Goal: Task Accomplishment & Management: Manage account settings

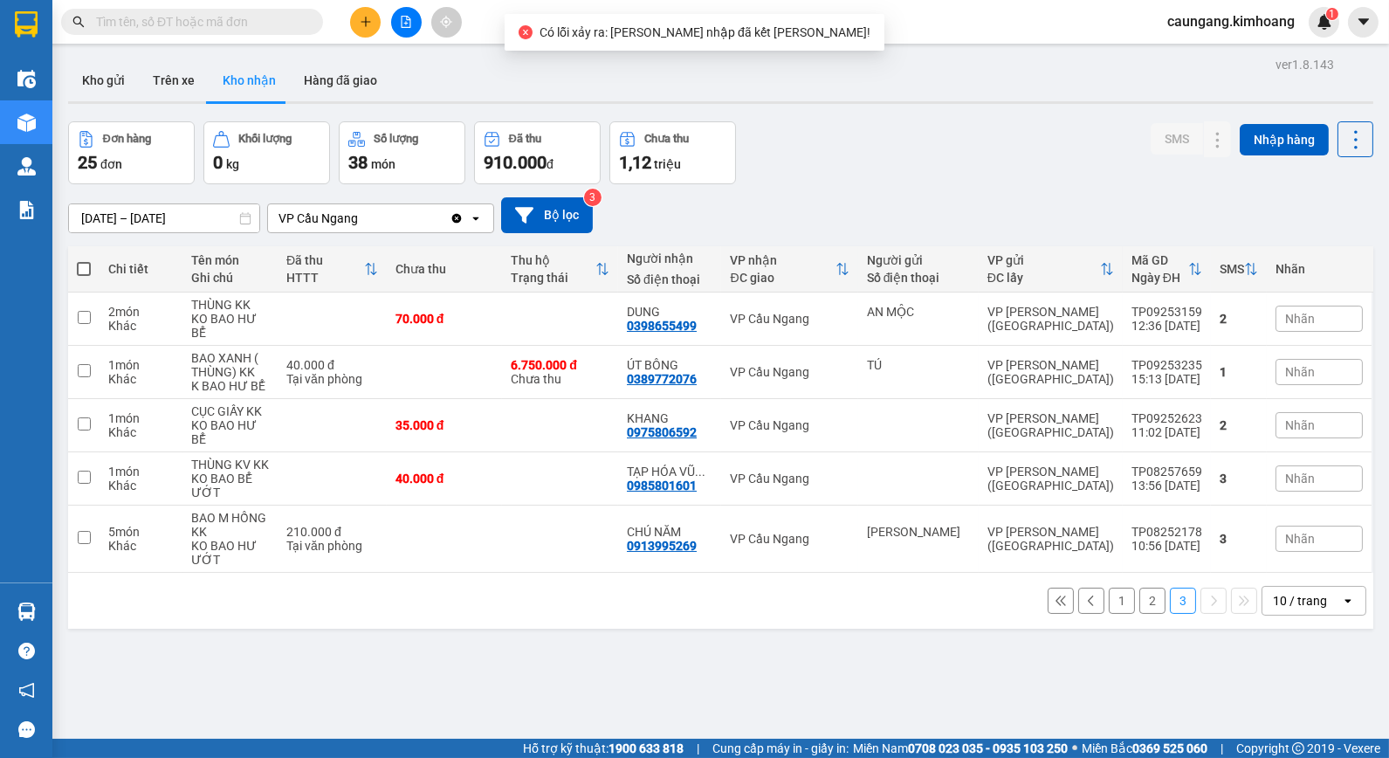
scroll to position [80, 0]
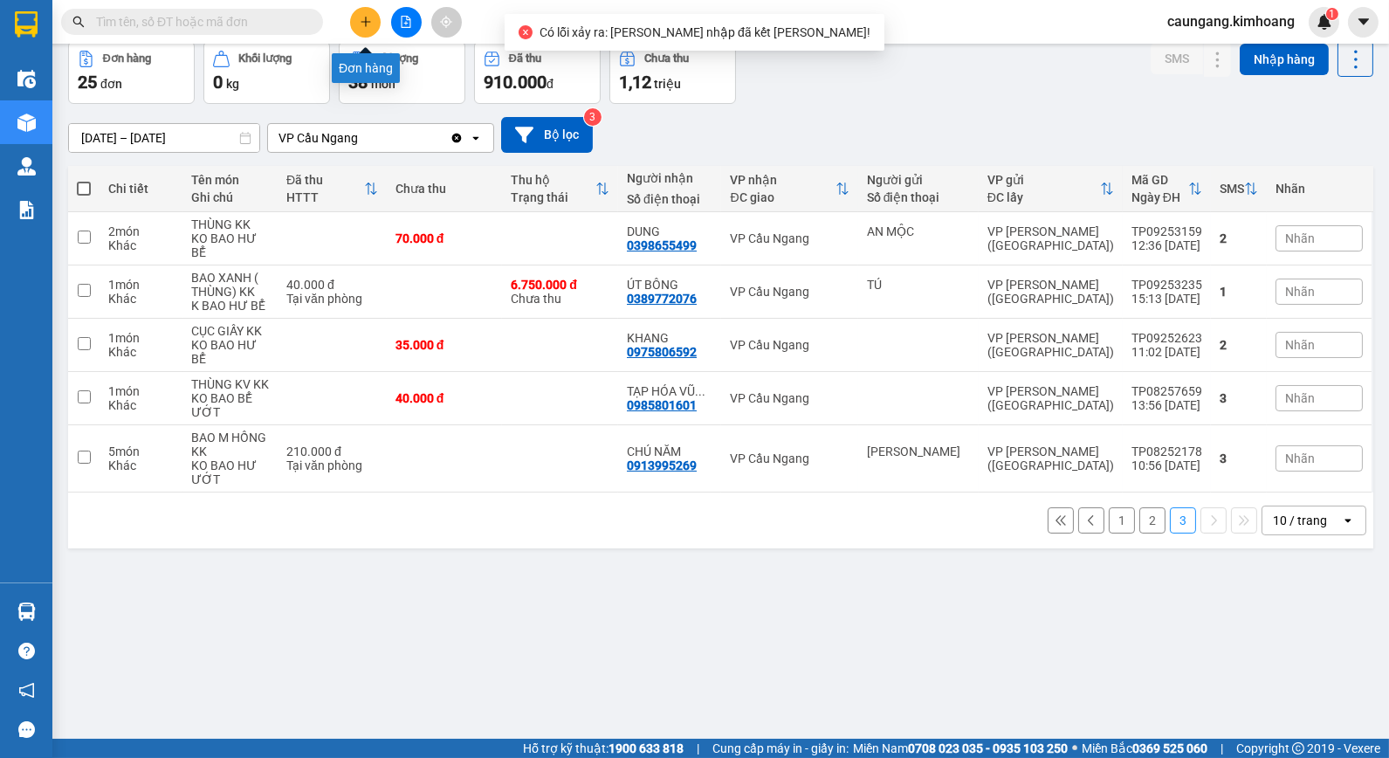
click at [362, 19] on icon "plus" at bounding box center [366, 22] width 12 height 12
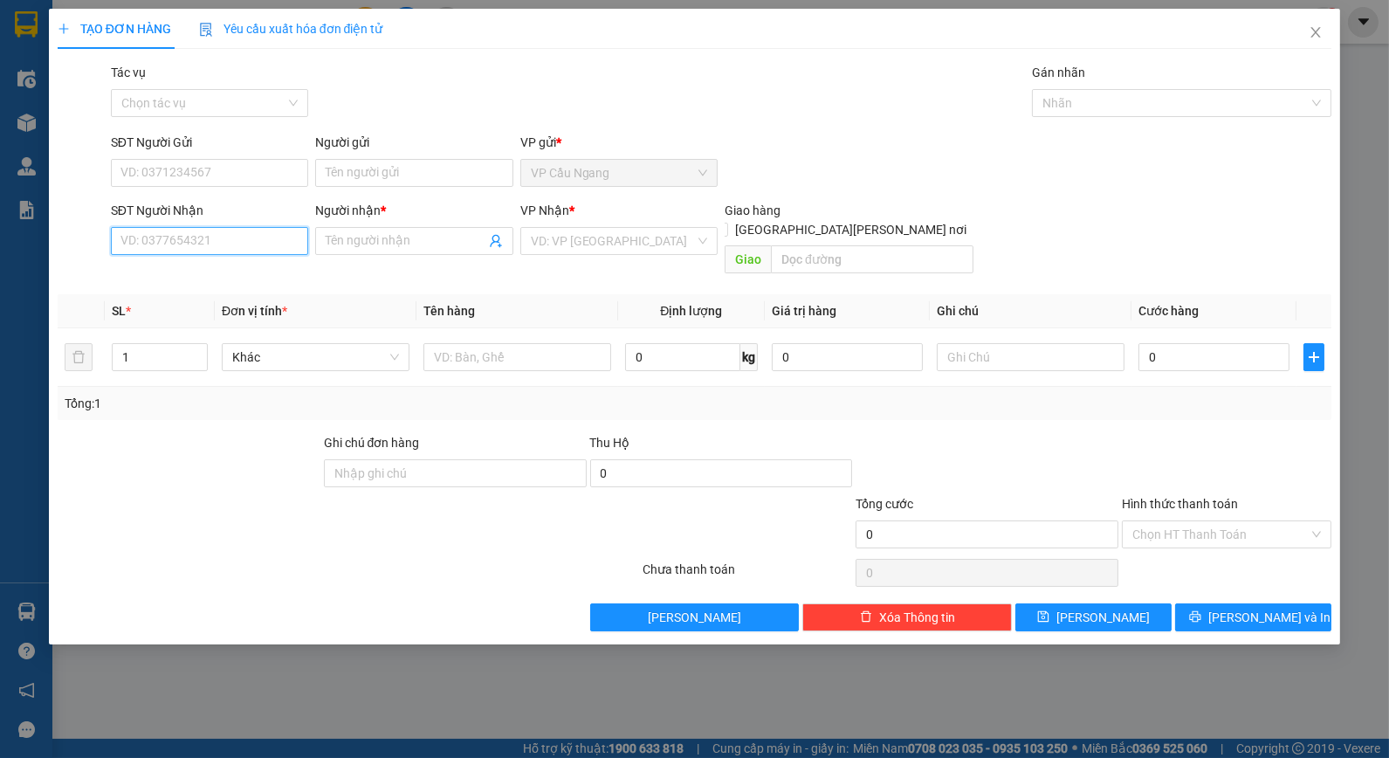
click at [207, 238] on input "SĐT Người Nhận" at bounding box center [209, 241] width 197 height 28
type input "0977249299"
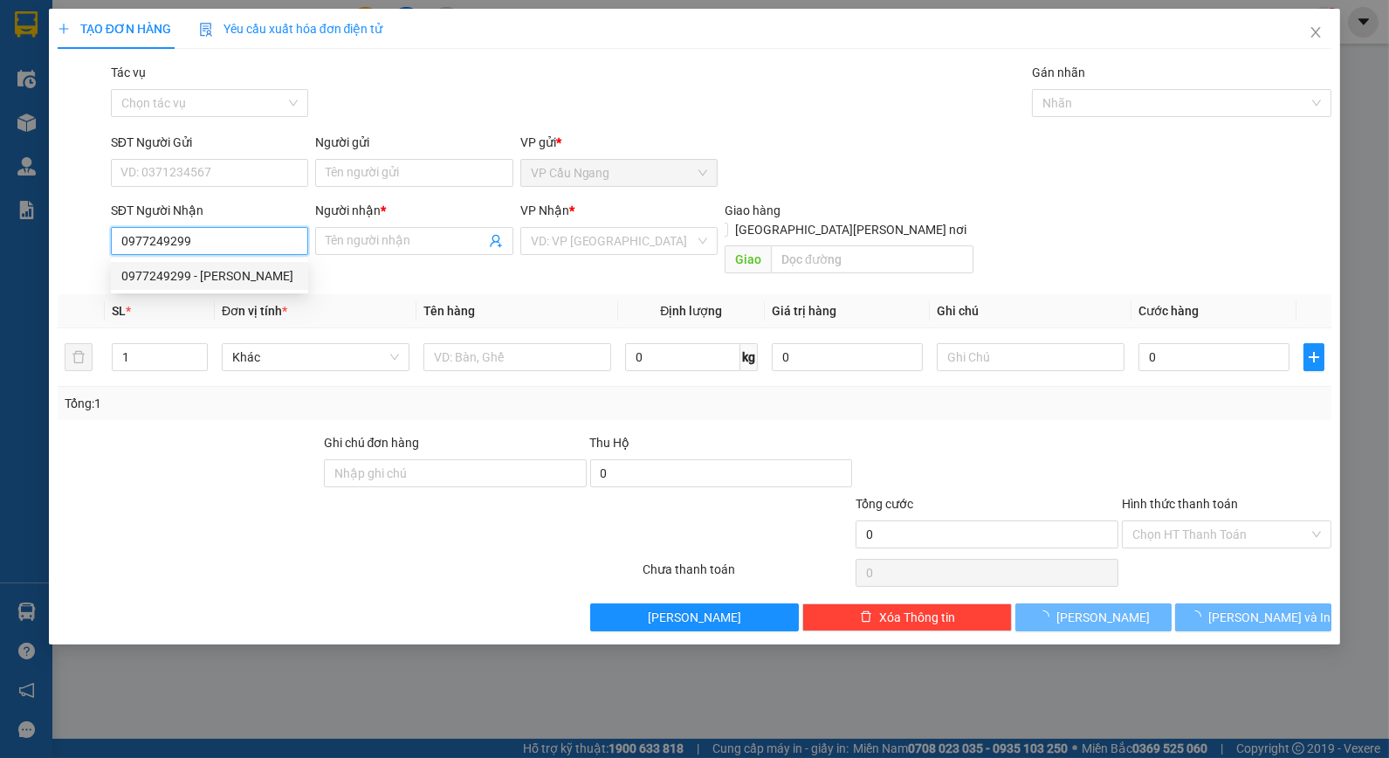
click at [233, 269] on div "0977249299 - [PERSON_NAME]" at bounding box center [209, 275] width 176 height 19
type input "[PERSON_NAME]"
type input "35.000"
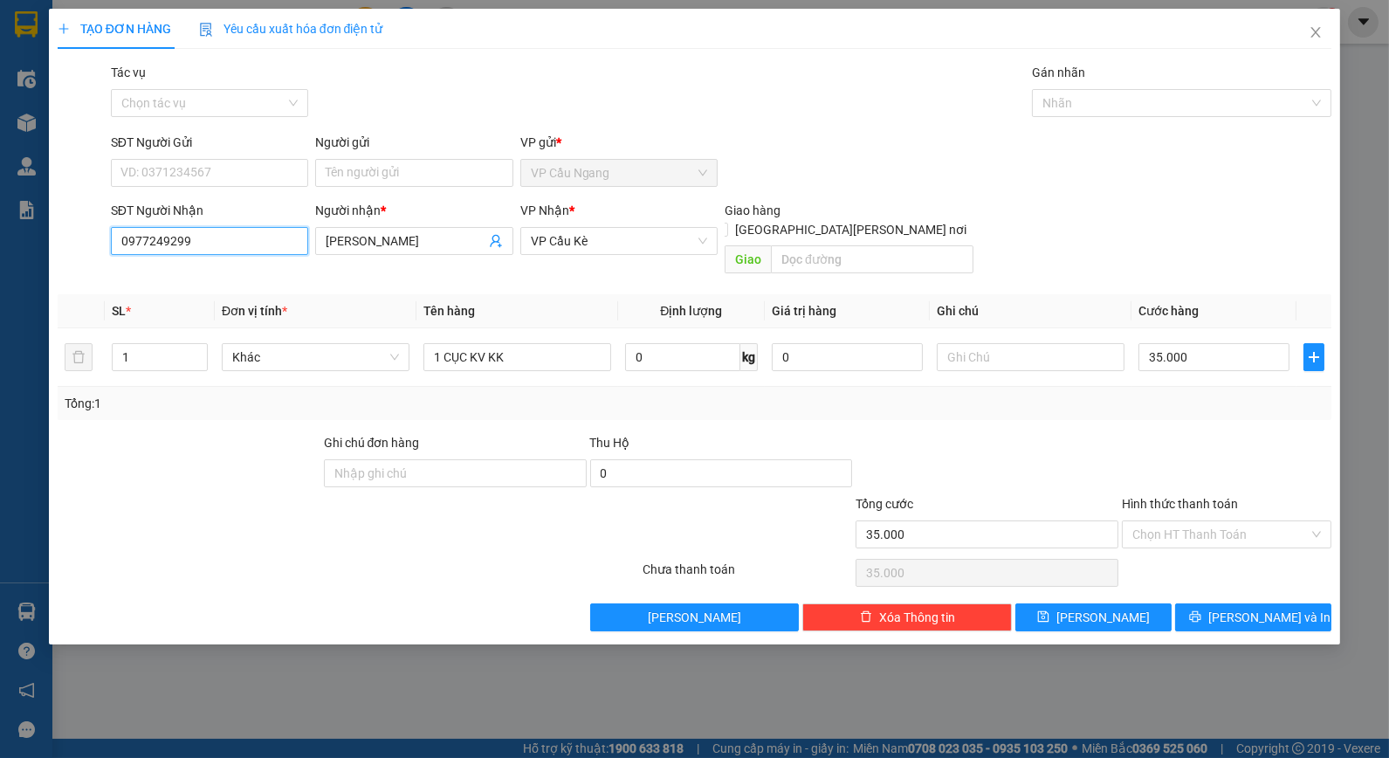
type input "0977249299"
click at [1081, 433] on div at bounding box center [987, 463] width 266 height 61
click at [1234, 521] on input "Hình thức thanh toán" at bounding box center [1221, 534] width 176 height 26
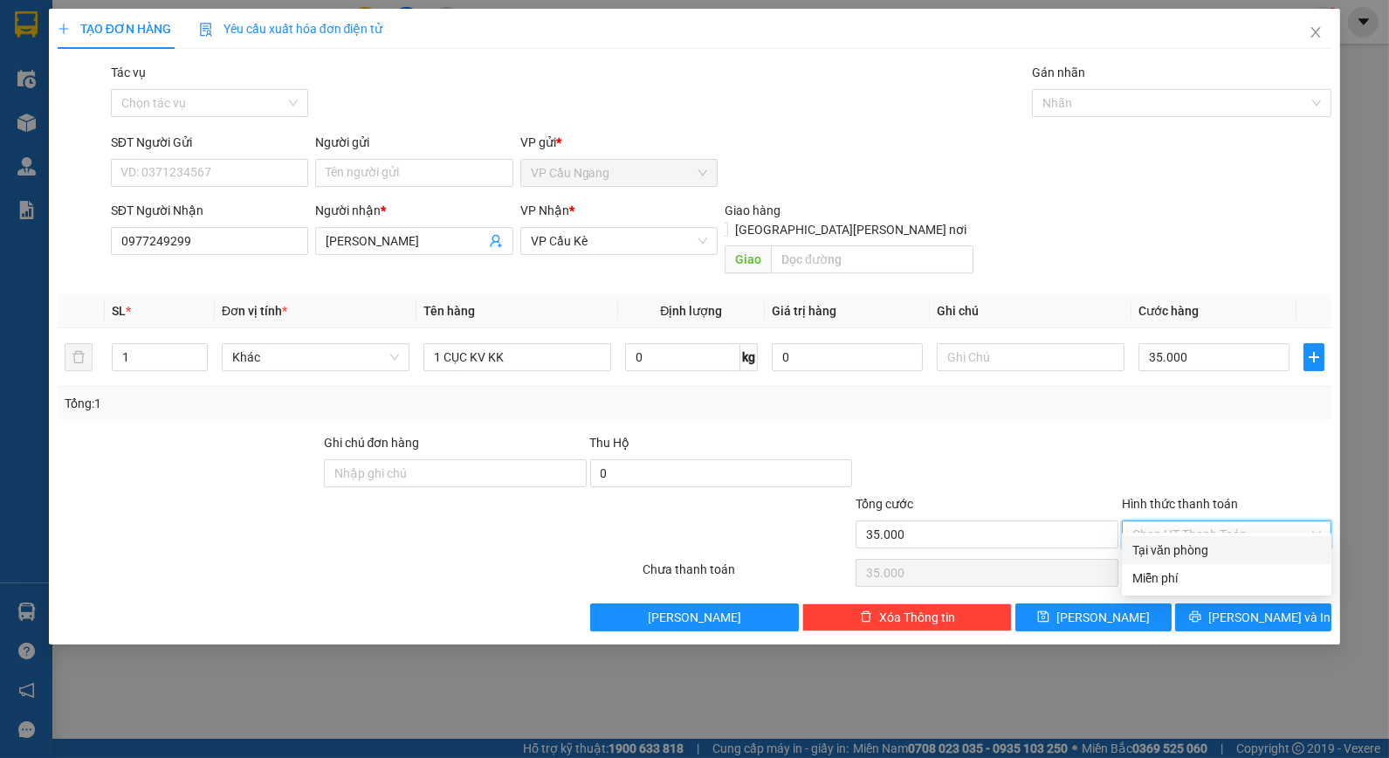
click at [1208, 541] on div "Tại văn phòng" at bounding box center [1227, 550] width 189 height 19
type input "0"
click at [1202, 610] on span "printer" at bounding box center [1195, 617] width 12 height 14
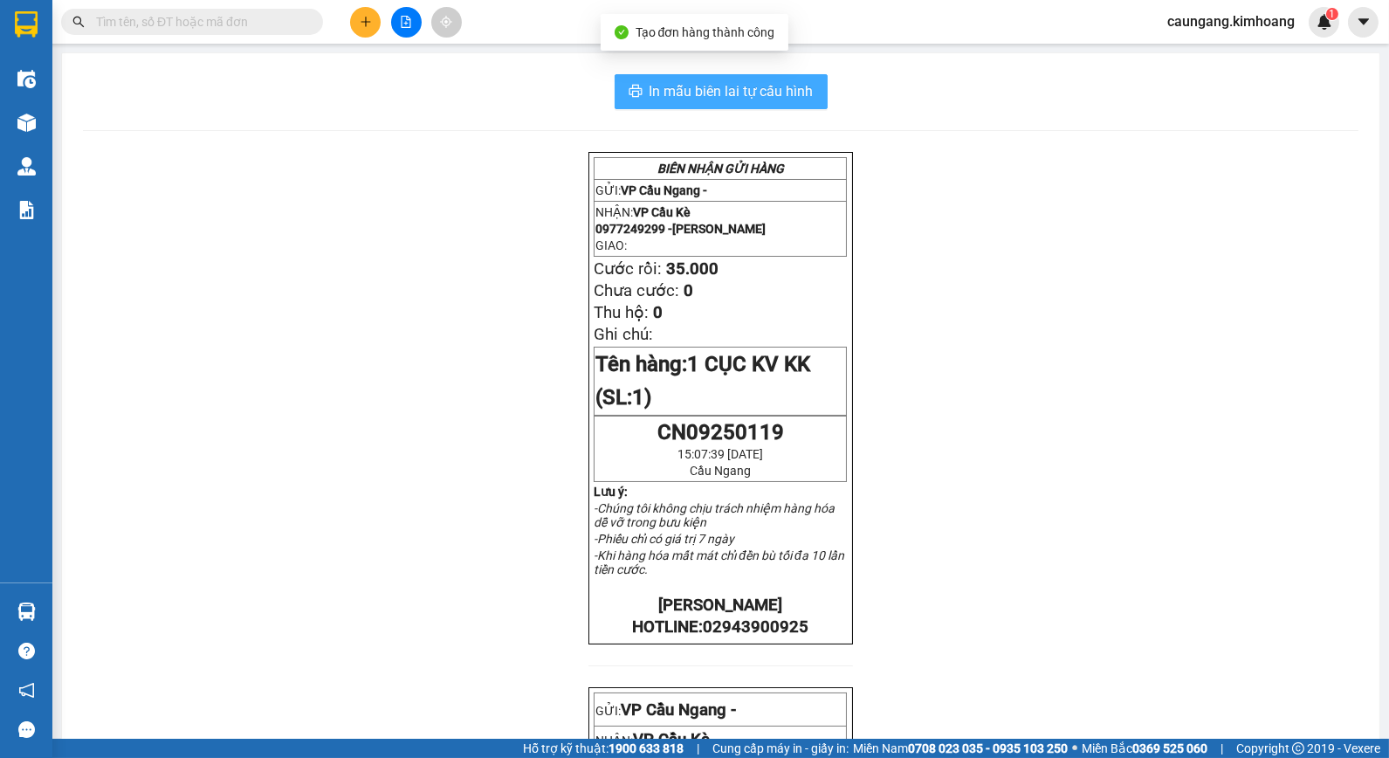
click at [712, 100] on span "In mẫu biên lai tự cấu hình" at bounding box center [732, 91] width 164 height 22
click at [265, 3] on div "Kết quả [PERSON_NAME] ( 1 ) Bộ lọc Mã ĐH Trạng thái Món hàng Thu hộ Tổng [PERSO…" at bounding box center [694, 22] width 1389 height 44
click at [265, 20] on input "text" at bounding box center [199, 21] width 206 height 19
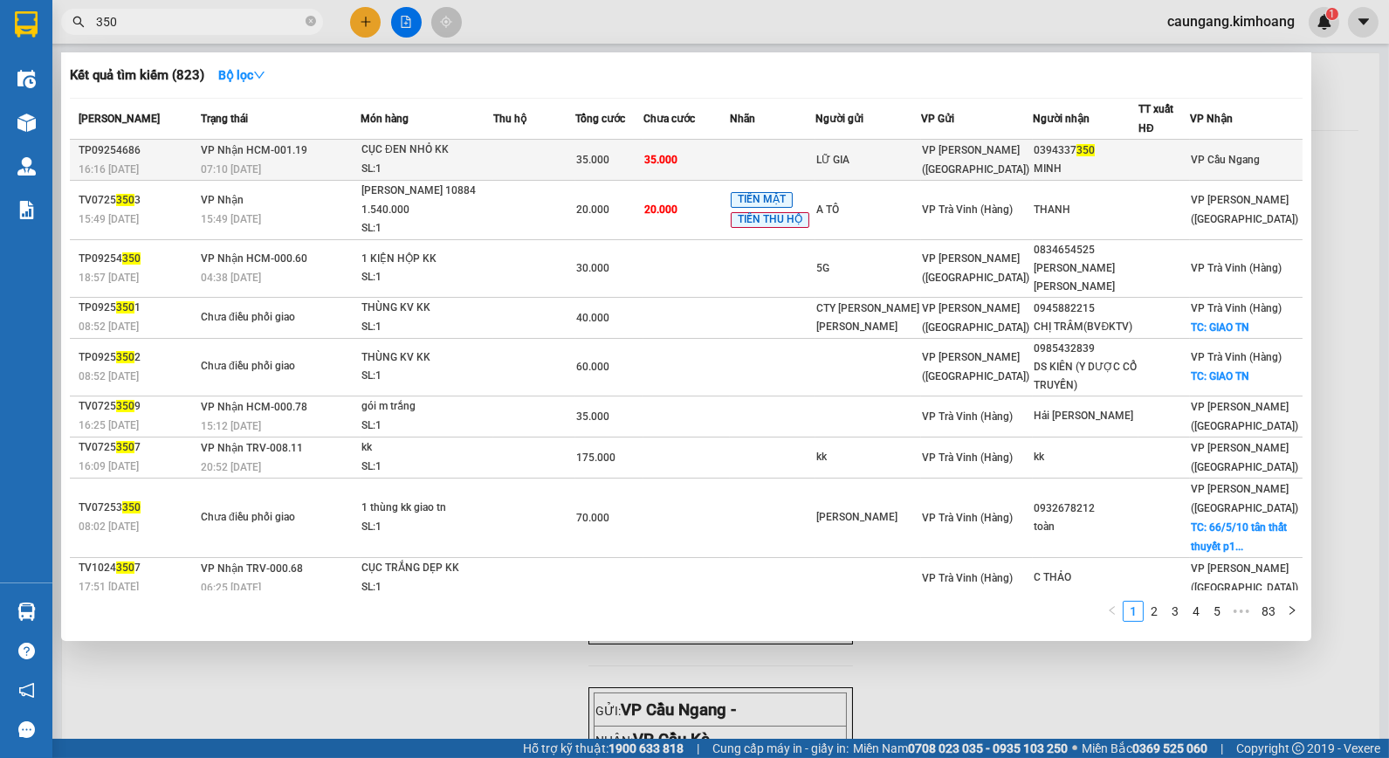
type input "350"
click at [448, 141] on div "CỤC ĐEN NHỎ KK" at bounding box center [426, 150] width 131 height 19
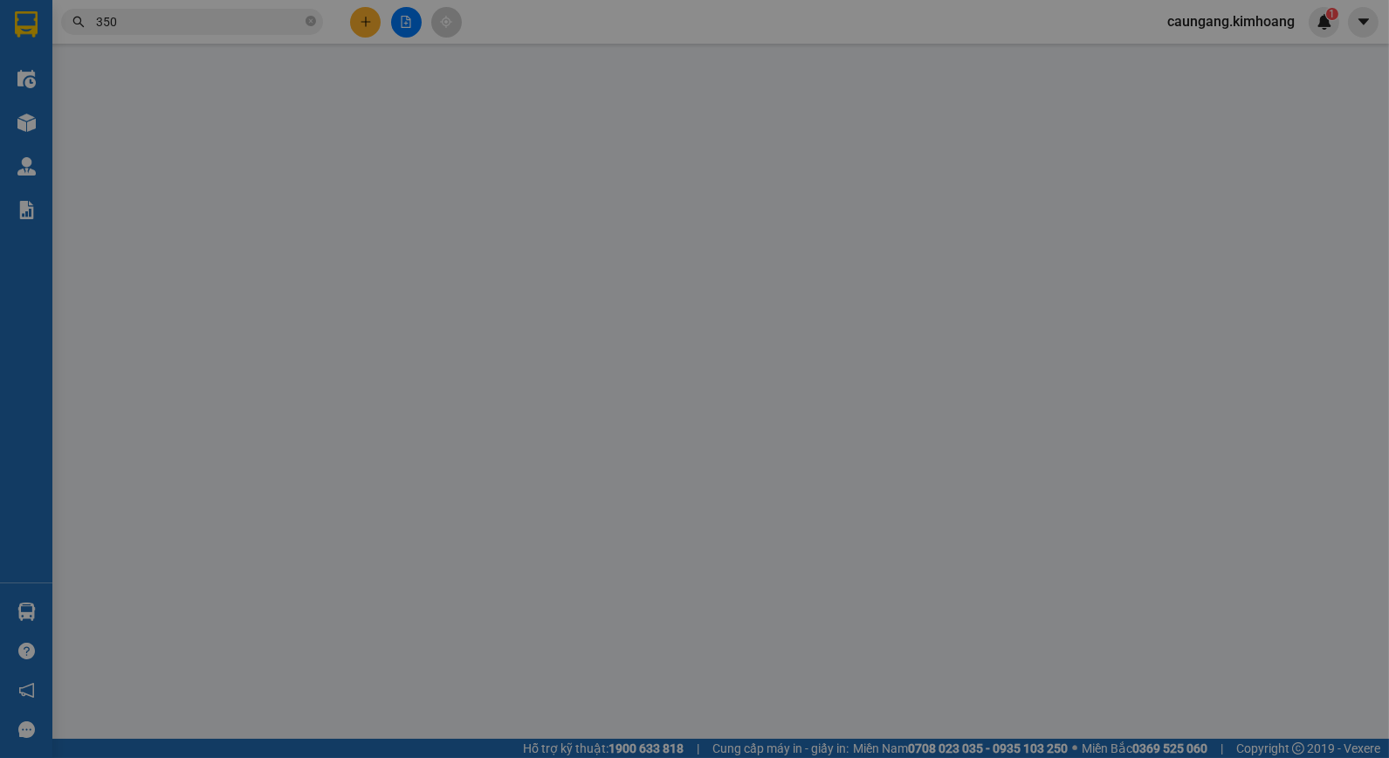
type input "LỮ GIA"
type input "0394337350"
type input "MINH"
type input "35.000"
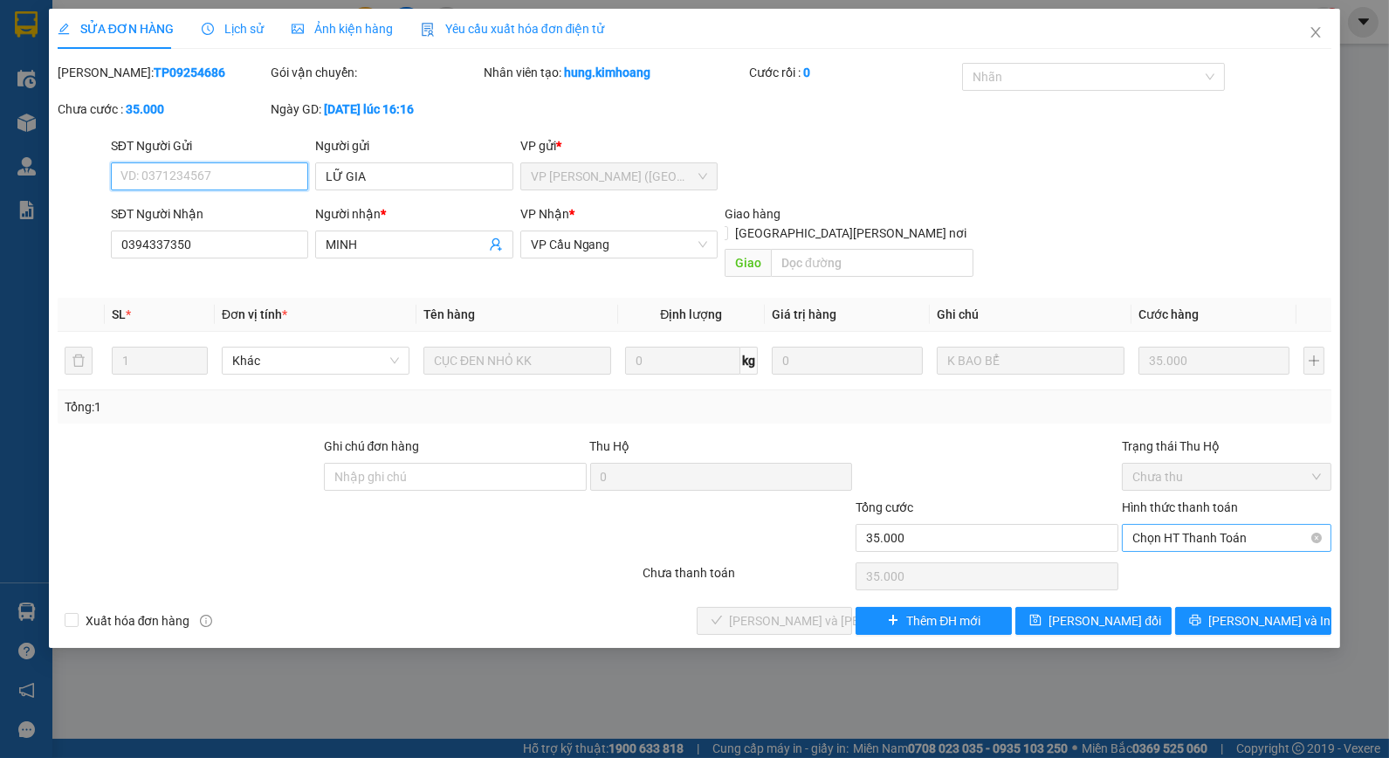
click at [1195, 525] on span "Chọn HT Thanh Toán" at bounding box center [1227, 538] width 189 height 26
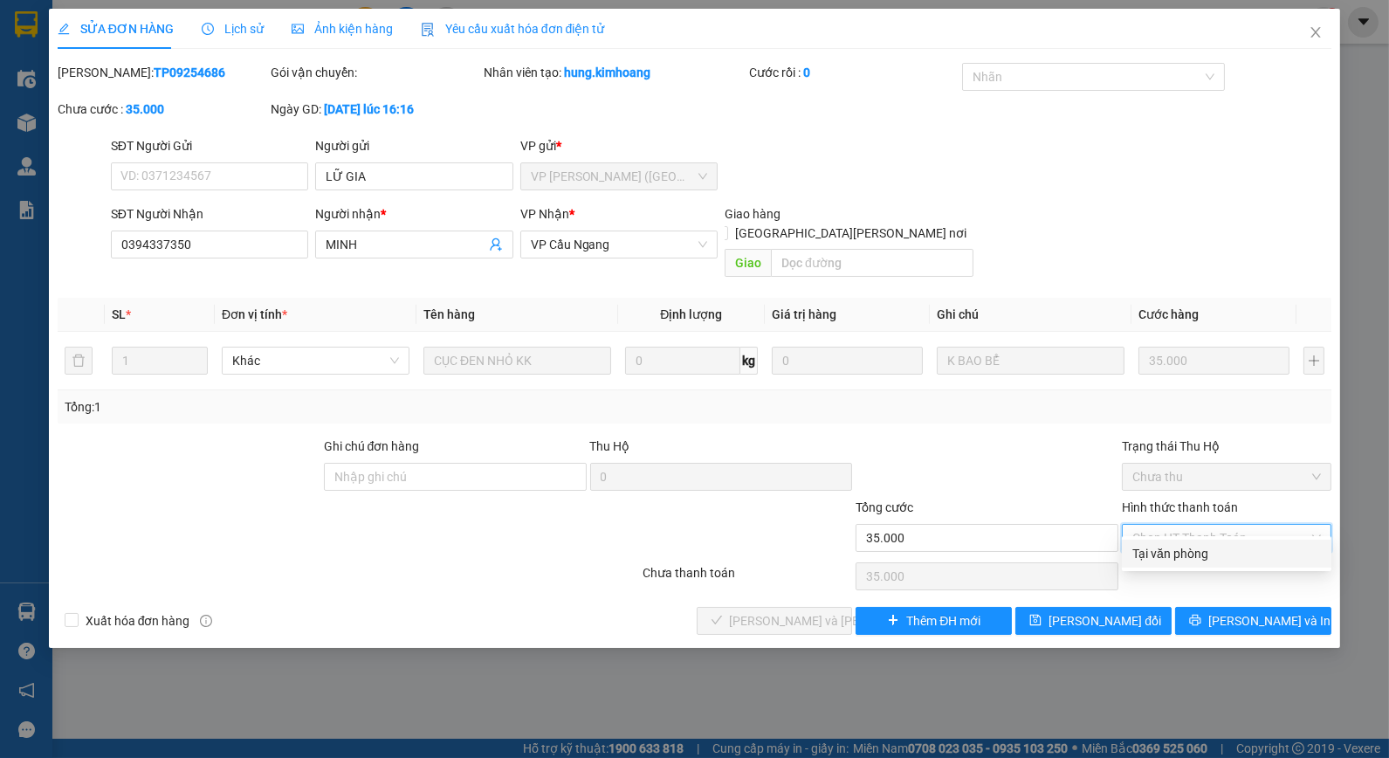
click at [1193, 553] on div "Tại văn phòng" at bounding box center [1227, 553] width 189 height 19
type input "0"
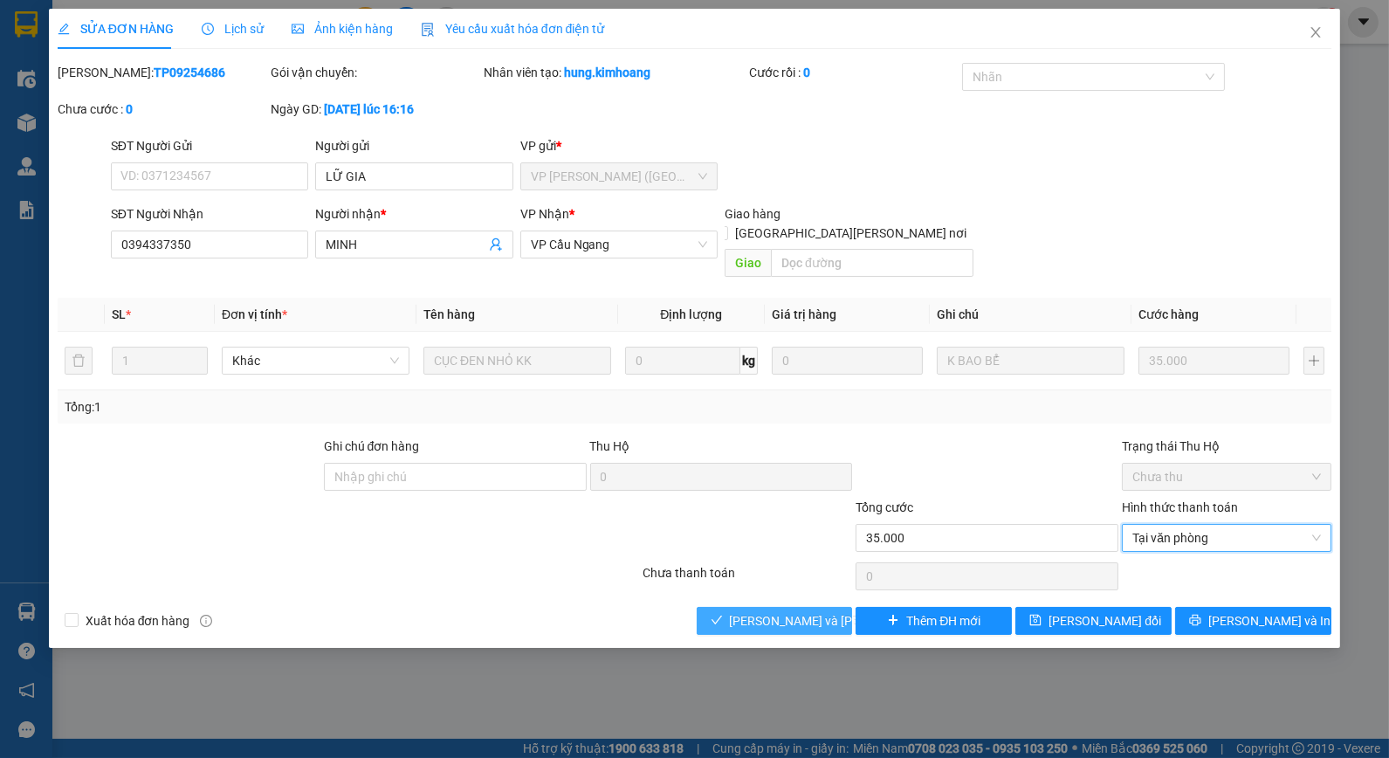
click at [821, 611] on span "[PERSON_NAME] và [PERSON_NAME] hàng" at bounding box center [848, 620] width 236 height 19
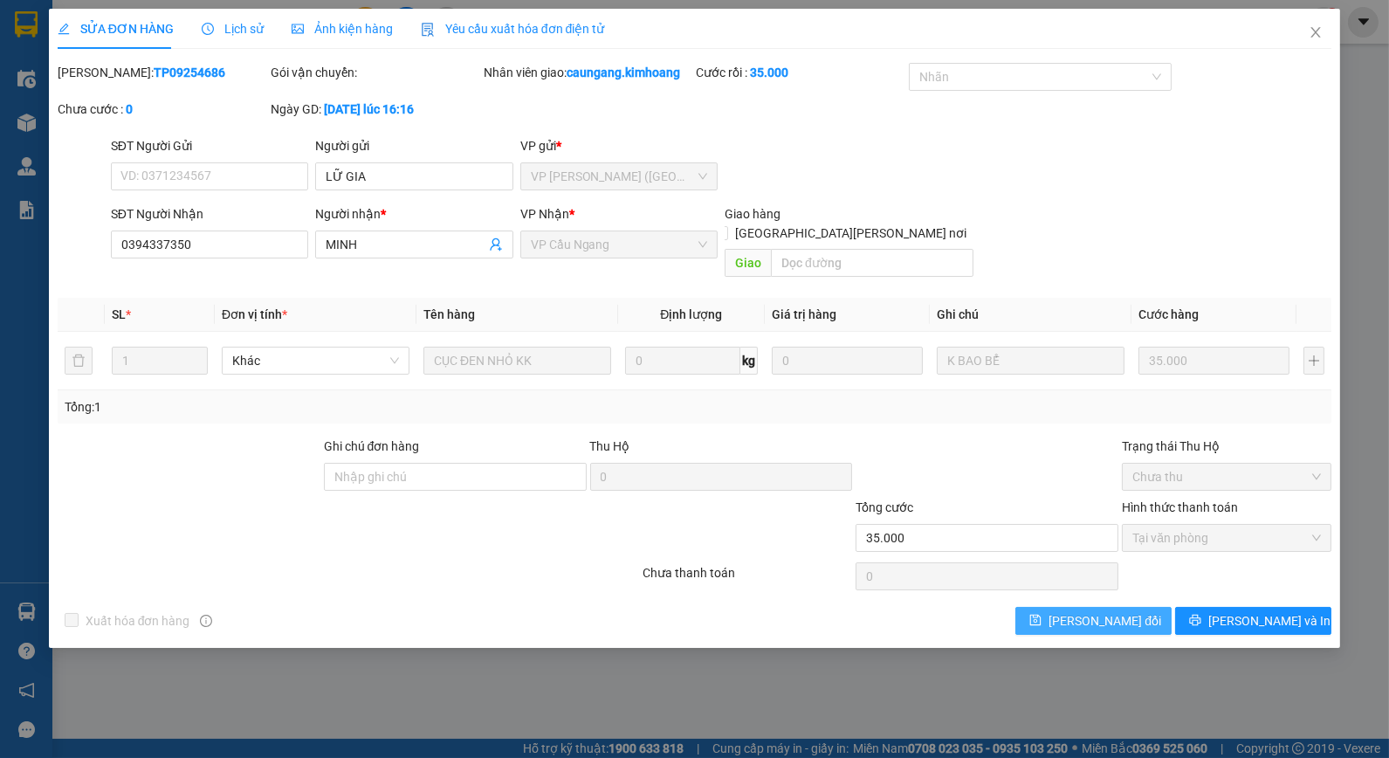
click at [1149, 611] on button "[PERSON_NAME] đổi" at bounding box center [1094, 621] width 156 height 28
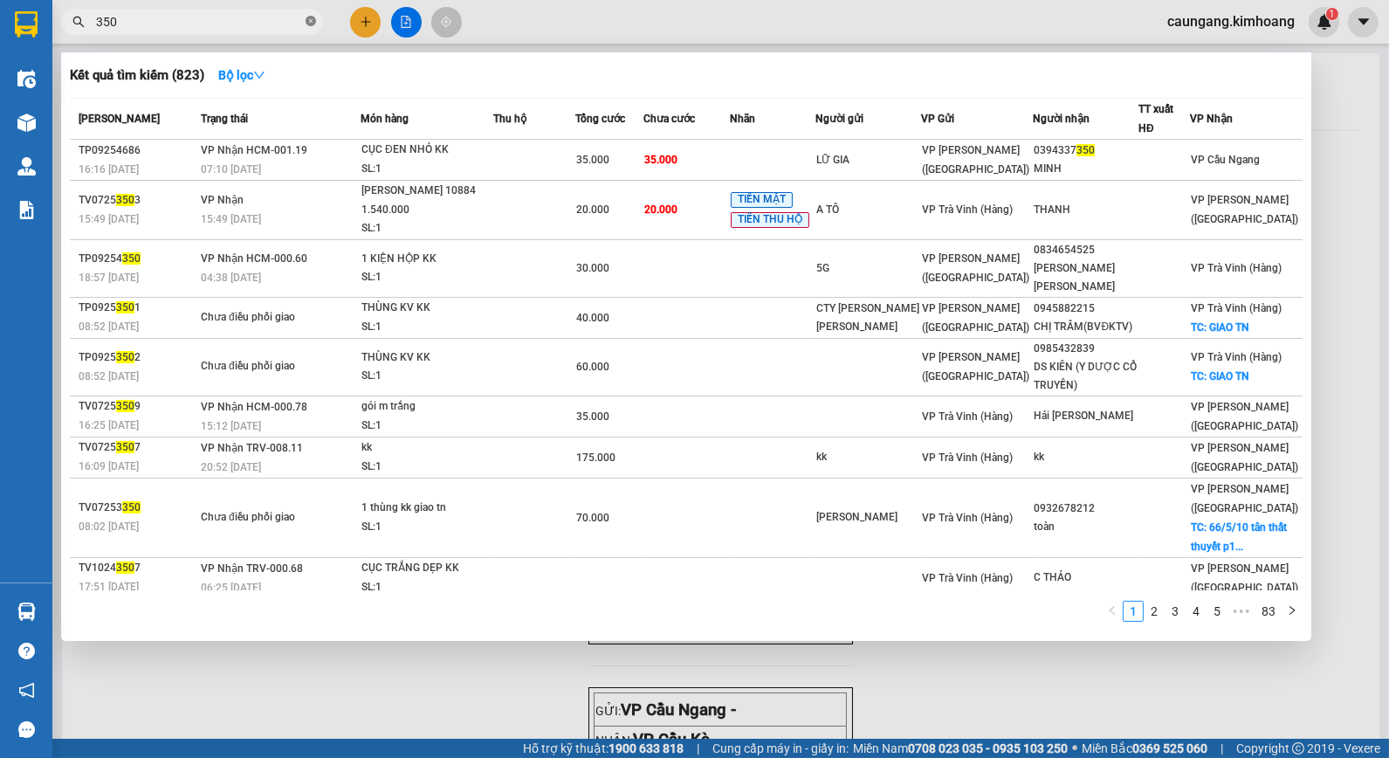
click at [312, 22] on icon "close-circle" at bounding box center [311, 21] width 10 height 10
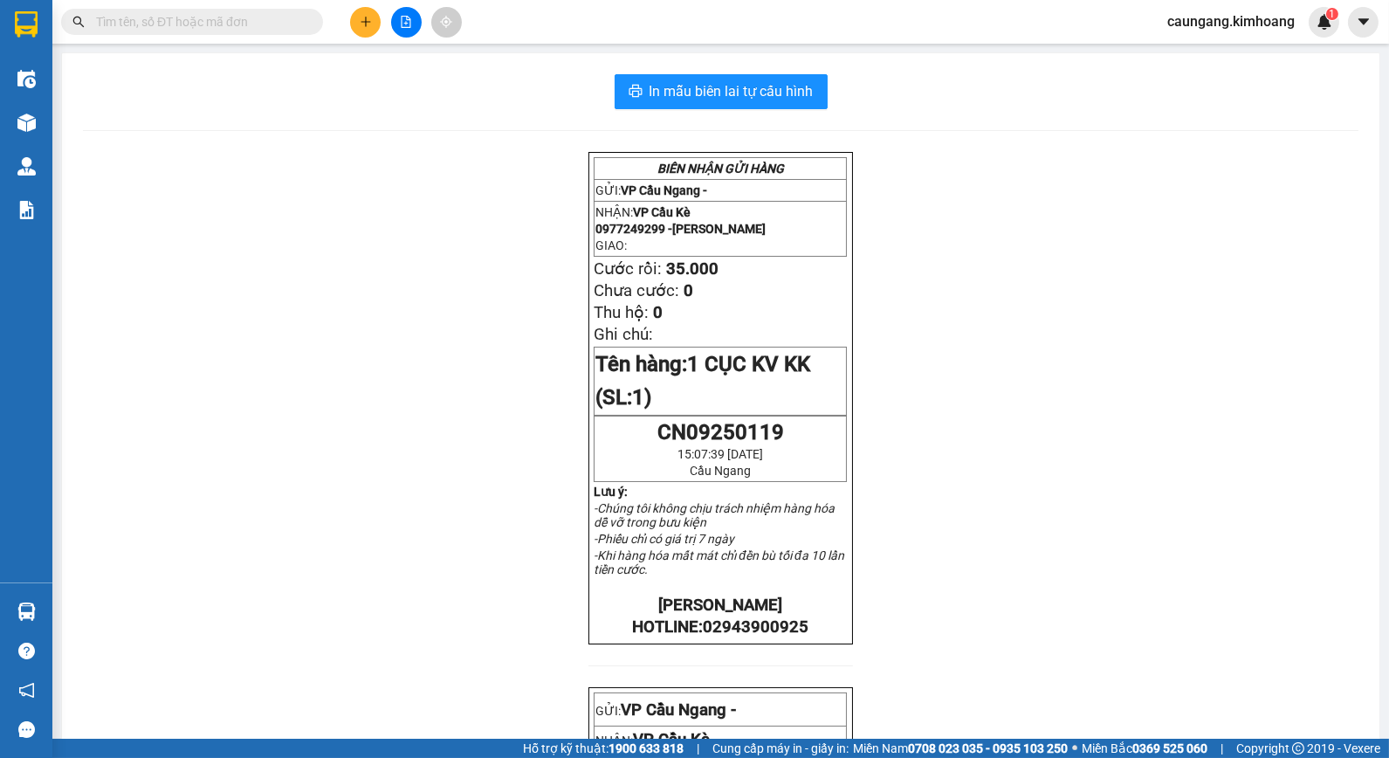
click at [230, 23] on input "text" at bounding box center [199, 21] width 206 height 19
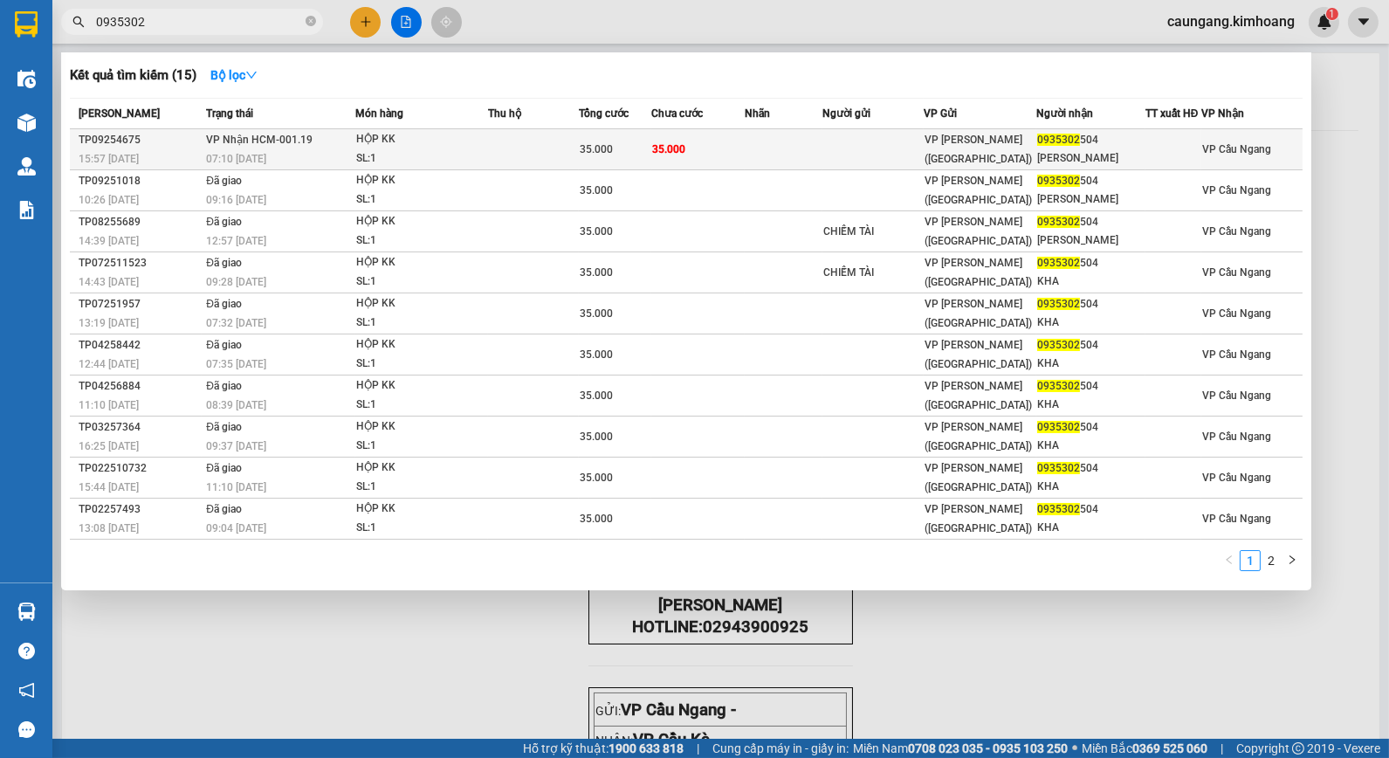
type input "0935302"
click at [764, 146] on td at bounding box center [784, 149] width 78 height 41
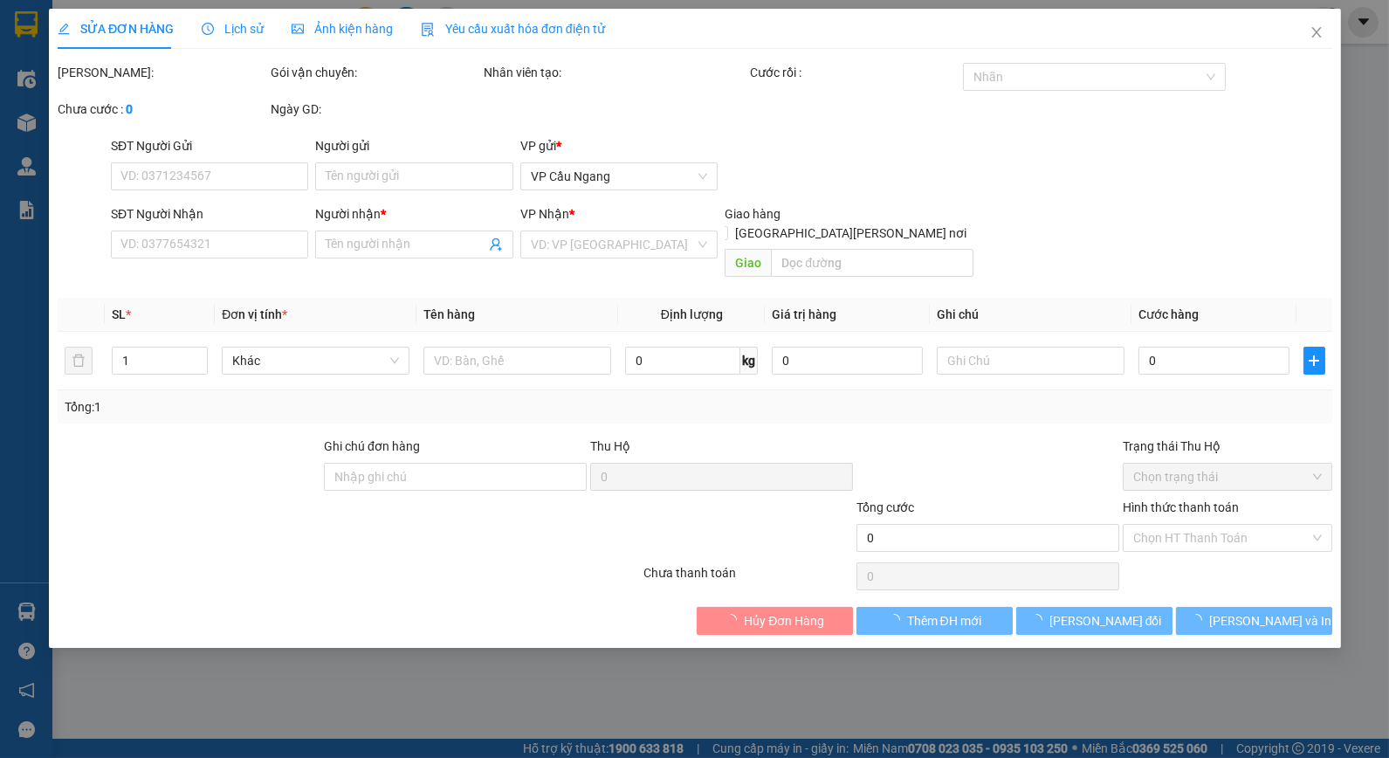
type input "0935302504"
type input "[PERSON_NAME]"
type input "35.000"
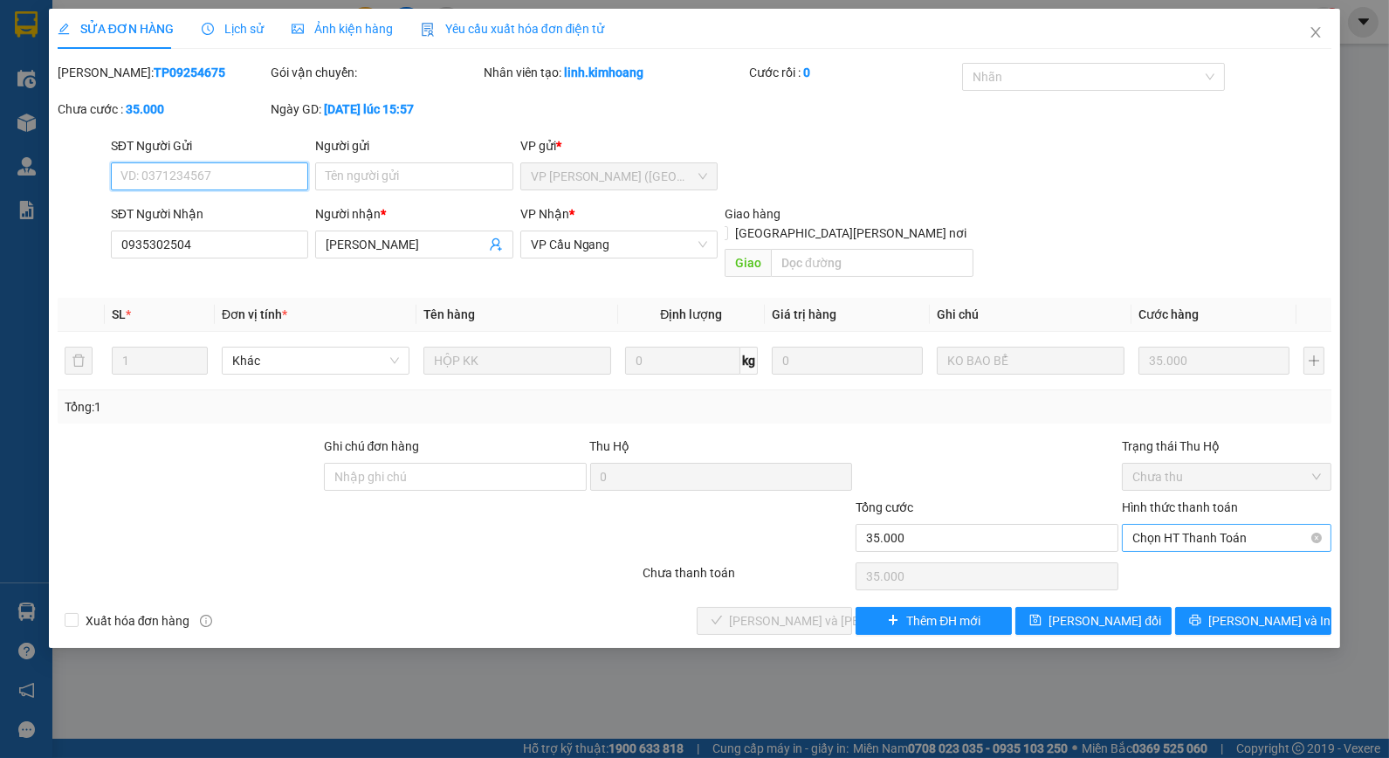
click at [1206, 525] on span "Chọn HT Thanh Toán" at bounding box center [1227, 538] width 189 height 26
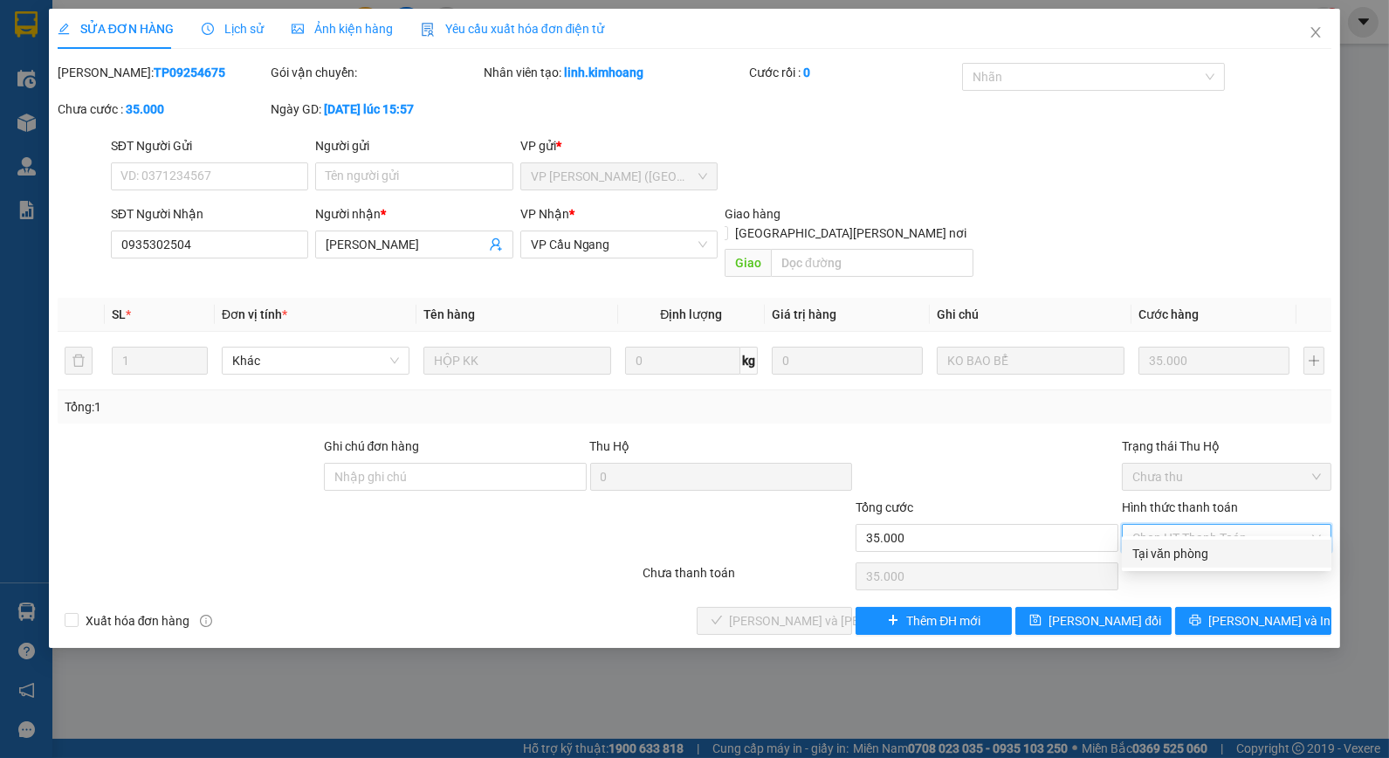
click at [1206, 555] on div "Tại văn phòng" at bounding box center [1227, 553] width 189 height 19
type input "0"
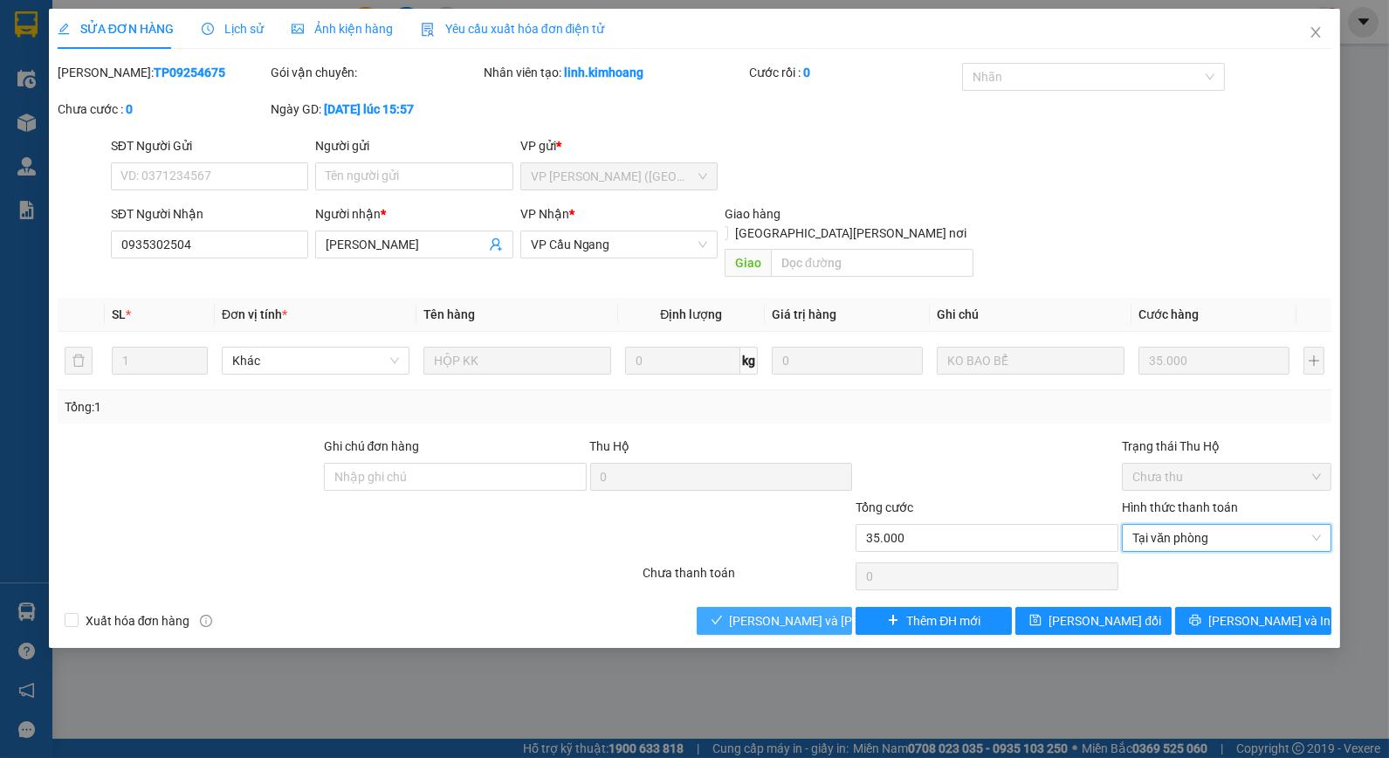
click at [806, 611] on span "[PERSON_NAME] và [PERSON_NAME] hàng" at bounding box center [848, 620] width 236 height 19
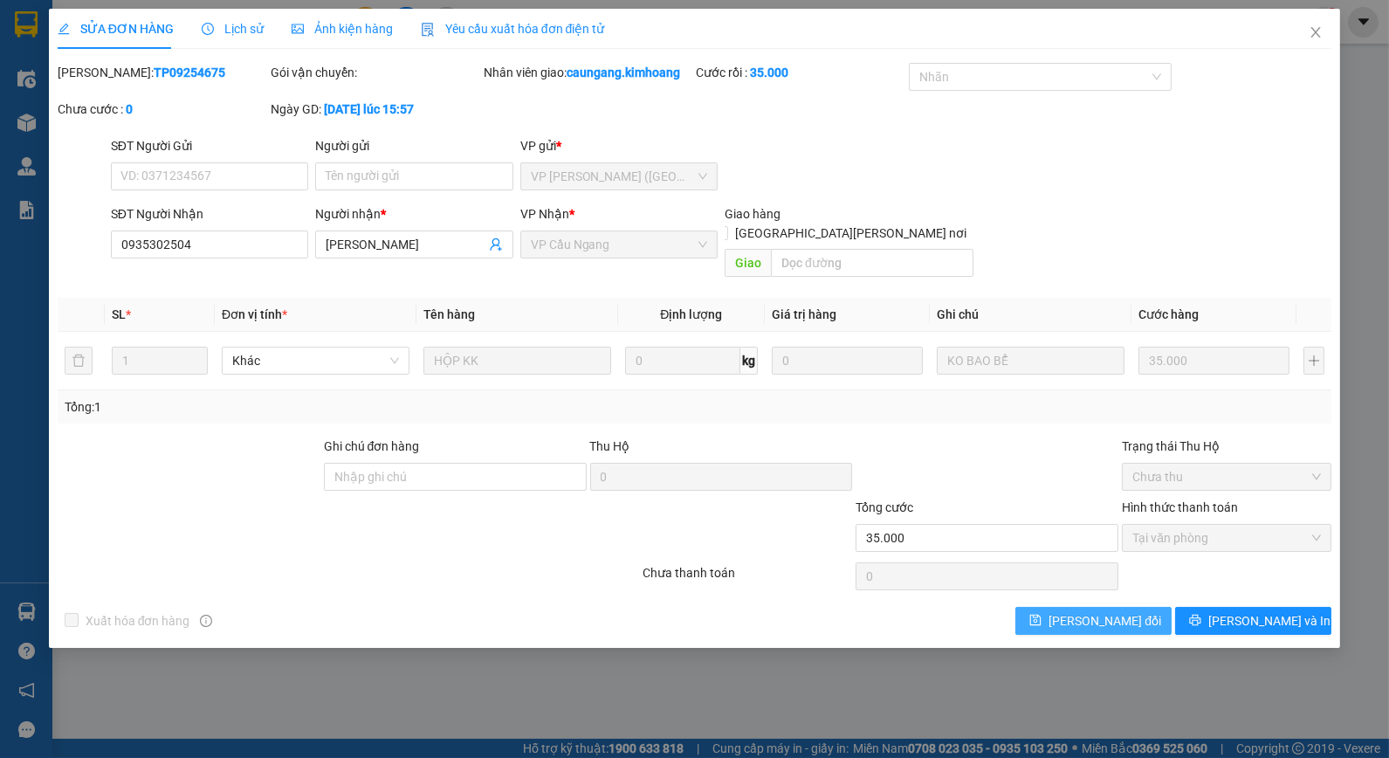
click at [1042, 614] on icon "save" at bounding box center [1035, 620] width 12 height 12
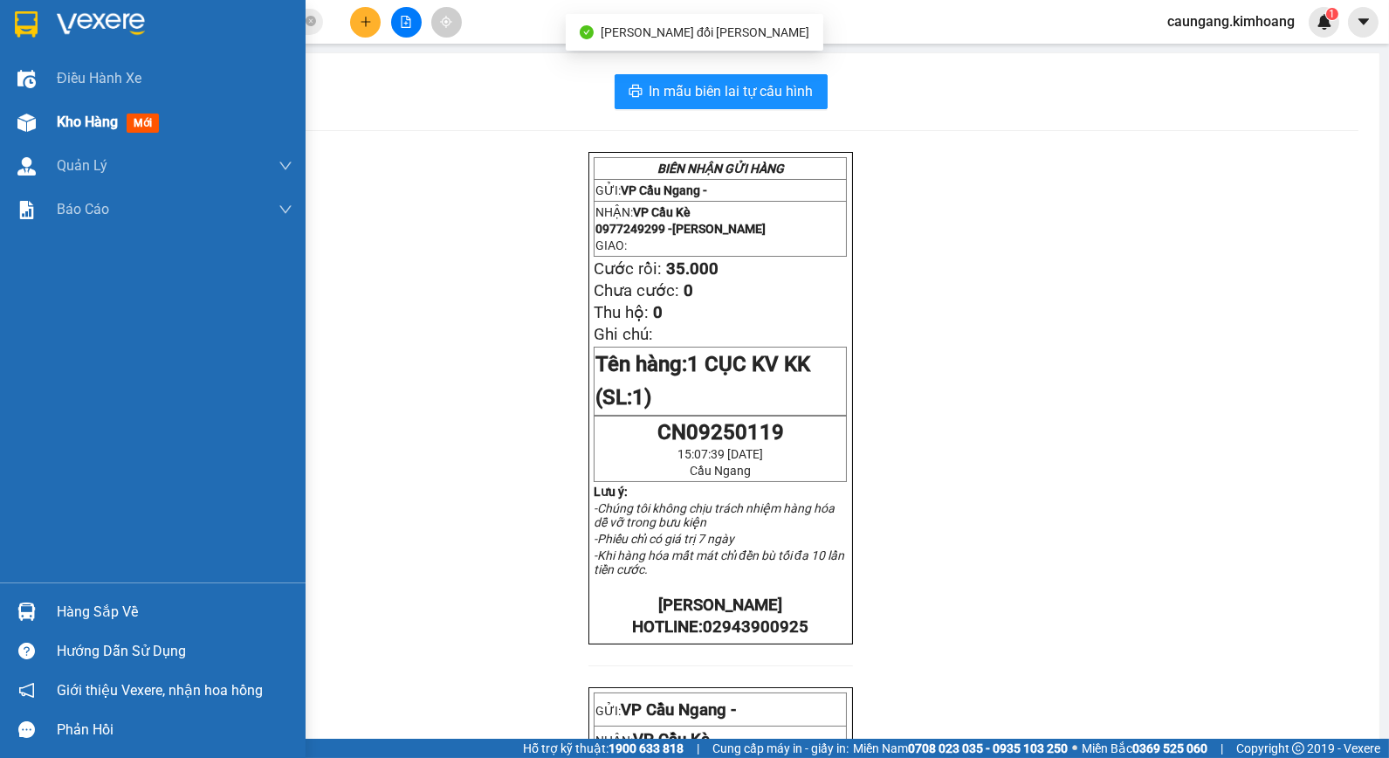
click at [35, 119] on img at bounding box center [26, 123] width 18 height 18
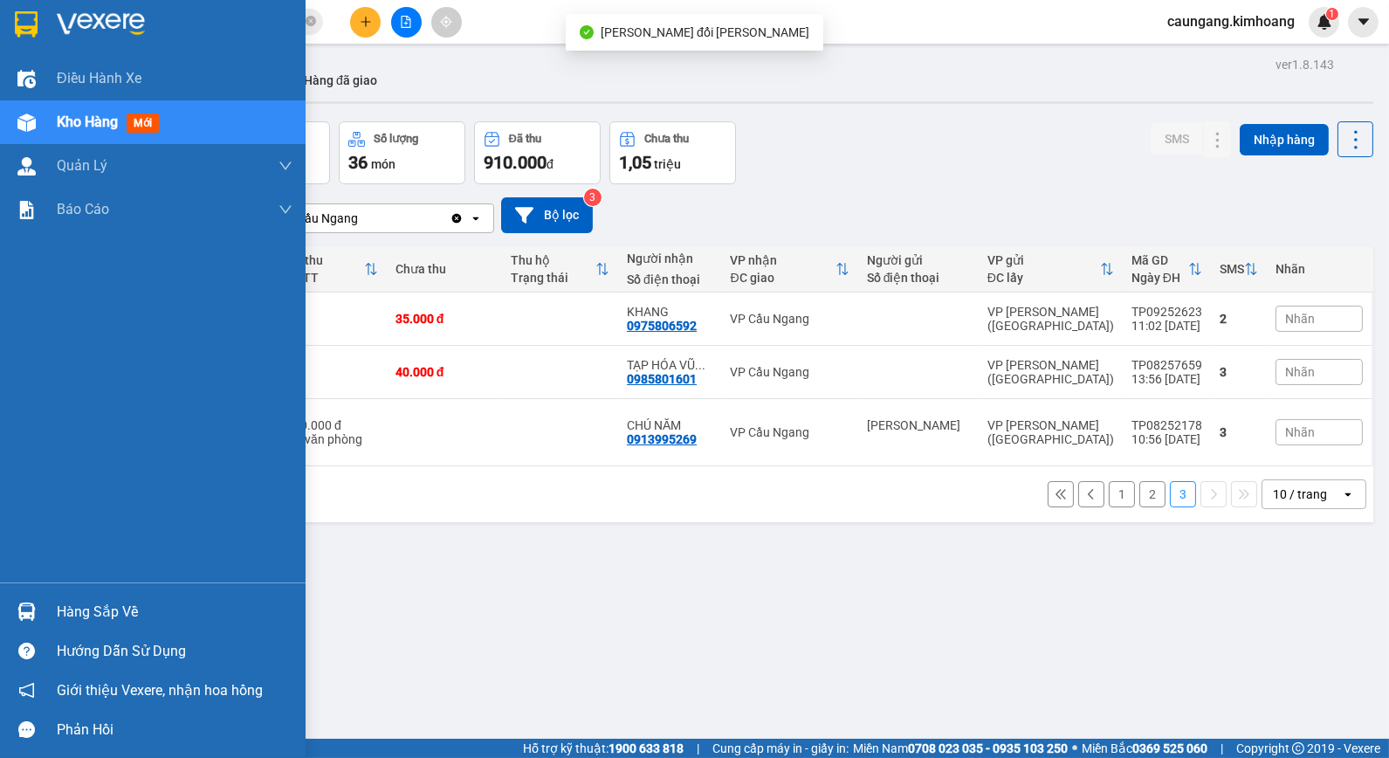
click at [74, 609] on div "Hàng sắp về" at bounding box center [175, 612] width 236 height 26
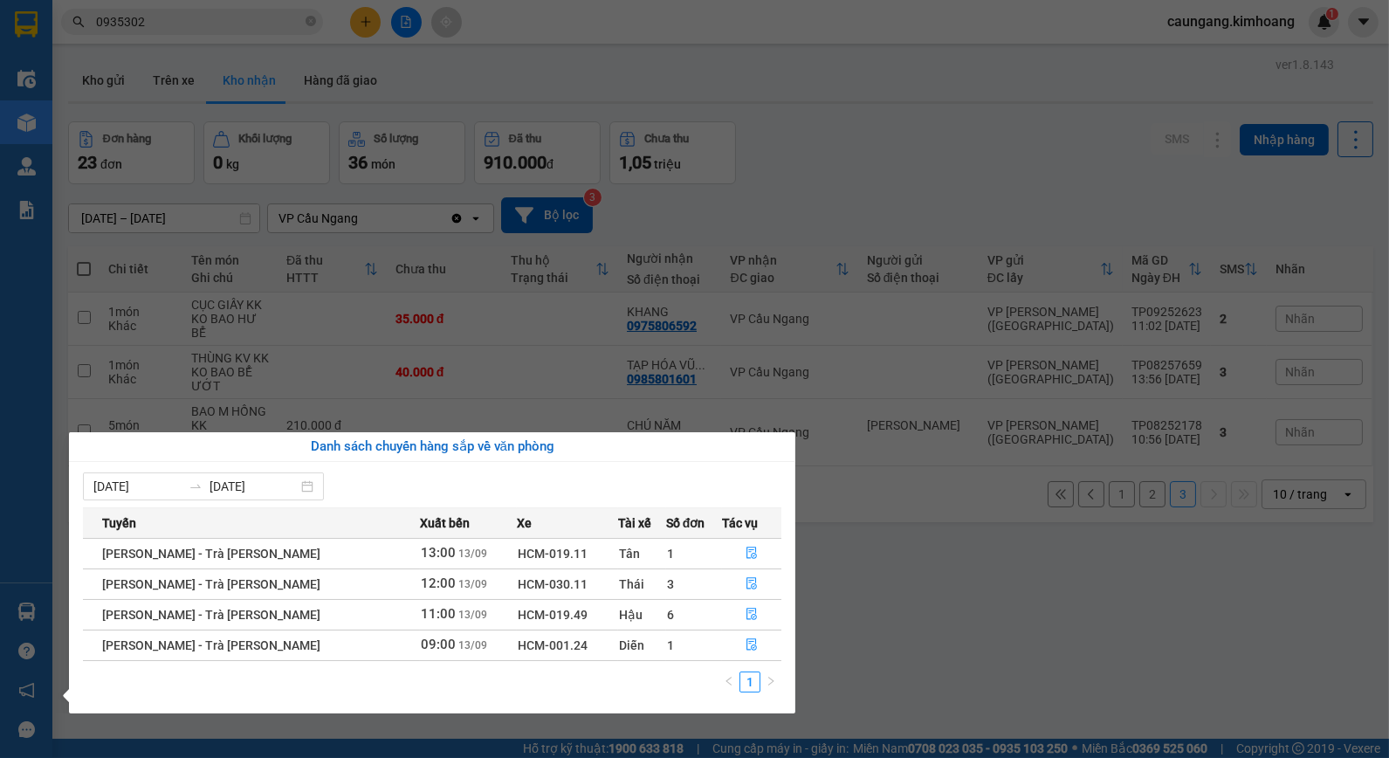
drag, startPoint x: 779, startPoint y: 154, endPoint x: 605, endPoint y: 82, distance: 187.9
click at [780, 153] on section "Kết quả [PERSON_NAME] ( 15 ) Bộ lọc Mã ĐH Trạng thái Món hàng Thu hộ Tổng [PERS…" at bounding box center [694, 379] width 1389 height 758
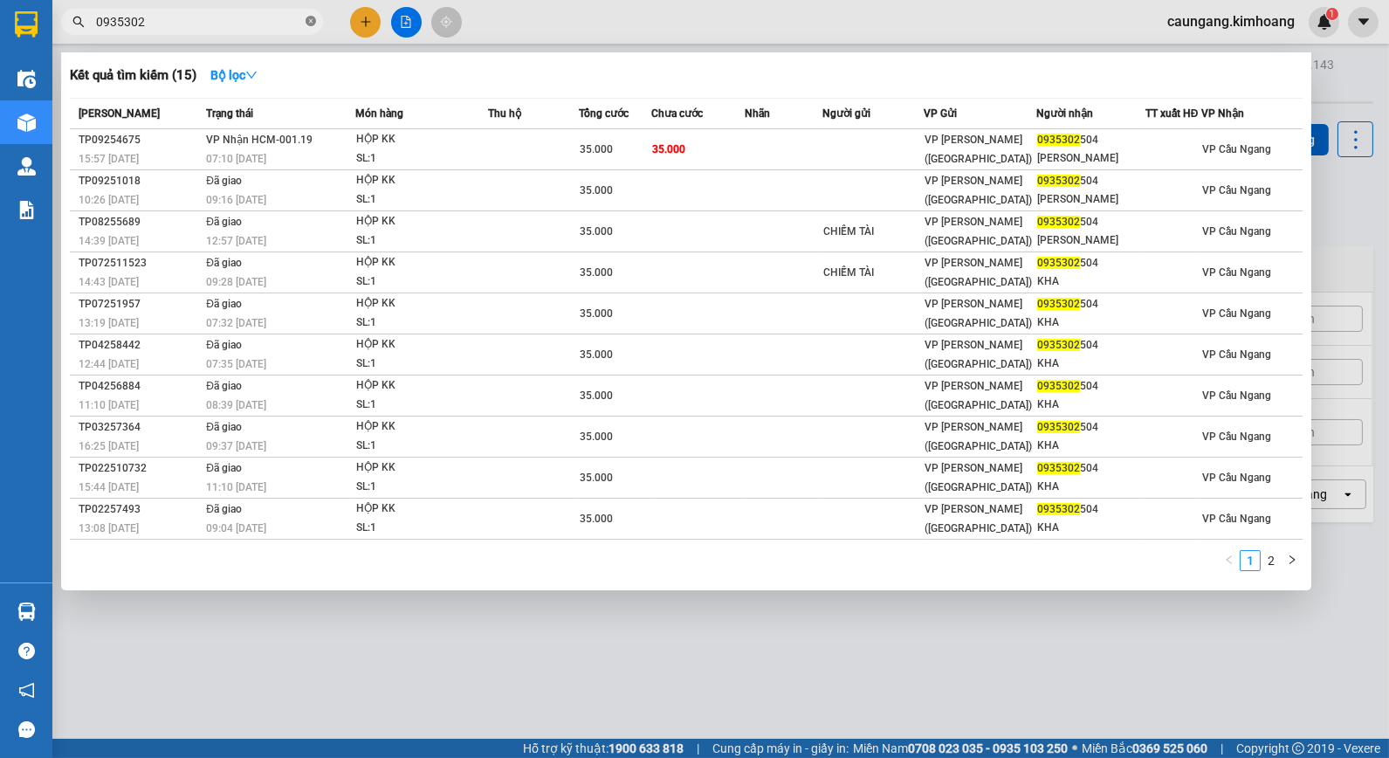
click at [306, 21] on icon "close-circle" at bounding box center [311, 21] width 10 height 10
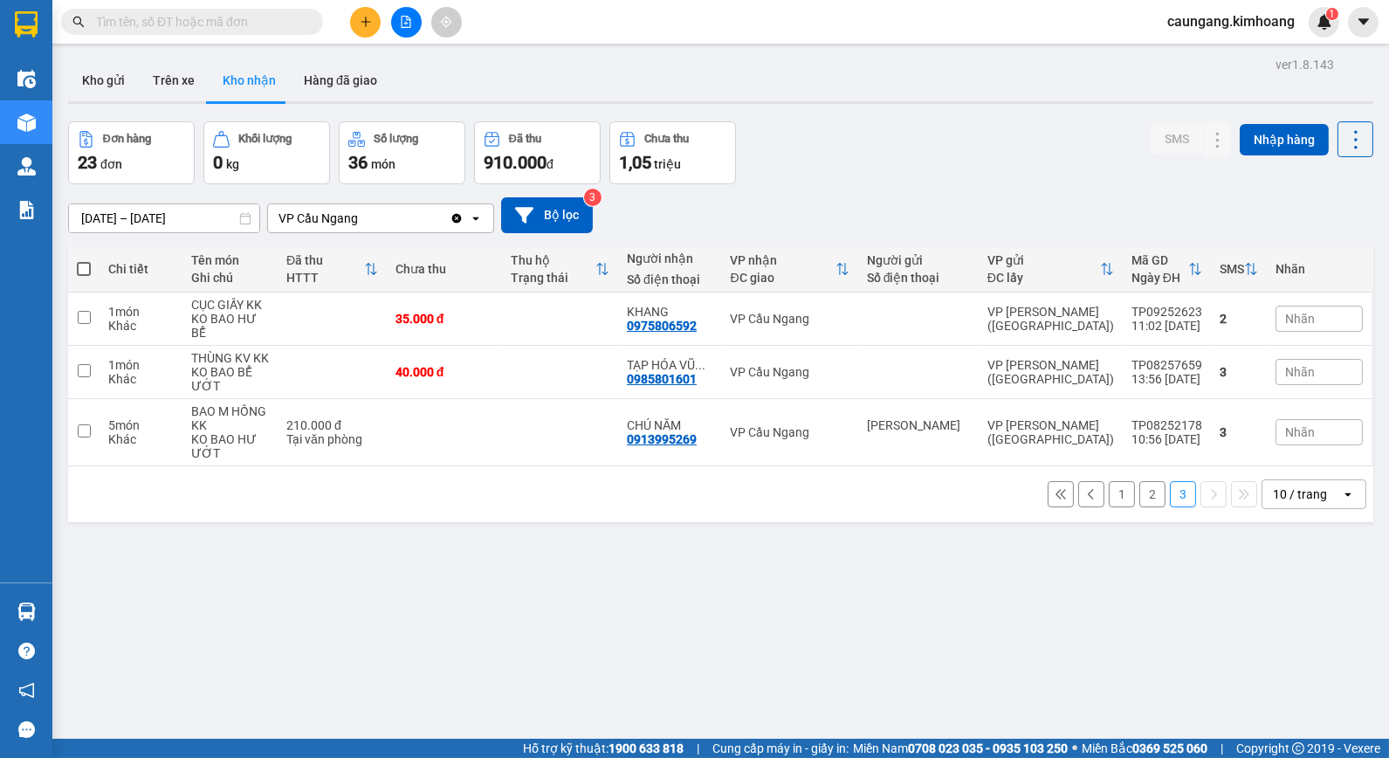
click at [293, 21] on input "text" at bounding box center [199, 21] width 206 height 19
click at [262, 19] on input "text" at bounding box center [199, 21] width 206 height 19
click at [102, 81] on button "Kho gửi" at bounding box center [103, 80] width 71 height 42
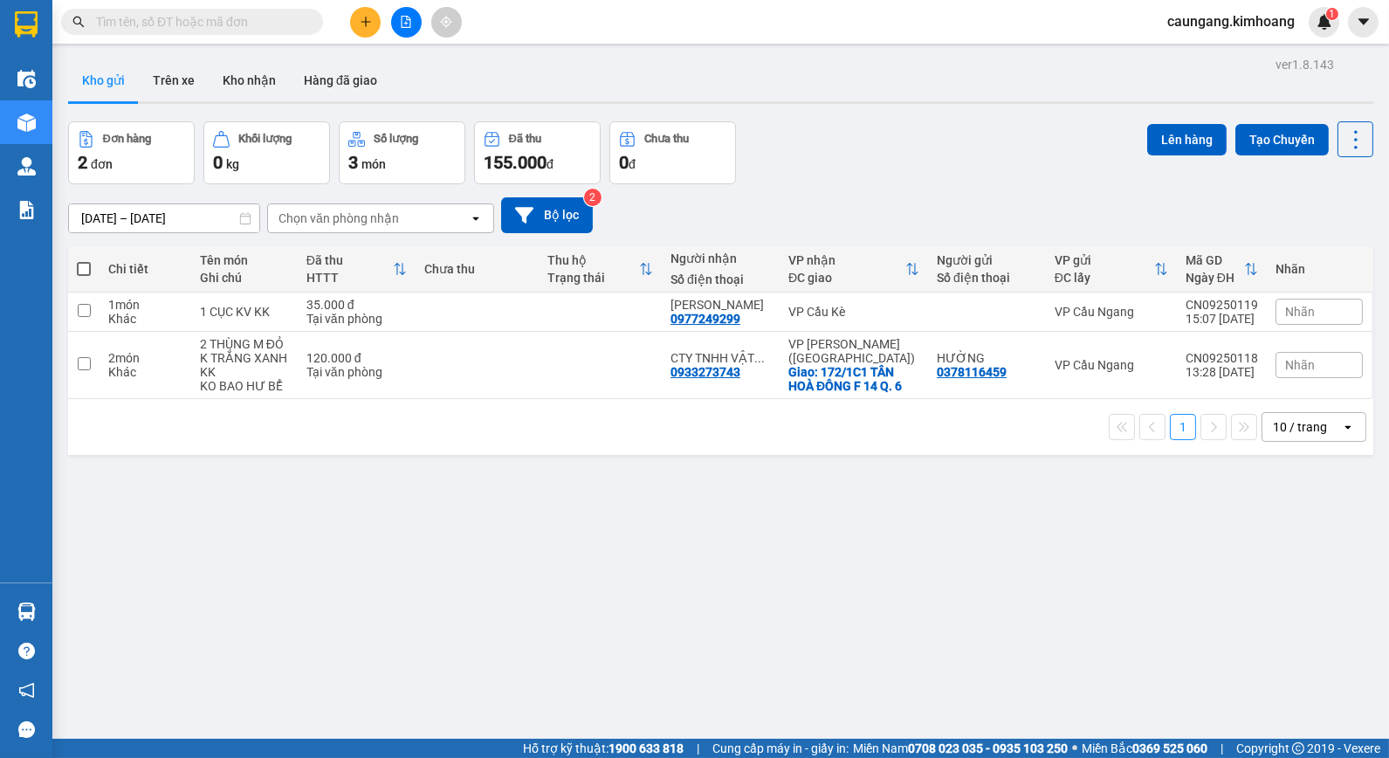
click at [281, 20] on input "text" at bounding box center [199, 21] width 206 height 19
click at [276, 17] on input "text" at bounding box center [199, 21] width 206 height 19
click at [212, 16] on input "text" at bounding box center [199, 21] width 206 height 19
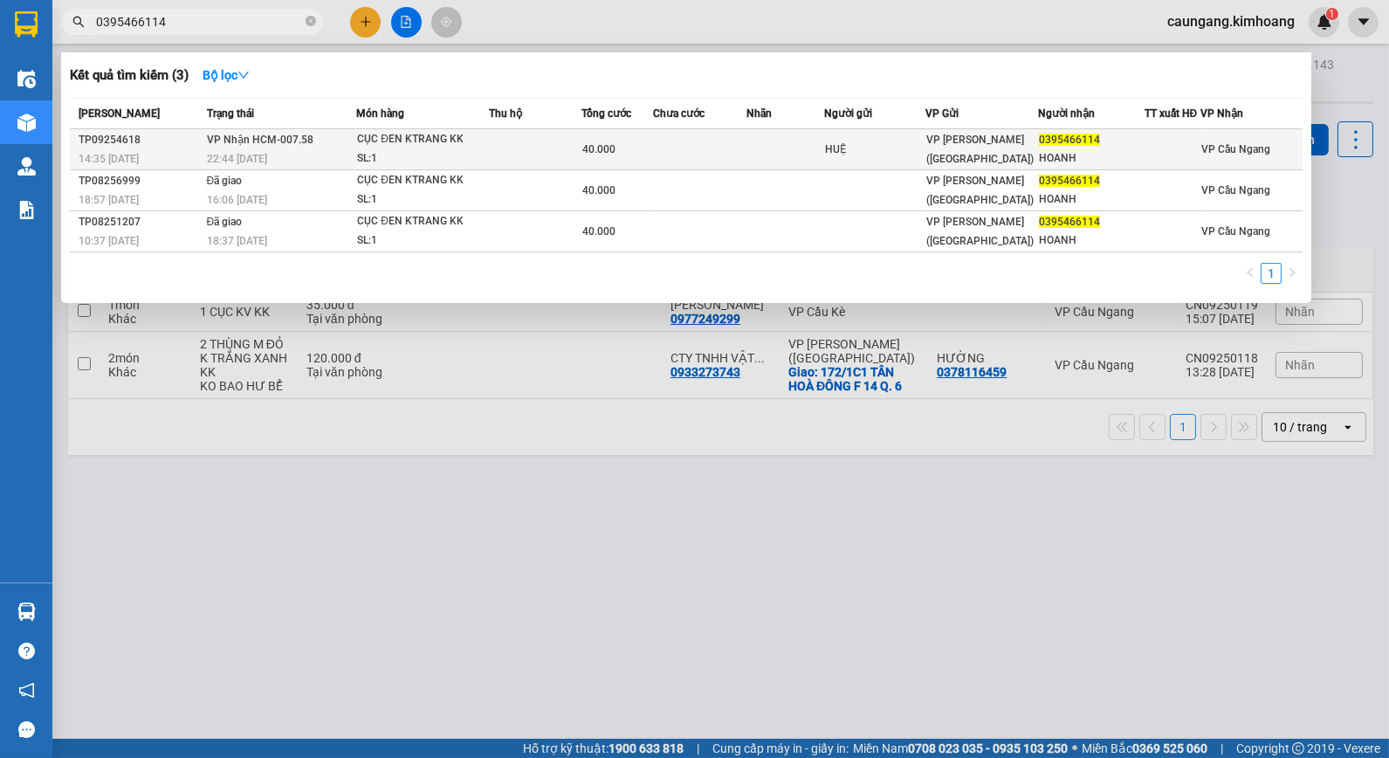
type input "0395466114"
click at [543, 144] on td at bounding box center [535, 149] width 92 height 41
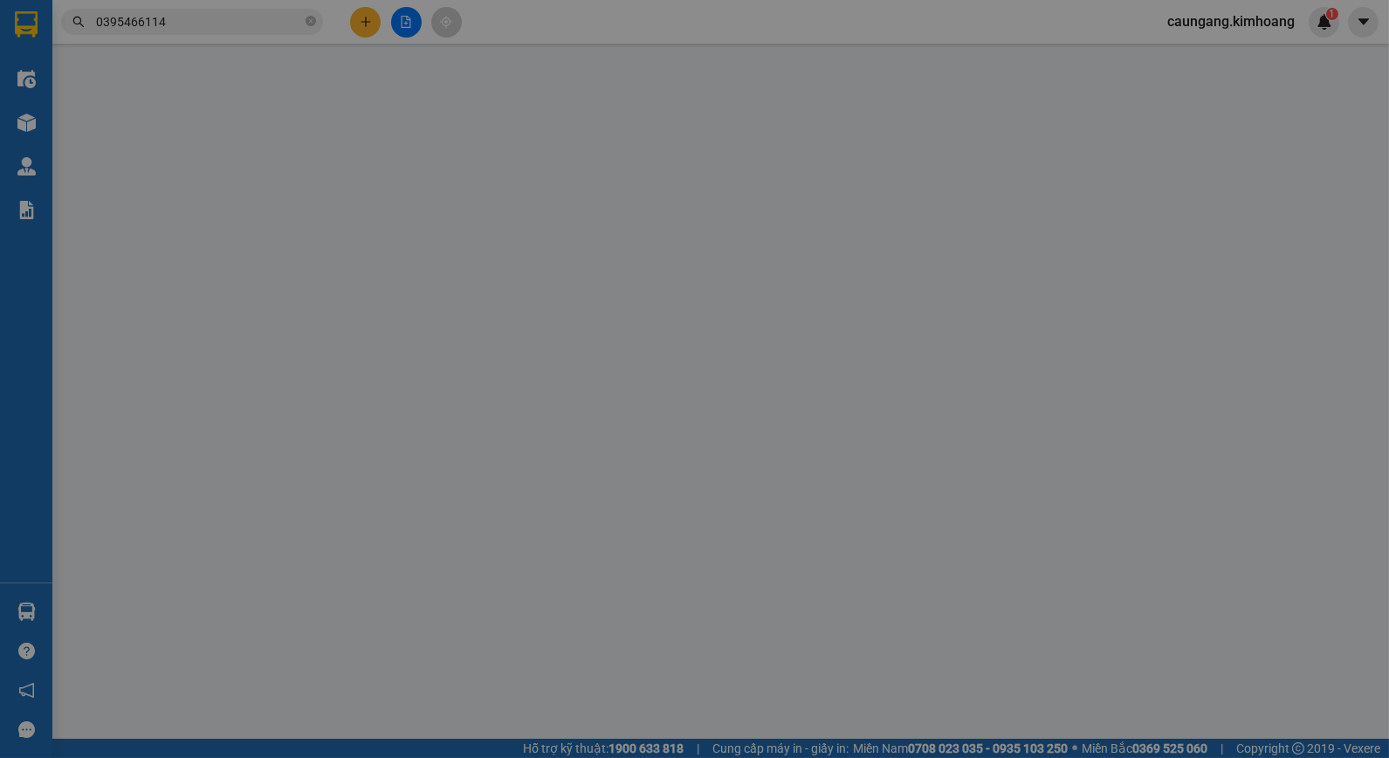
type input "HUỆ"
type input "0395466114"
type input "HOANH"
type input "40.000"
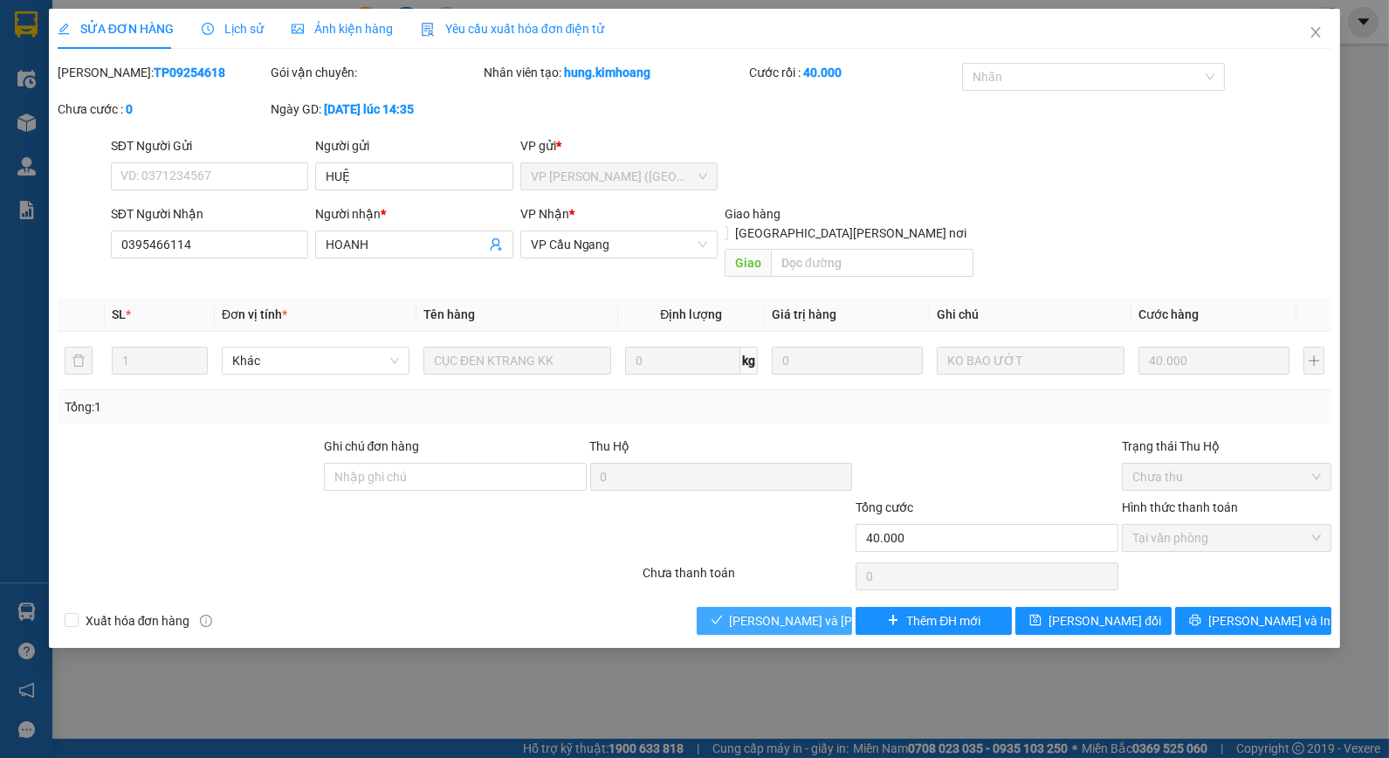
click at [800, 611] on span "[PERSON_NAME] và [PERSON_NAME] hàng" at bounding box center [848, 620] width 236 height 19
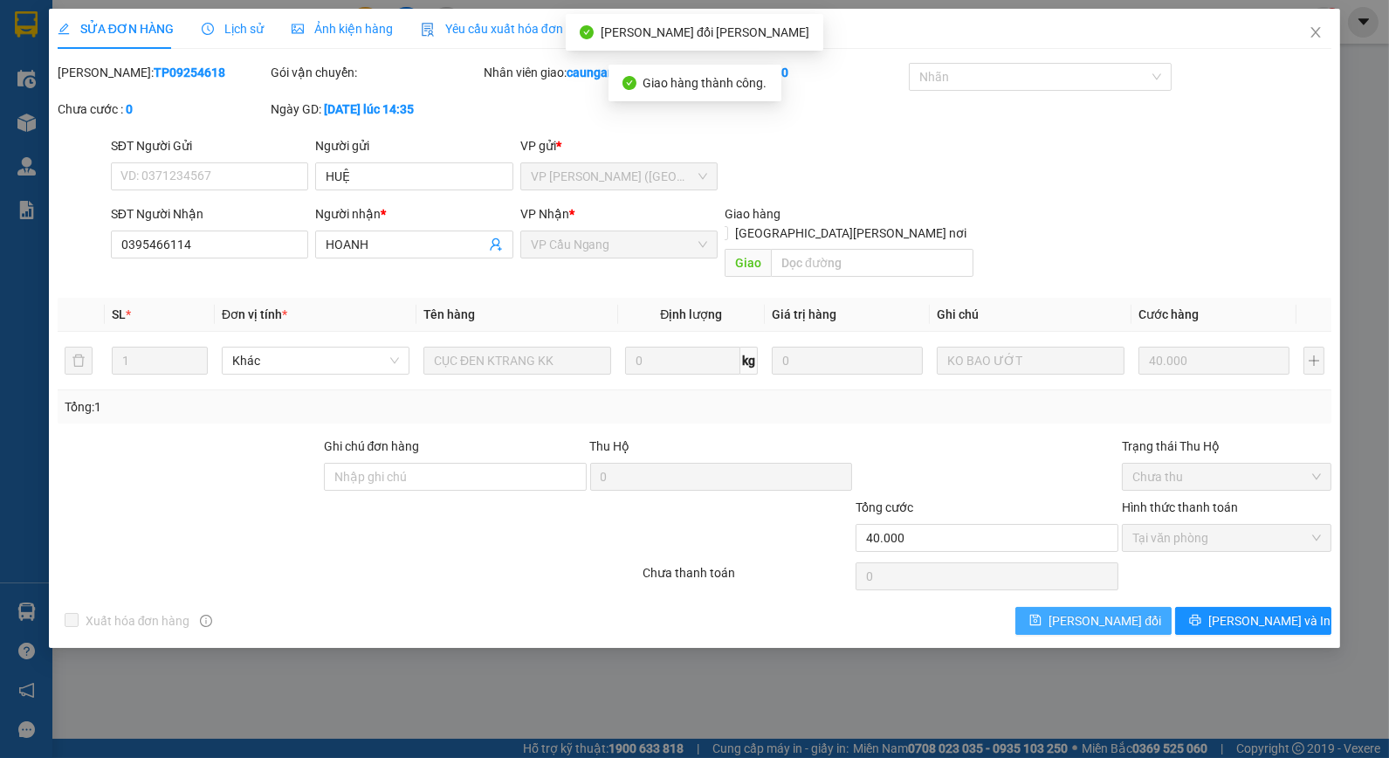
click at [1103, 611] on span "[PERSON_NAME] đổi" at bounding box center [1105, 620] width 113 height 19
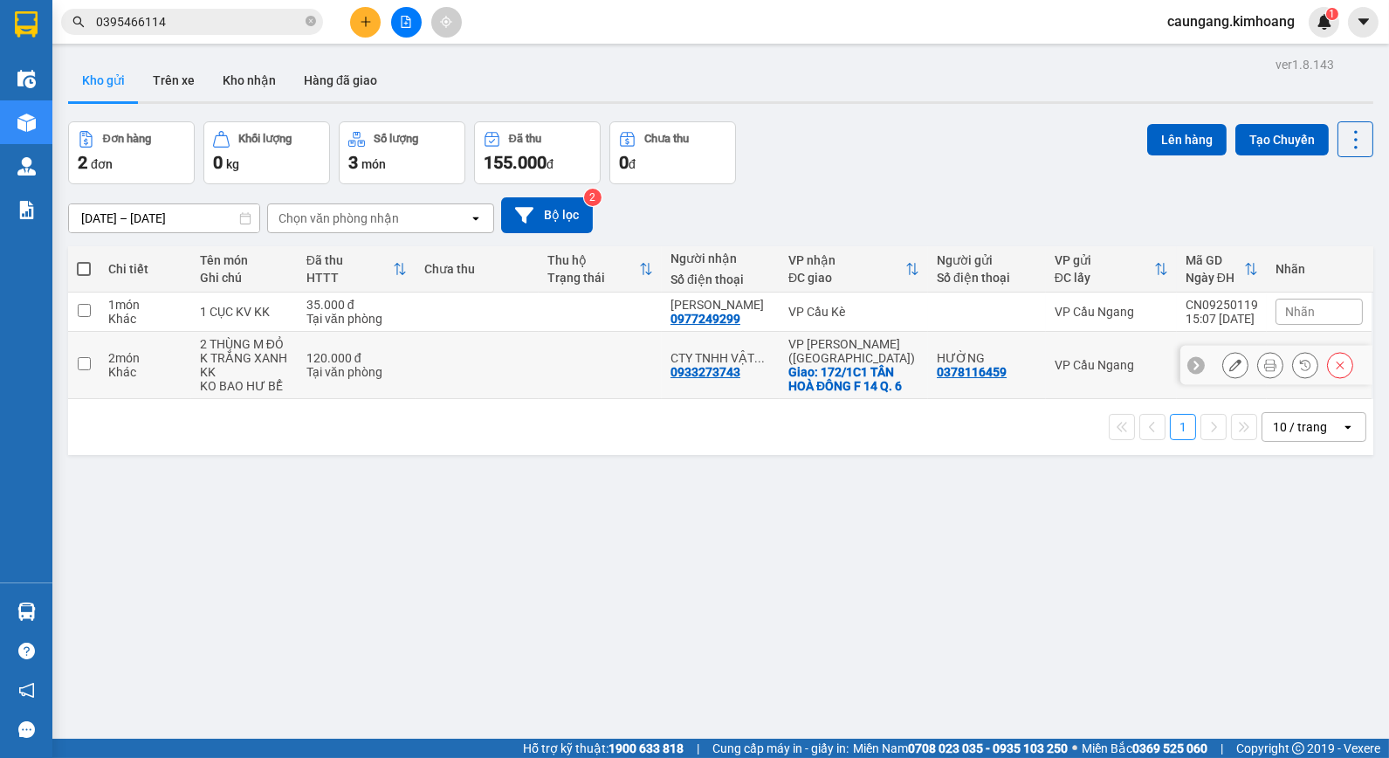
click at [623, 362] on td at bounding box center [600, 365] width 123 height 67
checkbox input "true"
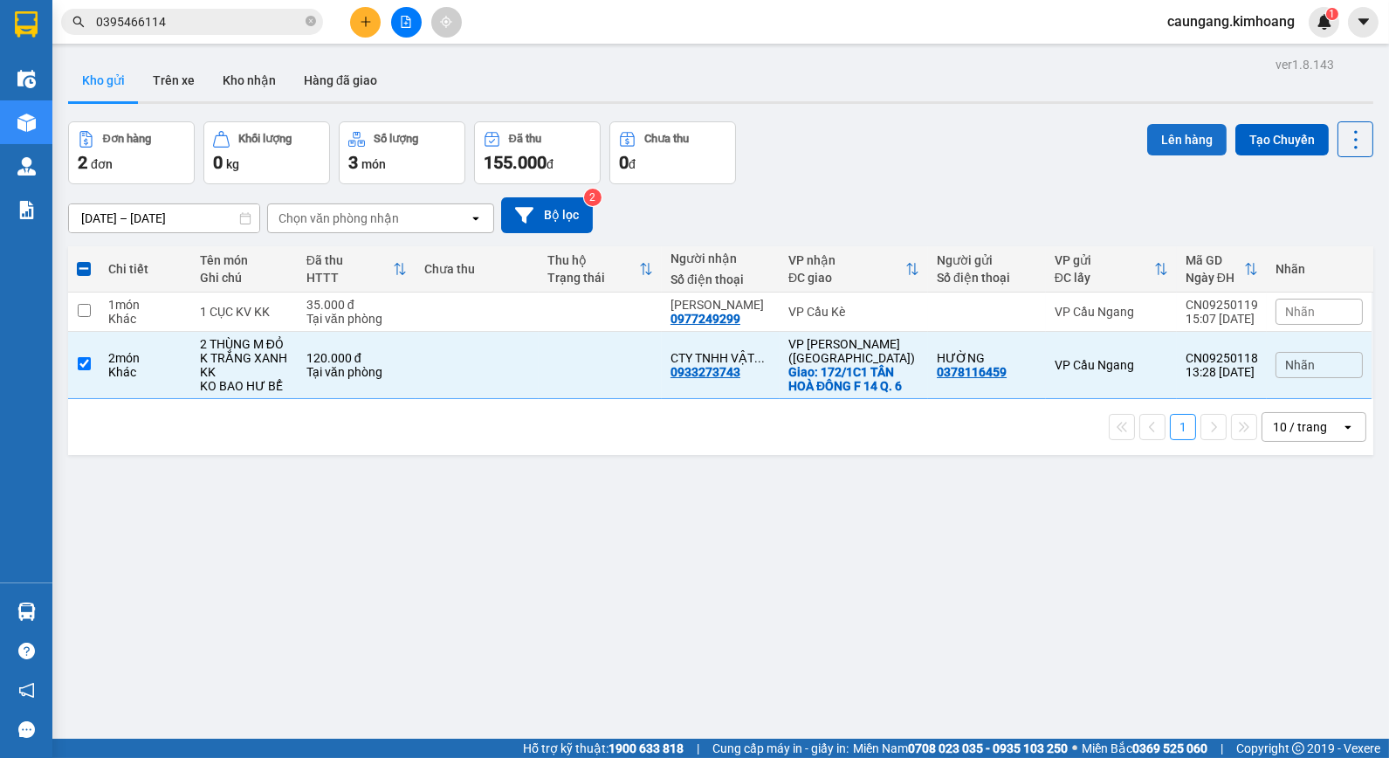
click at [1181, 141] on button "Lên hàng" at bounding box center [1186, 139] width 79 height 31
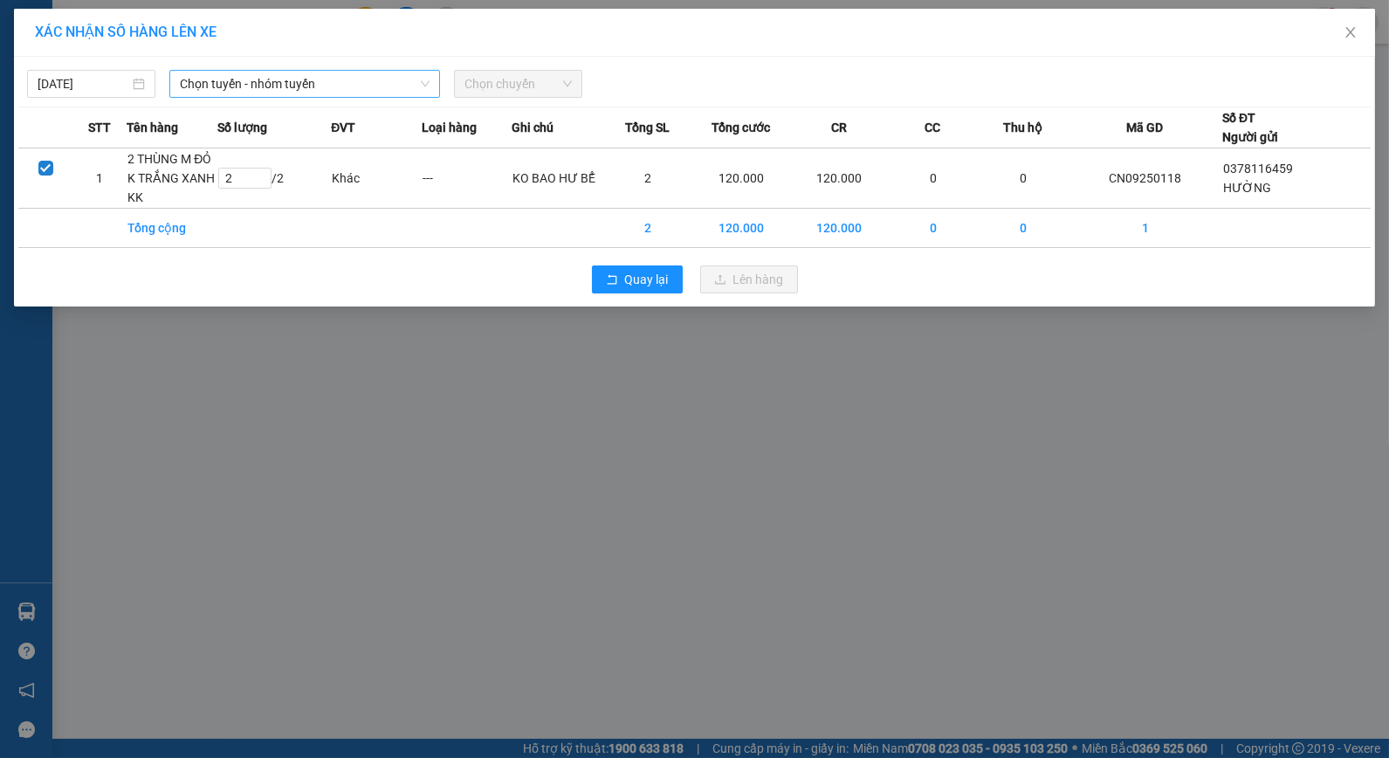
click at [303, 73] on span "Chọn tuyến - nhóm tuyến" at bounding box center [305, 84] width 250 height 26
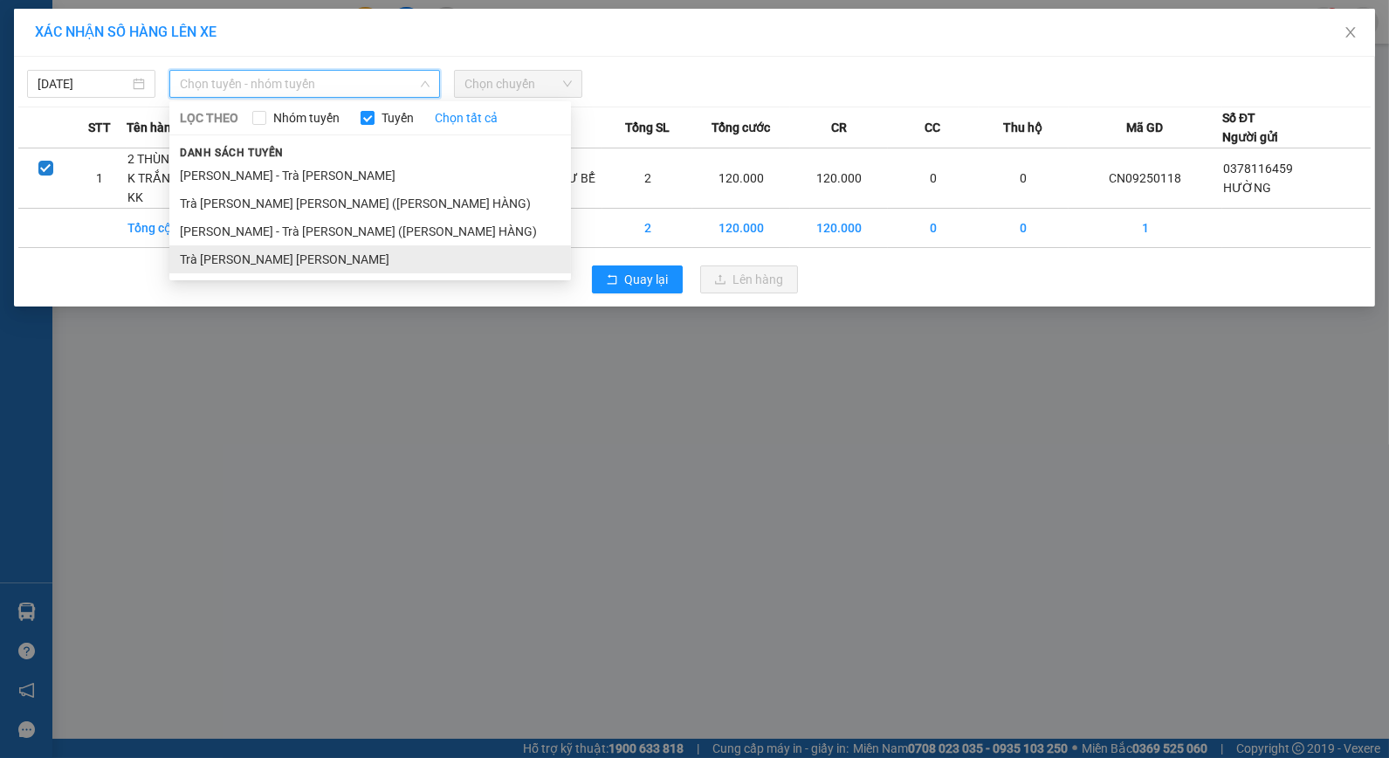
click at [300, 249] on li "Trà [PERSON_NAME] [PERSON_NAME]" at bounding box center [370, 259] width 402 height 28
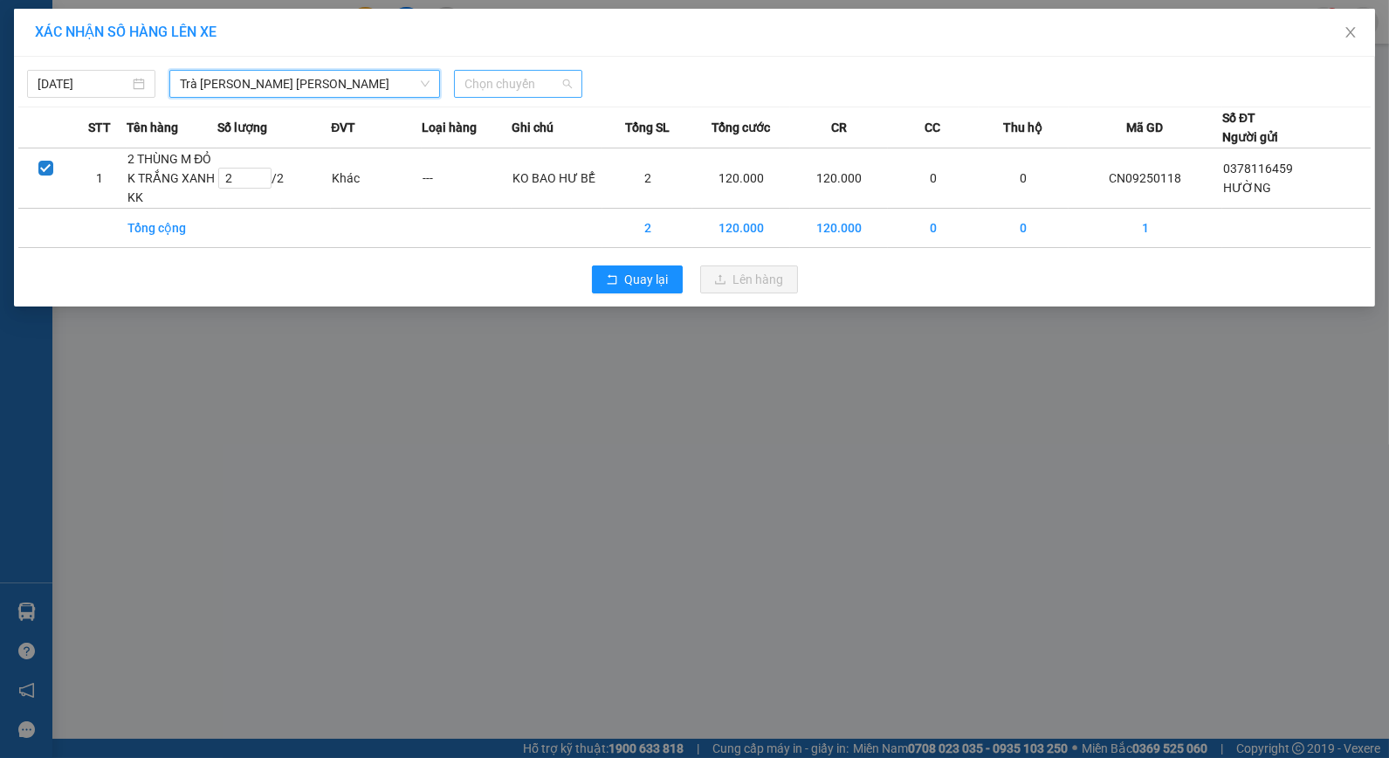
click at [495, 89] on span "Chọn chuyến" at bounding box center [518, 84] width 107 height 26
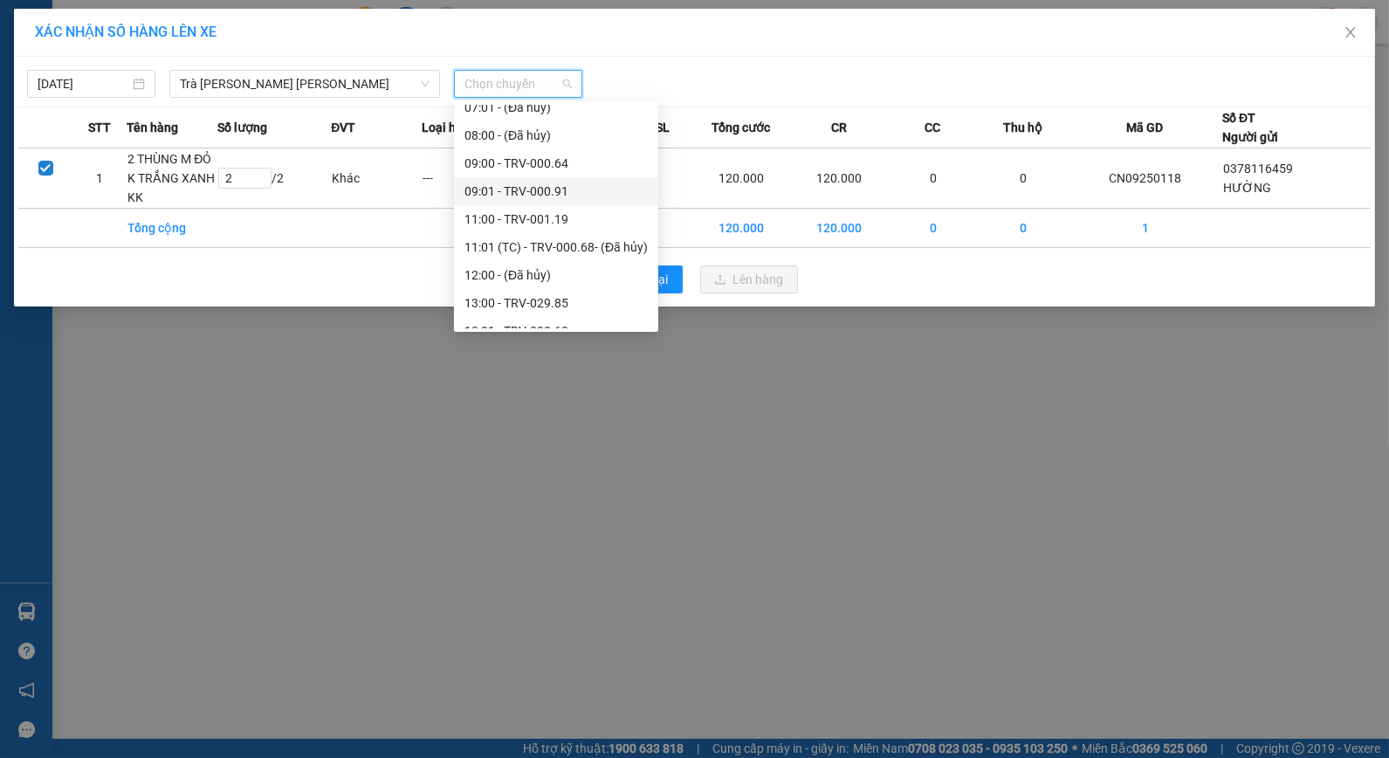
scroll to position [419, 0]
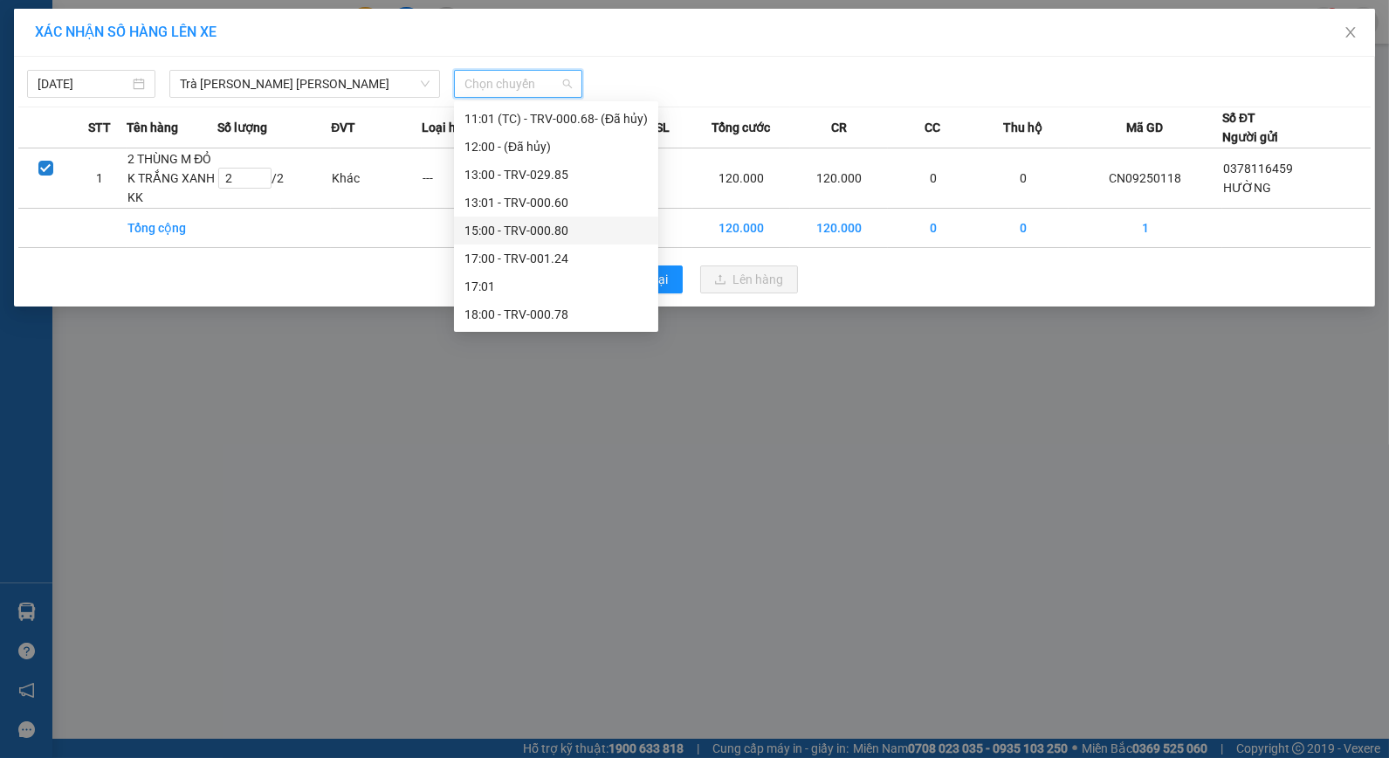
click at [547, 227] on div "15:00 - TRV-000.80" at bounding box center [556, 230] width 183 height 19
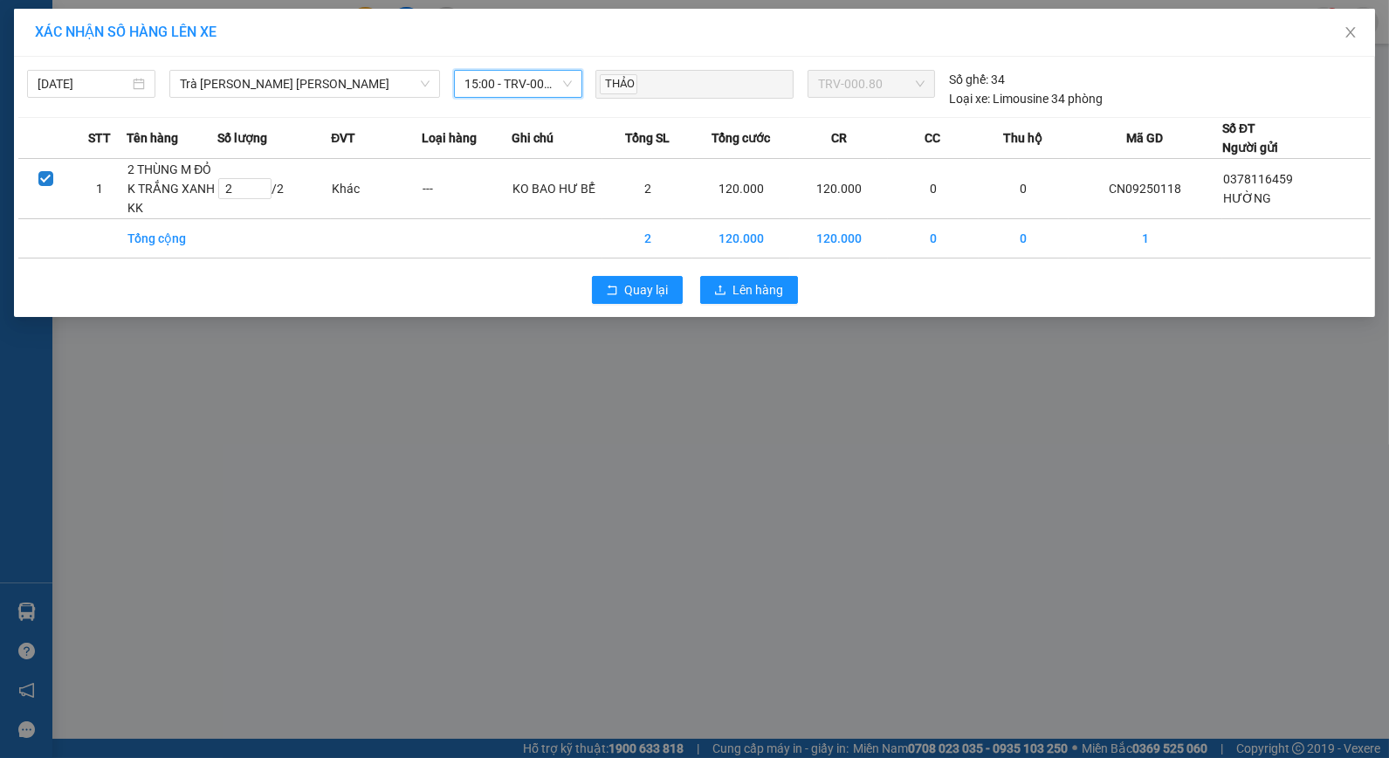
click at [530, 82] on span "15:00 - TRV-000.80" at bounding box center [518, 84] width 107 height 26
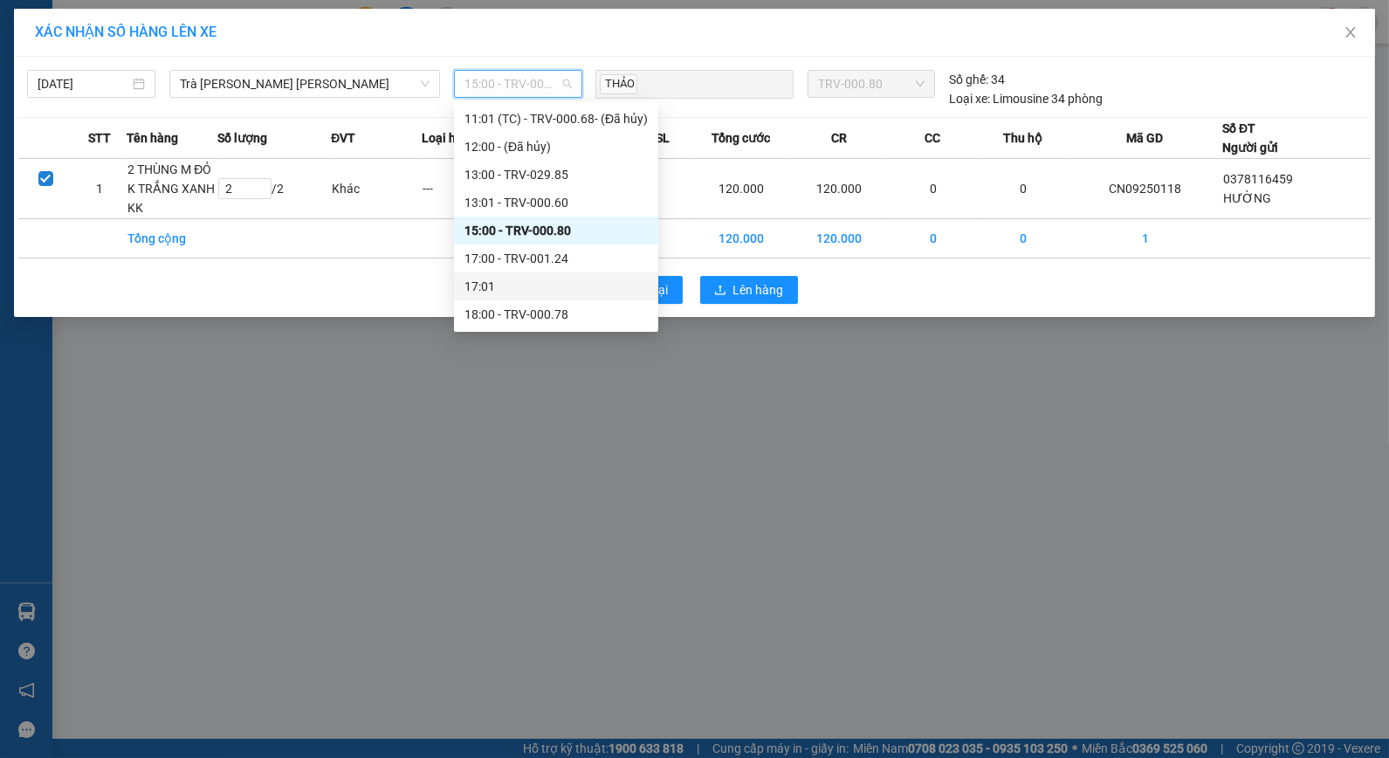
click at [517, 285] on div "17:01" at bounding box center [556, 286] width 183 height 19
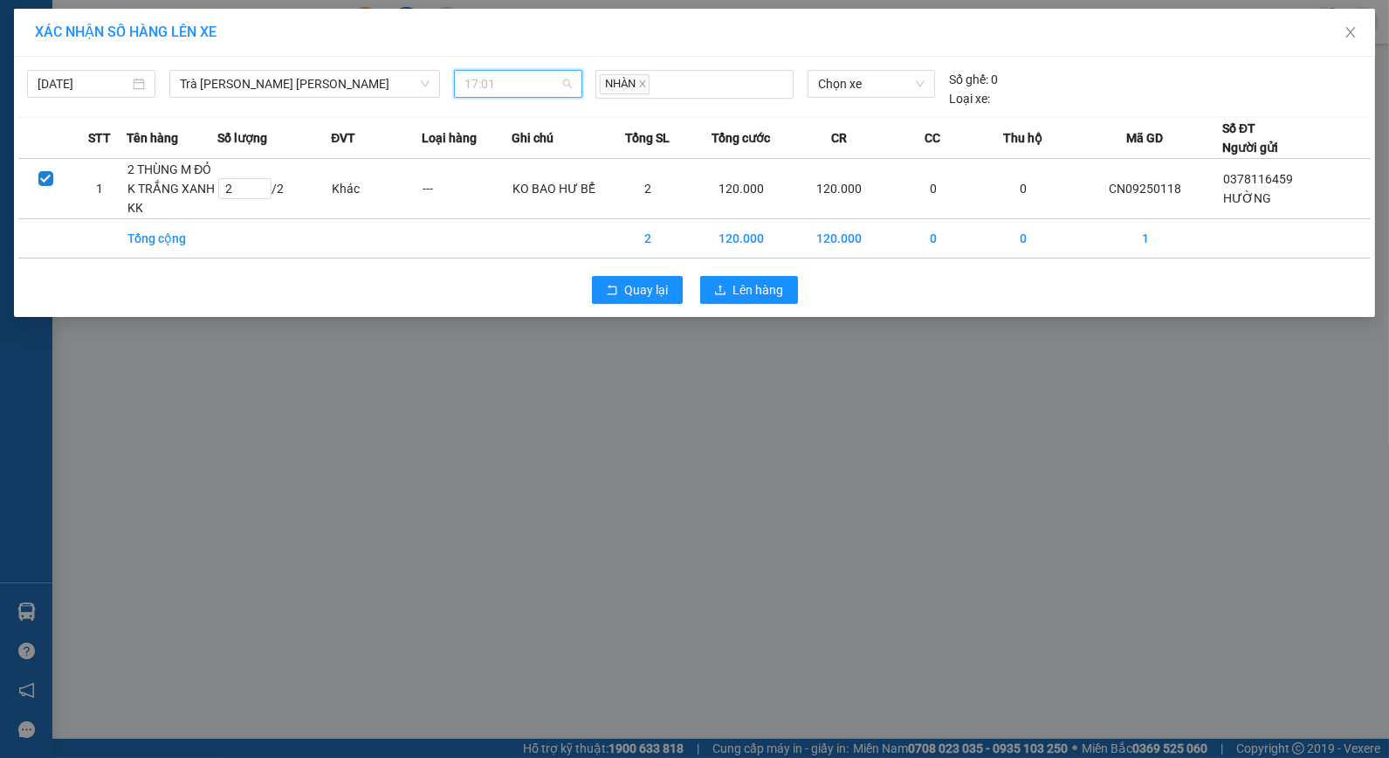
click at [547, 76] on span "17:01" at bounding box center [518, 84] width 107 height 26
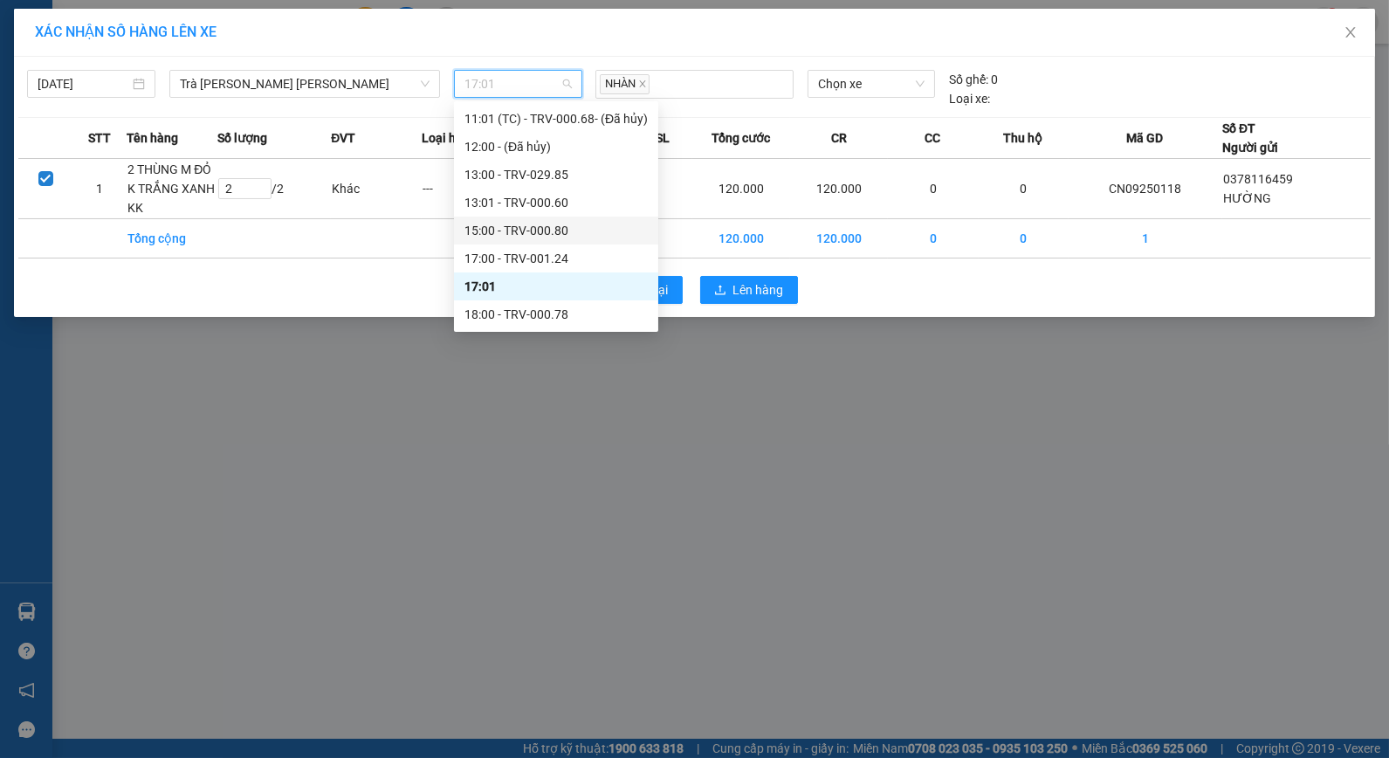
click at [545, 229] on div "15:00 - TRV-000.80" at bounding box center [556, 230] width 183 height 19
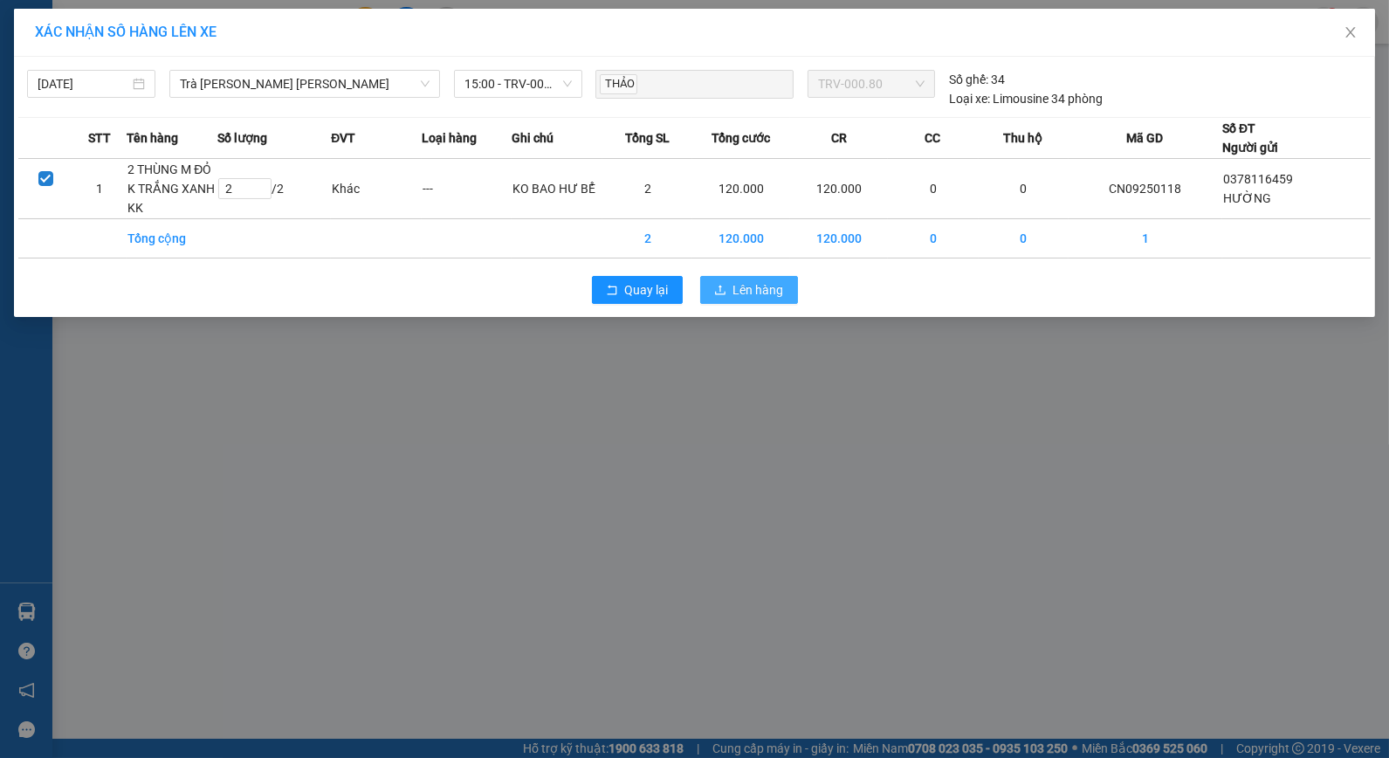
click at [740, 292] on span "Lên hàng" at bounding box center [758, 289] width 51 height 19
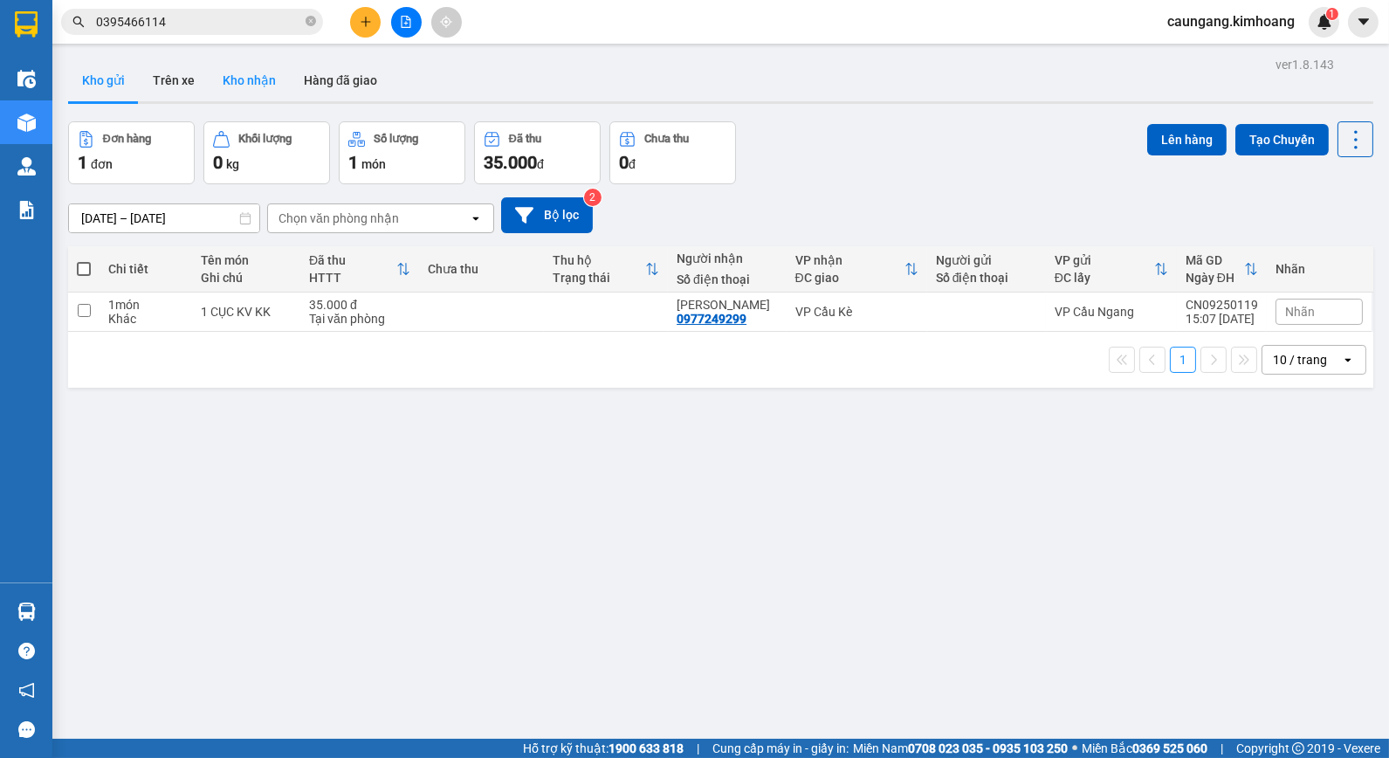
click at [247, 70] on button "Kho nhận" at bounding box center [249, 80] width 81 height 42
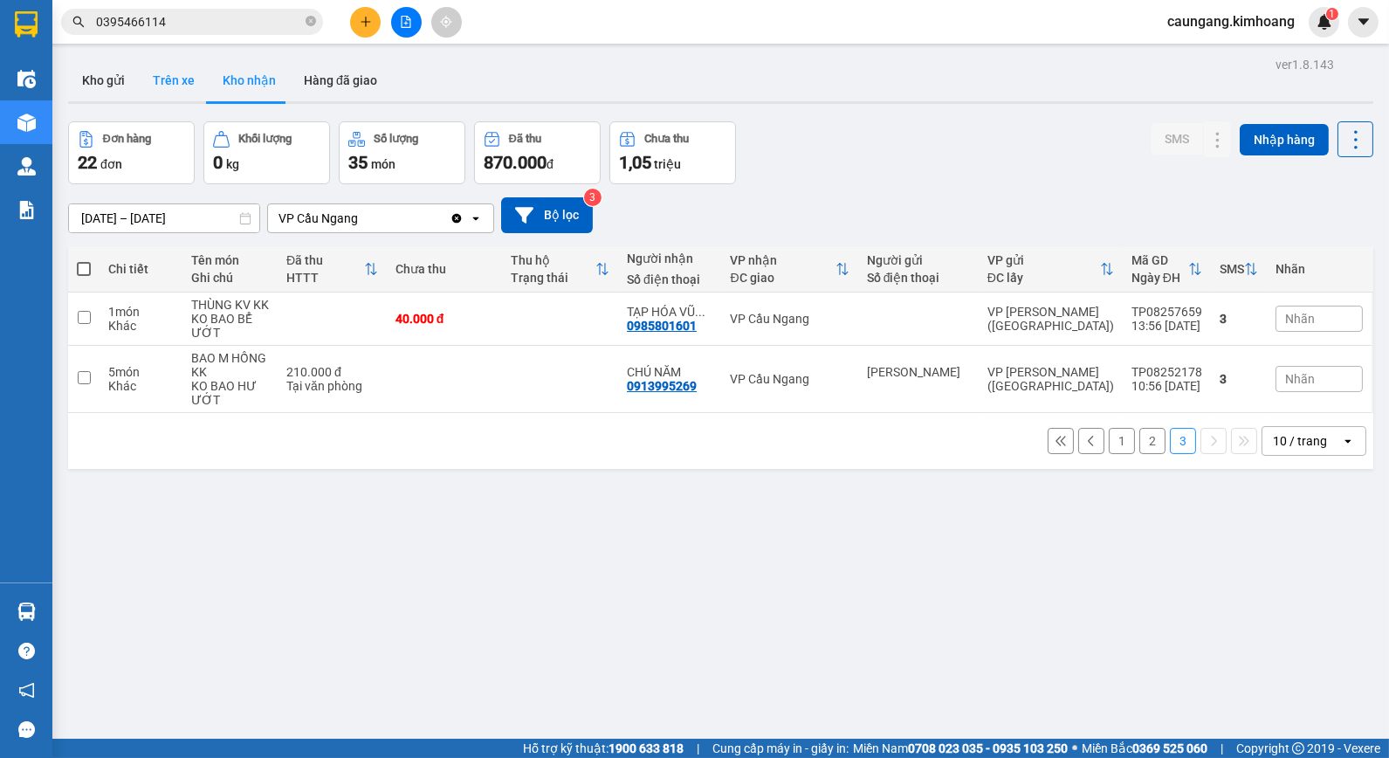
click at [184, 85] on button "Trên xe" at bounding box center [174, 80] width 70 height 42
type input "[DATE] – [DATE]"
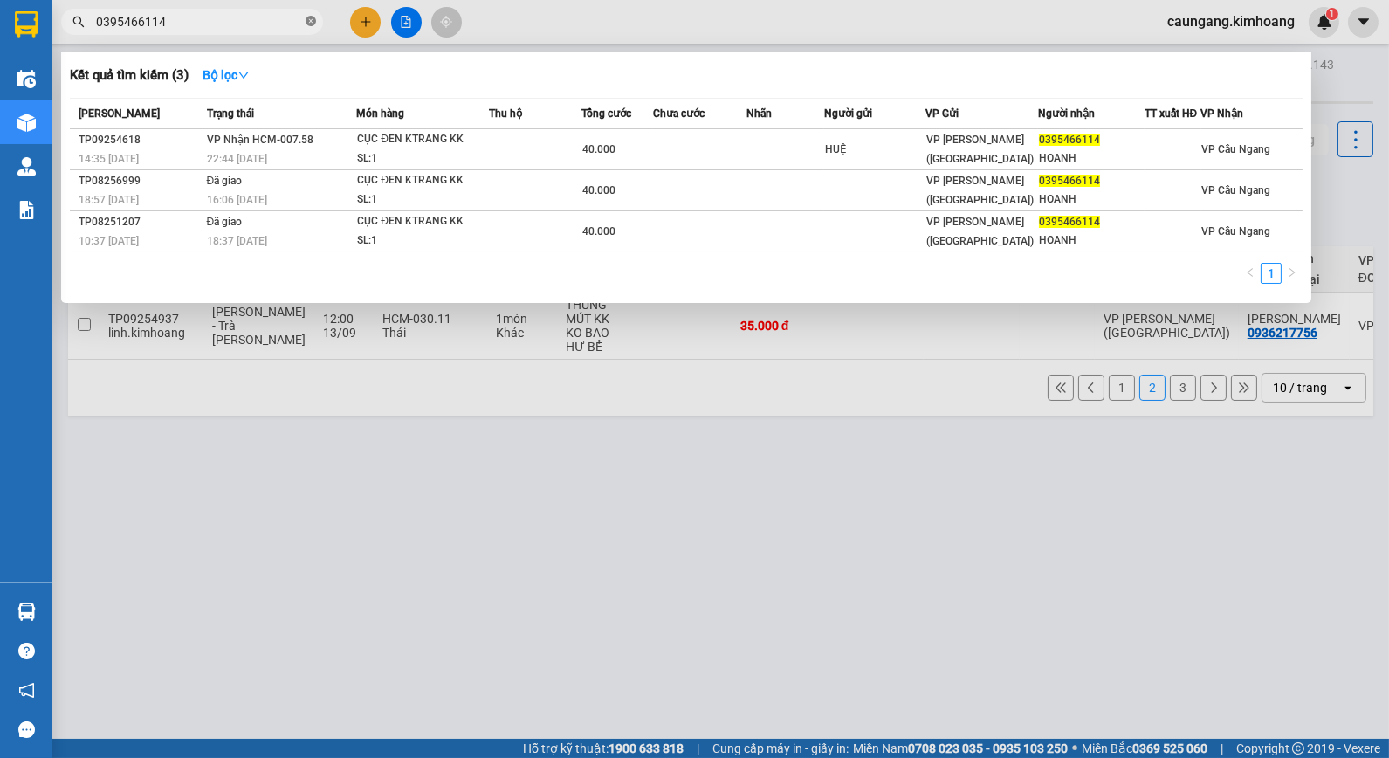
click at [311, 18] on icon "close-circle" at bounding box center [311, 21] width 10 height 10
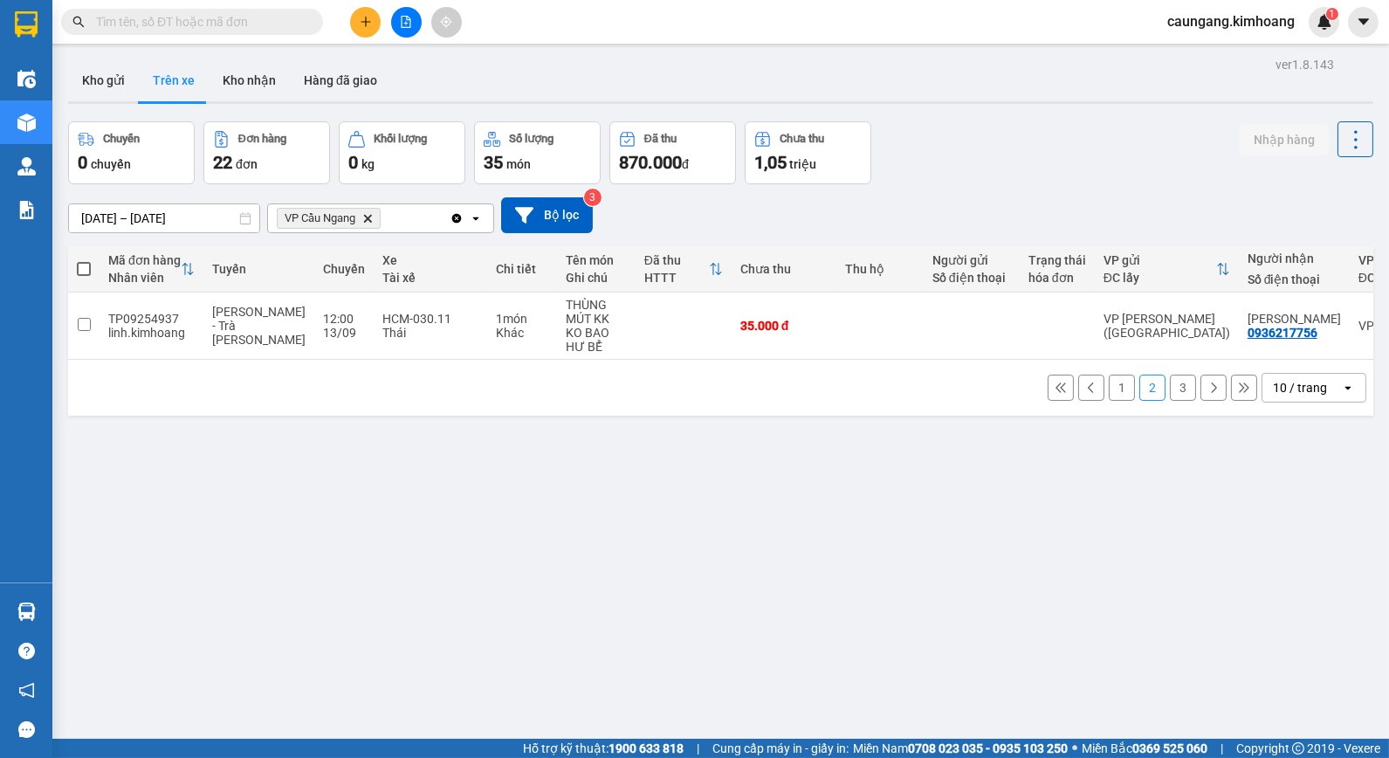
click at [292, 20] on input "text" at bounding box center [199, 21] width 206 height 19
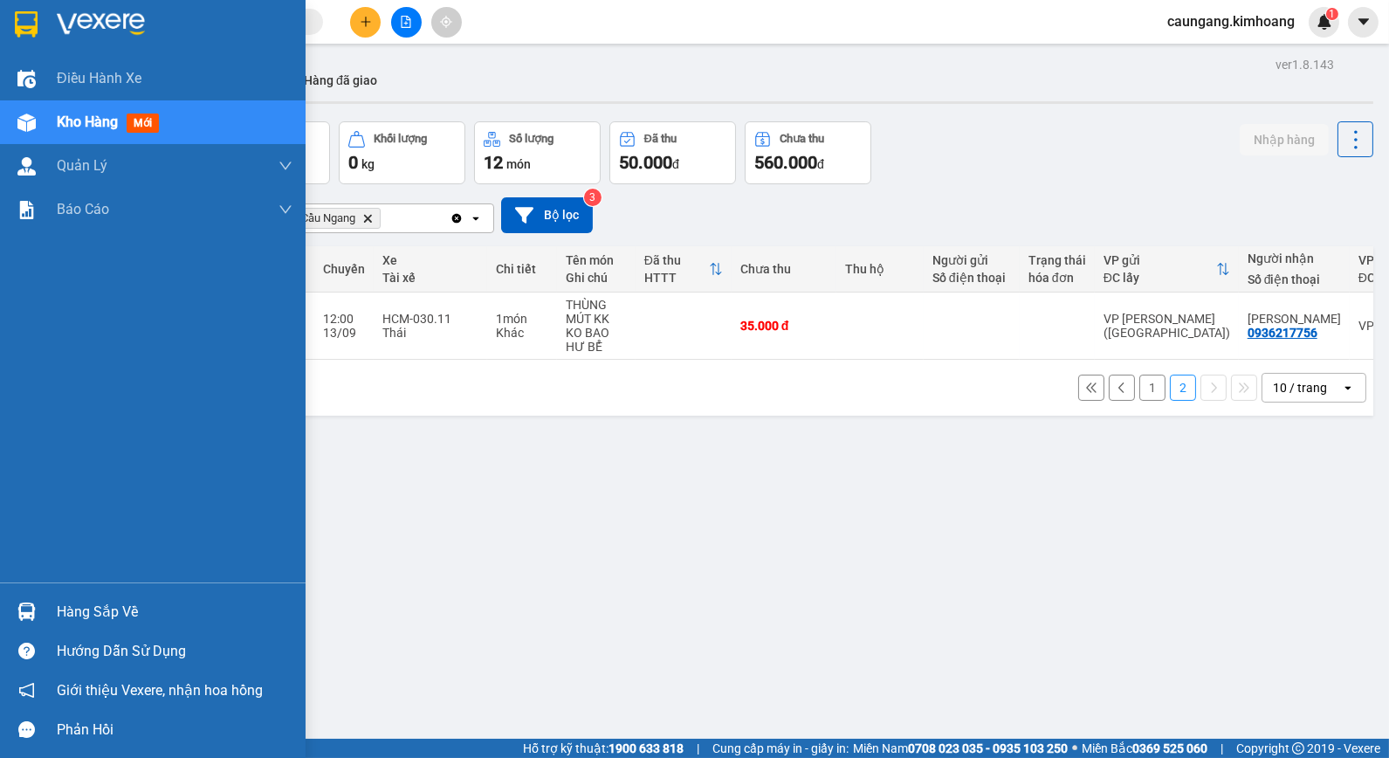
click at [47, 611] on div "Hàng sắp về" at bounding box center [153, 611] width 306 height 39
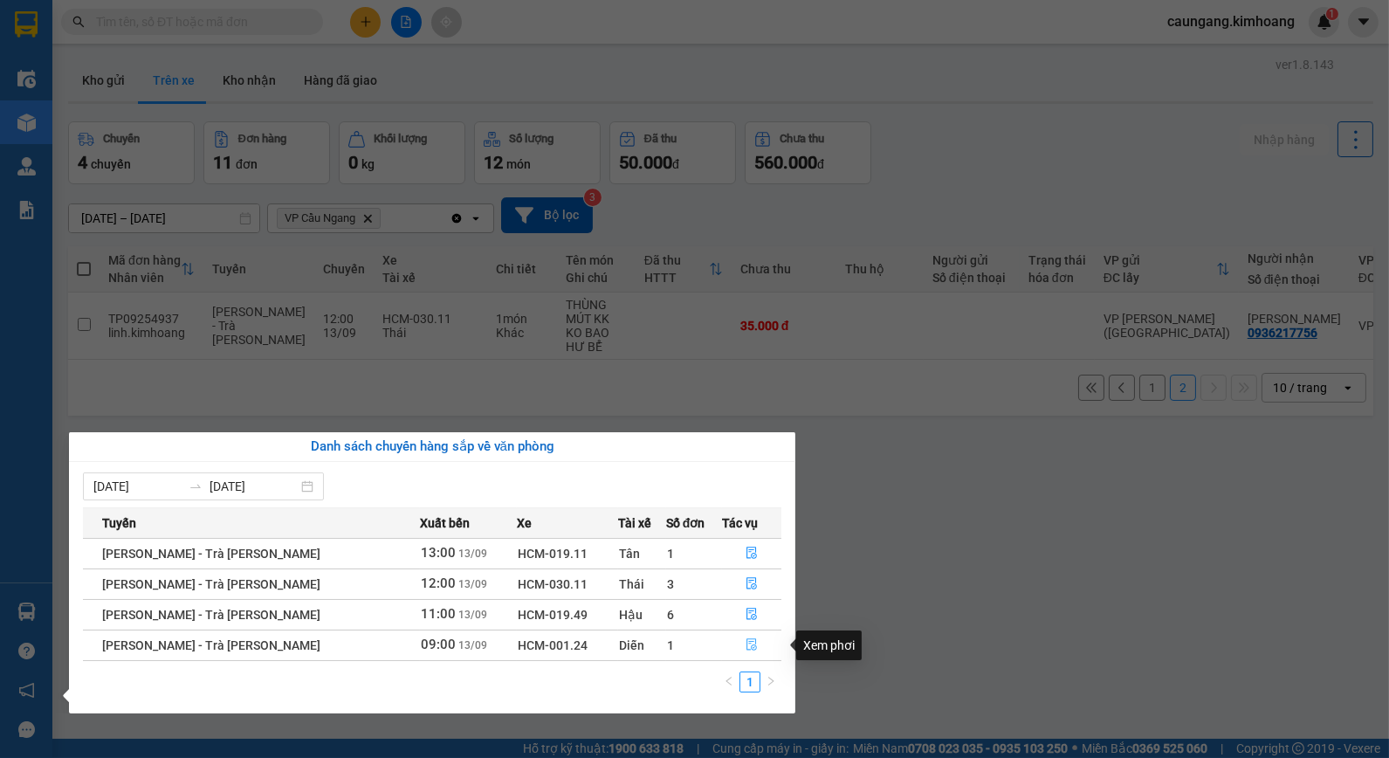
click at [746, 644] on icon "file-done" at bounding box center [752, 644] width 12 height 12
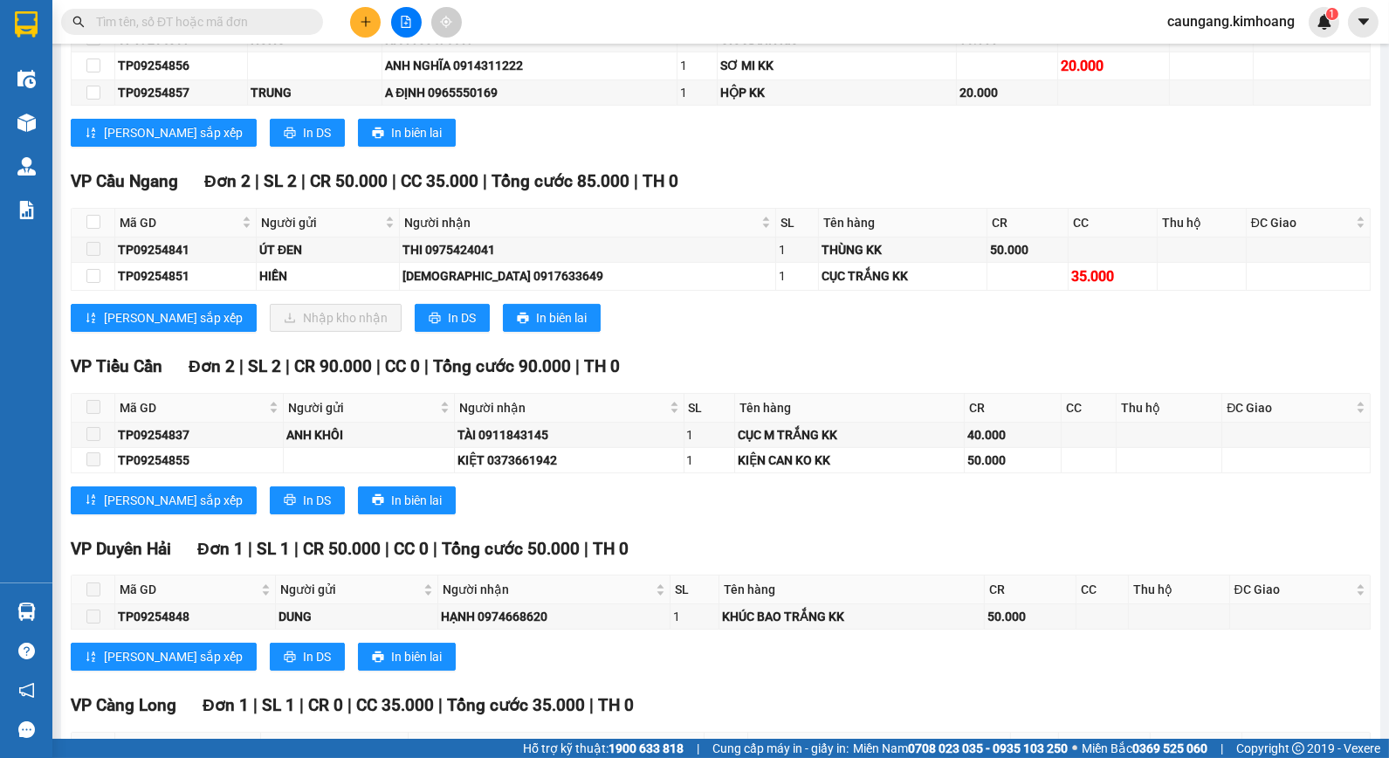
scroll to position [678, 0]
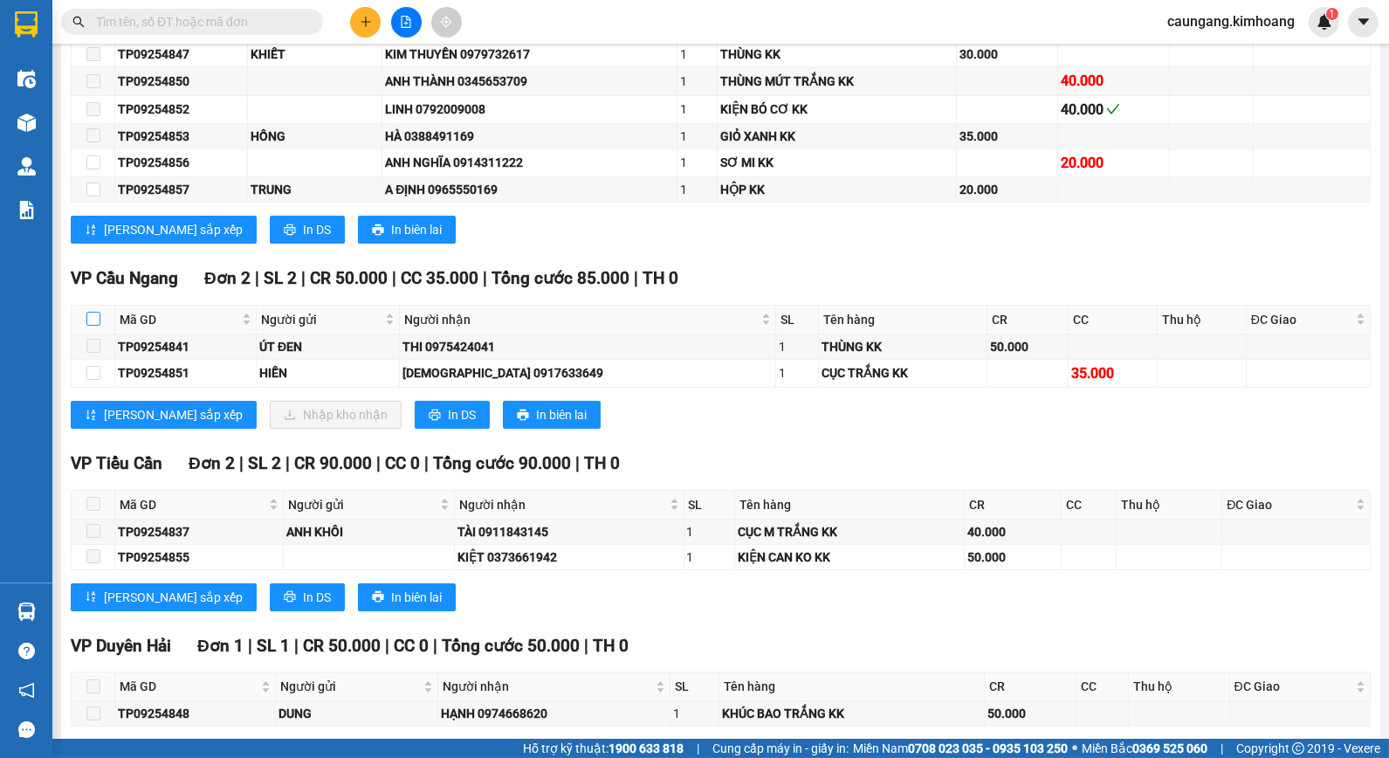
click at [93, 326] on input "checkbox" at bounding box center [93, 319] width 14 height 14
checkbox input "true"
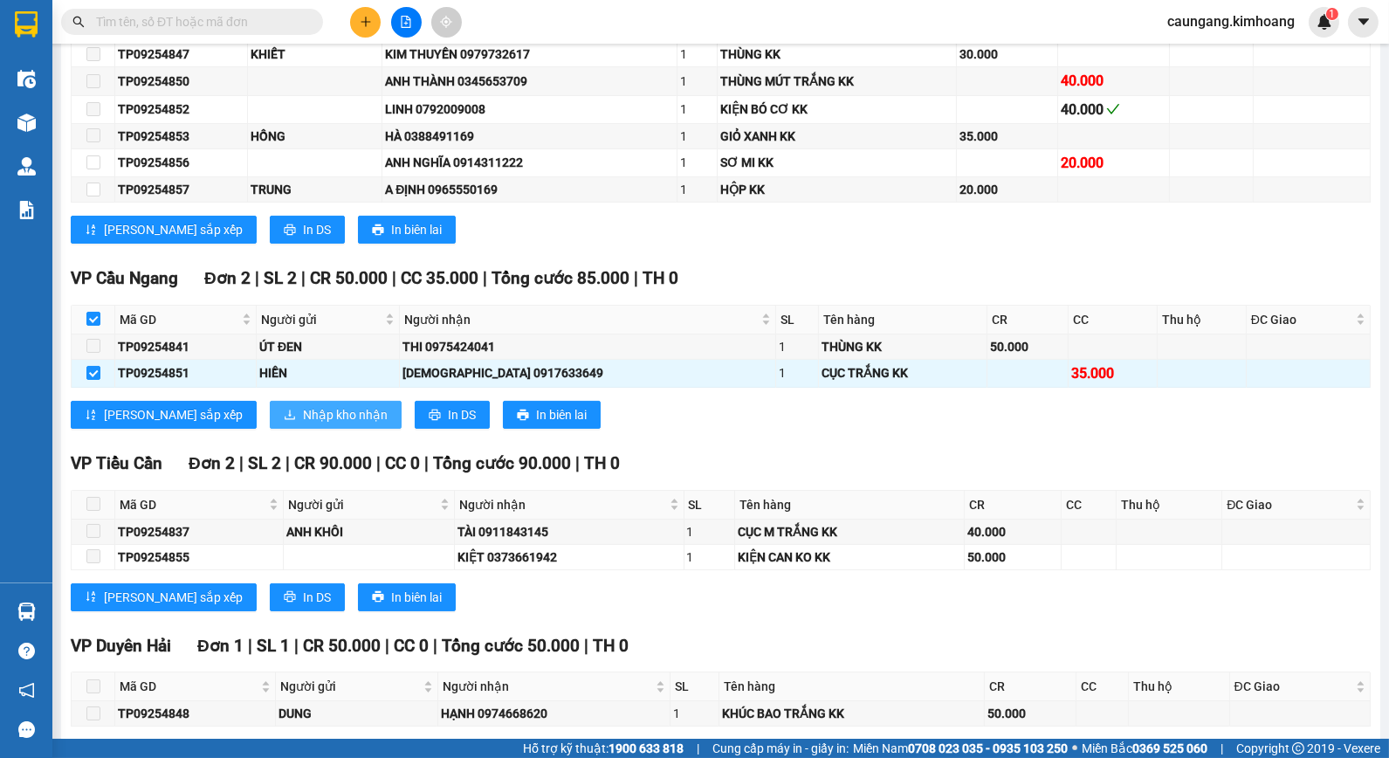
click at [303, 424] on span "Nhập kho nhận" at bounding box center [345, 414] width 85 height 19
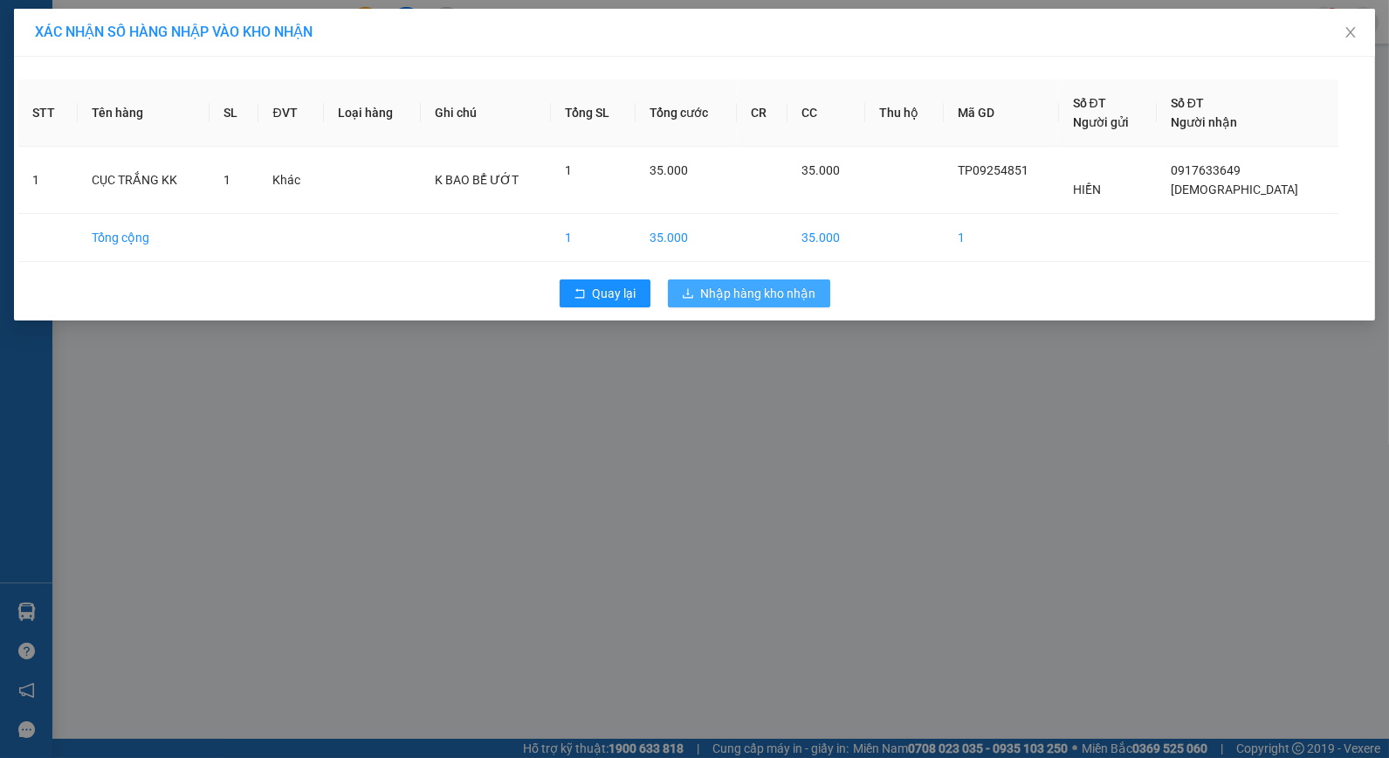
click at [735, 284] on span "Nhập hàng kho nhận" at bounding box center [758, 293] width 115 height 19
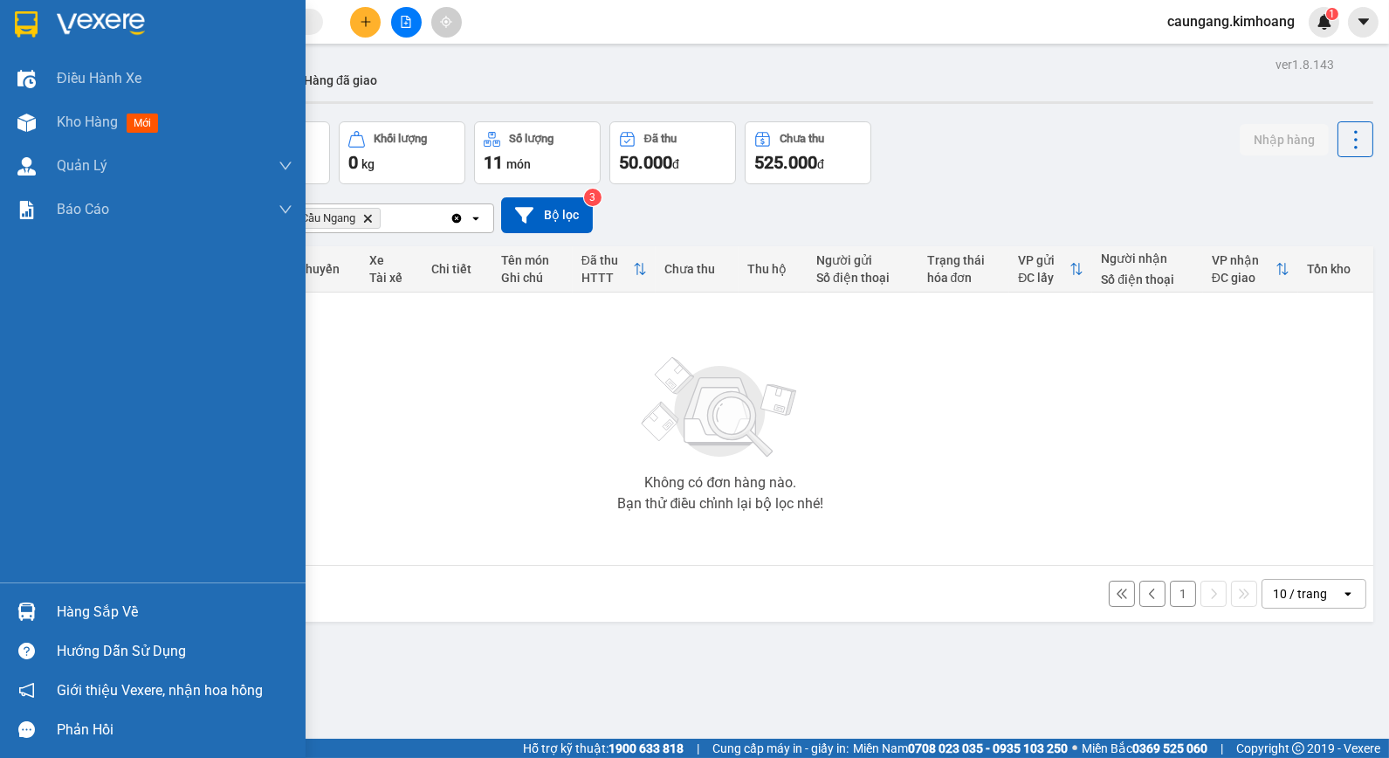
click at [72, 608] on div "Hàng sắp về" at bounding box center [175, 612] width 236 height 26
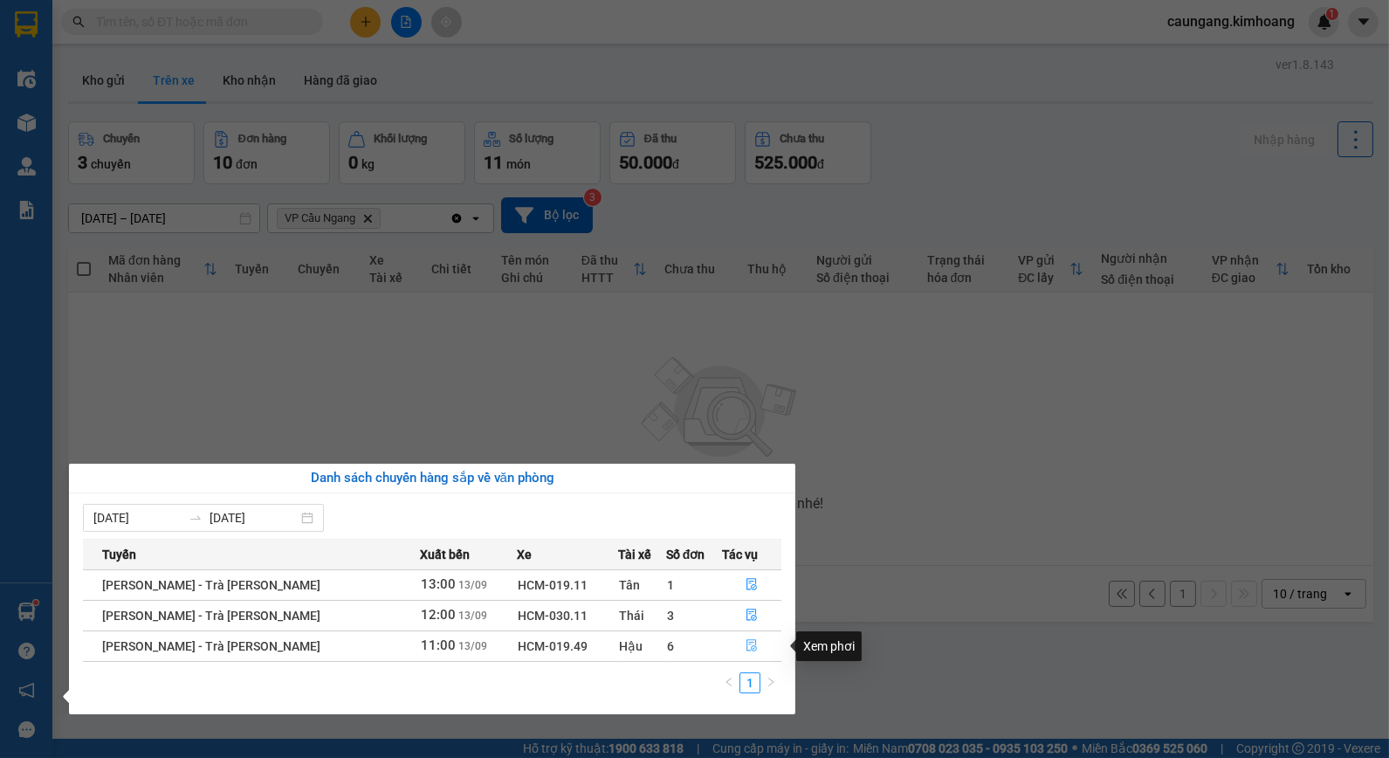
click at [747, 643] on icon "file-done" at bounding box center [752, 645] width 10 height 12
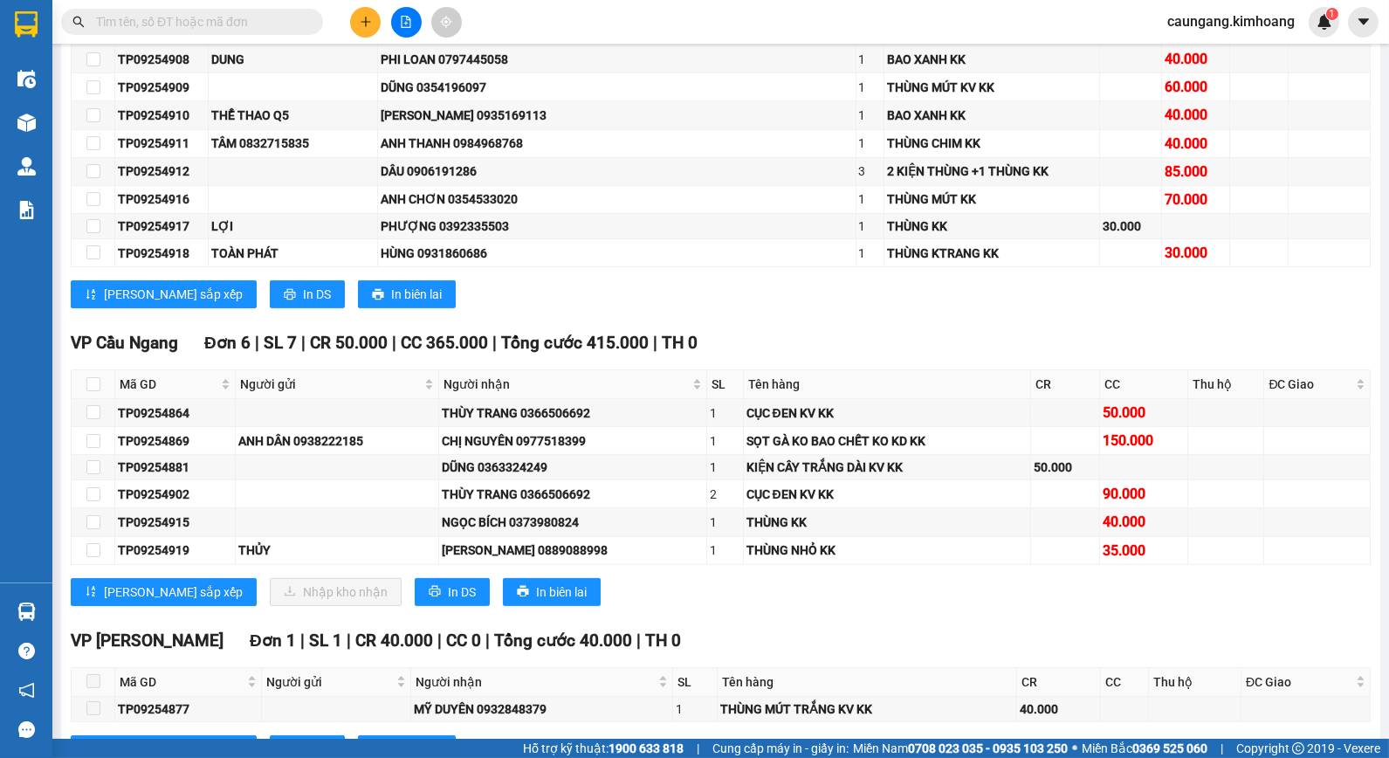
scroll to position [1358, 0]
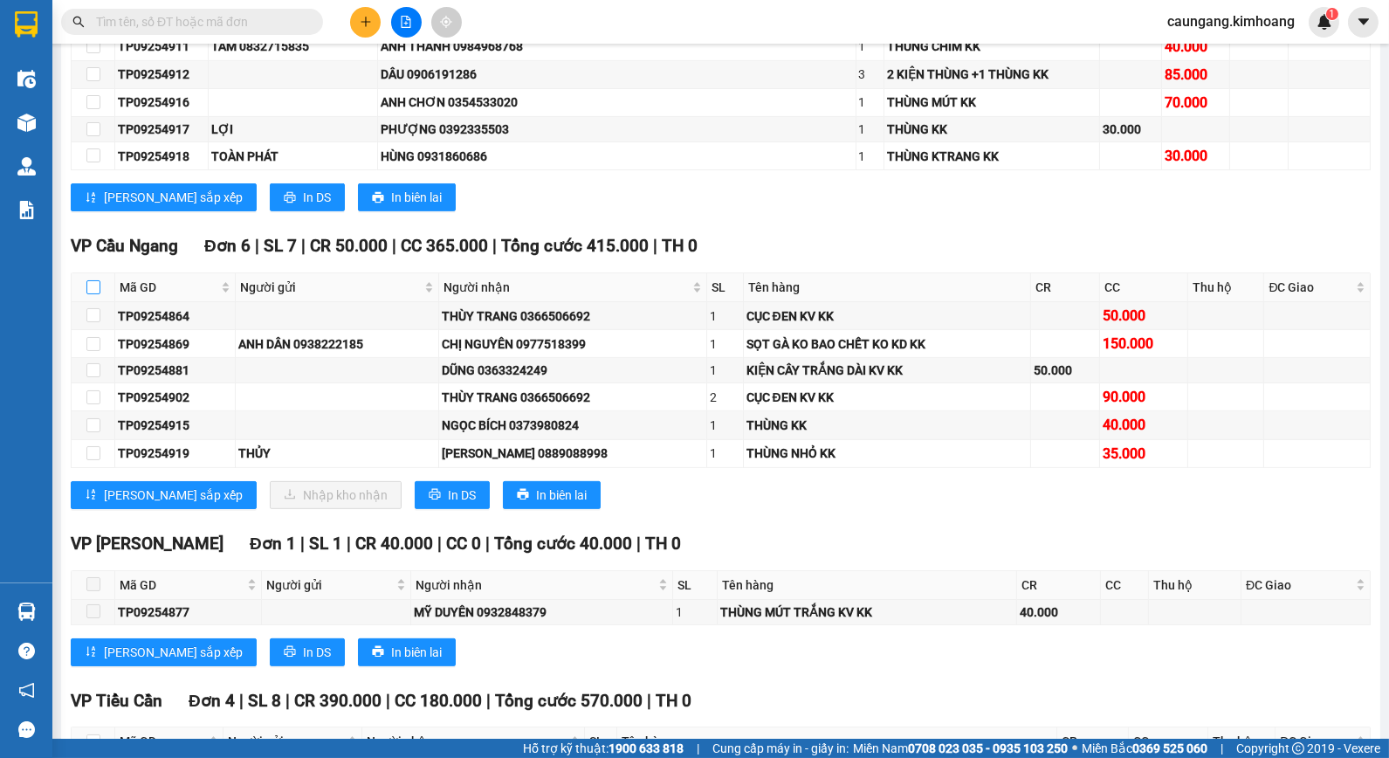
click at [89, 294] on input "checkbox" at bounding box center [93, 287] width 14 height 14
checkbox input "true"
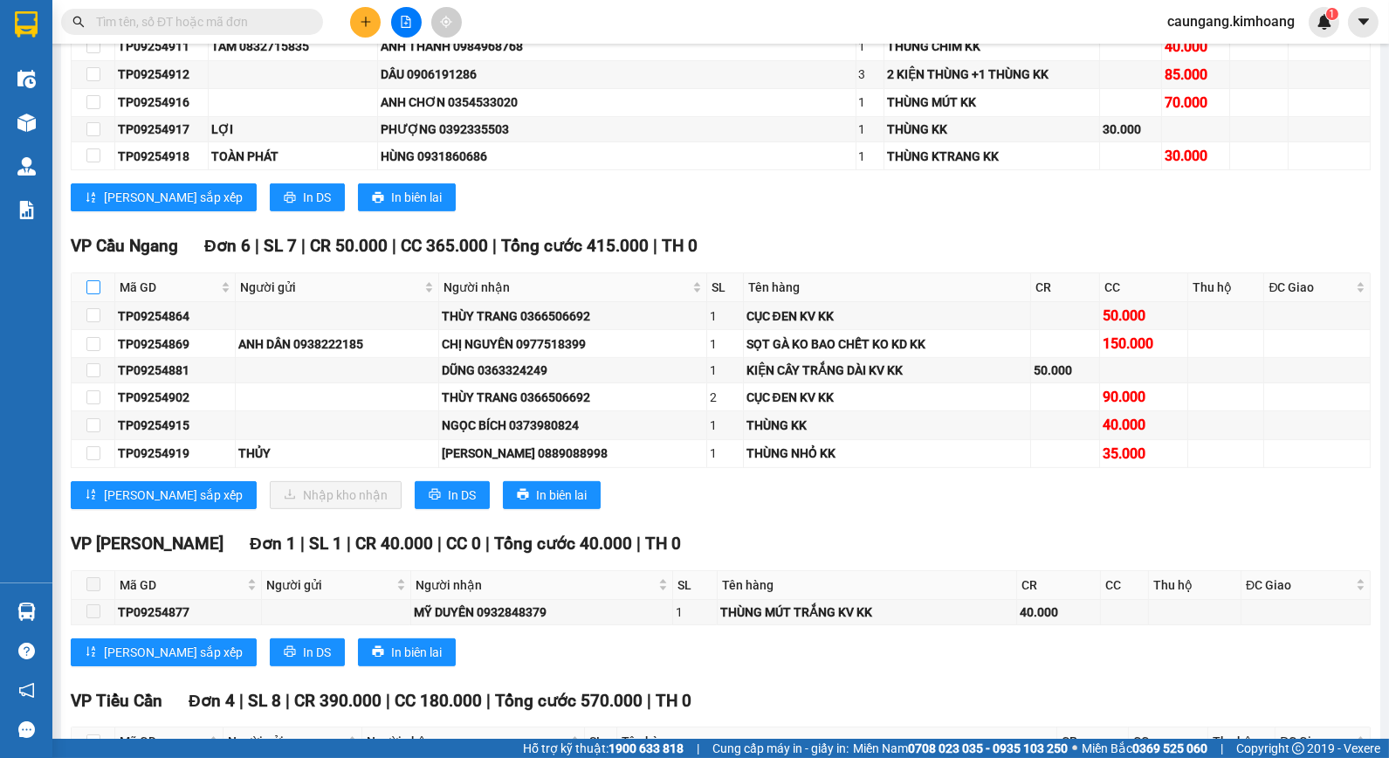
checkbox input "true"
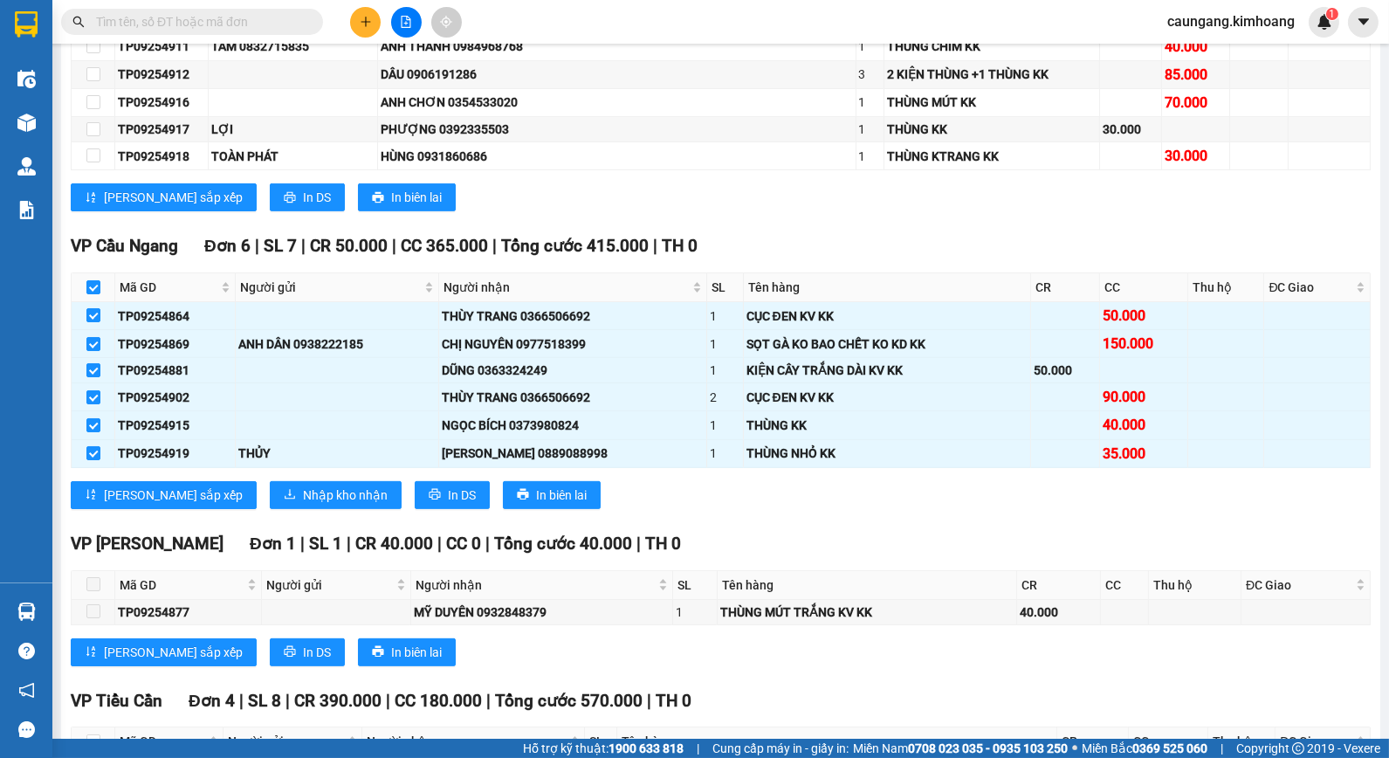
click at [85, 290] on th at bounding box center [94, 287] width 44 height 29
click at [93, 294] on input "checkbox" at bounding box center [93, 287] width 14 height 14
checkbox input "false"
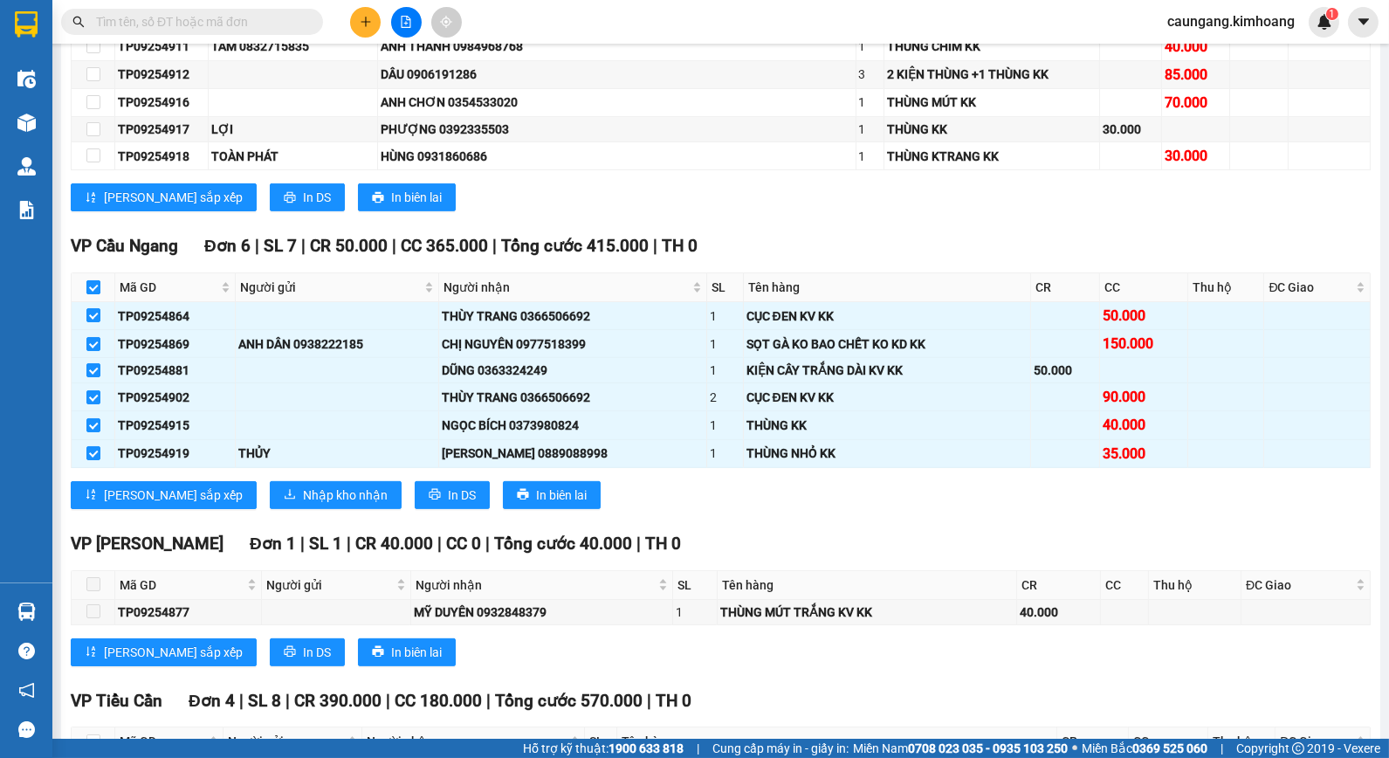
checkbox input "false"
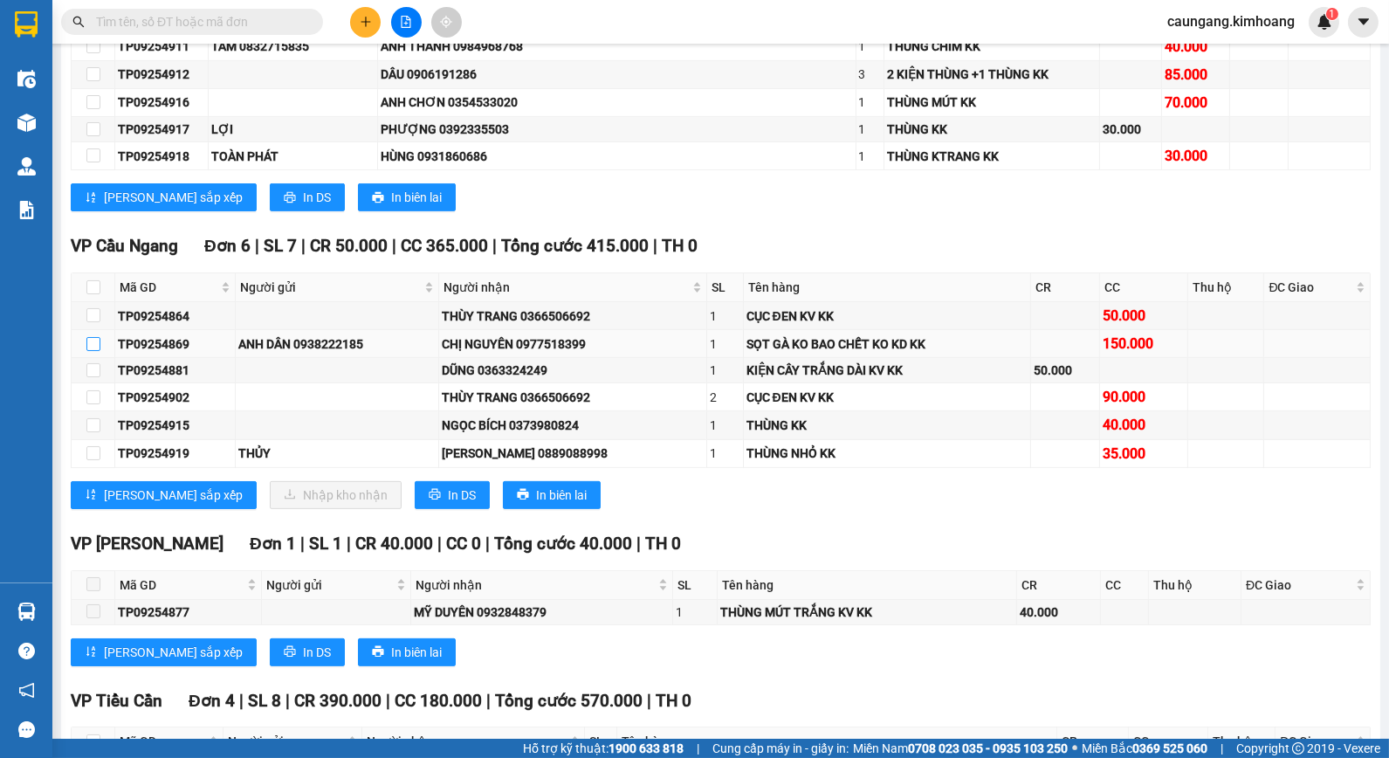
click at [93, 351] on input "checkbox" at bounding box center [93, 344] width 14 height 14
checkbox input "true"
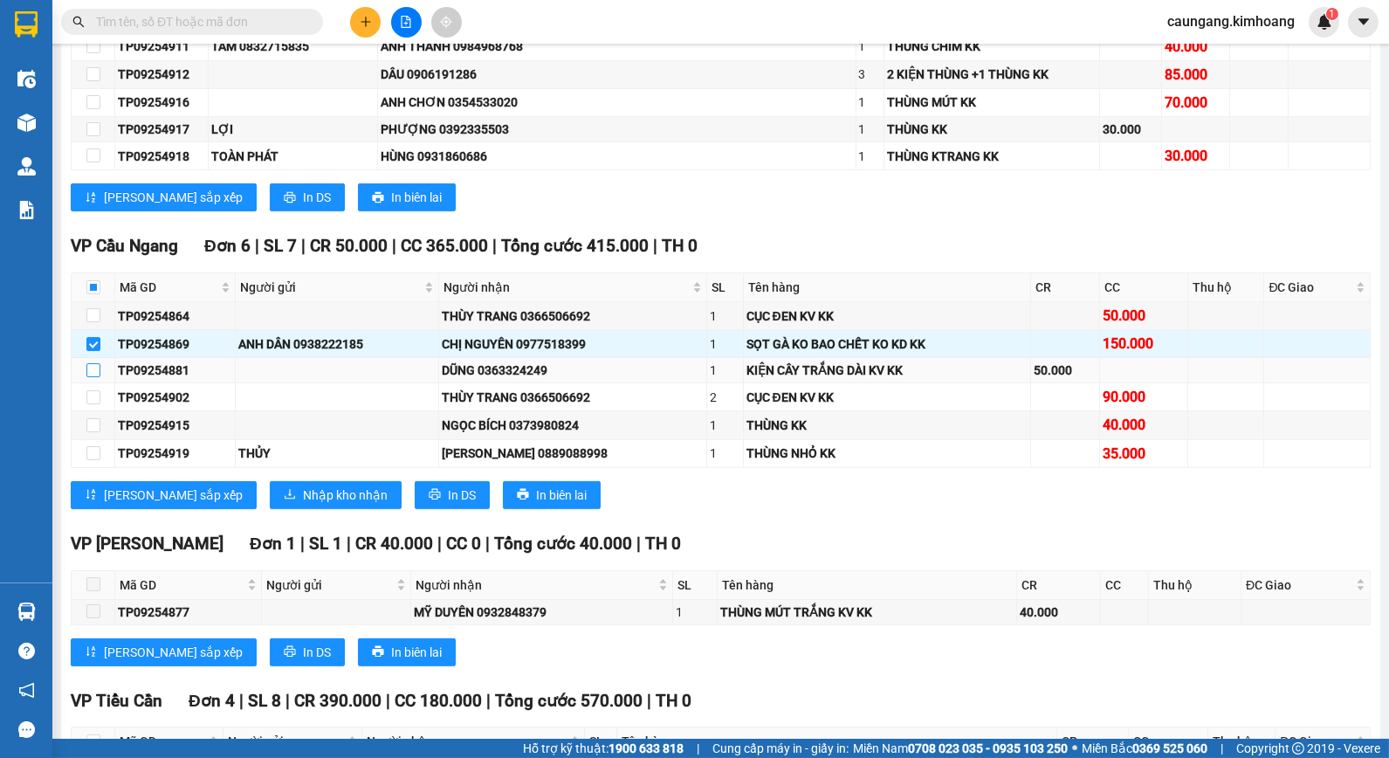
click at [88, 377] on input "checkbox" at bounding box center [93, 370] width 14 height 14
checkbox input "true"
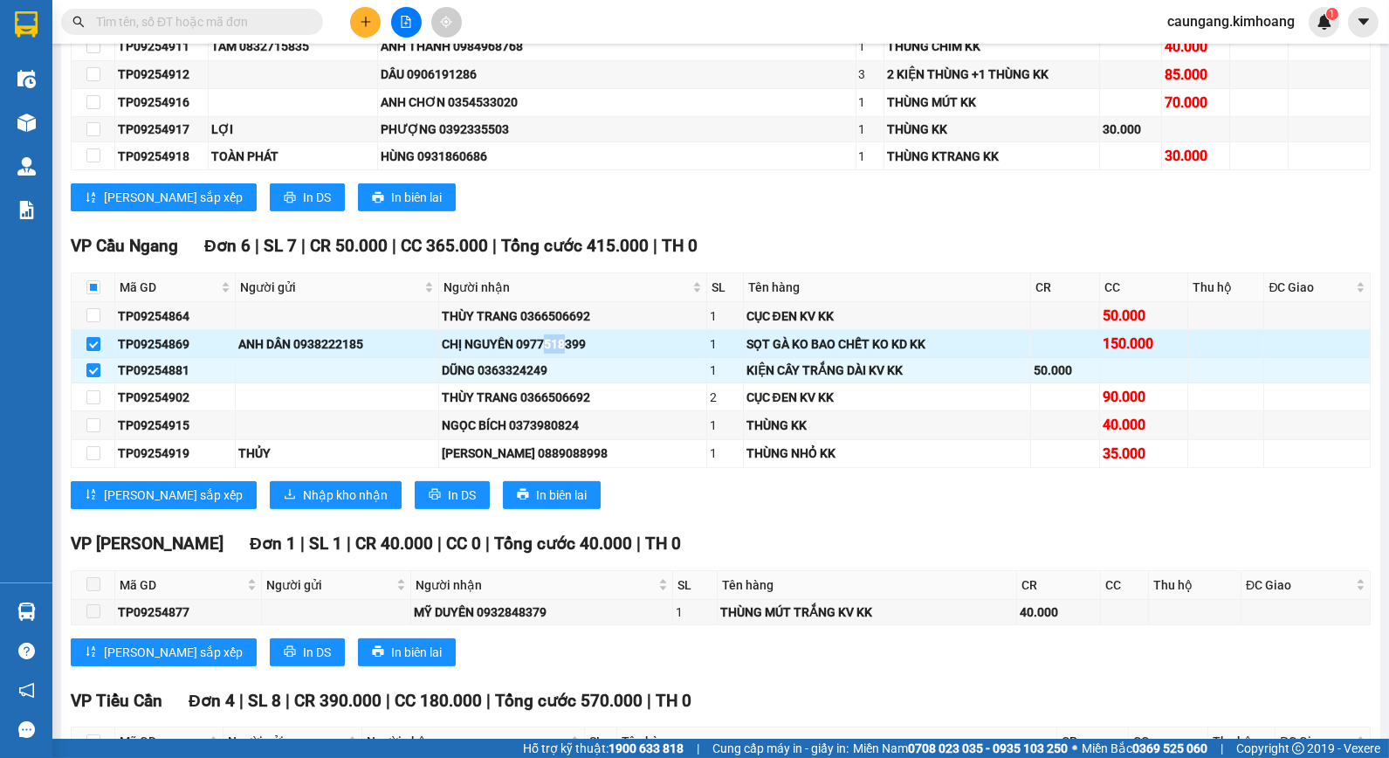
drag, startPoint x: 555, startPoint y: 365, endPoint x: 577, endPoint y: 361, distance: 22.1
click at [575, 354] on div "CHỊ NGUYÊN 0977518399" at bounding box center [572, 343] width 261 height 19
click at [303, 505] on span "Nhập kho nhận" at bounding box center [345, 494] width 85 height 19
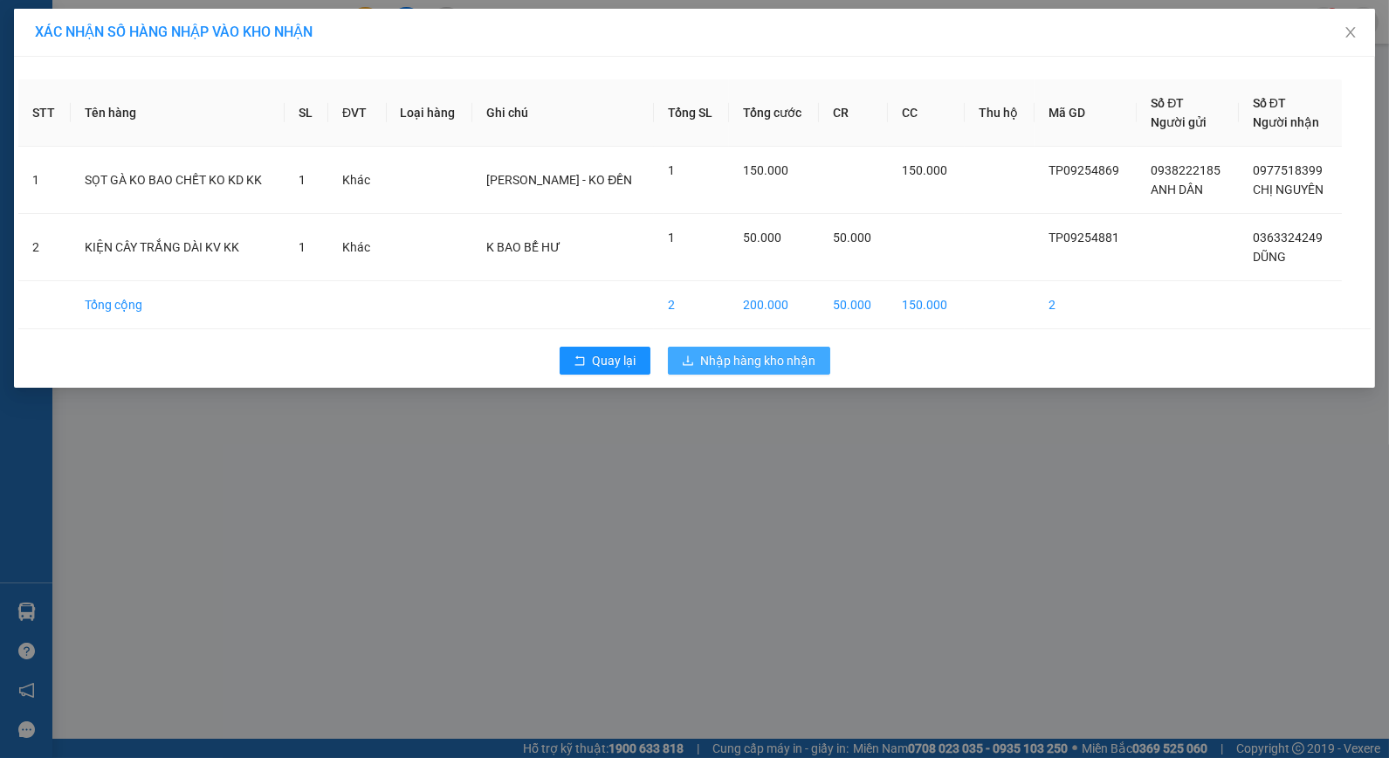
click at [699, 355] on button "Nhập hàng kho nhận" at bounding box center [749, 361] width 162 height 28
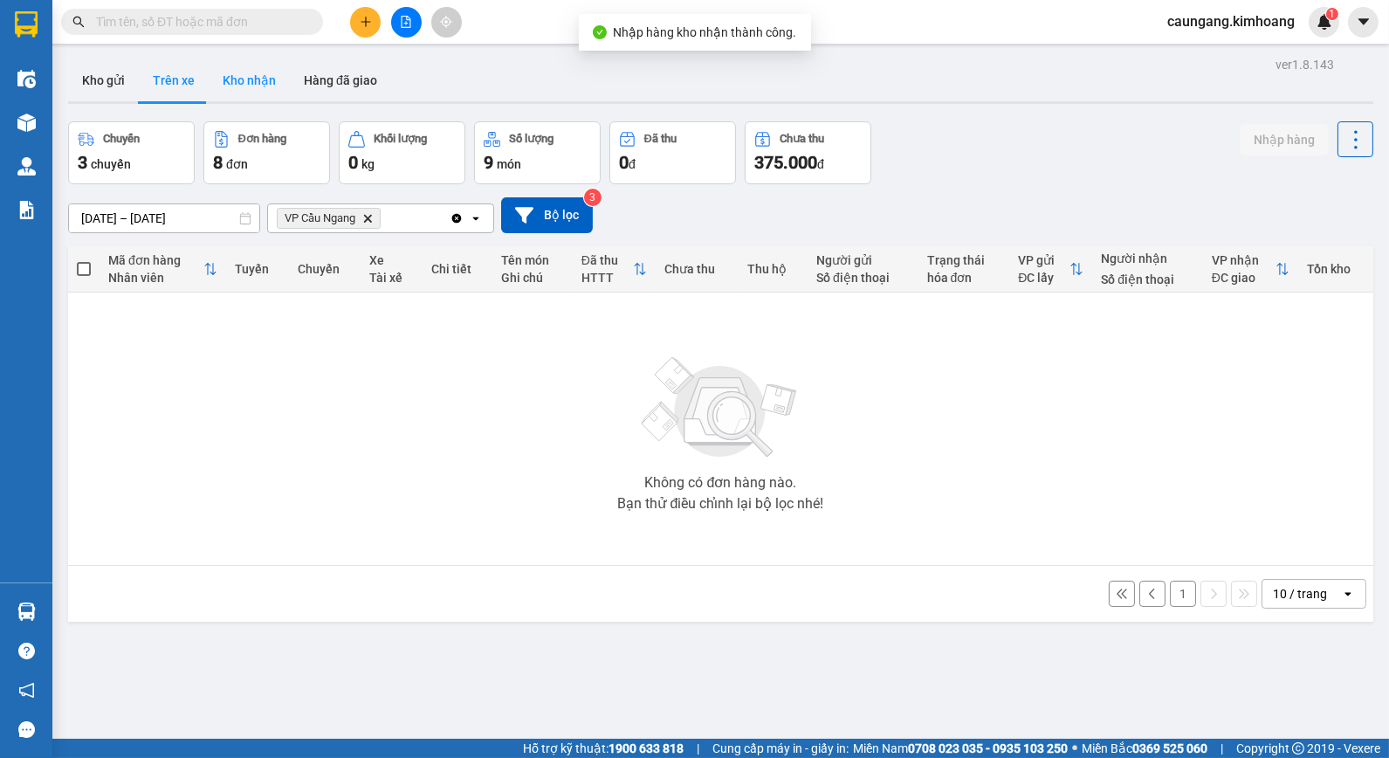
click at [239, 82] on button "Kho nhận" at bounding box center [249, 80] width 81 height 42
type input "[DATE] – [DATE]"
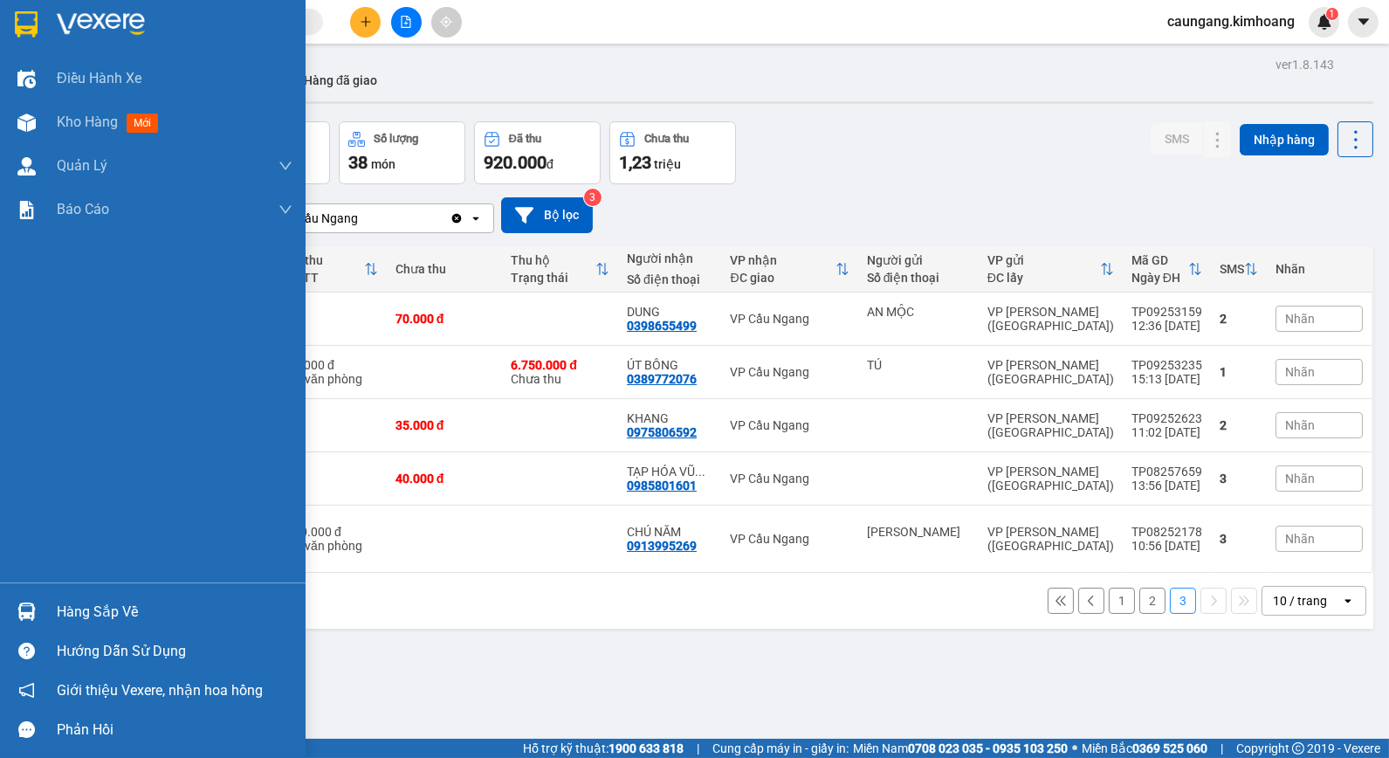
click at [85, 608] on div "Hàng sắp về" at bounding box center [175, 612] width 236 height 26
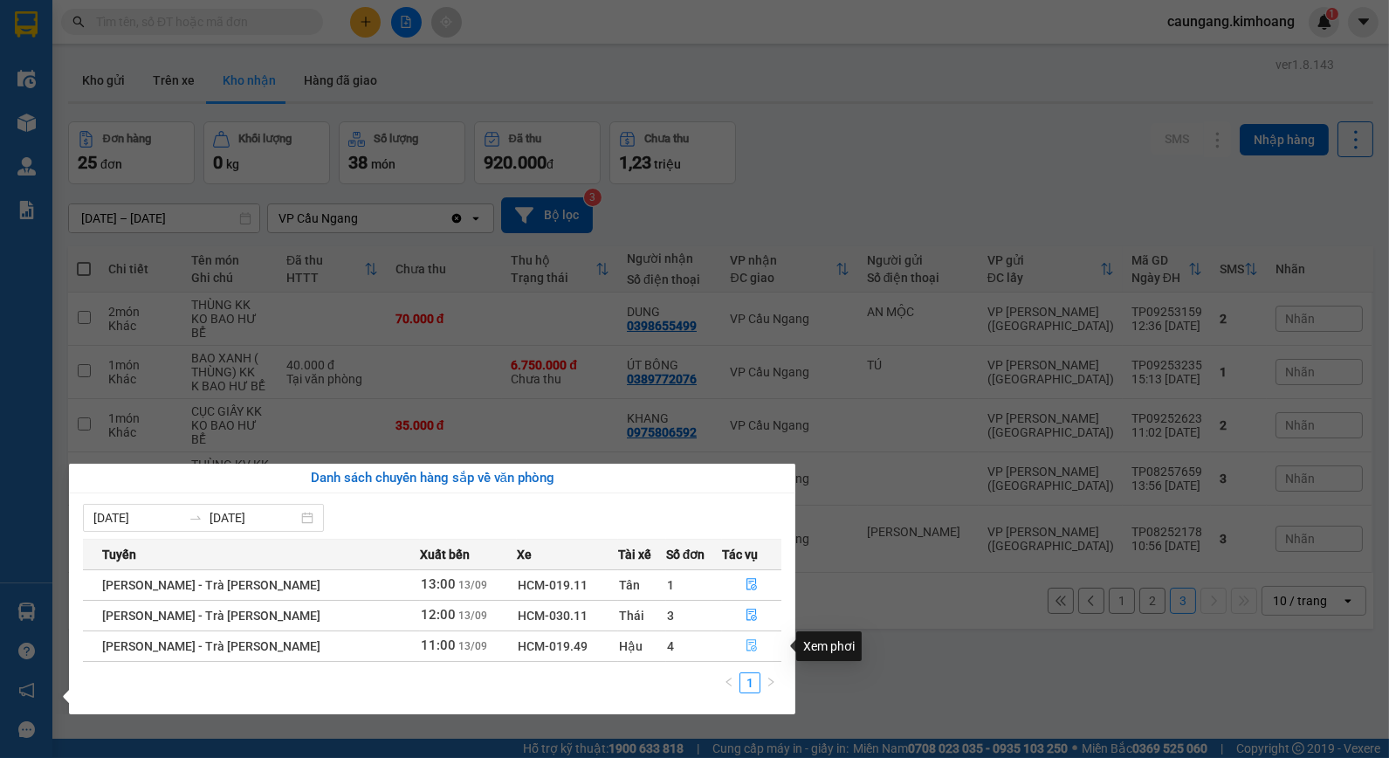
click at [747, 644] on icon "file-done" at bounding box center [752, 645] width 10 height 12
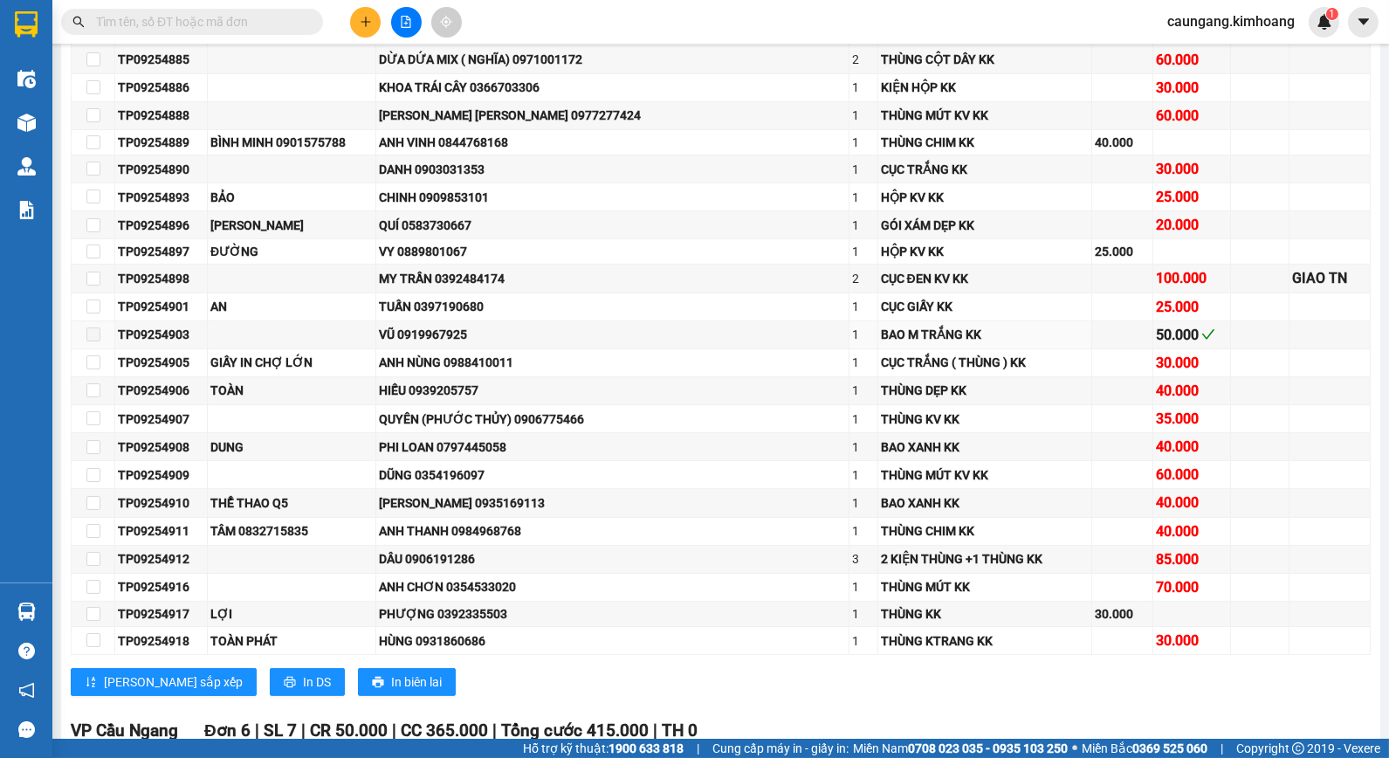
scroll to position [1164, 0]
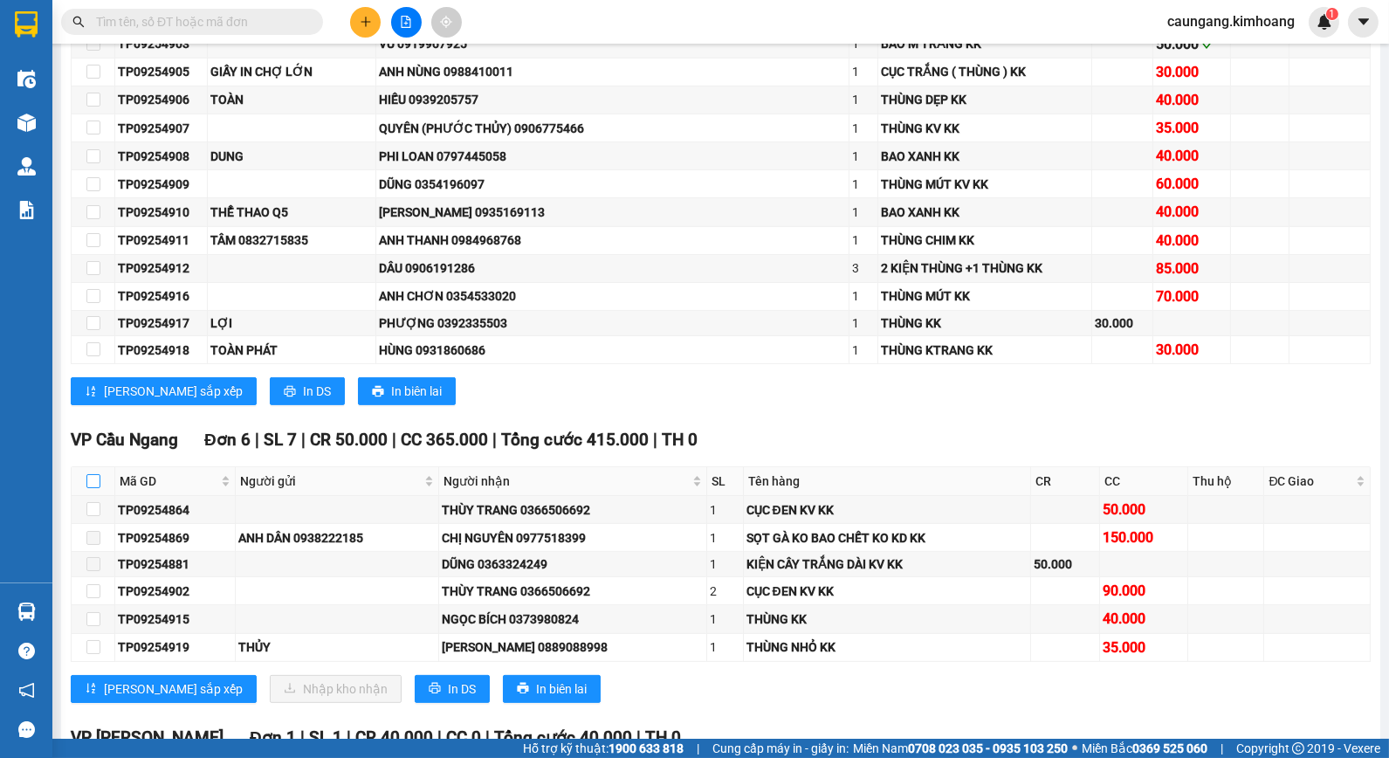
click at [93, 488] on input "checkbox" at bounding box center [93, 481] width 14 height 14
checkbox input "true"
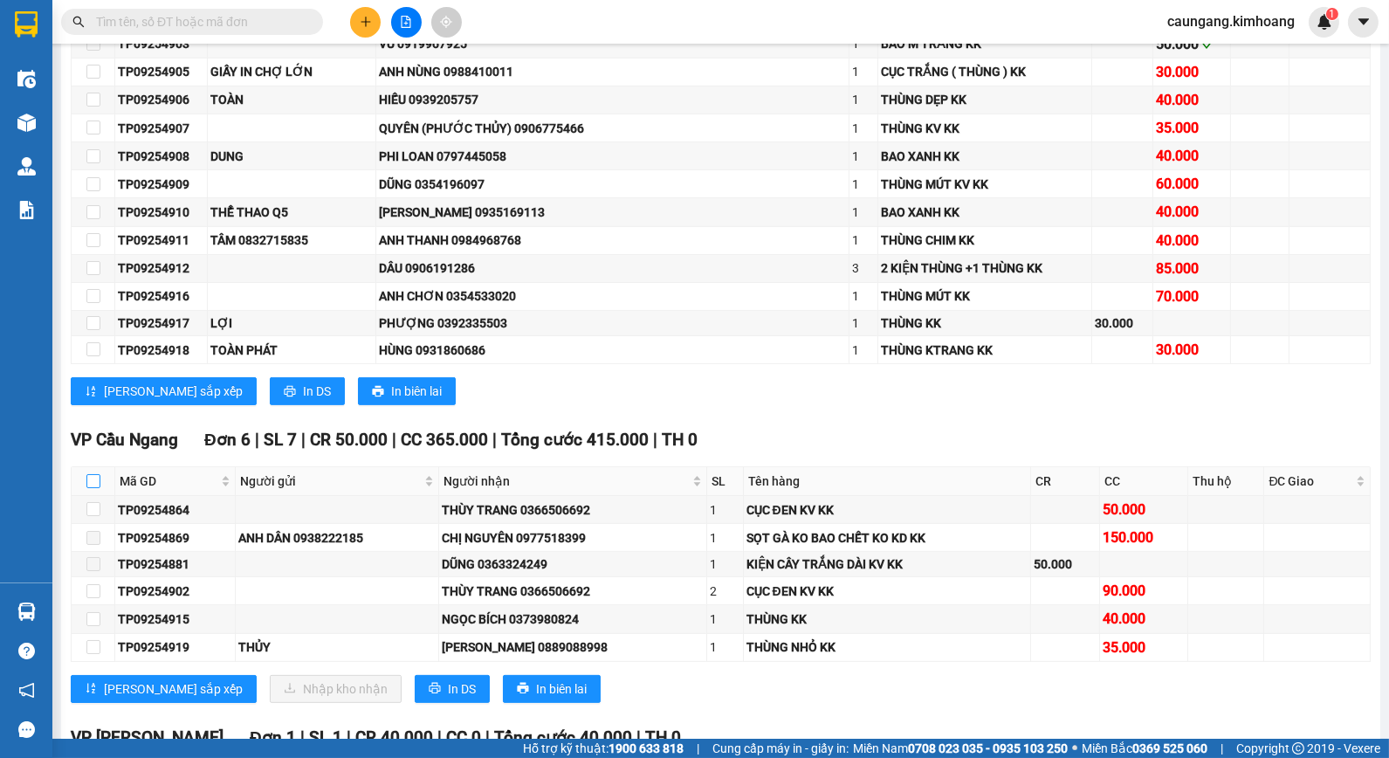
checkbox input "true"
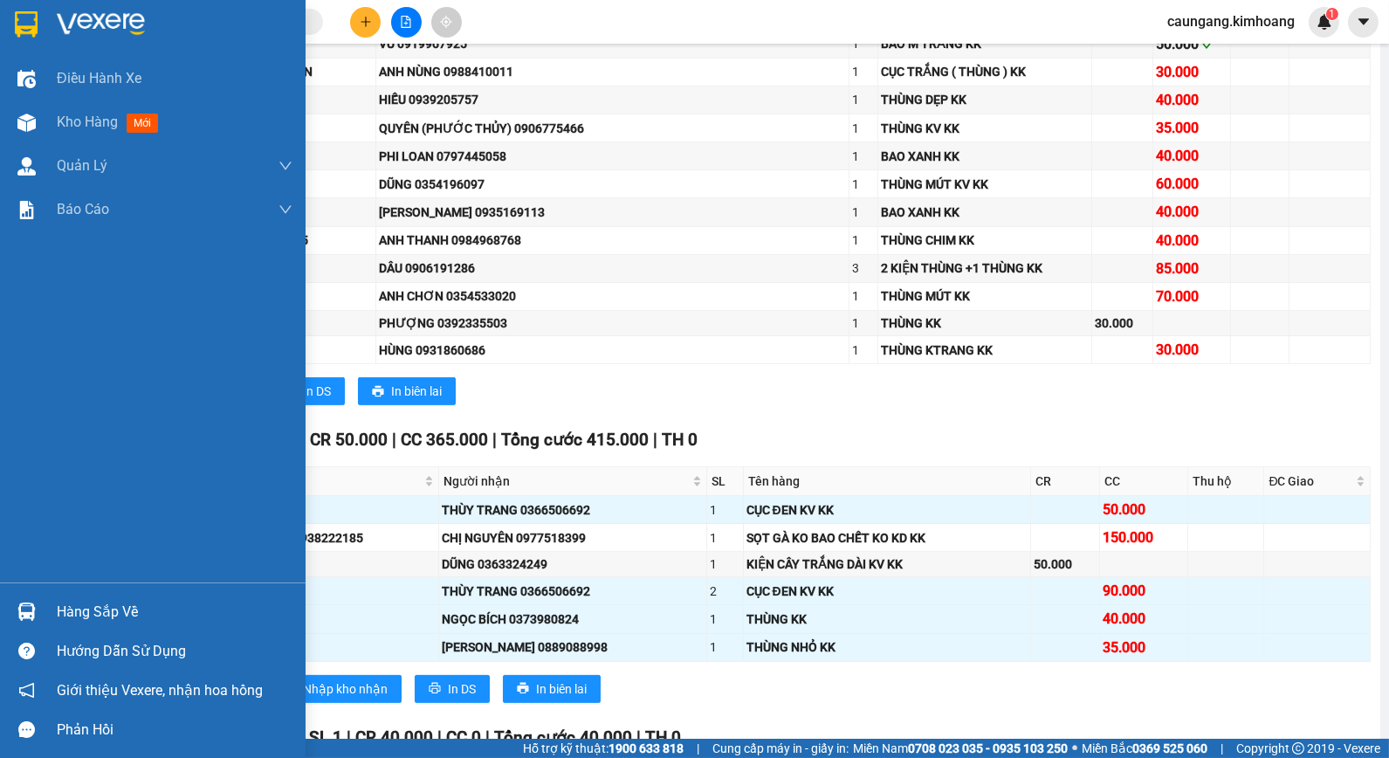
click at [68, 599] on div "Hàng sắp về" at bounding box center [175, 612] width 236 height 26
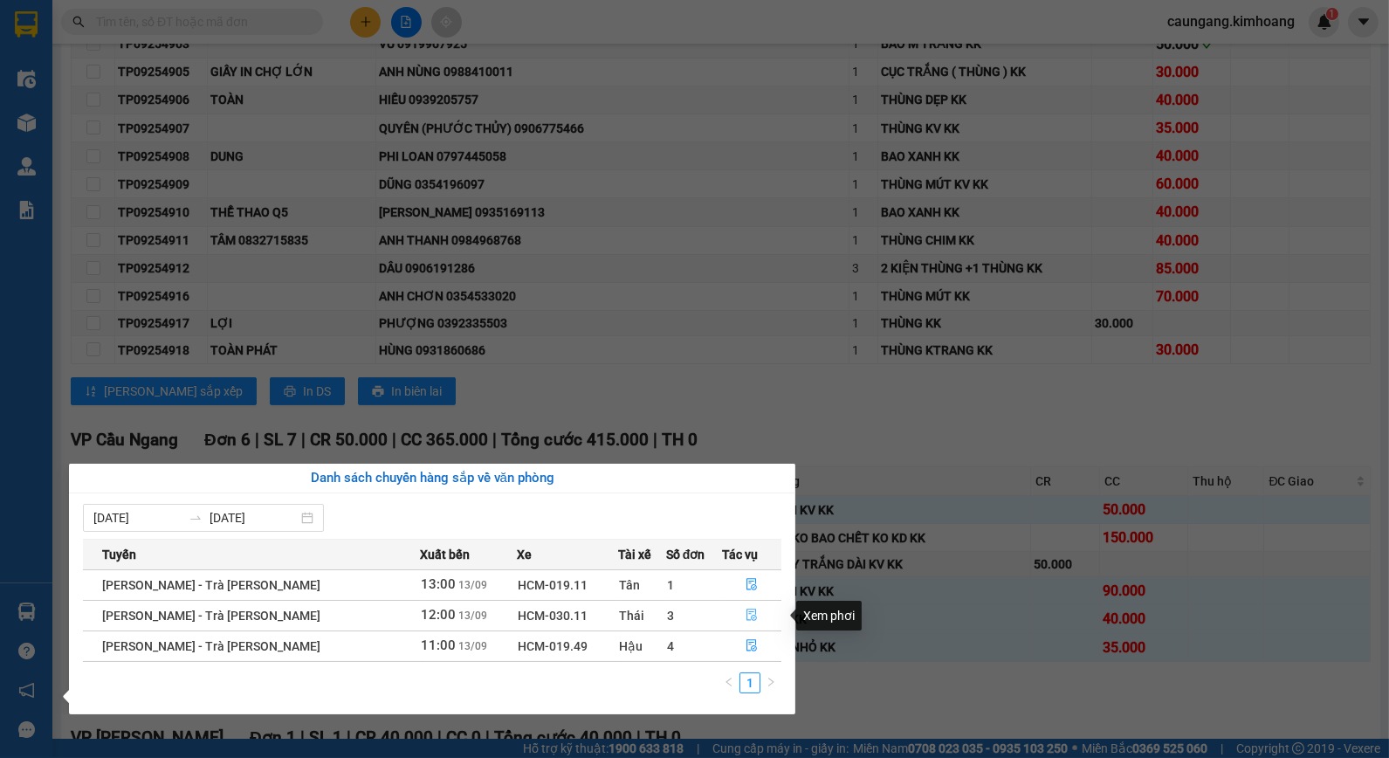
click at [747, 615] on icon "file-done" at bounding box center [752, 615] width 10 height 12
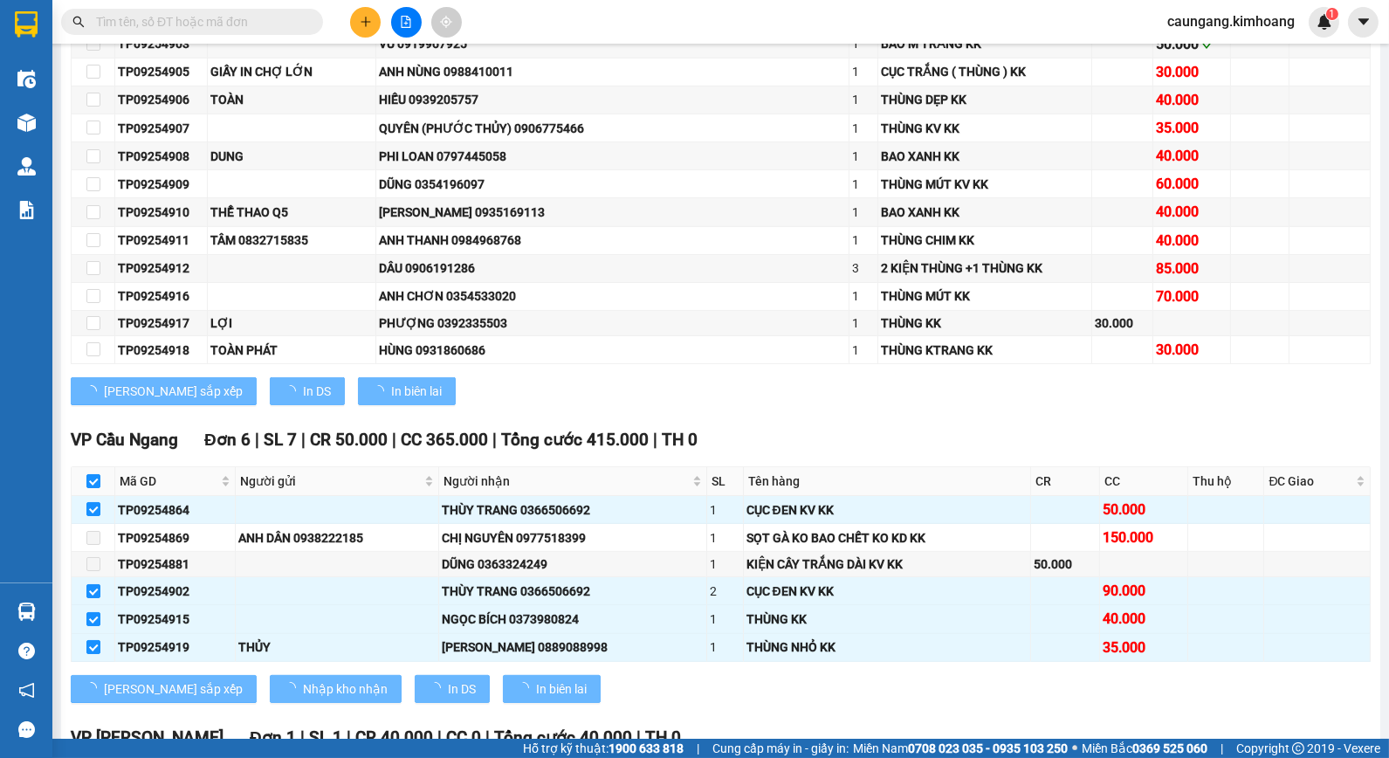
checkbox input "false"
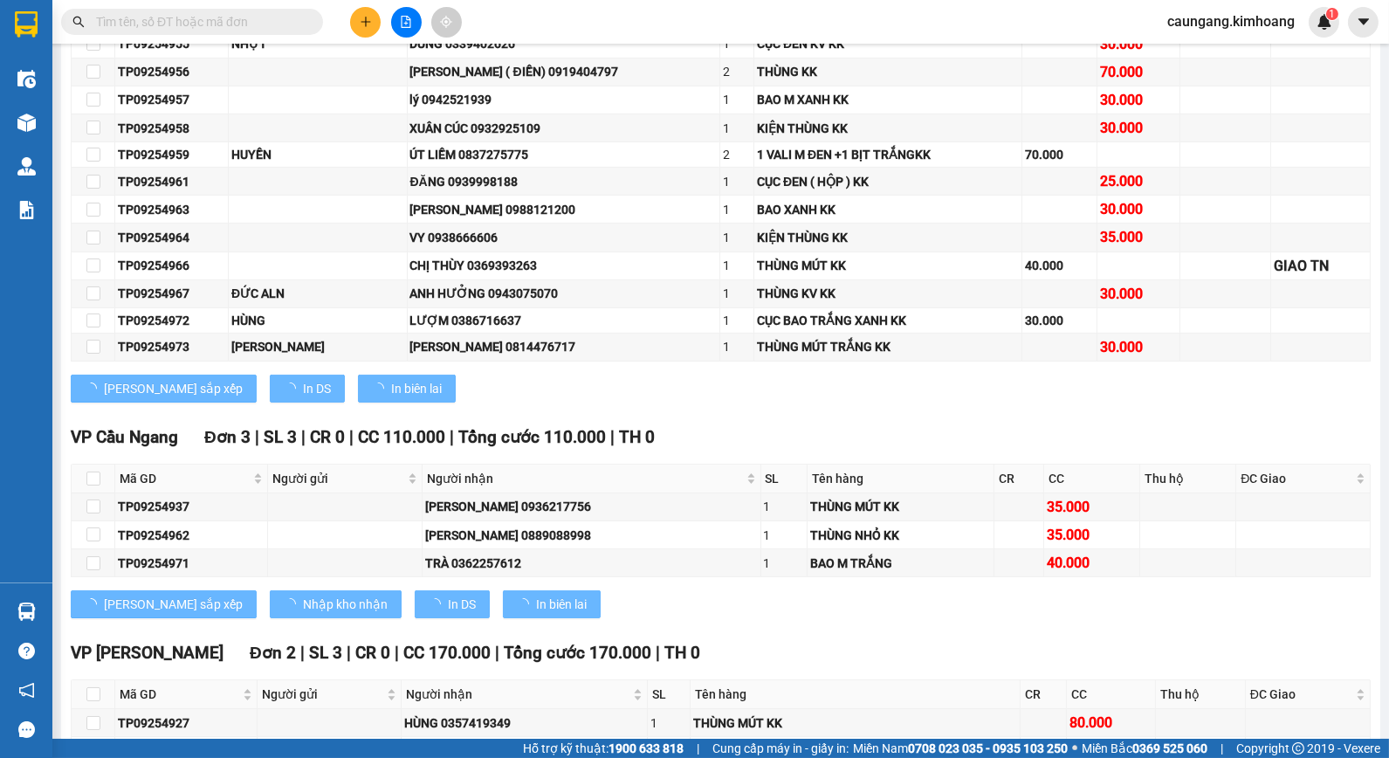
scroll to position [1136, 0]
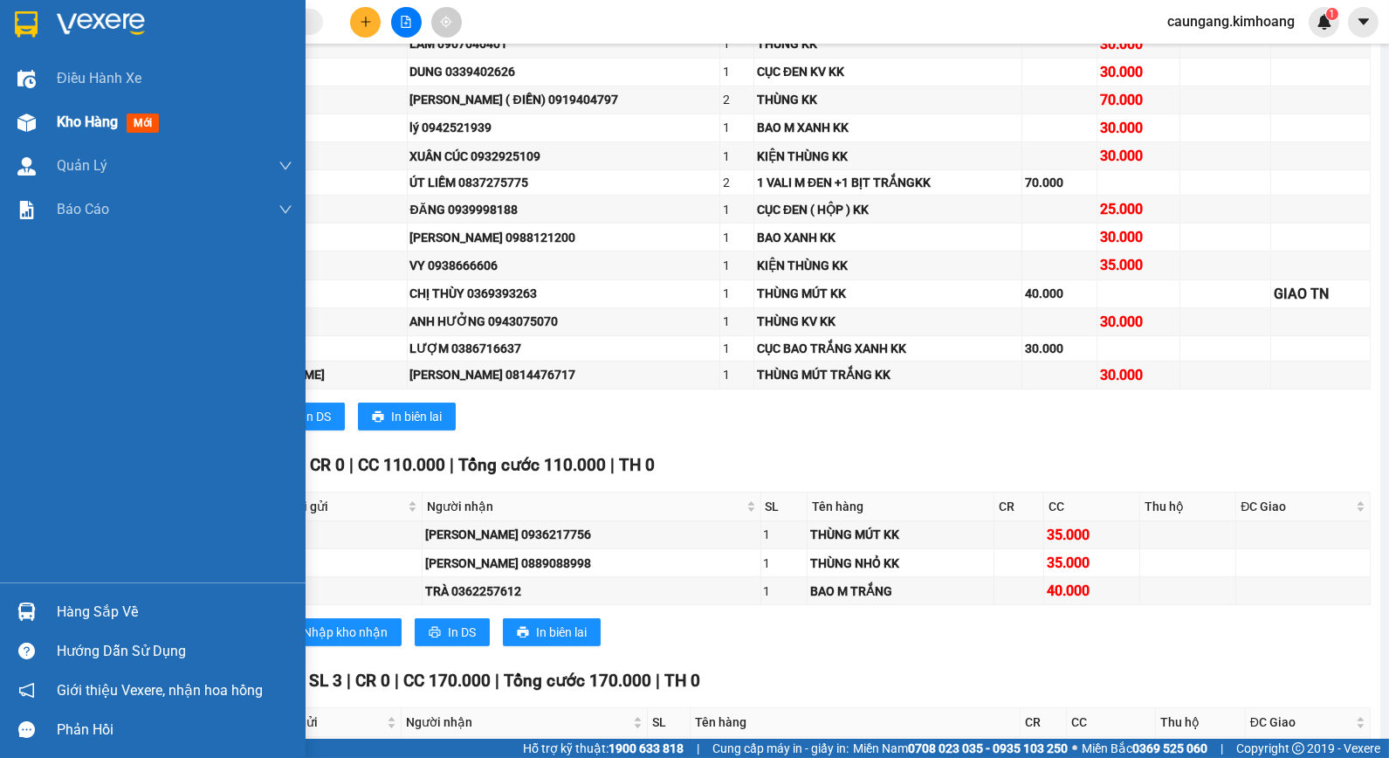
drag, startPoint x: 31, startPoint y: 117, endPoint x: 49, endPoint y: 122, distance: 18.2
click at [30, 117] on img at bounding box center [26, 123] width 18 height 18
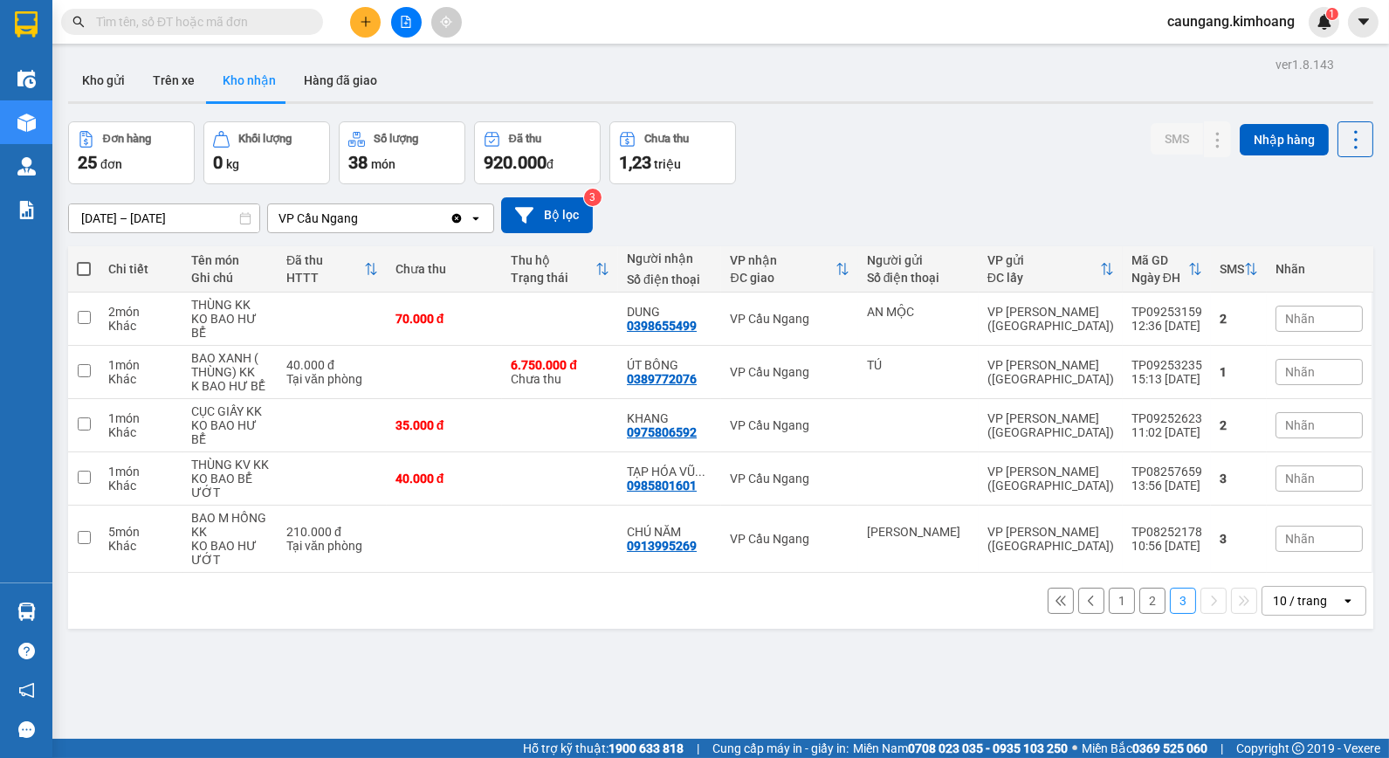
drag, startPoint x: 1101, startPoint y: 572, endPoint x: 1063, endPoint y: 568, distance: 38.7
click at [1109, 588] on button "1" at bounding box center [1122, 601] width 26 height 26
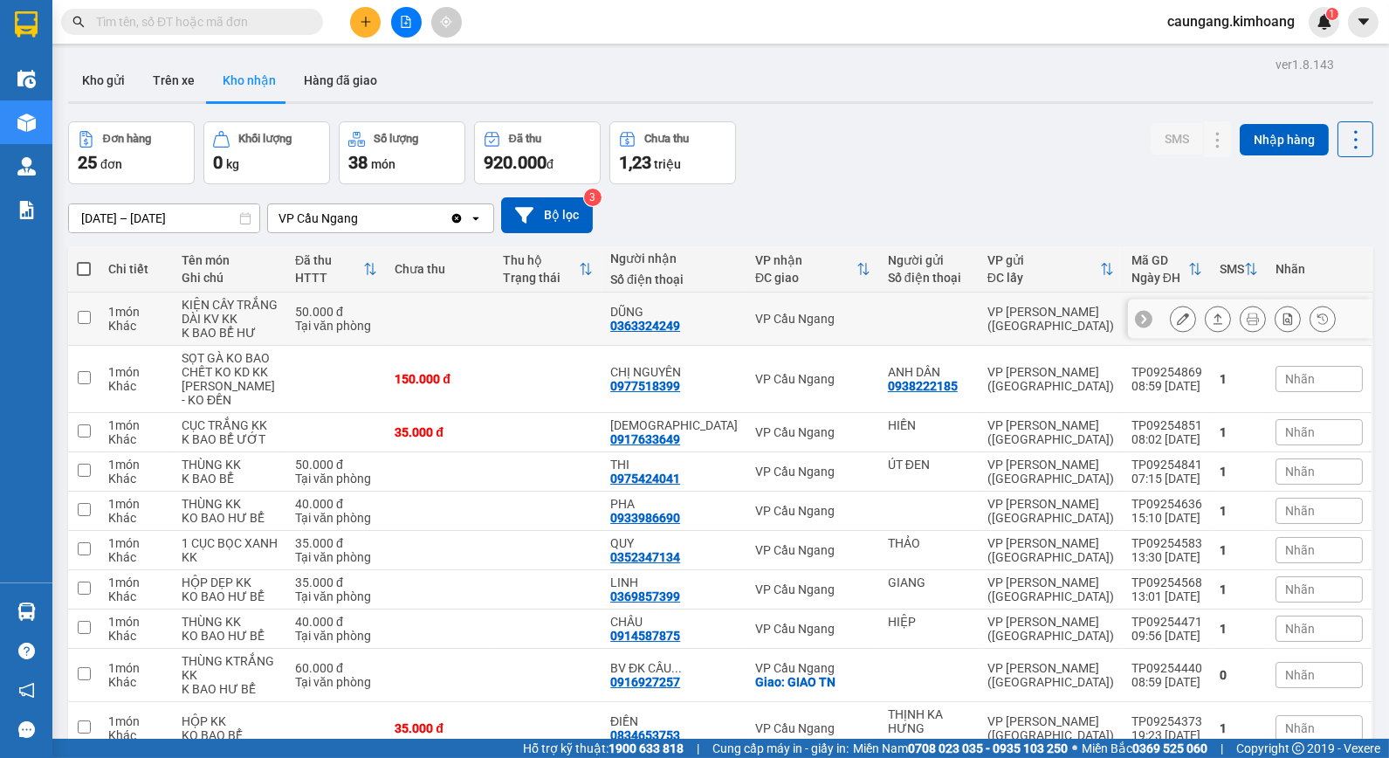
scroll to position [117, 0]
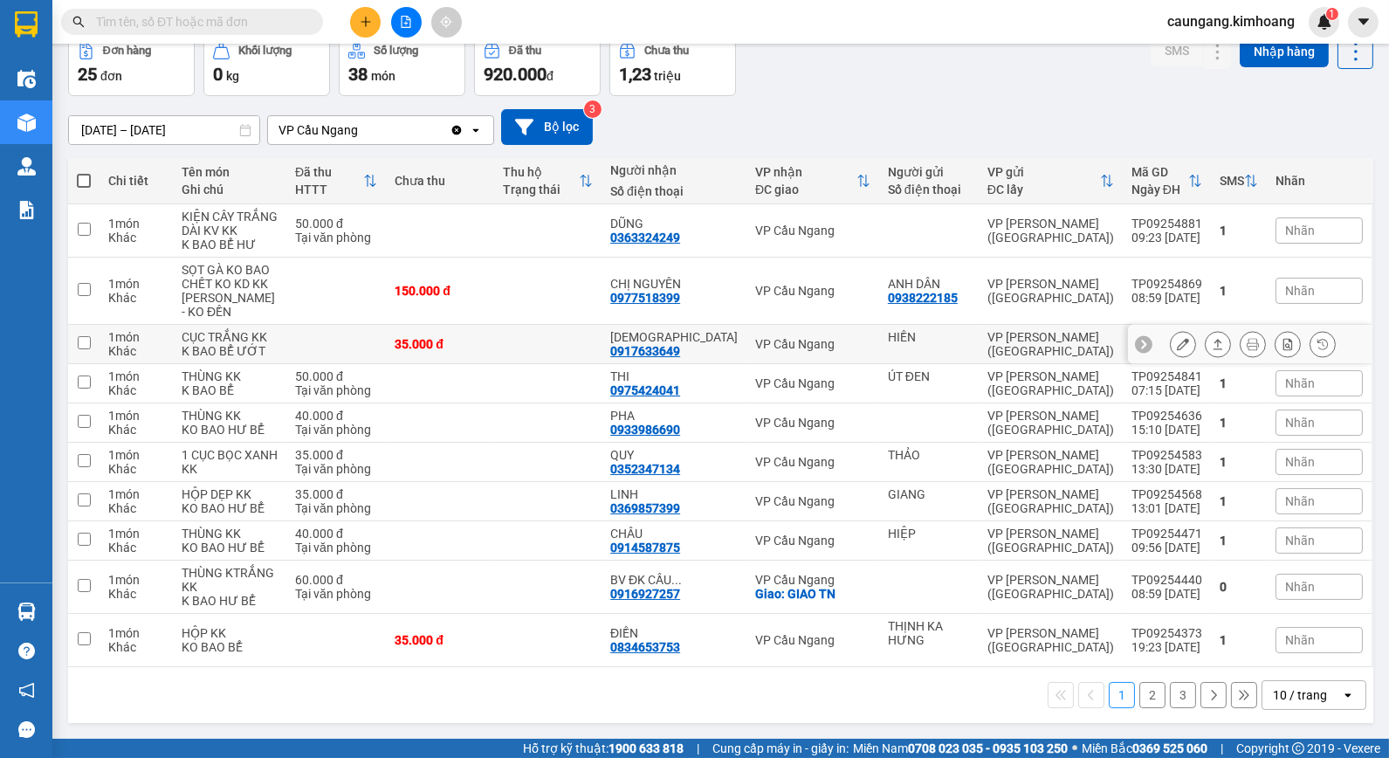
click at [563, 353] on td at bounding box center [547, 344] width 107 height 39
checkbox input "true"
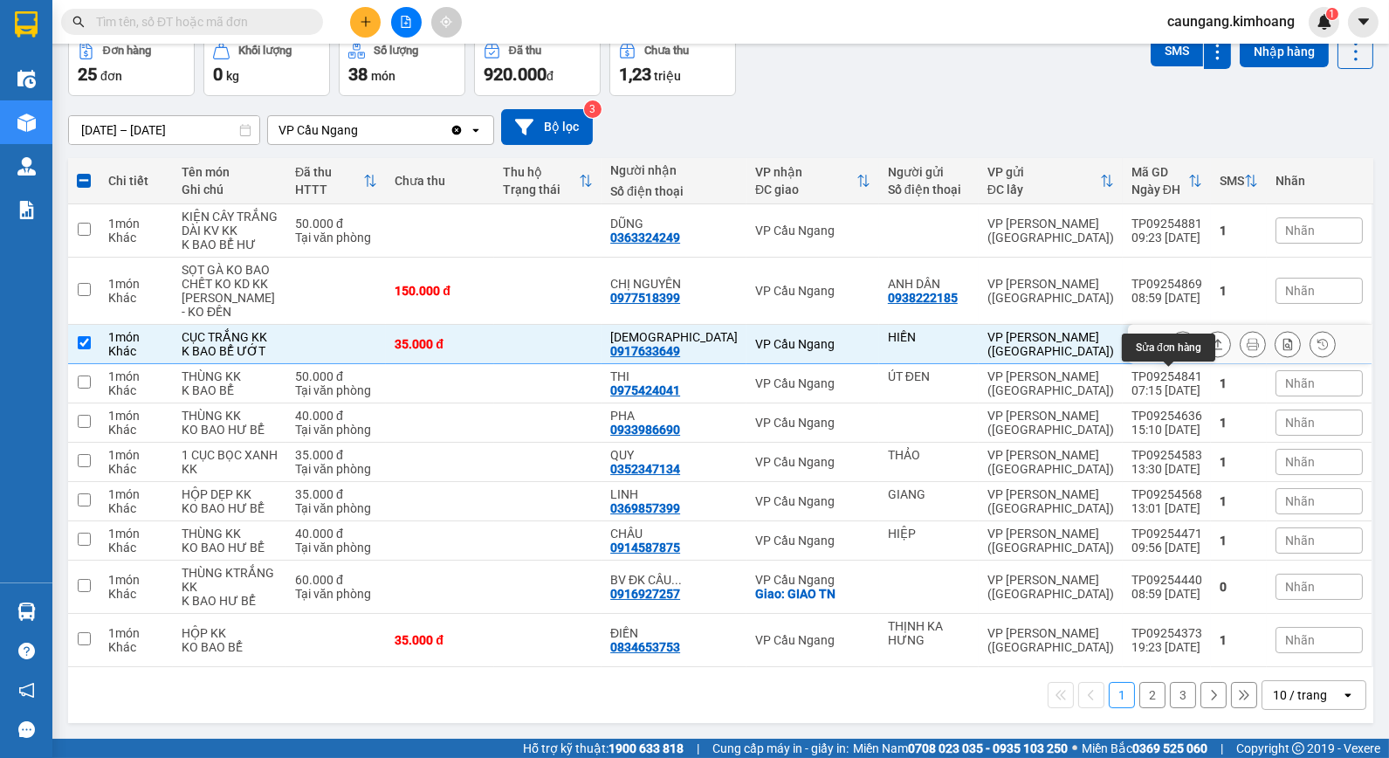
click at [1177, 350] on icon at bounding box center [1183, 344] width 12 height 12
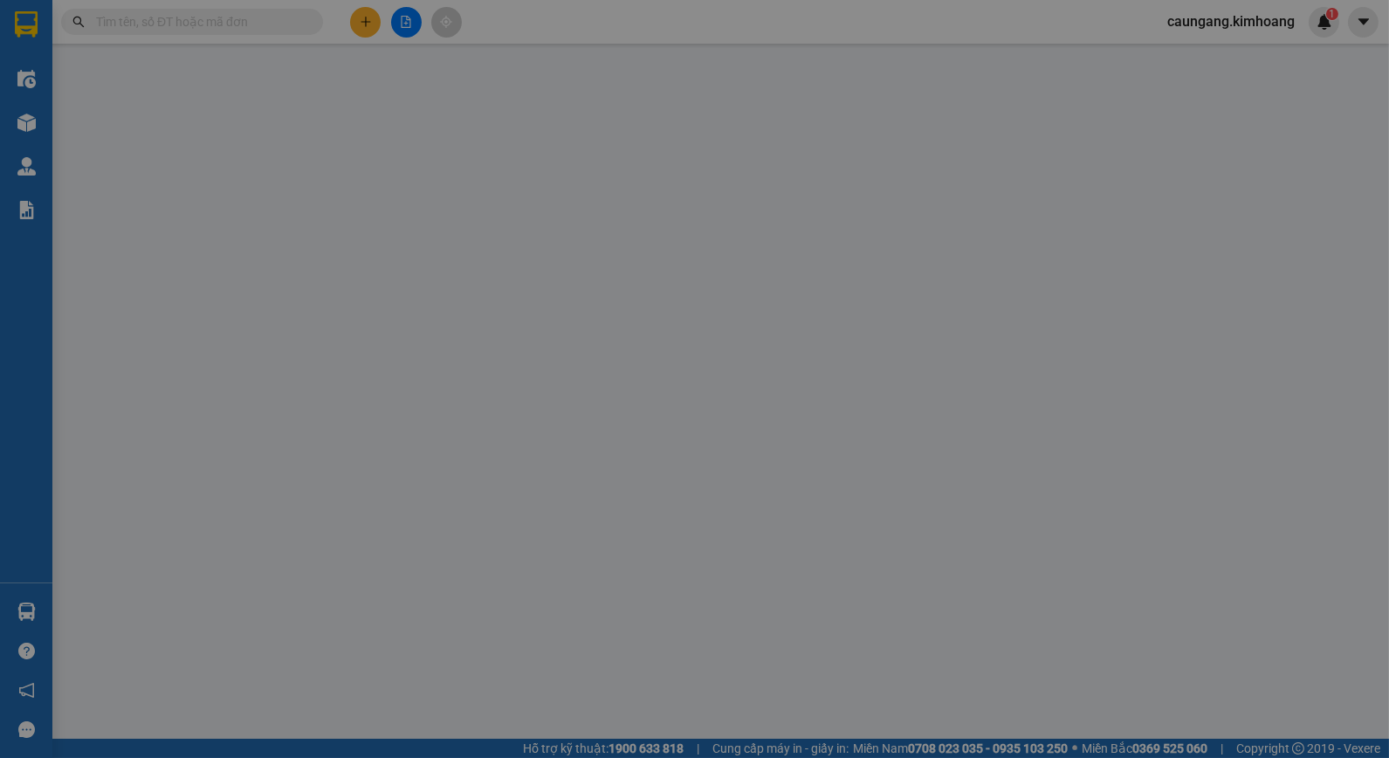
type input "HIỀN"
type input "0917633649"
type input "[DEMOGRAPHIC_DATA]"
type input "35.000"
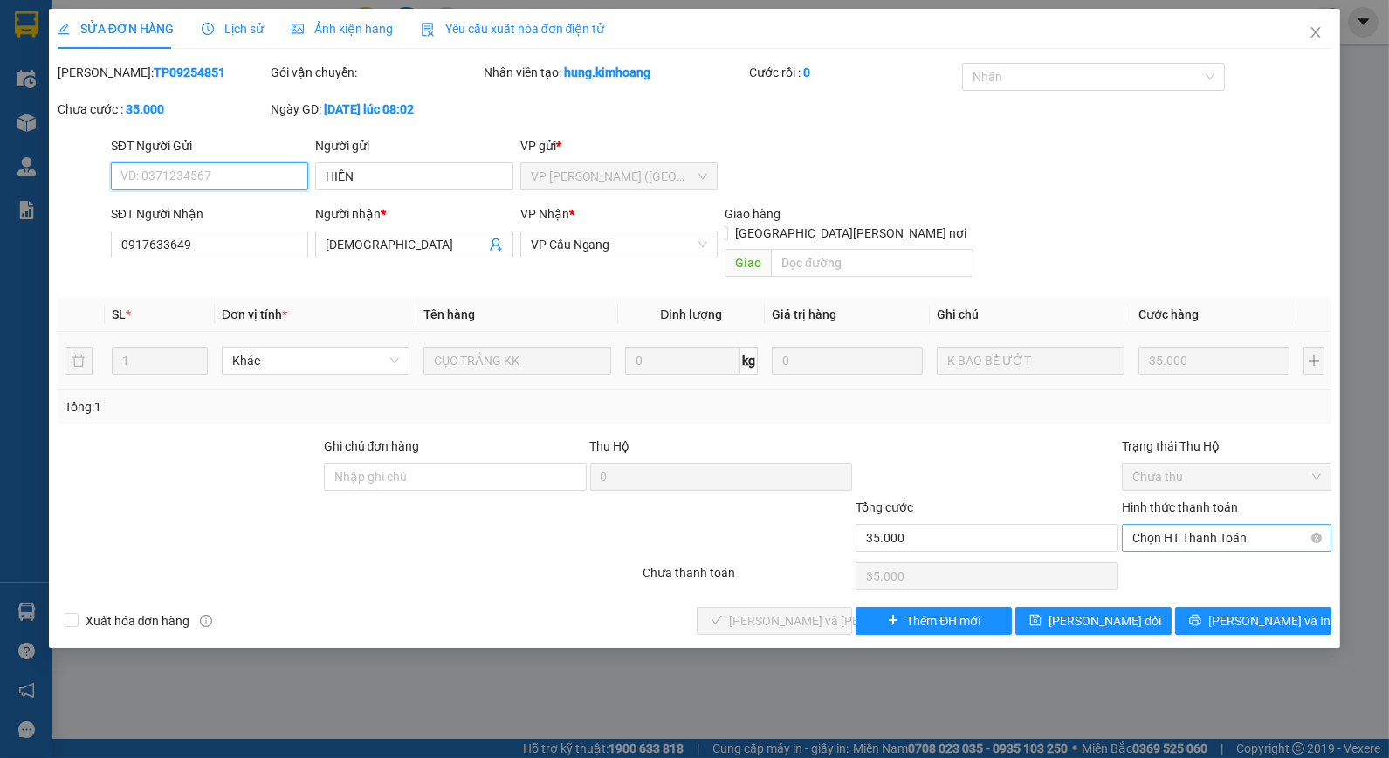
click at [1222, 525] on span "Chọn HT Thanh Toán" at bounding box center [1227, 538] width 189 height 26
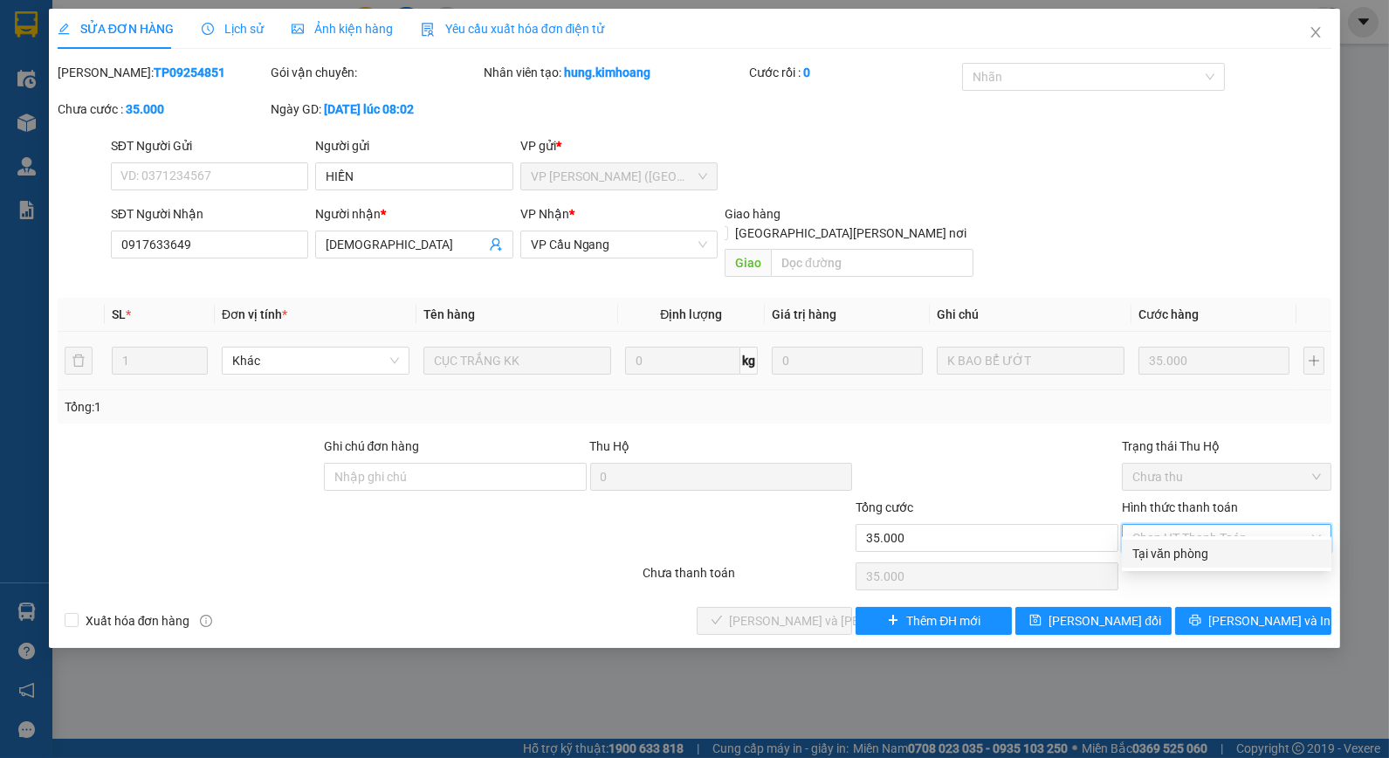
click at [1202, 544] on div "Tại văn phòng" at bounding box center [1227, 553] width 189 height 19
type input "0"
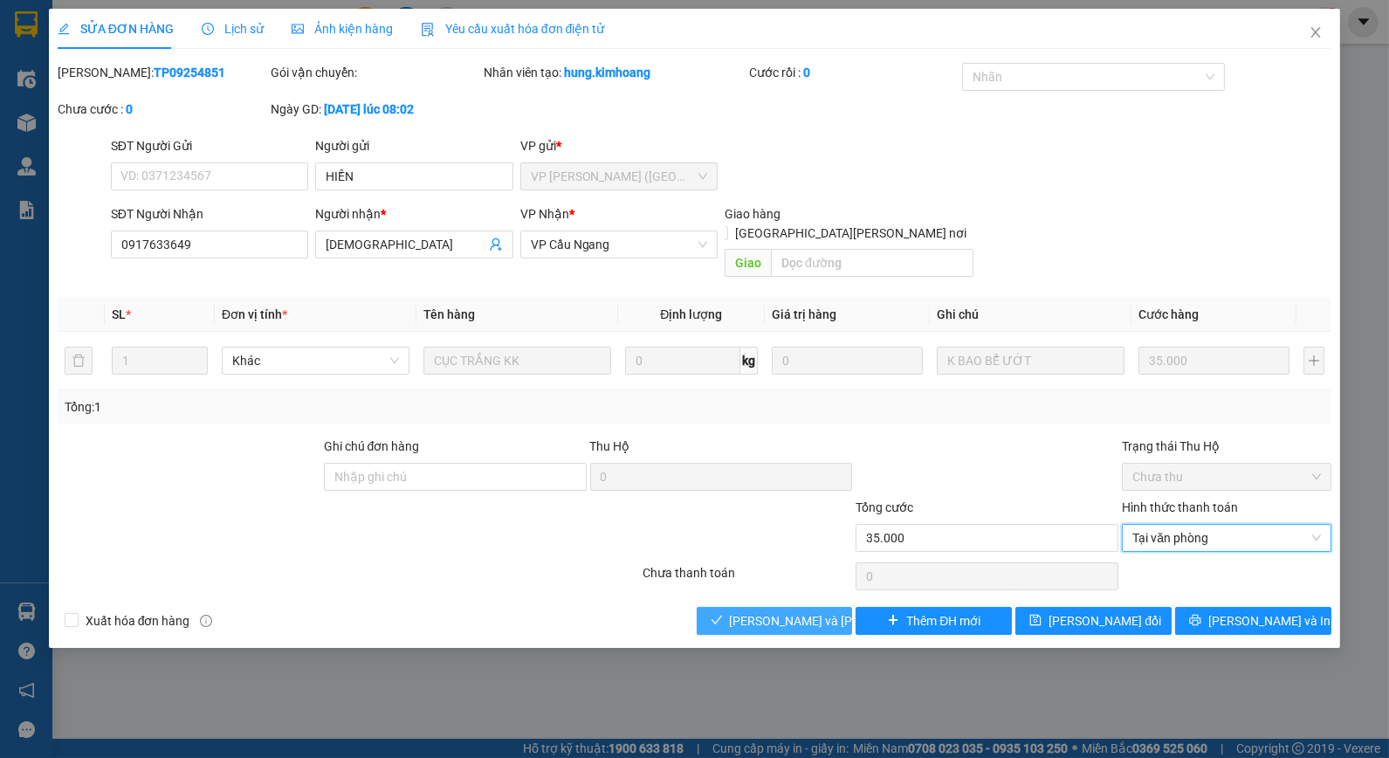
click at [815, 611] on span "[PERSON_NAME] và [PERSON_NAME] hàng" at bounding box center [848, 620] width 236 height 19
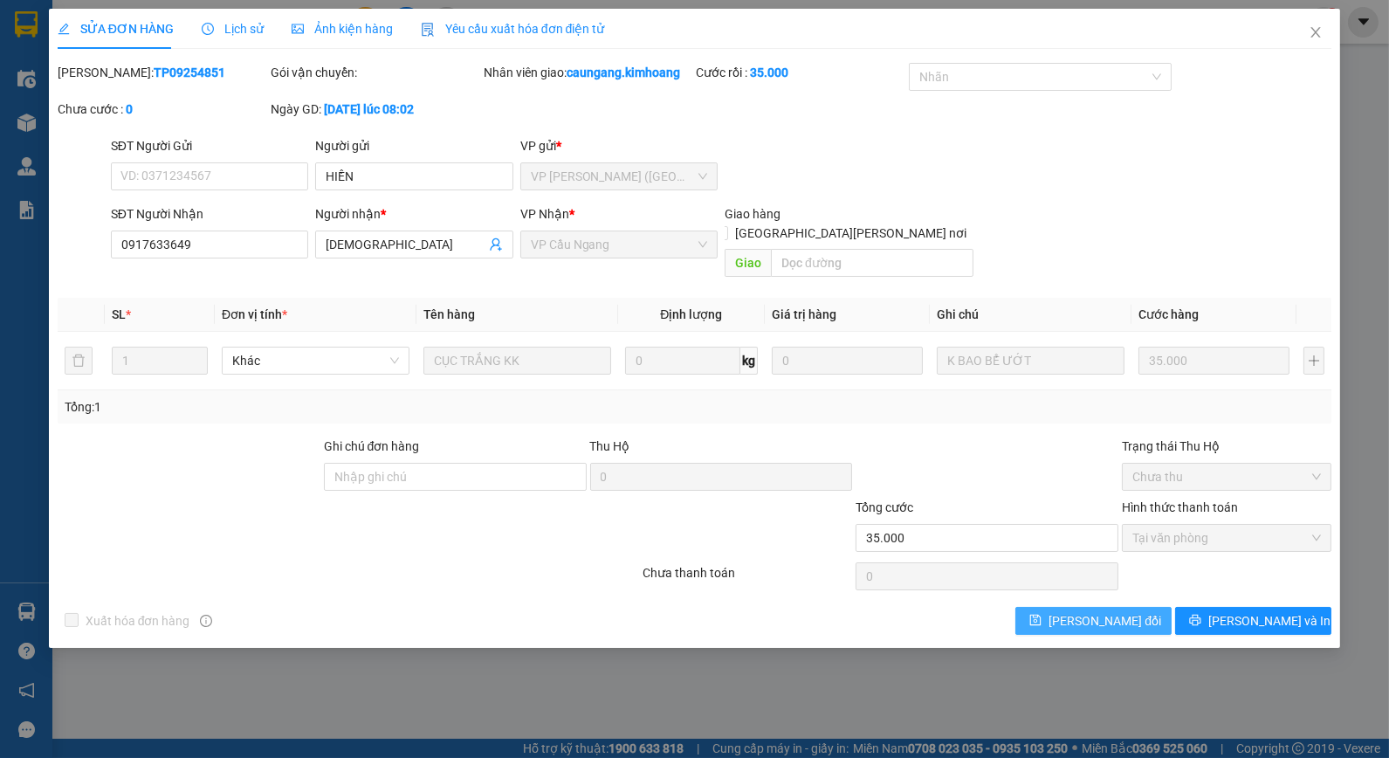
click at [1106, 612] on button "[PERSON_NAME] đổi" at bounding box center [1094, 621] width 156 height 28
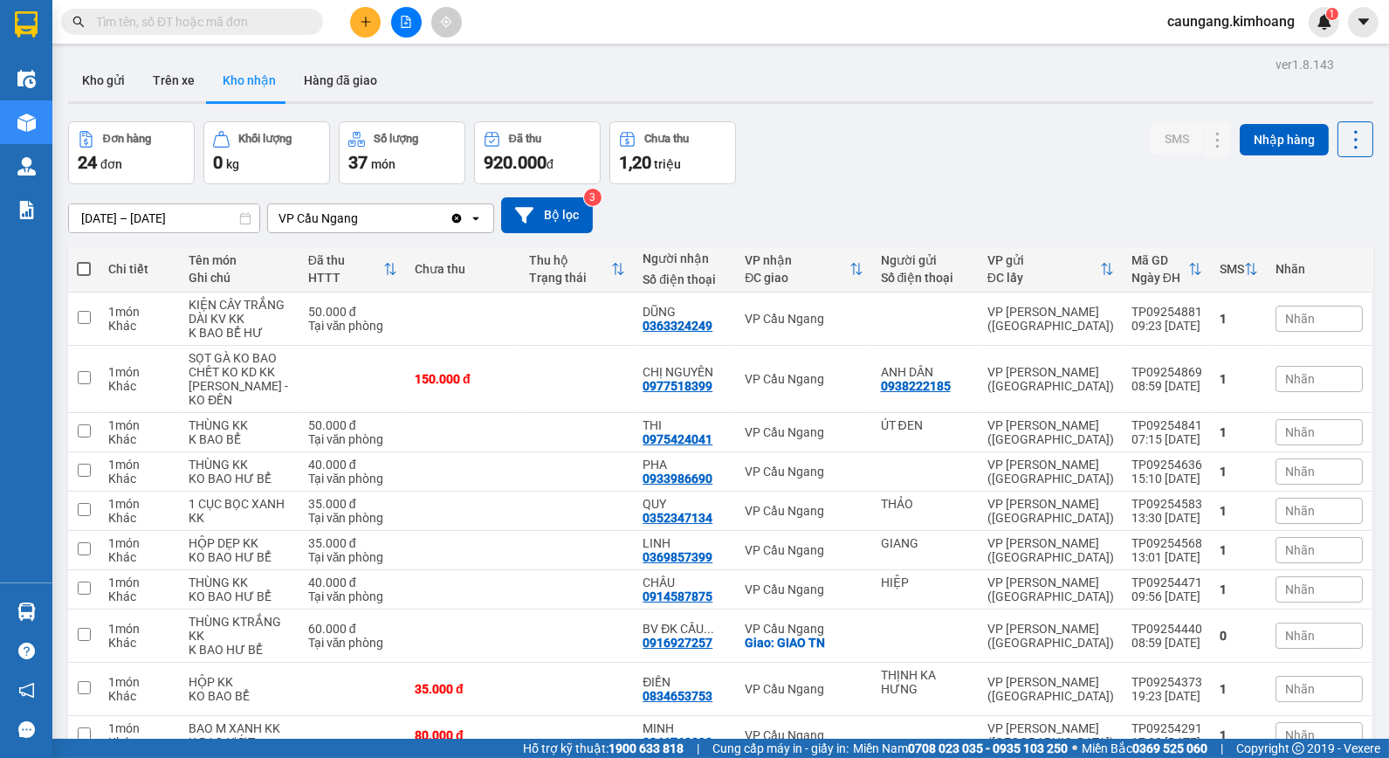
click at [243, 27] on input "text" at bounding box center [199, 21] width 206 height 19
click at [92, 77] on button "Kho gửi" at bounding box center [103, 80] width 71 height 42
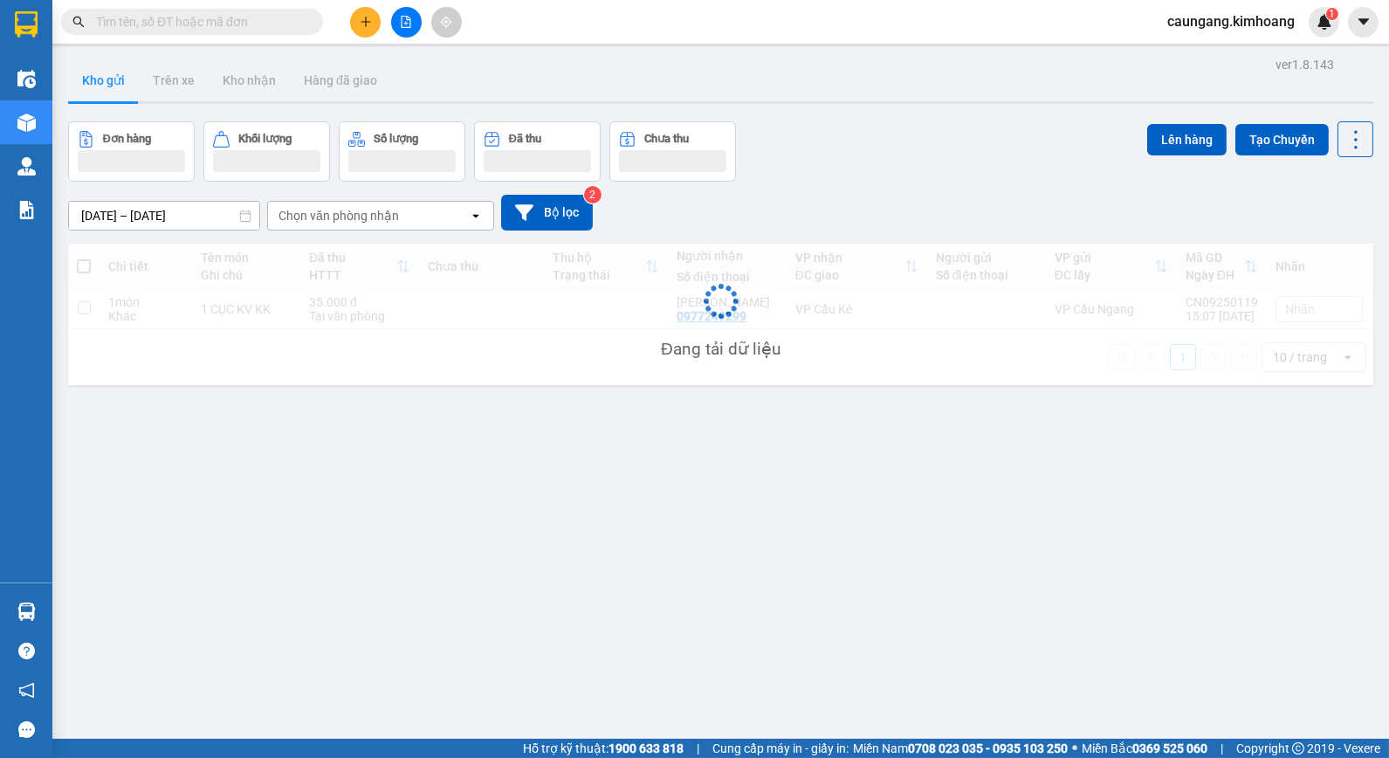
click at [189, 17] on input "text" at bounding box center [199, 21] width 206 height 19
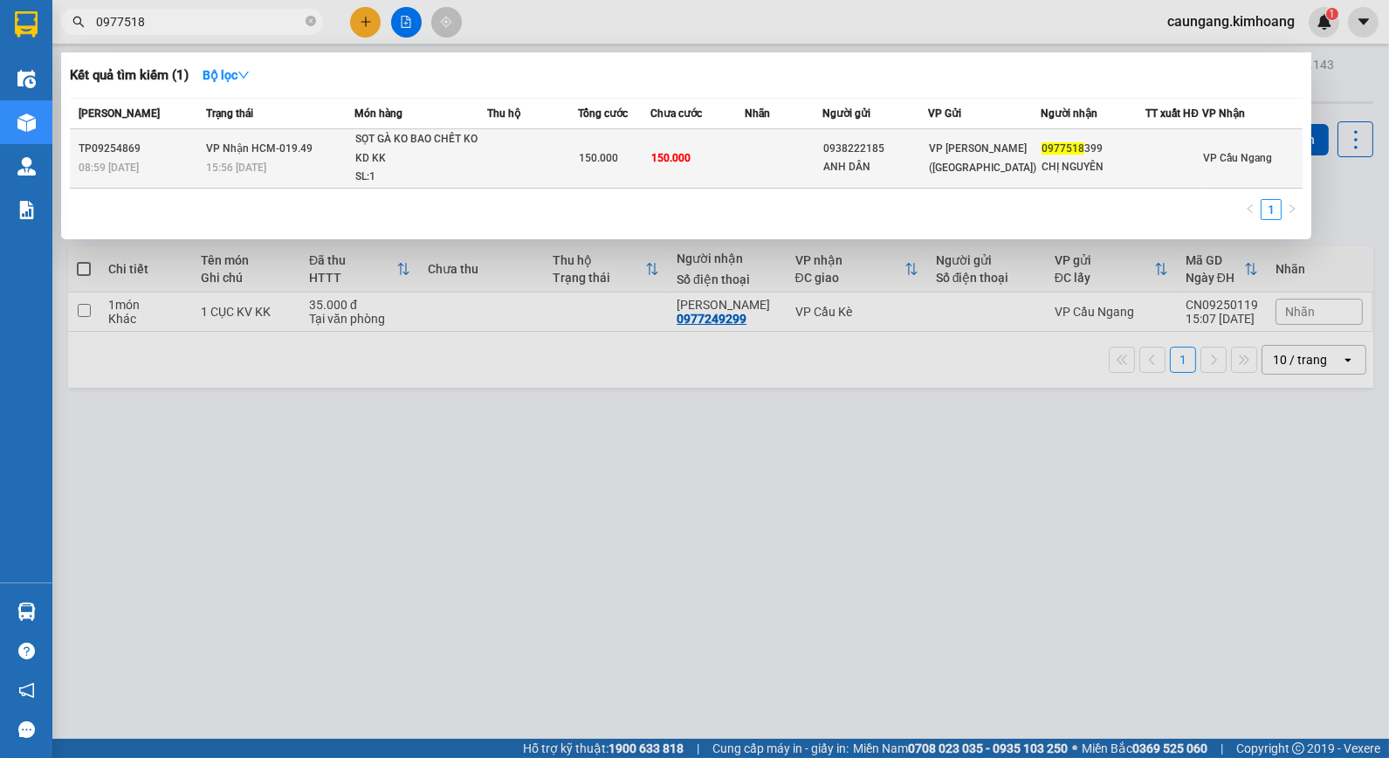
type input "0977518"
click at [713, 161] on td "150.000" at bounding box center [698, 158] width 94 height 59
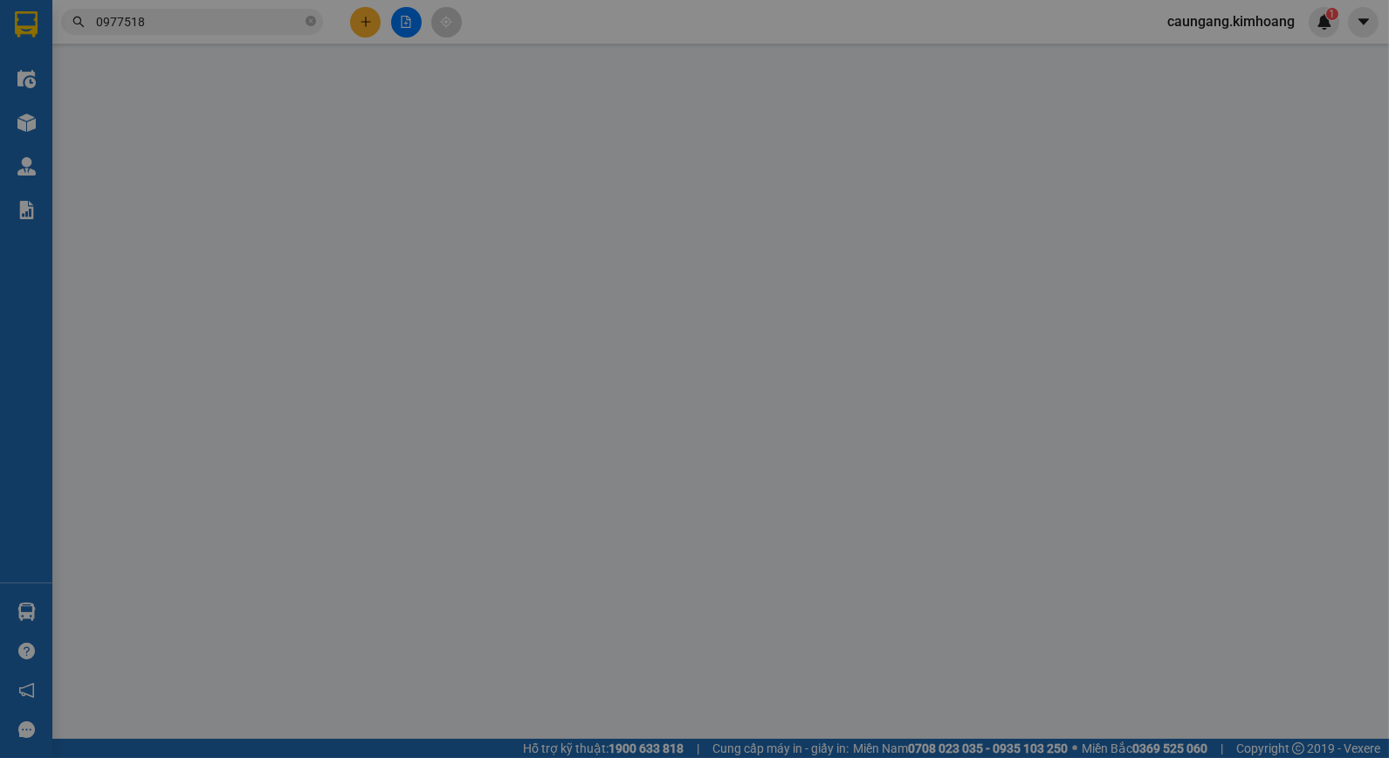
type input "0938222185"
type input "ANH DÂN"
type input "0977518399"
type input "CHỊ NGUYÊN"
type input "150.000"
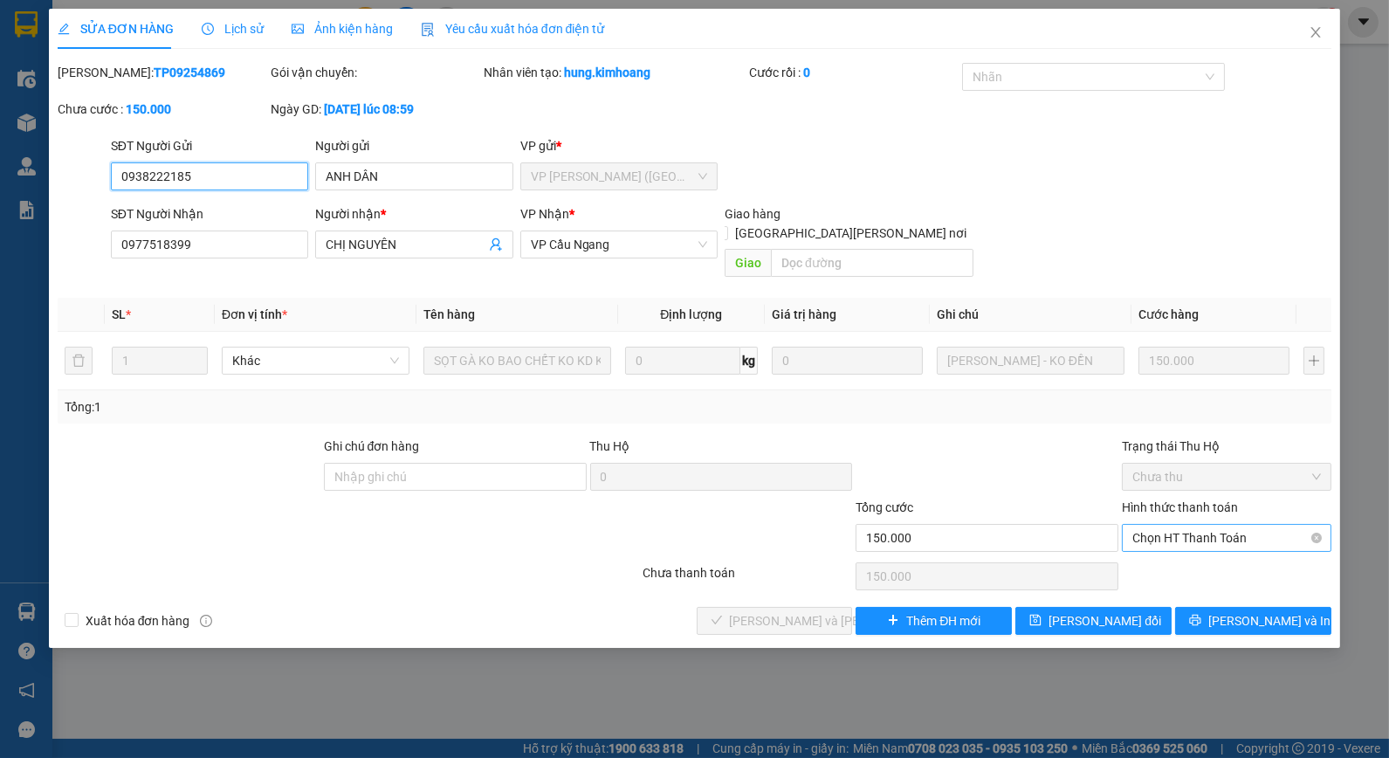
drag, startPoint x: 1140, startPoint y: 527, endPoint x: 1150, endPoint y: 534, distance: 12.4
click at [1142, 527] on span "Chọn HT Thanh Toán" at bounding box center [1227, 538] width 189 height 26
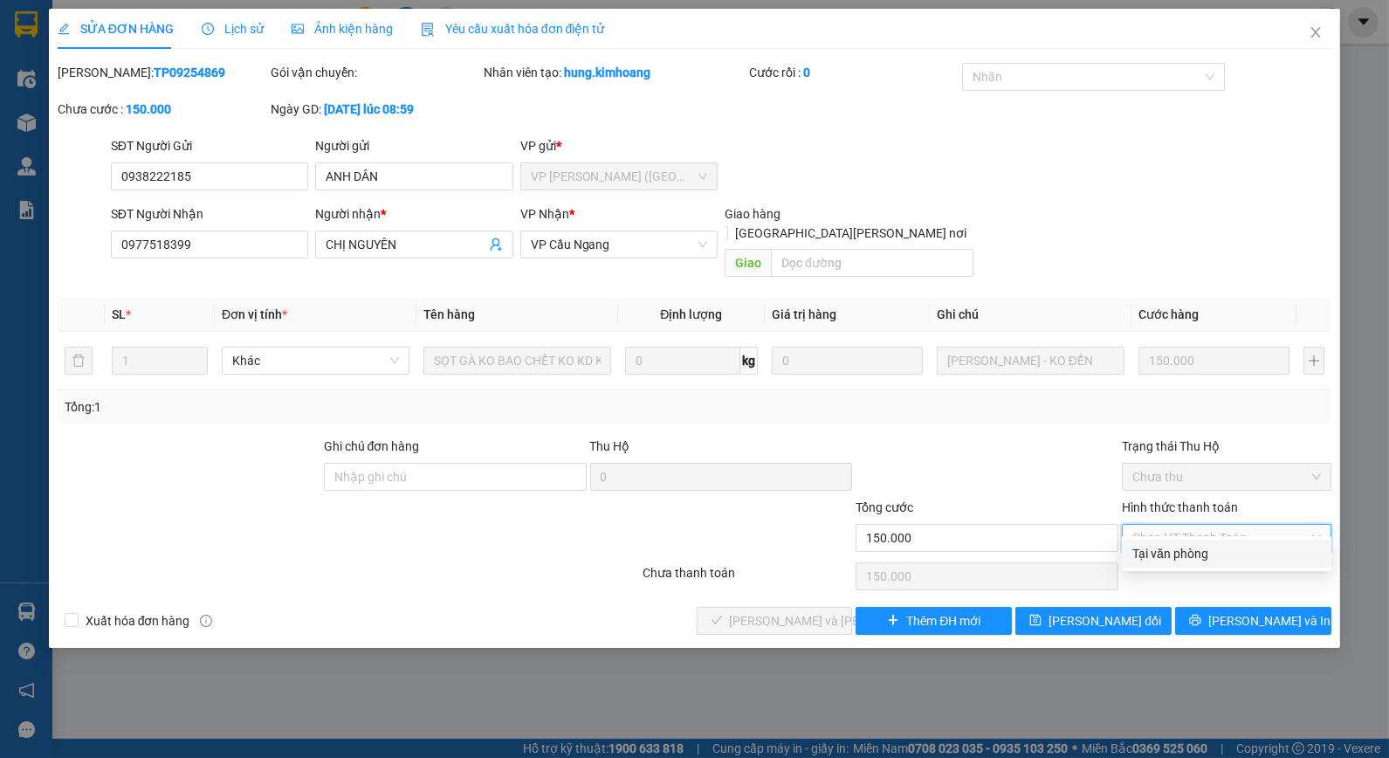
click at [1157, 553] on div "Tại văn phòng" at bounding box center [1227, 553] width 189 height 19
type input "0"
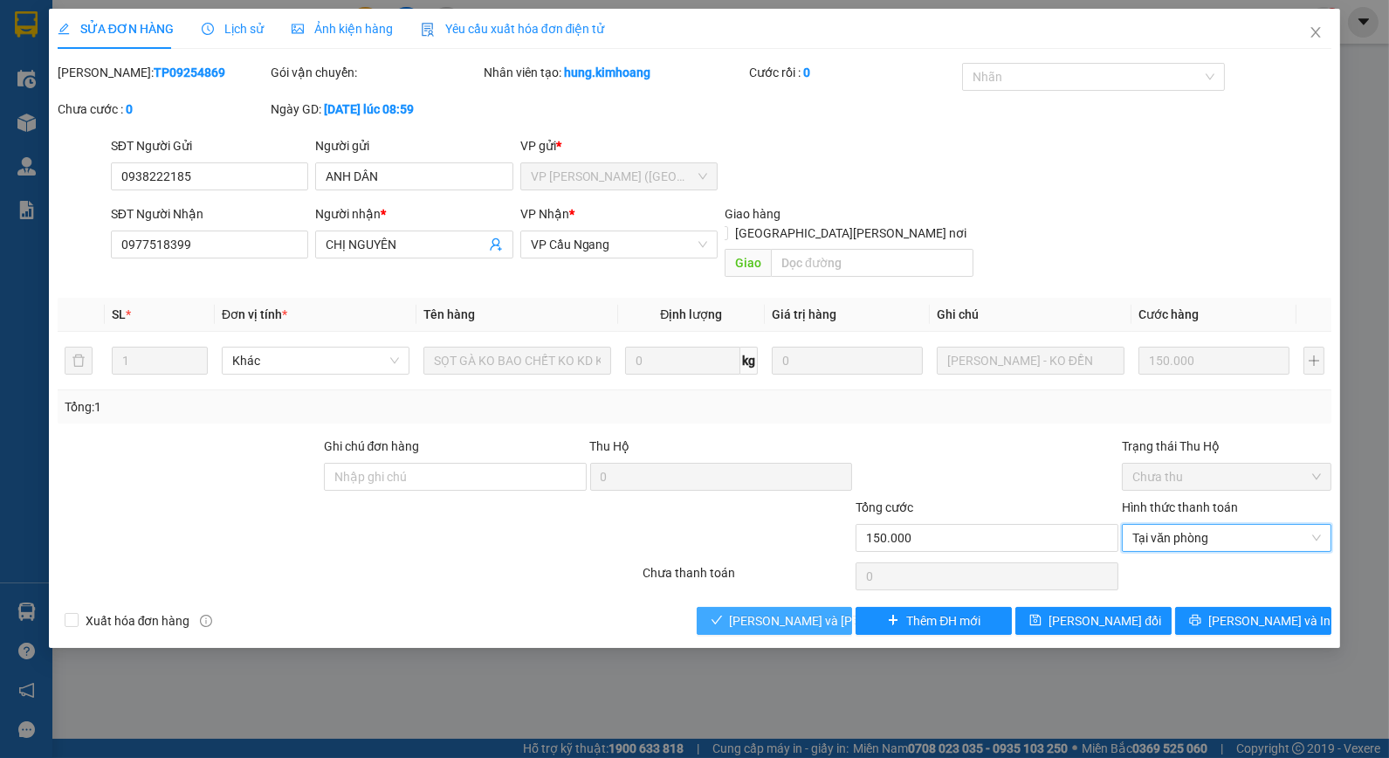
click at [818, 611] on span "[PERSON_NAME] và [PERSON_NAME] hàng" at bounding box center [848, 620] width 236 height 19
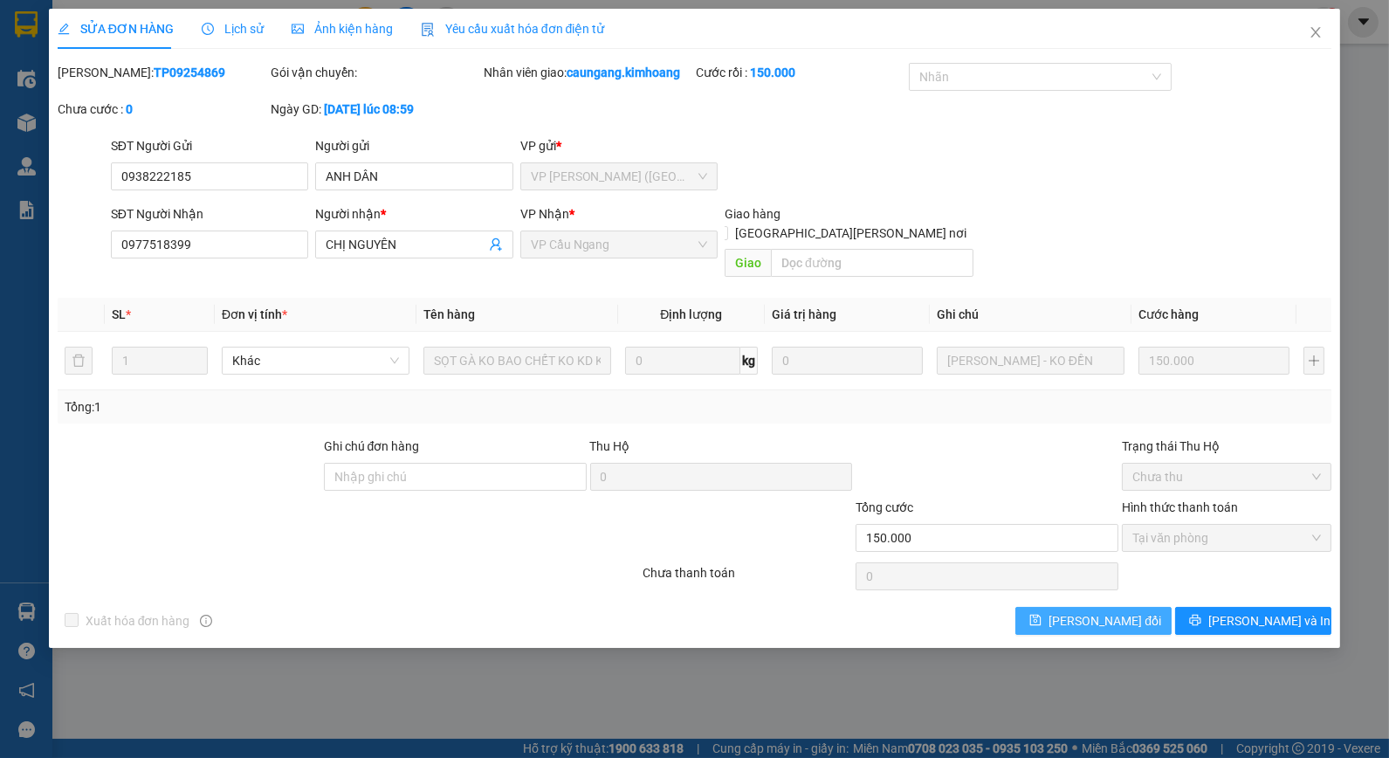
click at [1101, 611] on span "[PERSON_NAME] đổi" at bounding box center [1105, 620] width 113 height 19
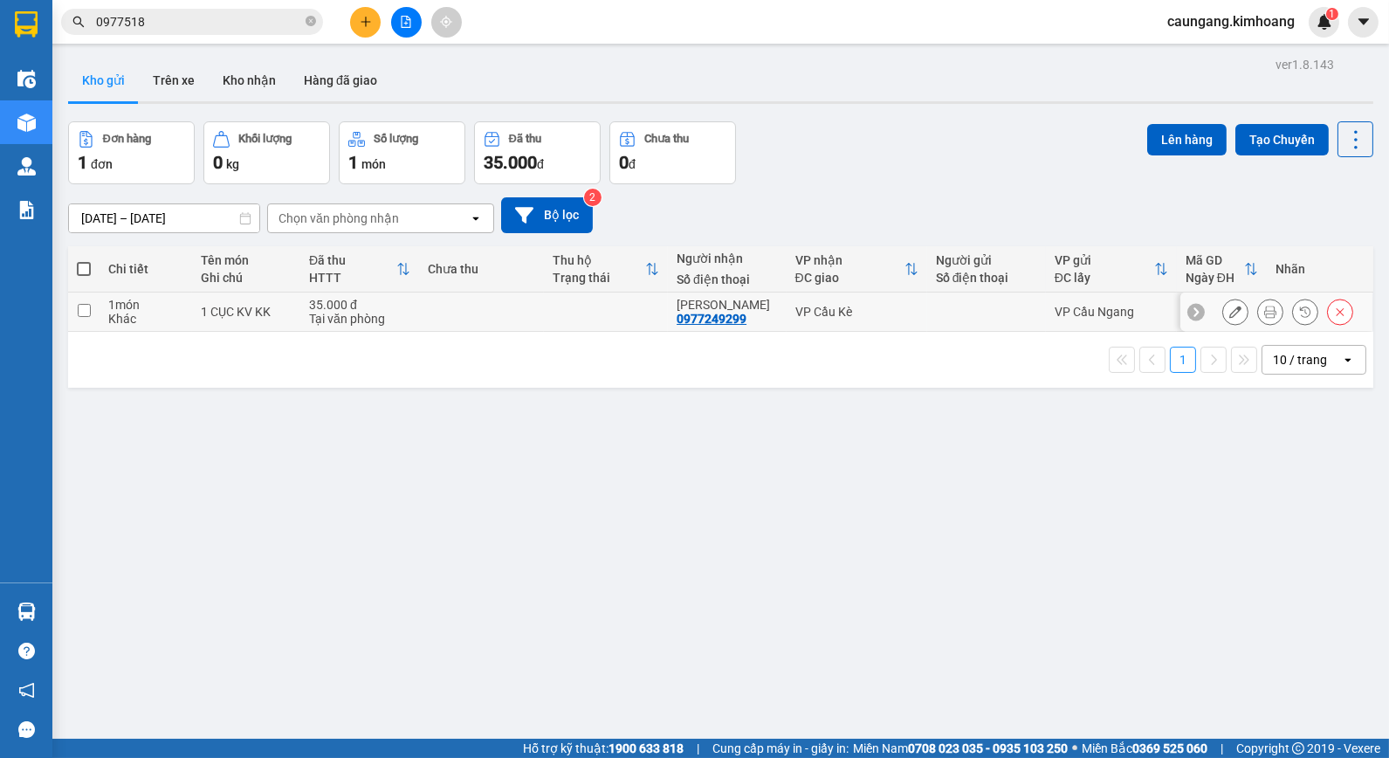
click at [970, 314] on div at bounding box center [986, 312] width 101 height 14
checkbox input "true"
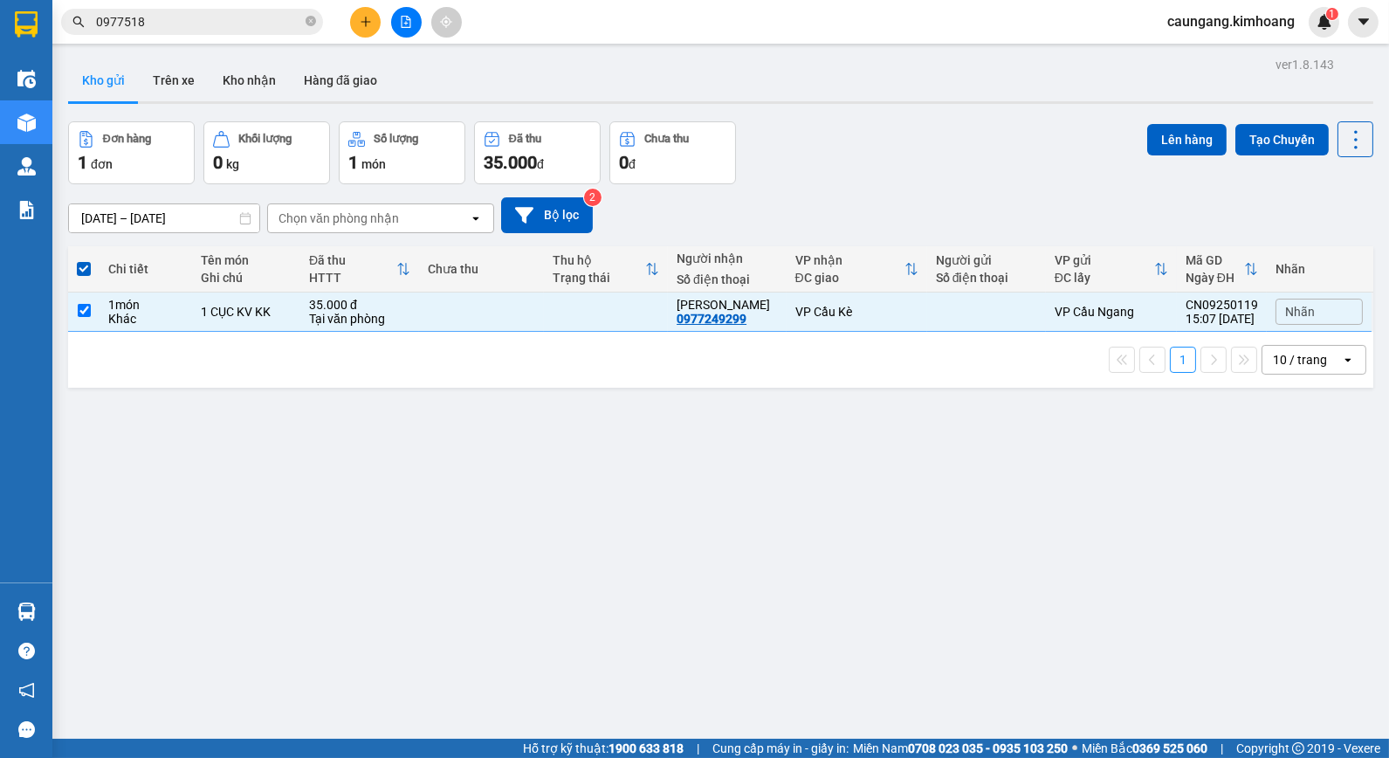
click at [1135, 142] on div "Đơn hàng 1 đơn [PERSON_NAME] 0 kg Số [PERSON_NAME] 1 món Đã thu 35.000 [PERSON_…" at bounding box center [720, 152] width 1305 height 63
click at [1147, 132] on button "Lên hàng" at bounding box center [1186, 139] width 79 height 31
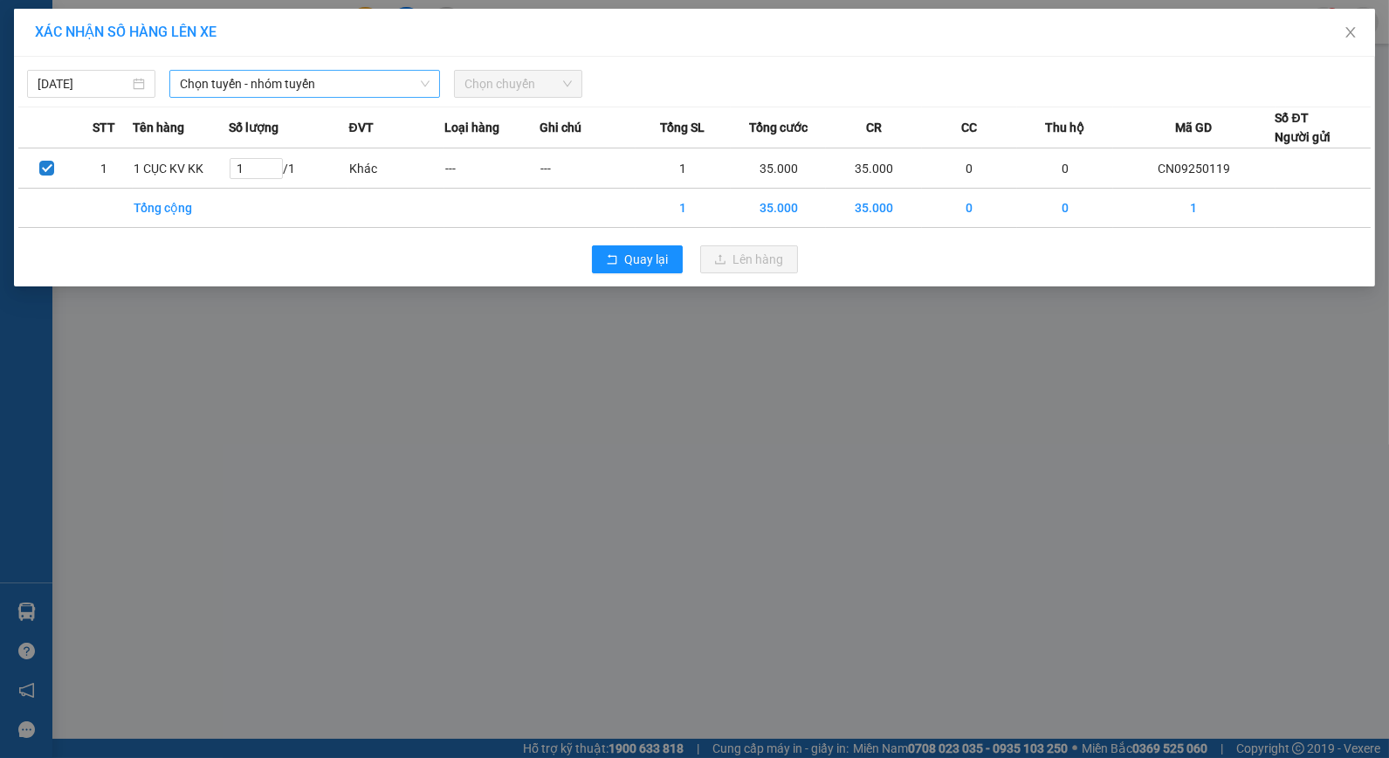
click at [255, 92] on span "Chọn tuyến - nhóm tuyến" at bounding box center [305, 84] width 250 height 26
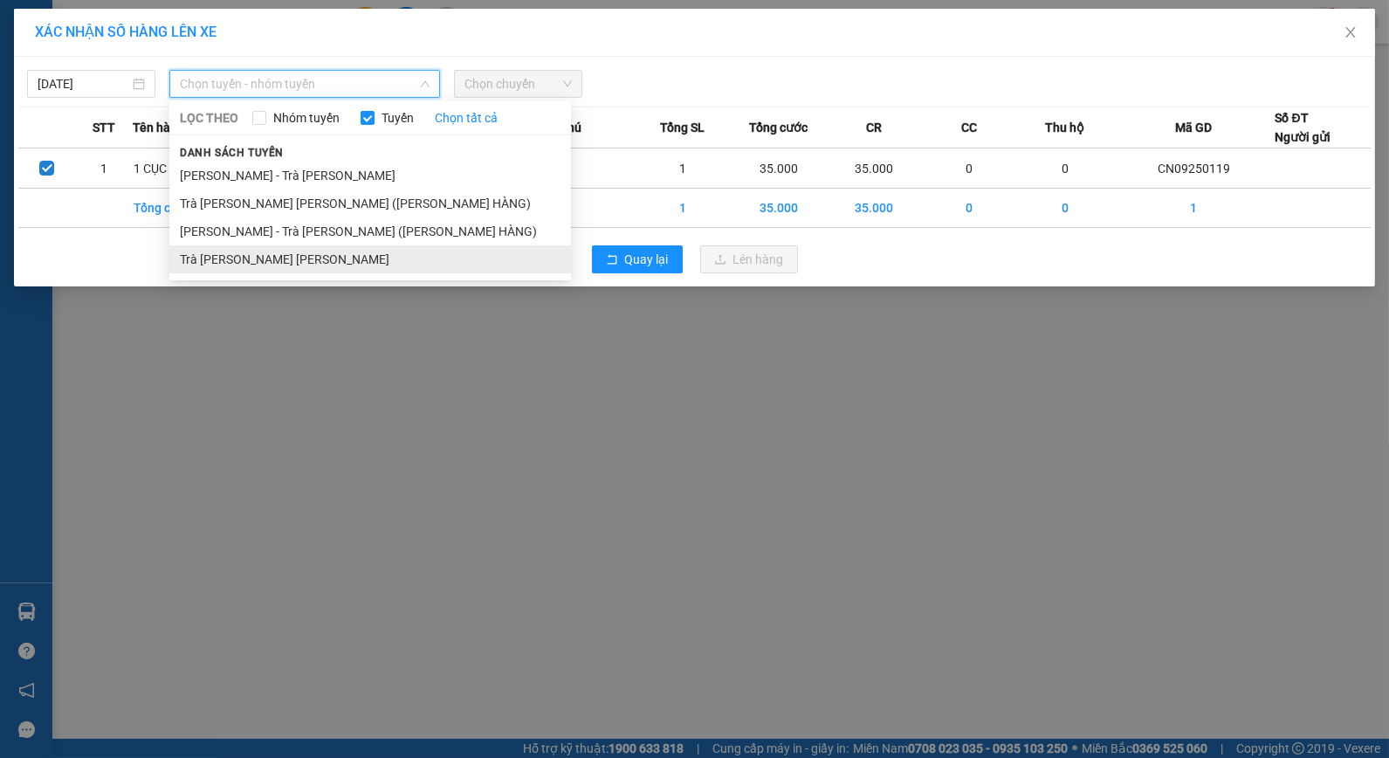
click at [267, 262] on li "Trà [PERSON_NAME] [PERSON_NAME]" at bounding box center [370, 259] width 402 height 28
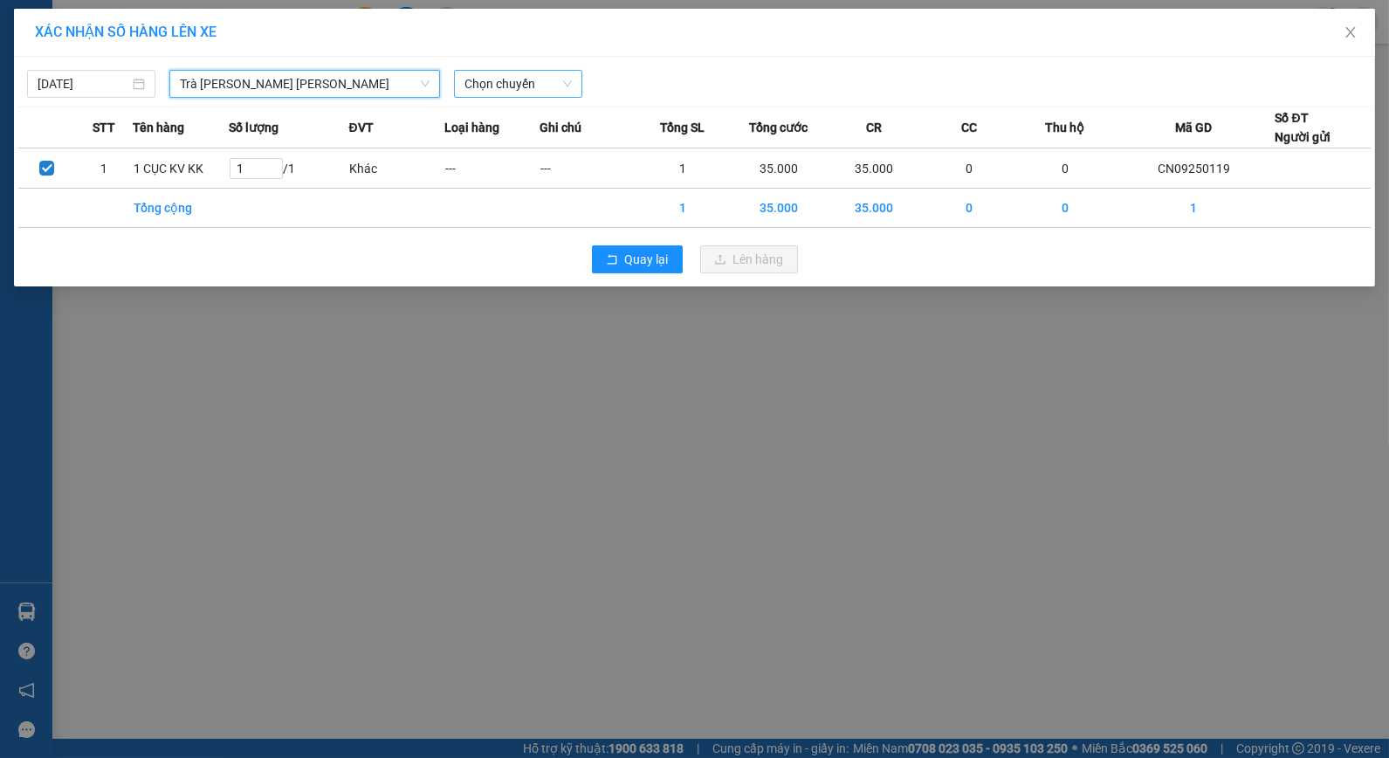
click at [542, 79] on span "Chọn chuyến" at bounding box center [518, 84] width 107 height 26
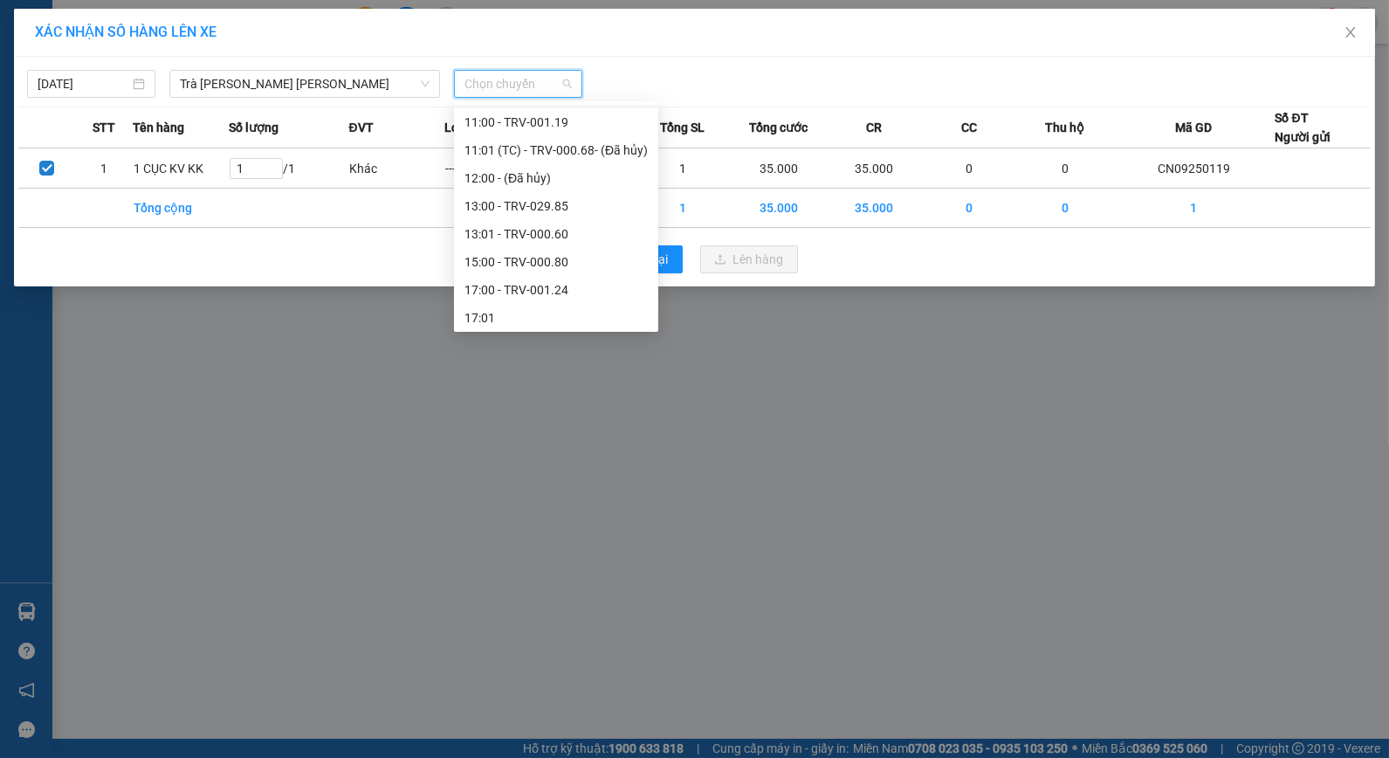
scroll to position [419, 0]
click at [527, 251] on div "17:00 - TRV-001.24" at bounding box center [556, 258] width 183 height 19
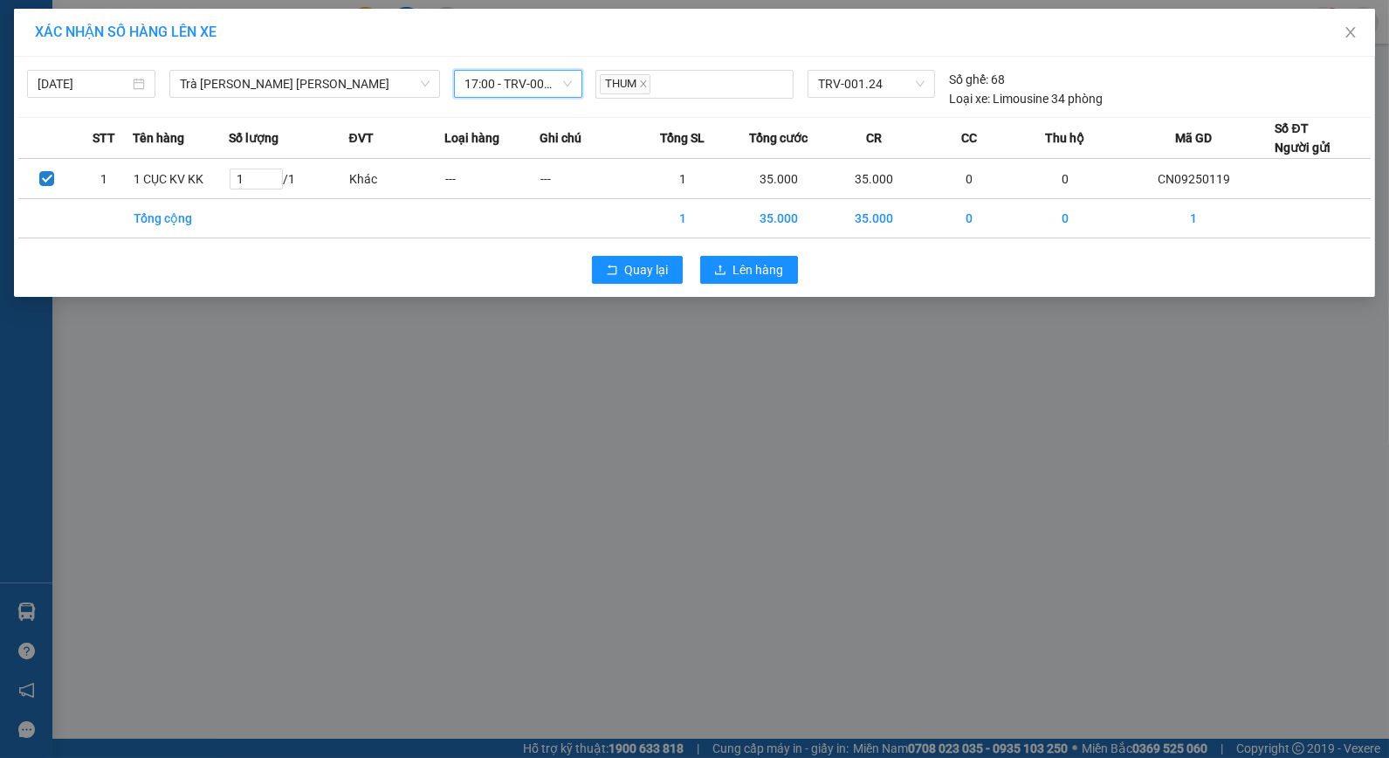
click at [560, 93] on span "17:00 - TRV-001.24" at bounding box center [518, 84] width 107 height 26
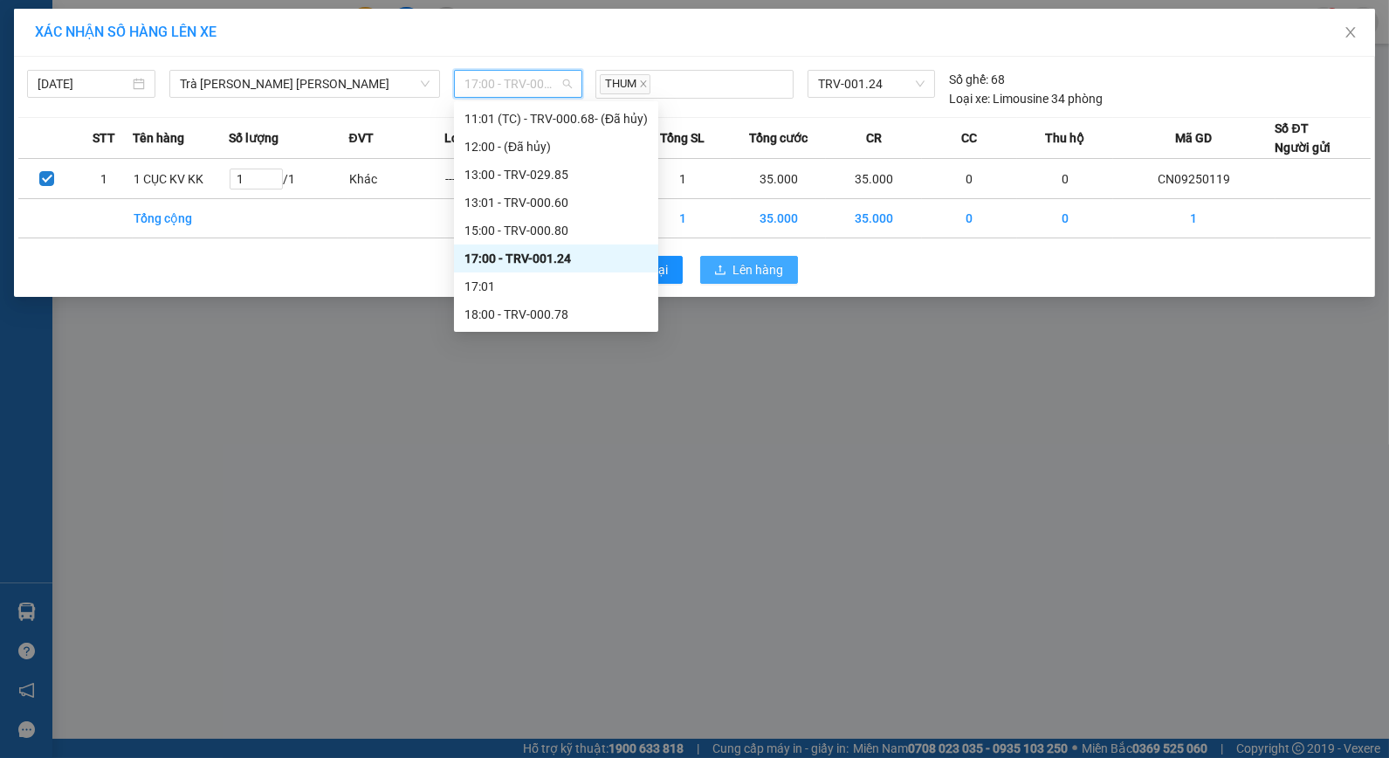
click at [730, 263] on button "Lên hàng" at bounding box center [749, 270] width 98 height 28
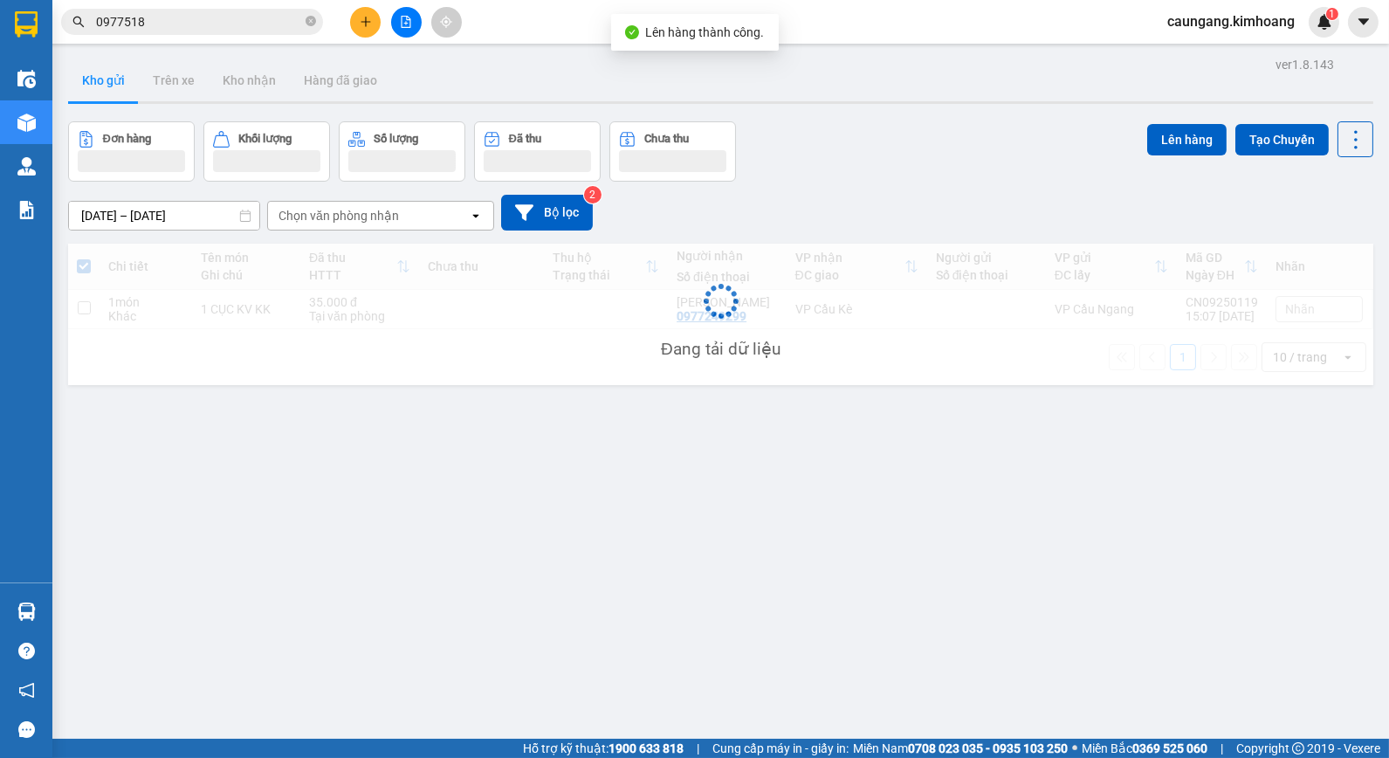
click at [730, 263] on div "Đang tải dữ liệu" at bounding box center [720, 314] width 1305 height 141
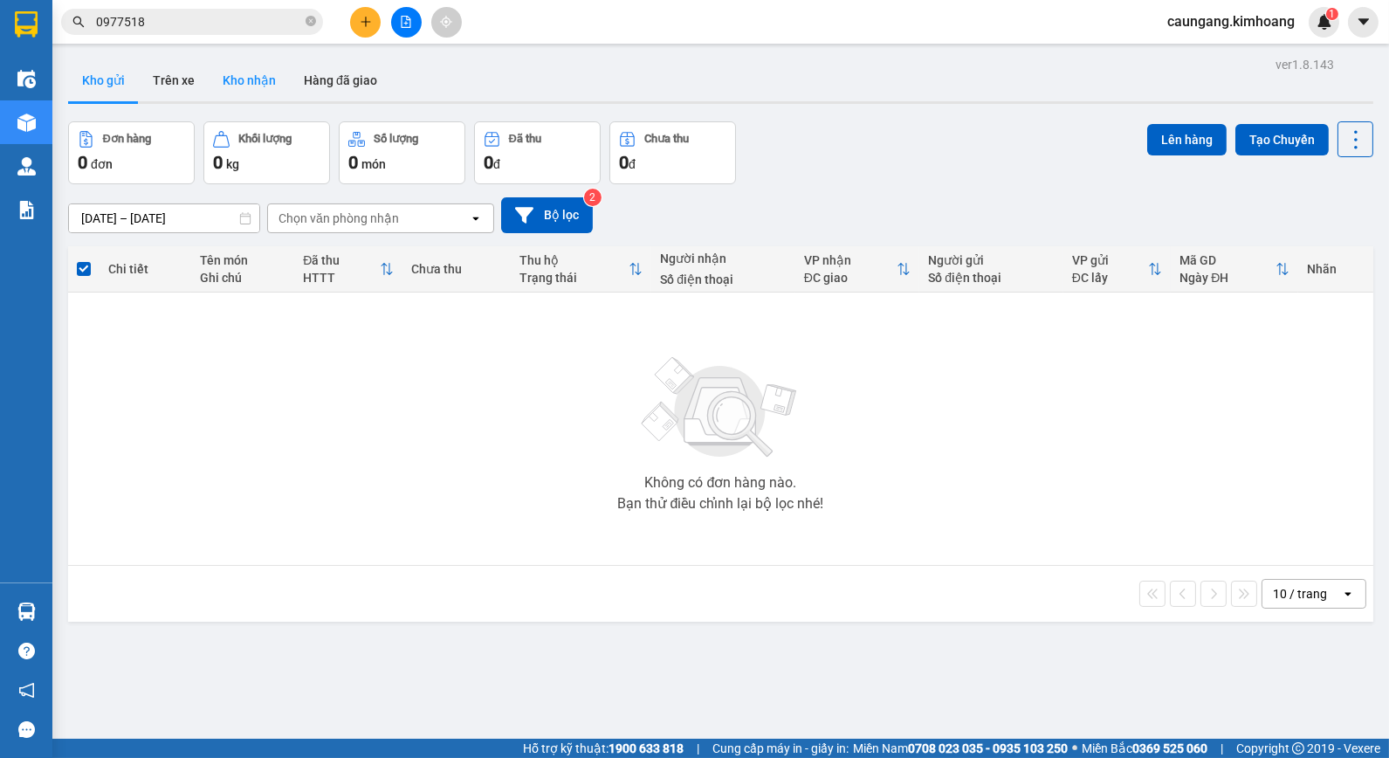
click at [251, 81] on button "Kho nhận" at bounding box center [249, 80] width 81 height 42
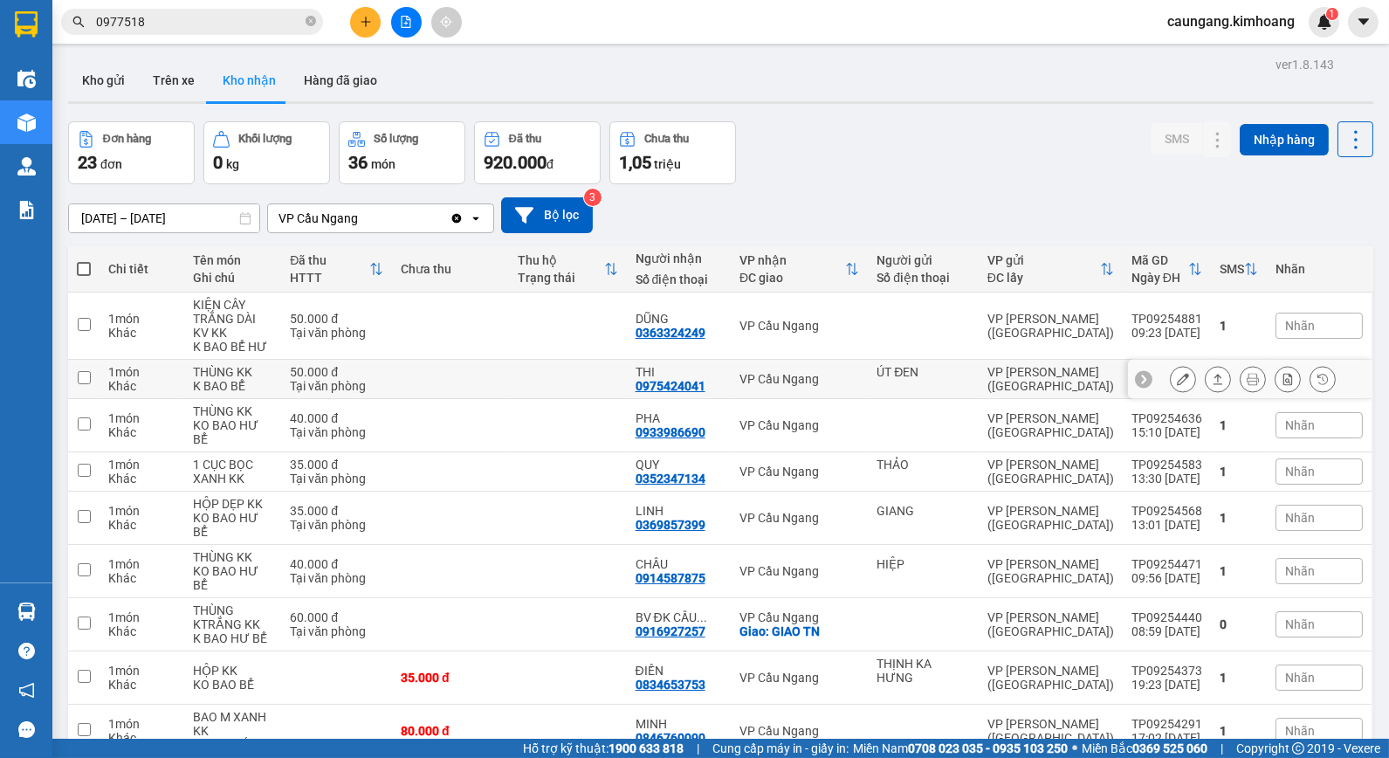
scroll to position [89, 0]
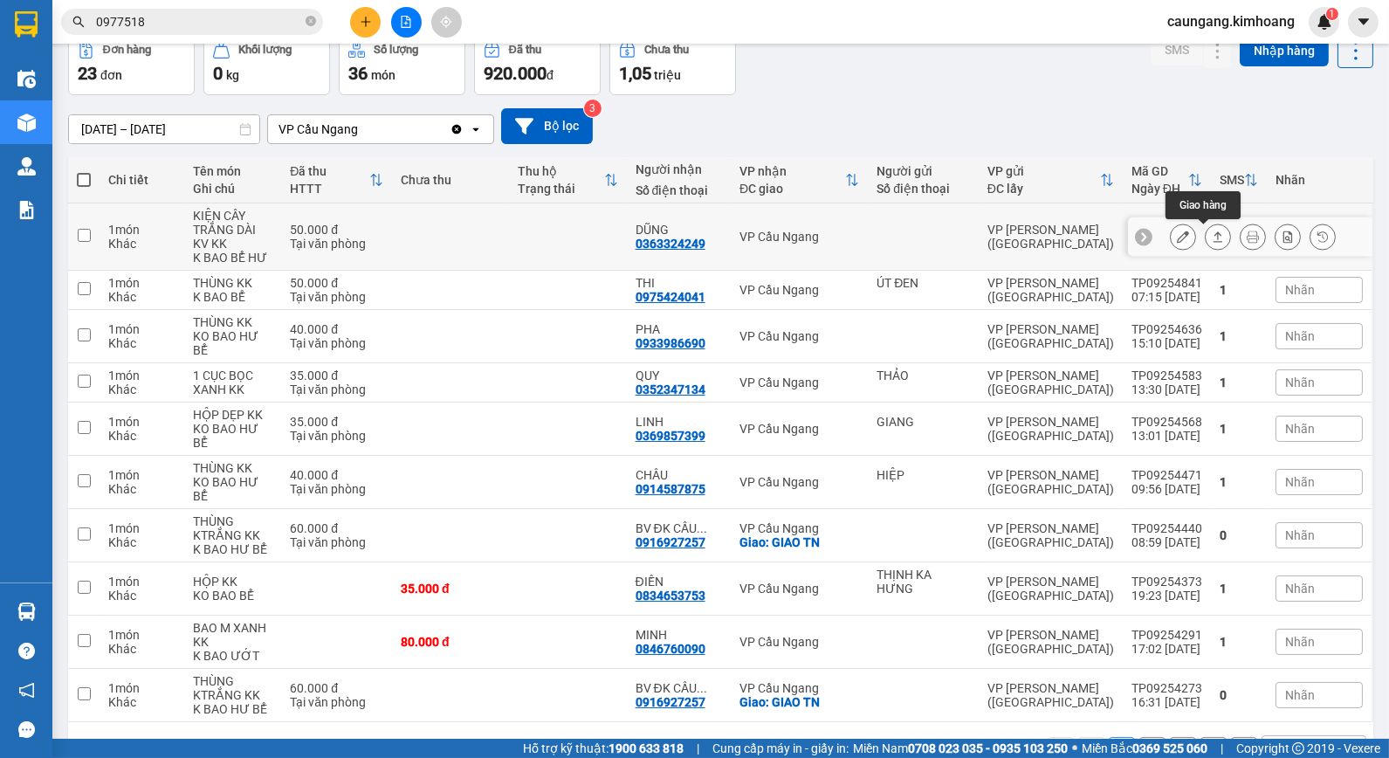
click at [1212, 239] on icon at bounding box center [1218, 237] width 12 height 12
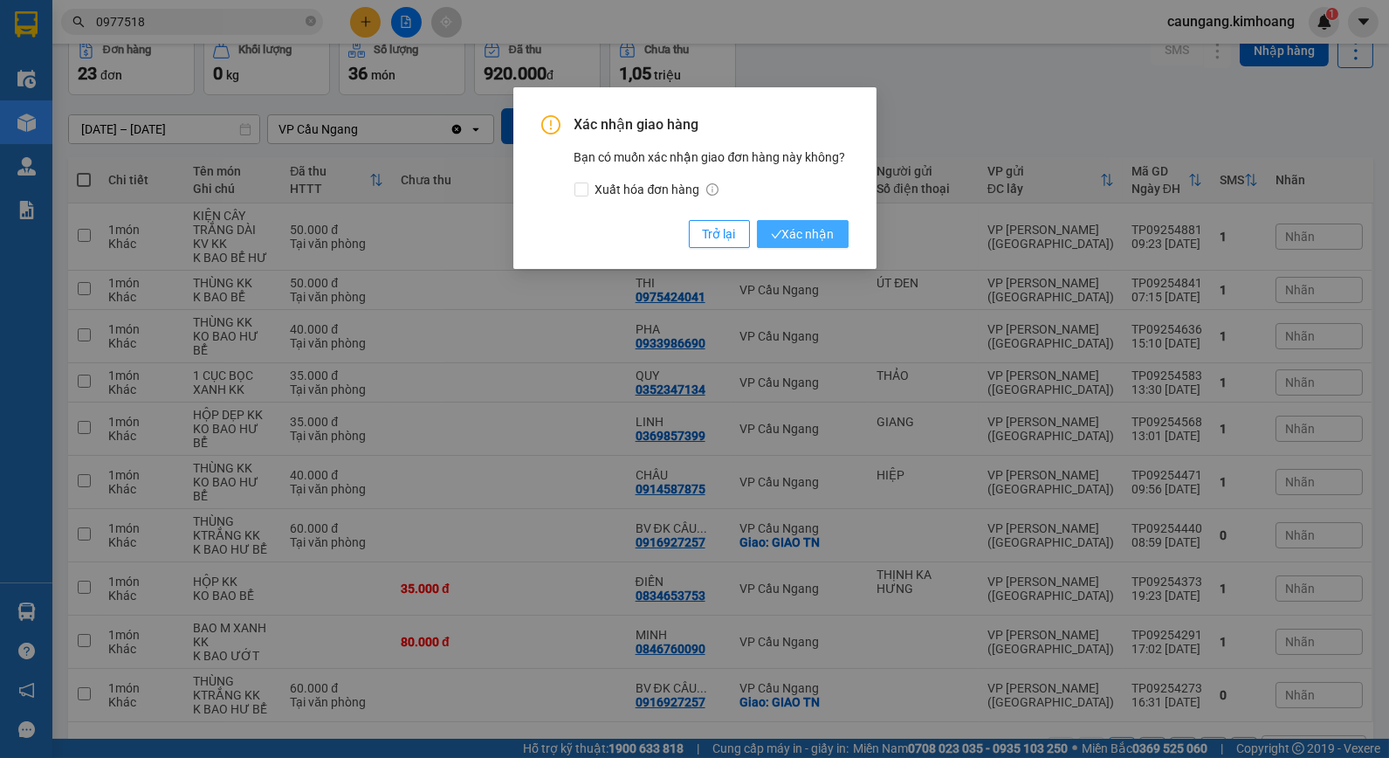
click at [809, 233] on span "Xác nhận" at bounding box center [803, 233] width 64 height 19
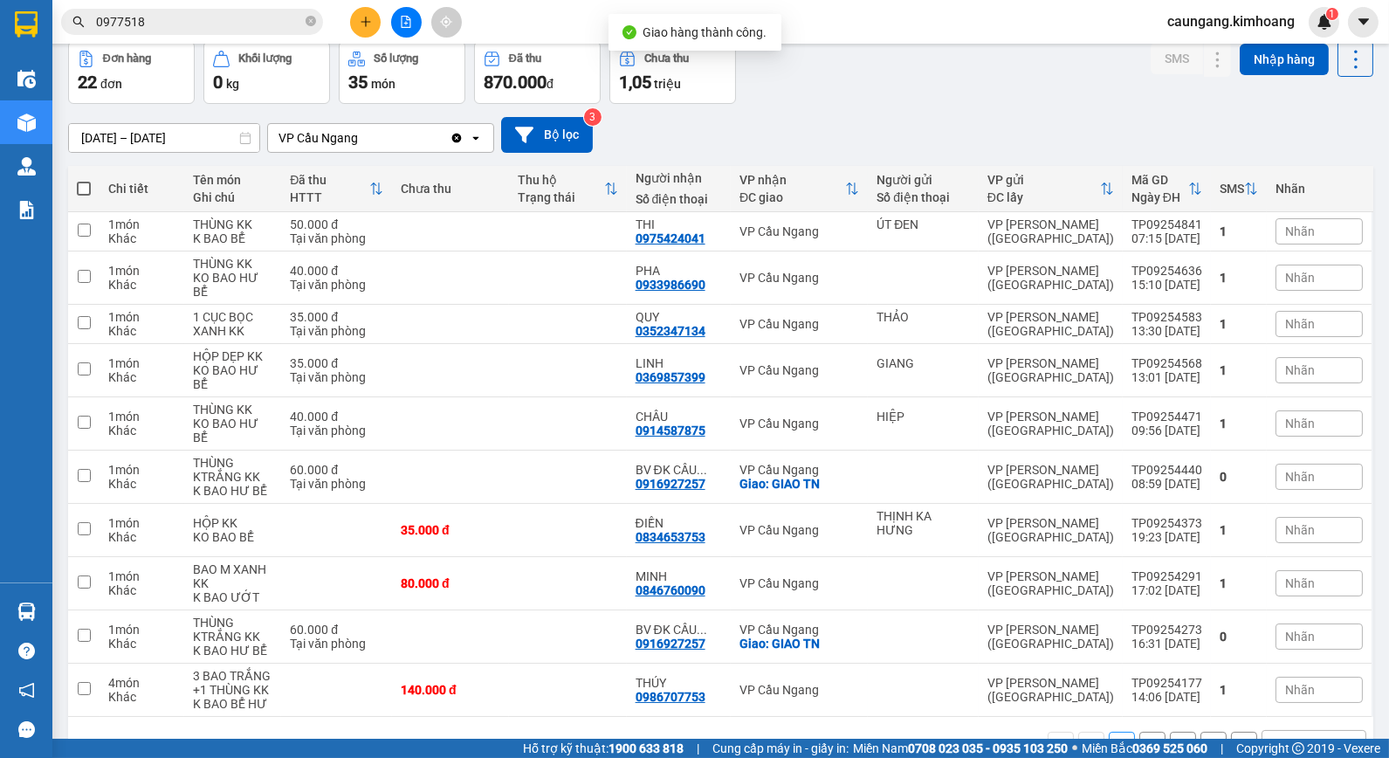
scroll to position [0, 0]
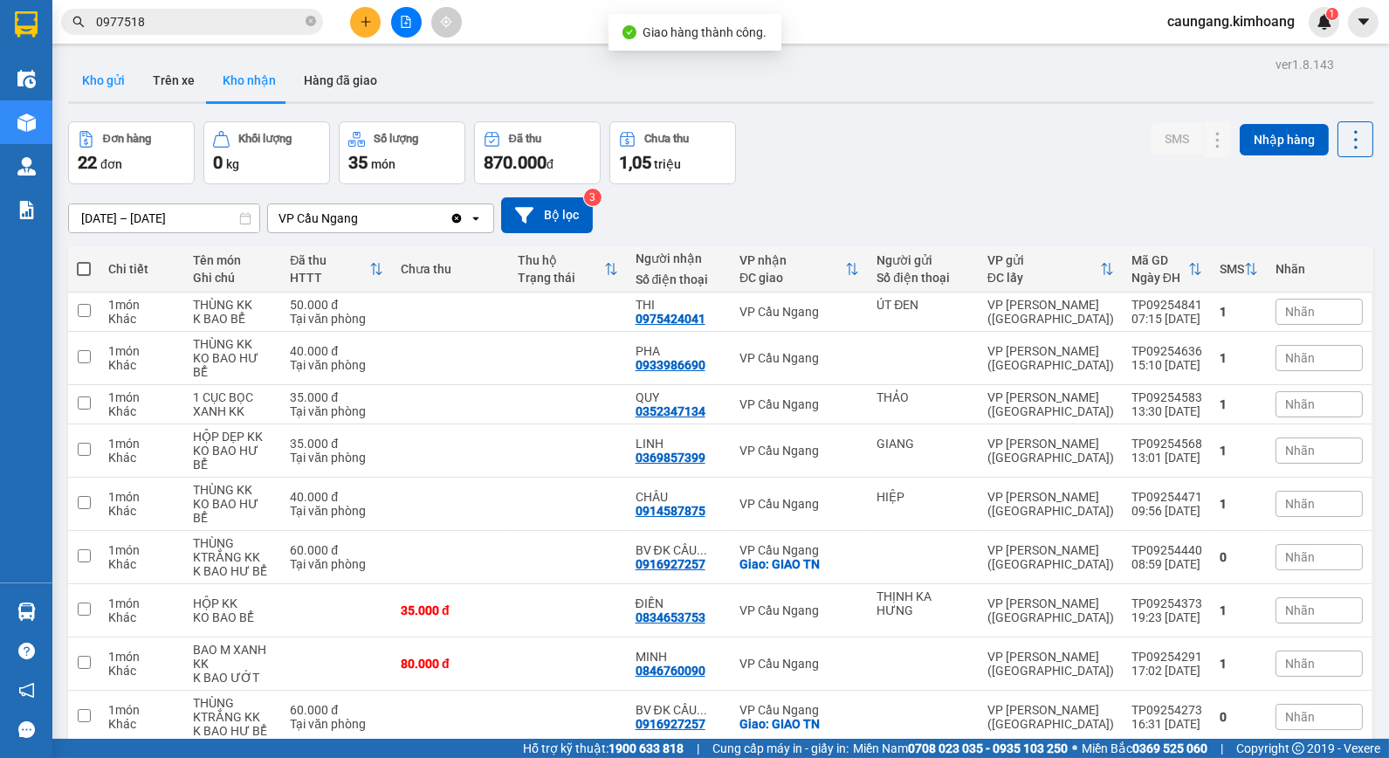
click at [97, 73] on button "Kho gửi" at bounding box center [103, 80] width 71 height 42
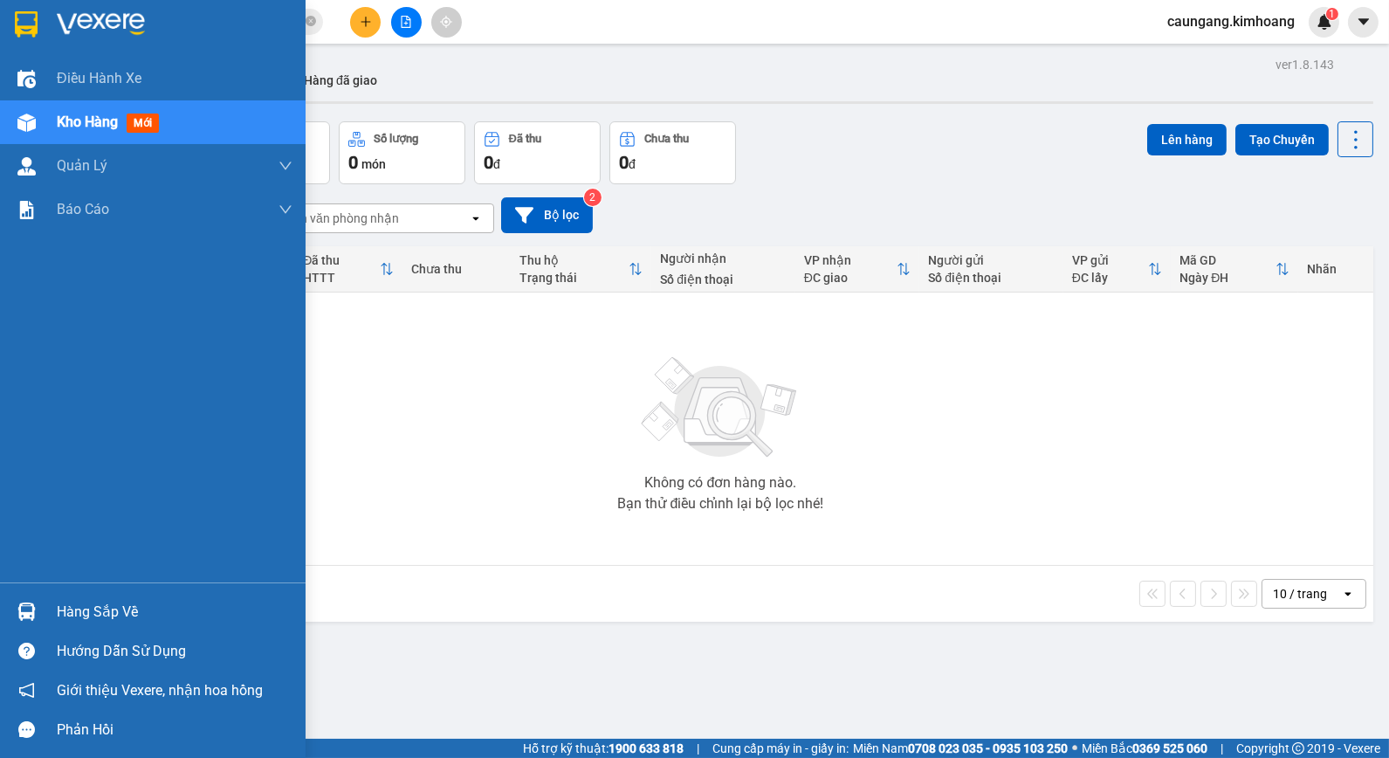
click at [42, 602] on div "Hàng sắp về" at bounding box center [153, 611] width 306 height 39
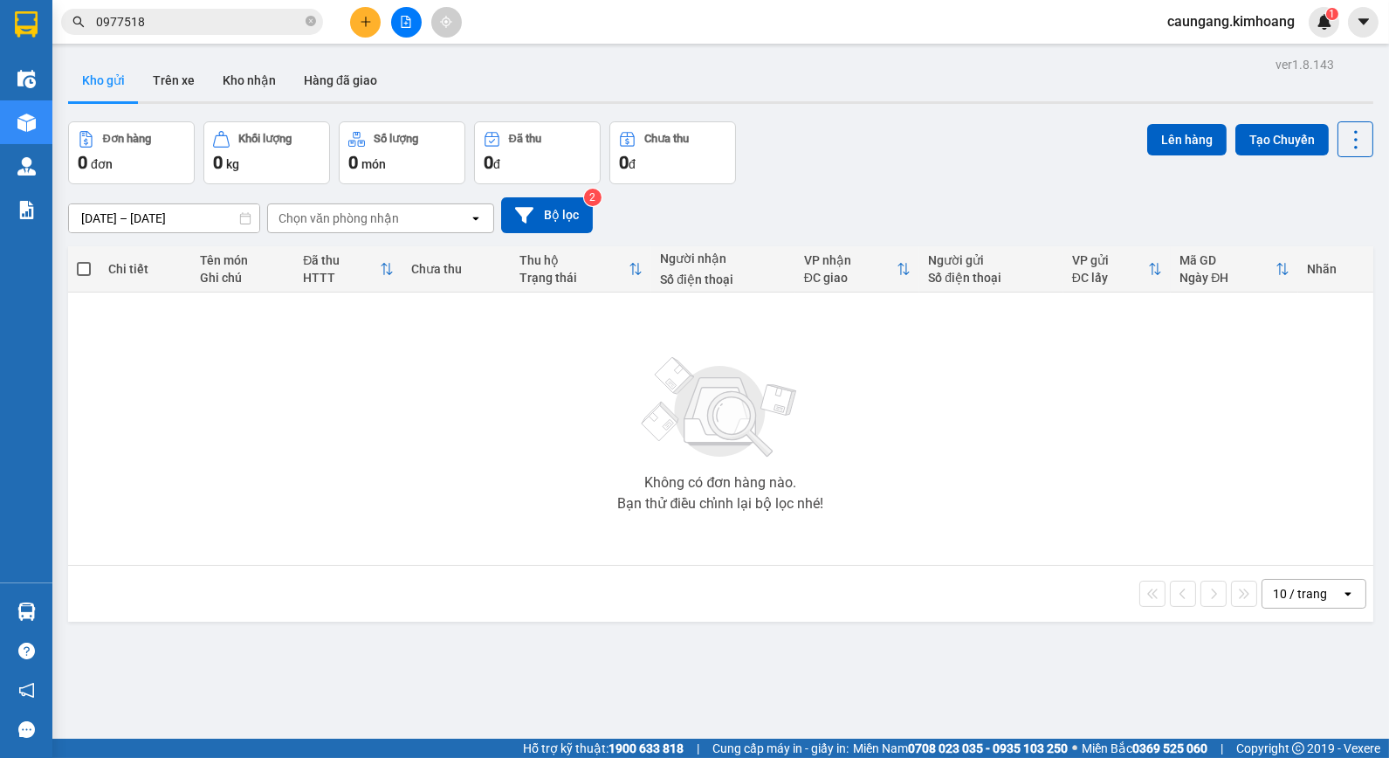
click at [926, 495] on section "Kết quả [PERSON_NAME] ( 1 ) Bộ lọc Mã ĐH Trạng thái Món hàng Thu hộ Tổng [PERSO…" at bounding box center [694, 379] width 1389 height 758
click at [310, 19] on icon "close-circle" at bounding box center [311, 21] width 10 height 10
click at [259, 19] on input "text" at bounding box center [199, 21] width 206 height 19
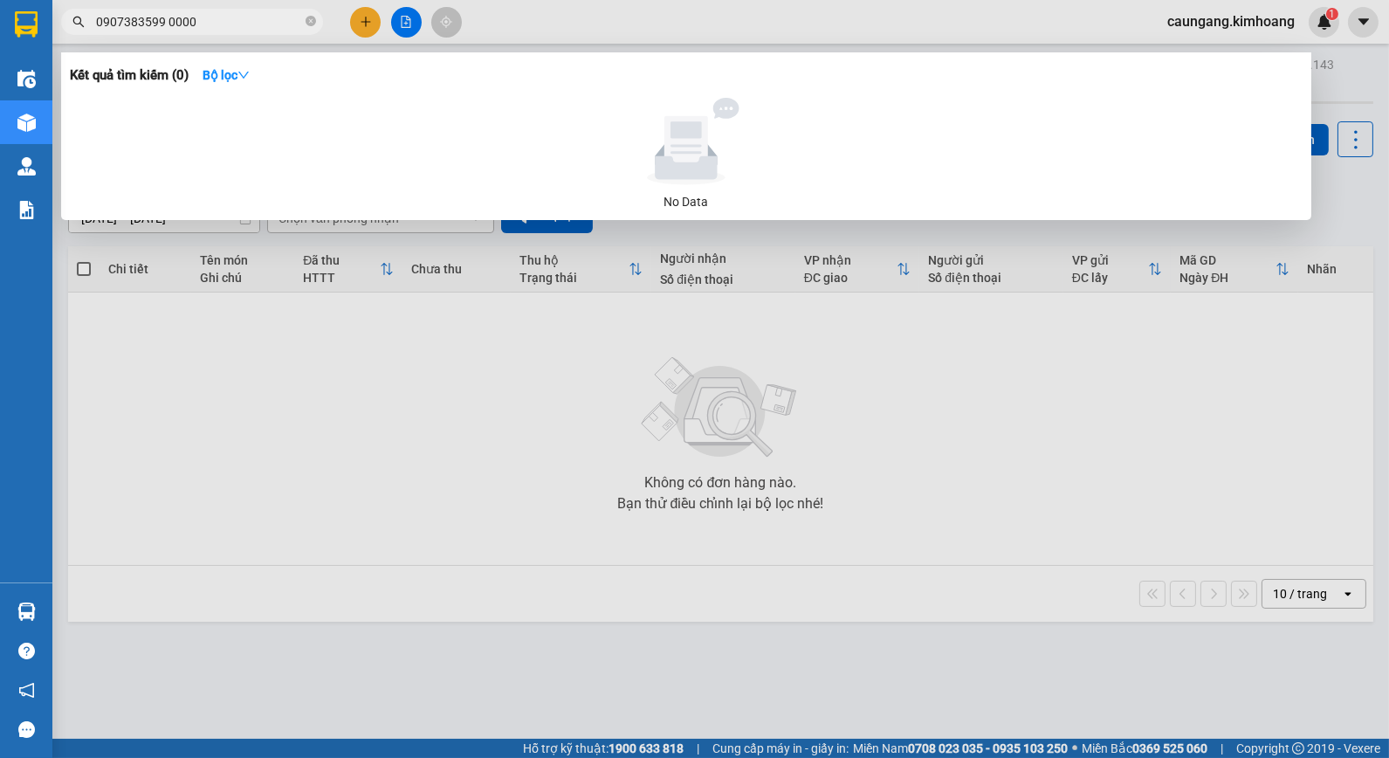
type input "0907383599 0000"
click at [306, 17] on icon "close-circle" at bounding box center [311, 21] width 10 height 10
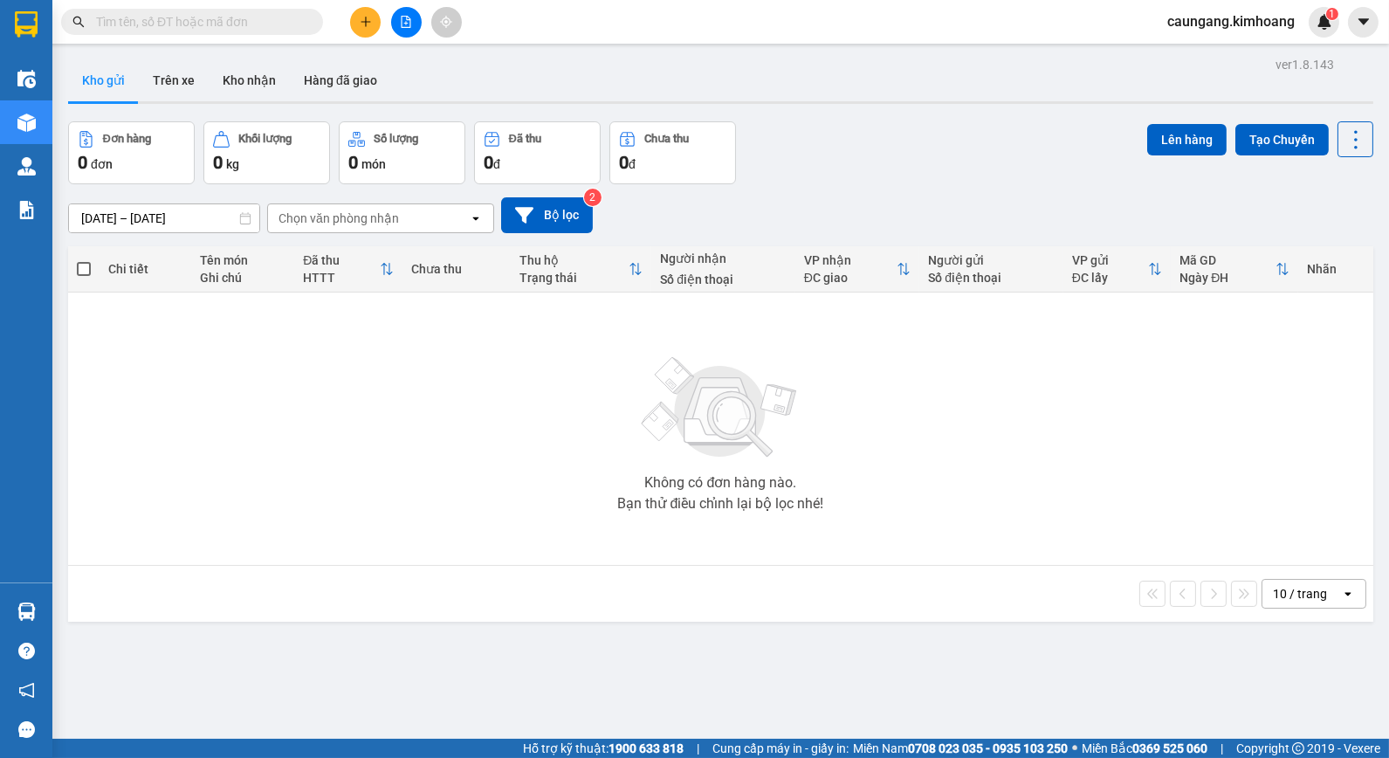
click at [258, 19] on input "text" at bounding box center [199, 21] width 206 height 19
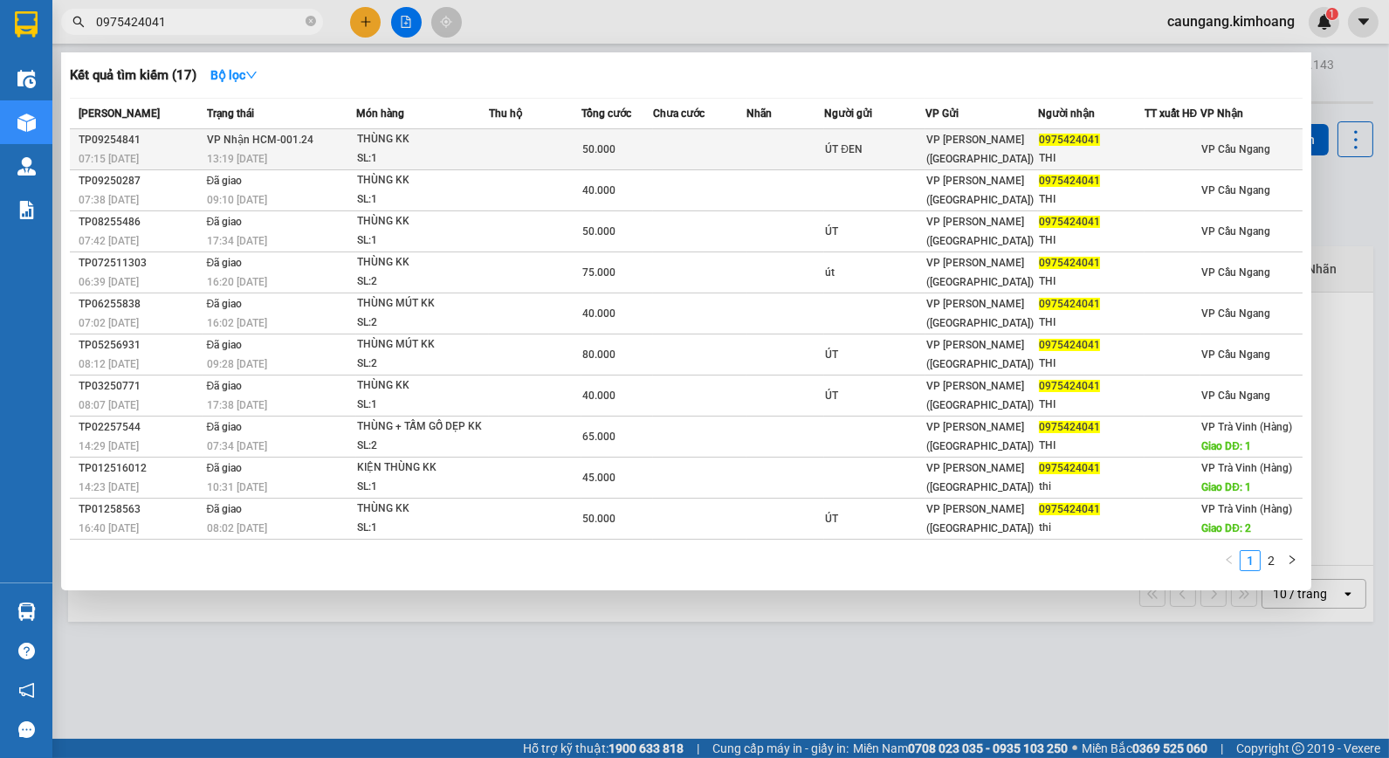
type input "0975424041"
click at [545, 166] on td at bounding box center [535, 149] width 92 height 41
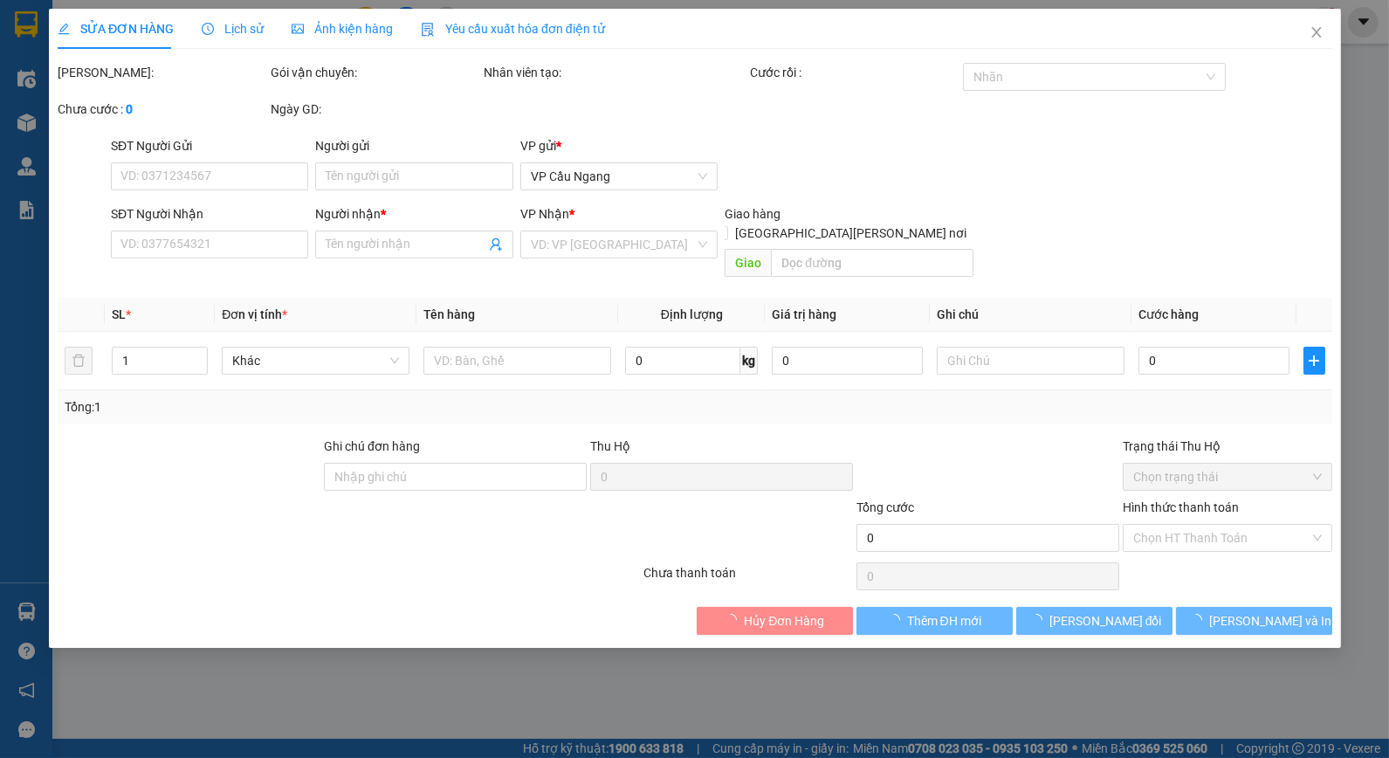
type input "ÚT ĐEN"
type input "0975424041"
type input "THI"
type input "50.000"
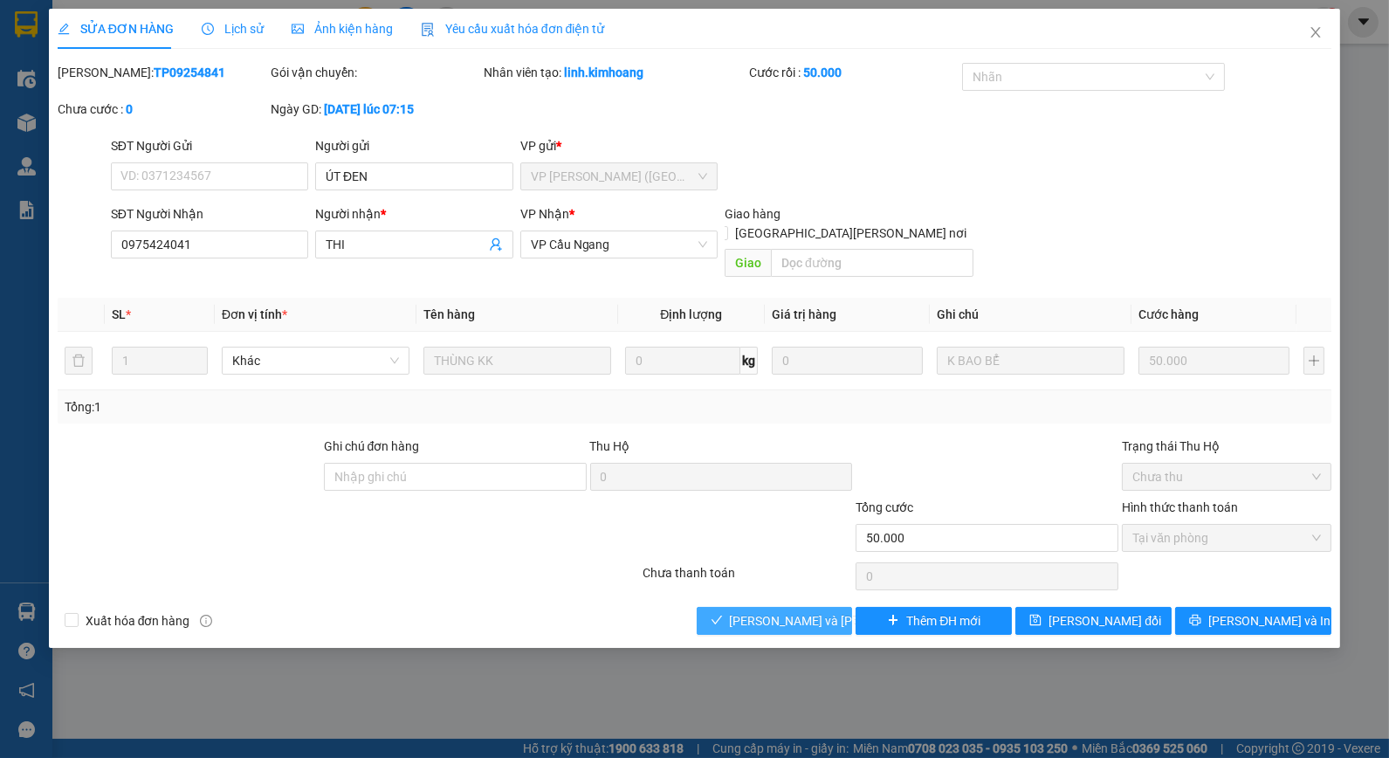
click at [808, 611] on span "[PERSON_NAME] và [PERSON_NAME] hàng" at bounding box center [848, 620] width 236 height 19
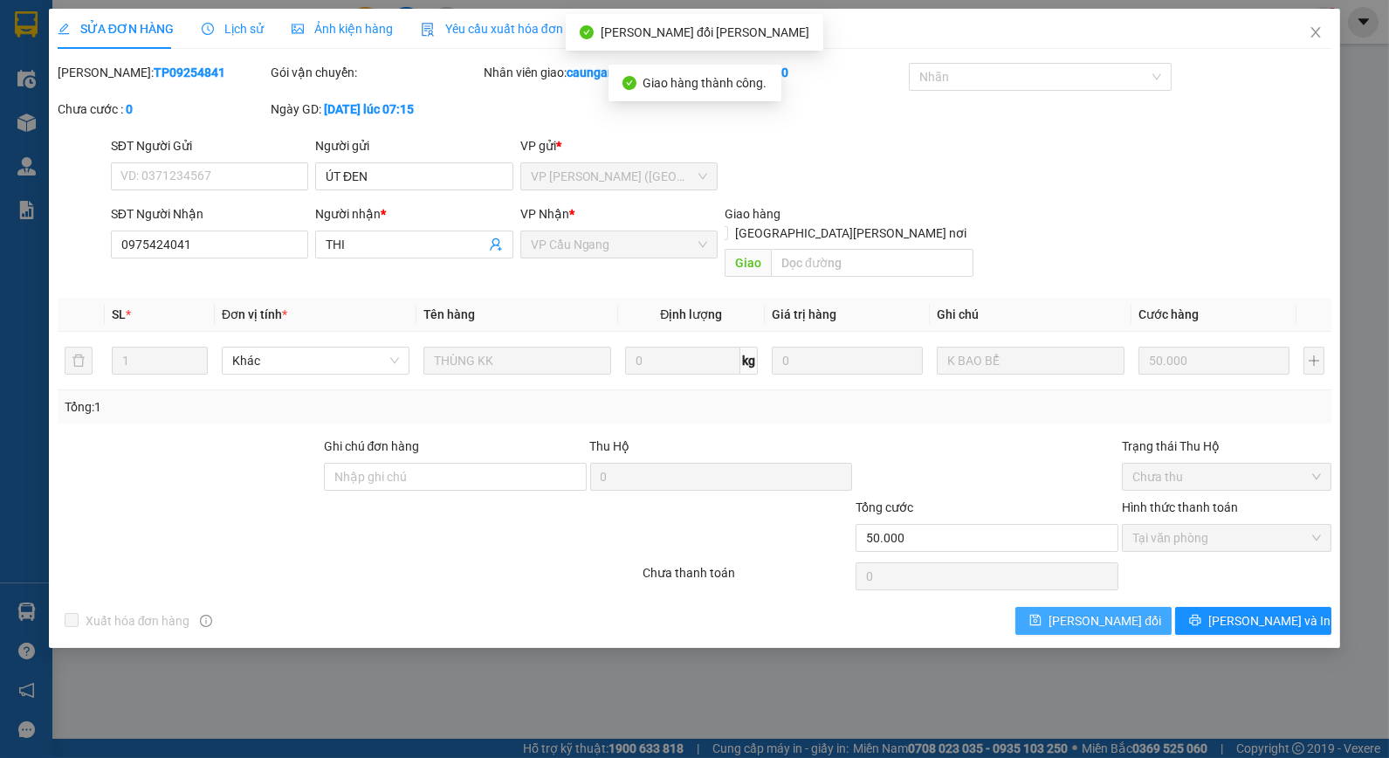
click at [1074, 611] on span "[PERSON_NAME] đổi" at bounding box center [1105, 620] width 113 height 19
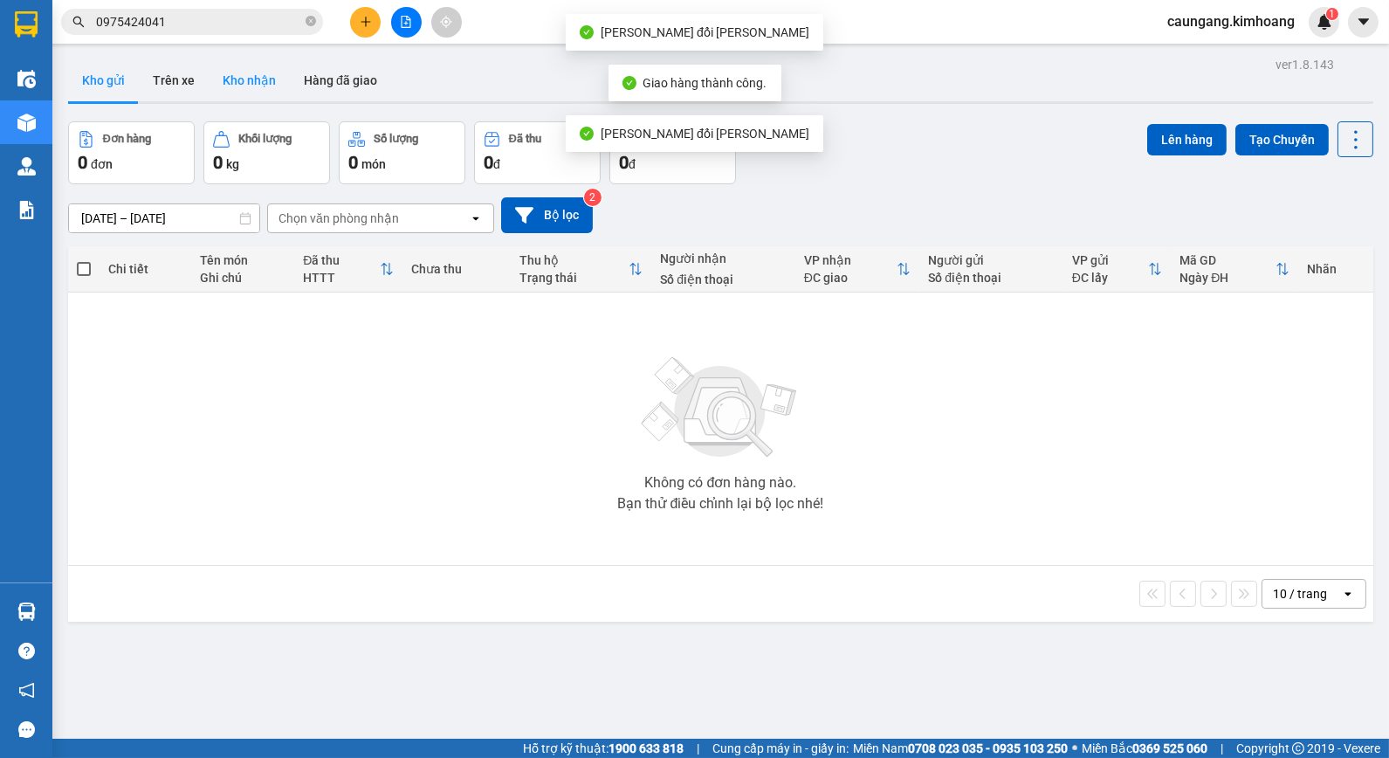
click at [259, 72] on button "Kho nhận" at bounding box center [249, 80] width 81 height 42
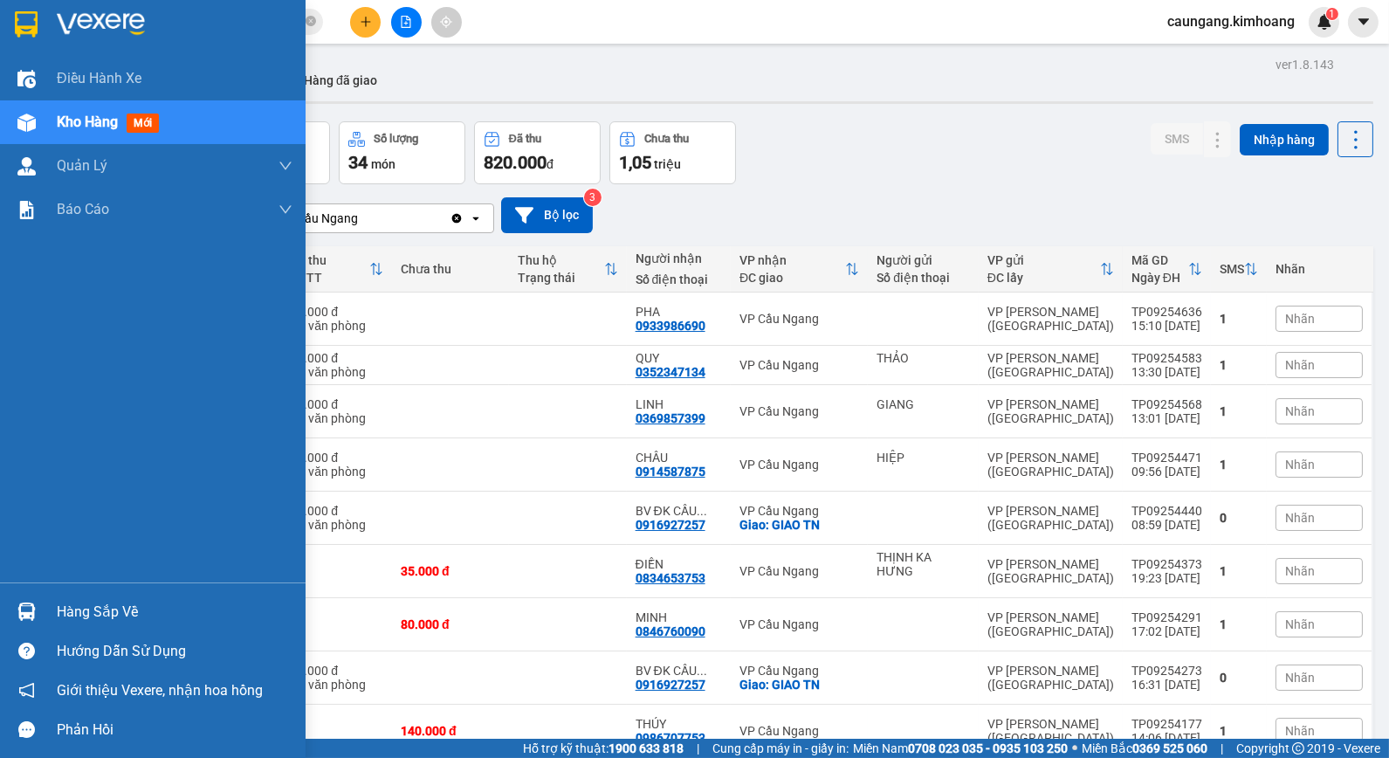
click at [80, 604] on div "Hàng sắp về" at bounding box center [175, 612] width 236 height 26
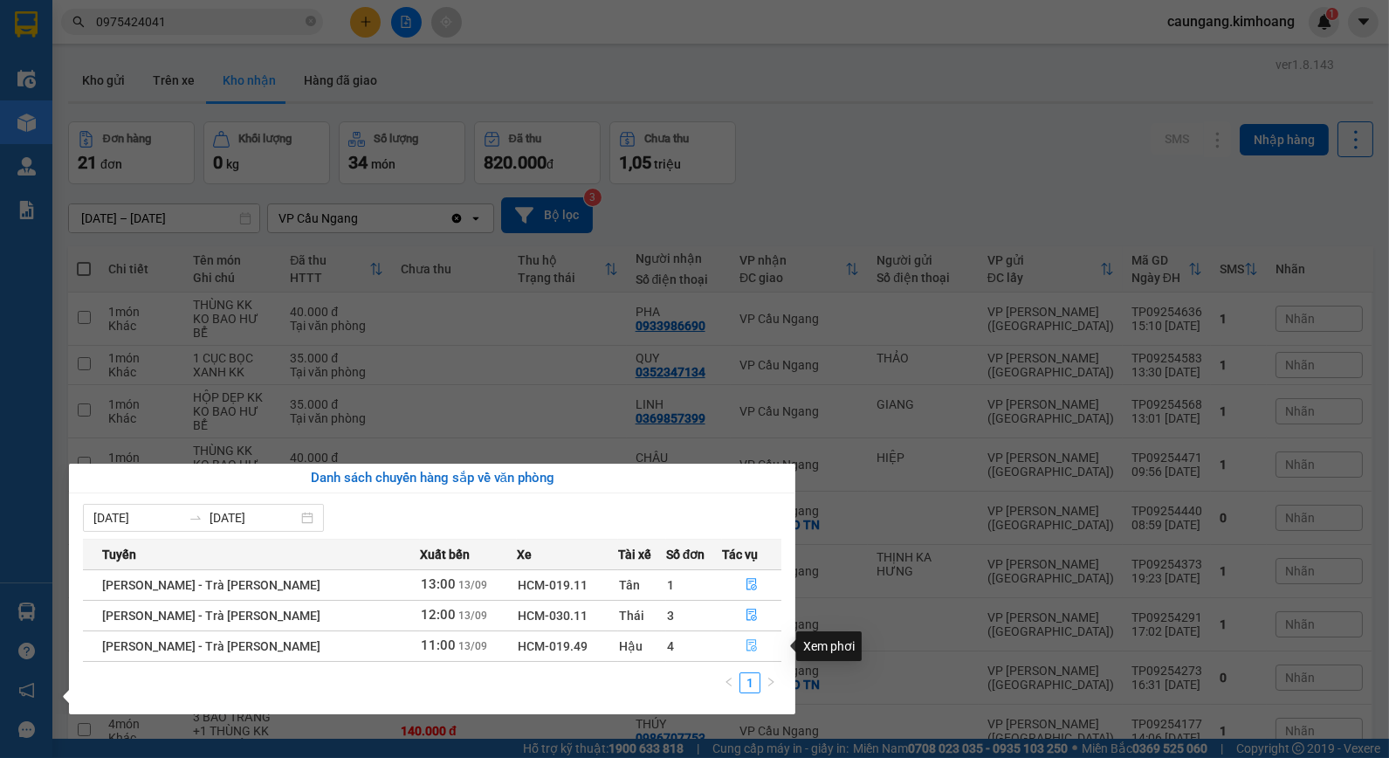
click at [749, 643] on icon "file-done" at bounding box center [752, 645] width 12 height 12
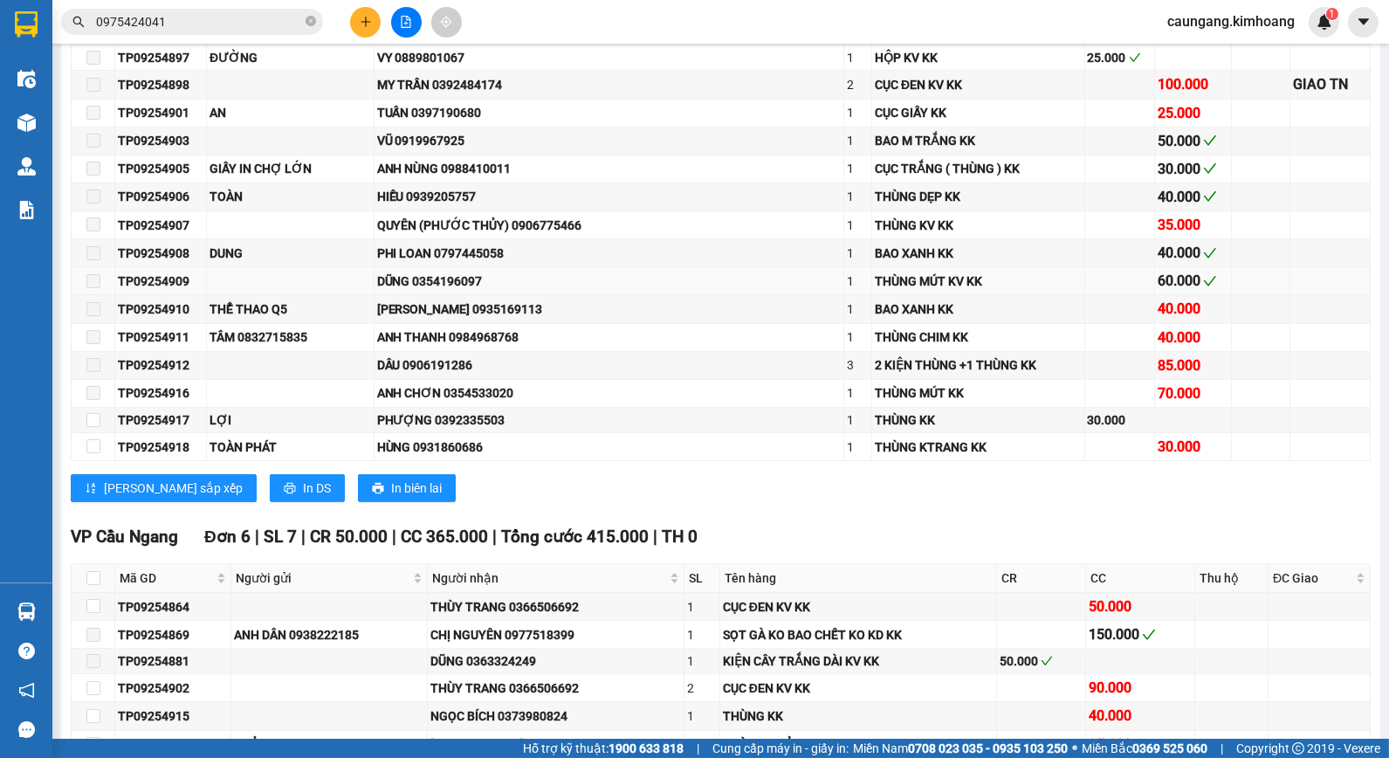
scroll to position [1261, 0]
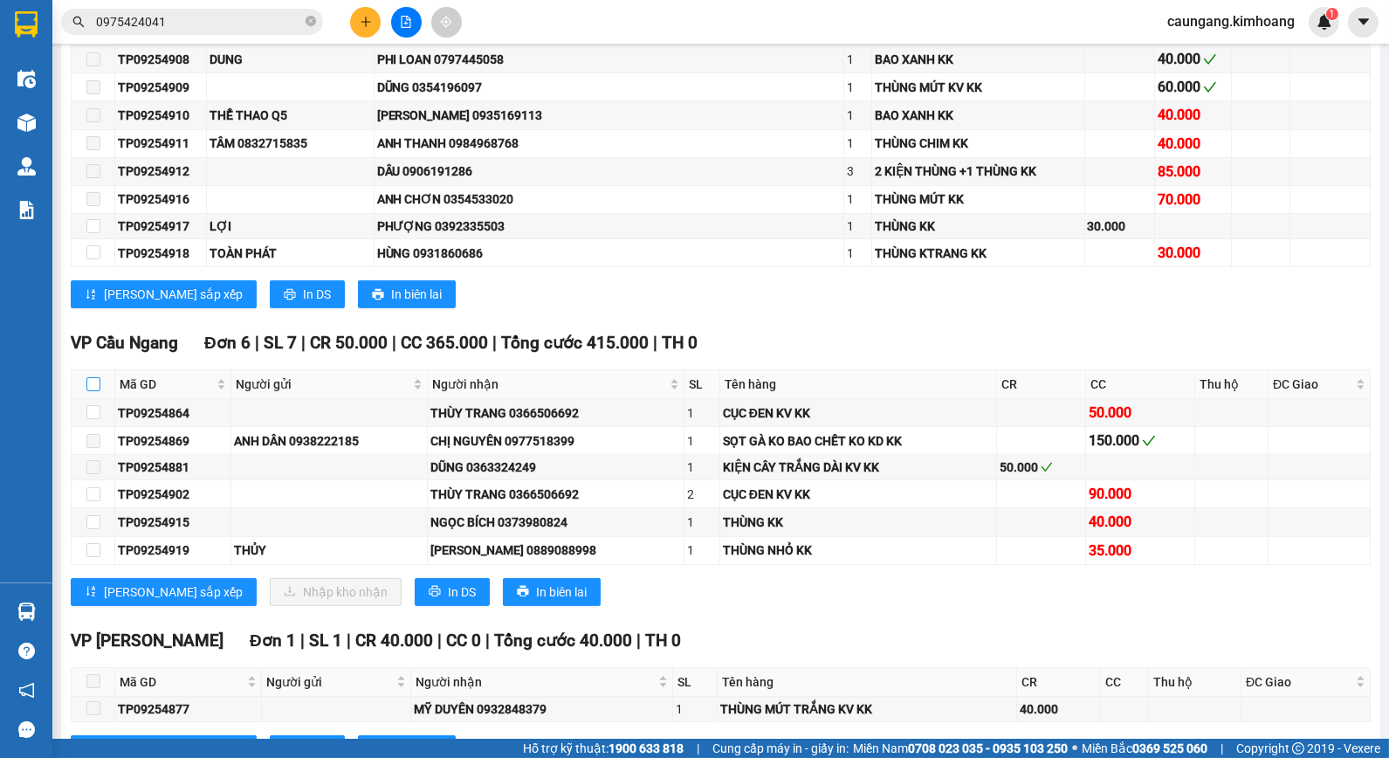
click at [88, 391] on input "checkbox" at bounding box center [93, 384] width 14 height 14
checkbox input "true"
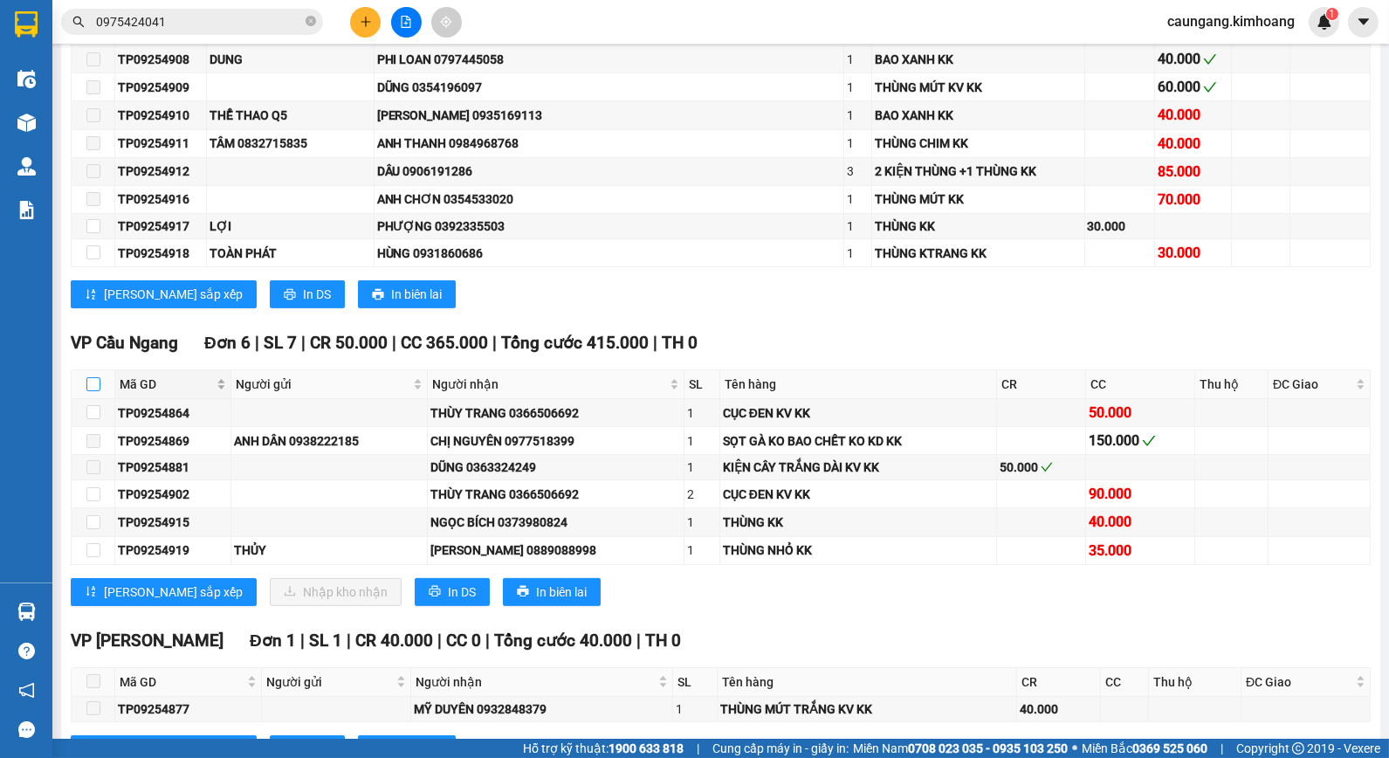
checkbox input "true"
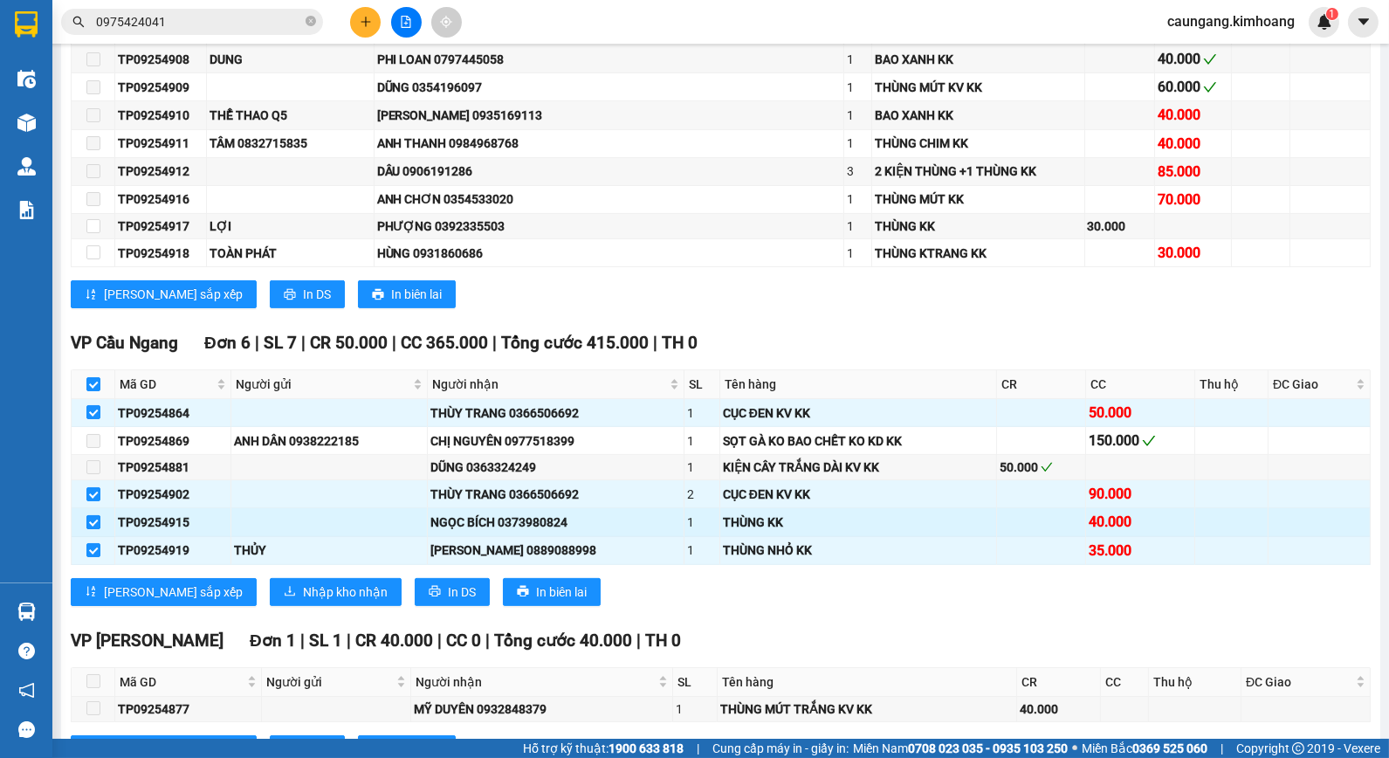
click at [89, 529] on input "checkbox" at bounding box center [93, 522] width 14 height 14
checkbox input "false"
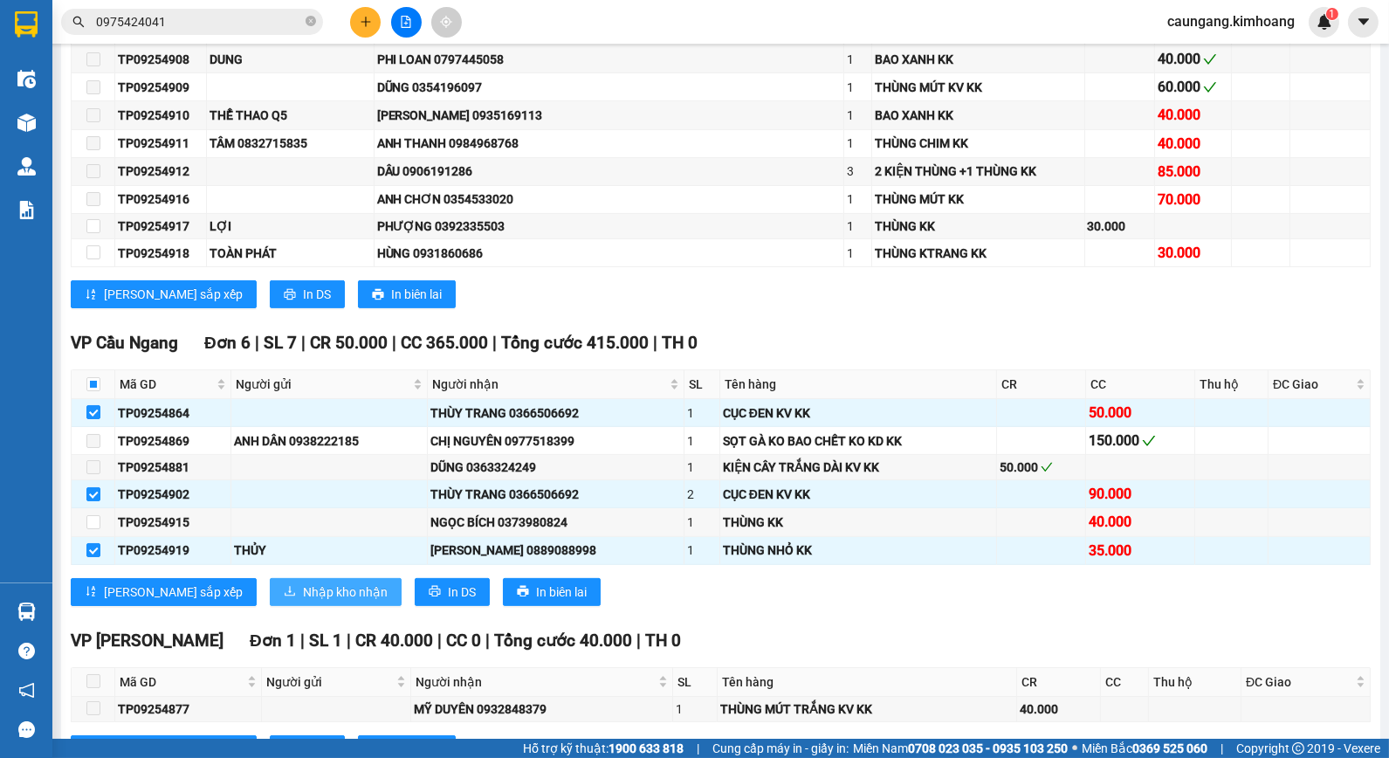
click at [303, 602] on span "Nhập kho nhận" at bounding box center [345, 591] width 85 height 19
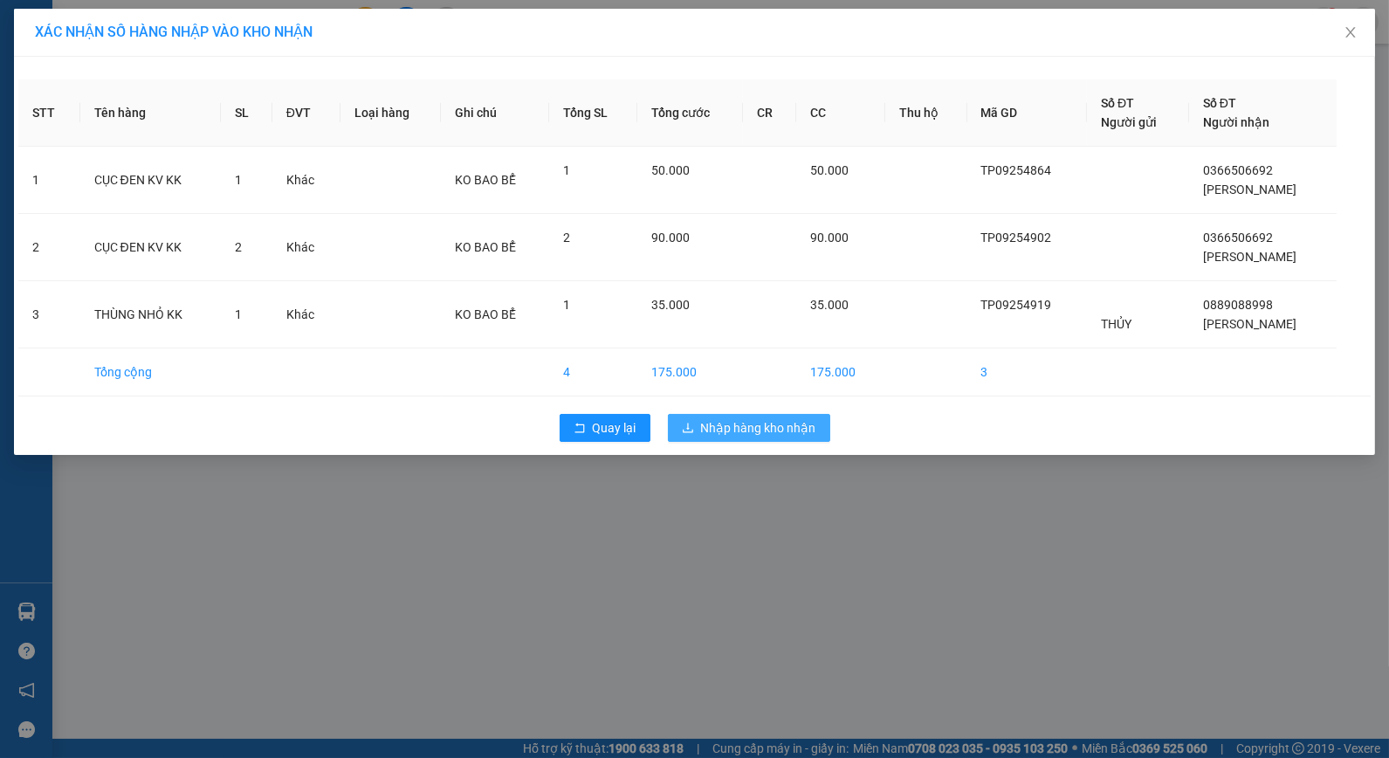
click at [745, 428] on span "Nhập hàng kho nhận" at bounding box center [758, 427] width 115 height 19
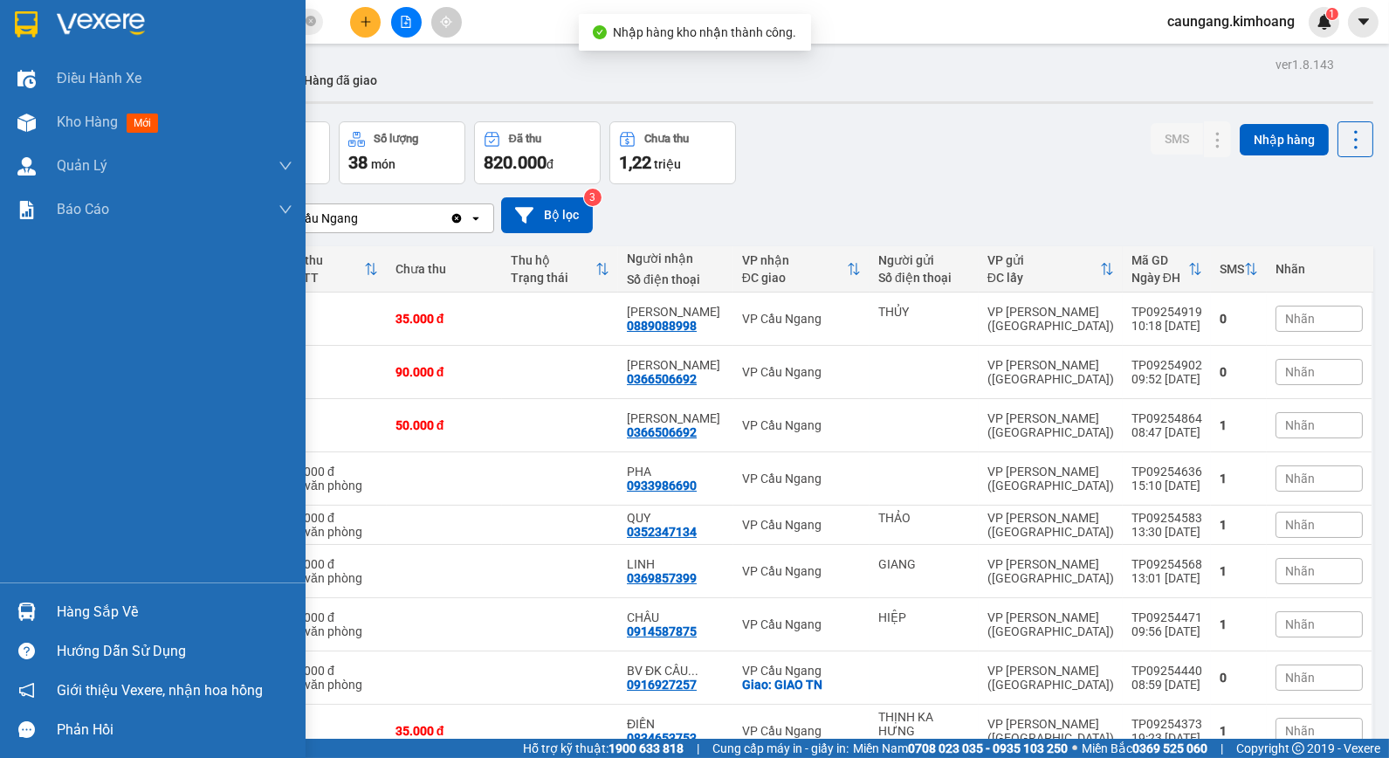
click at [71, 615] on div "Hàng sắp về" at bounding box center [175, 612] width 236 height 26
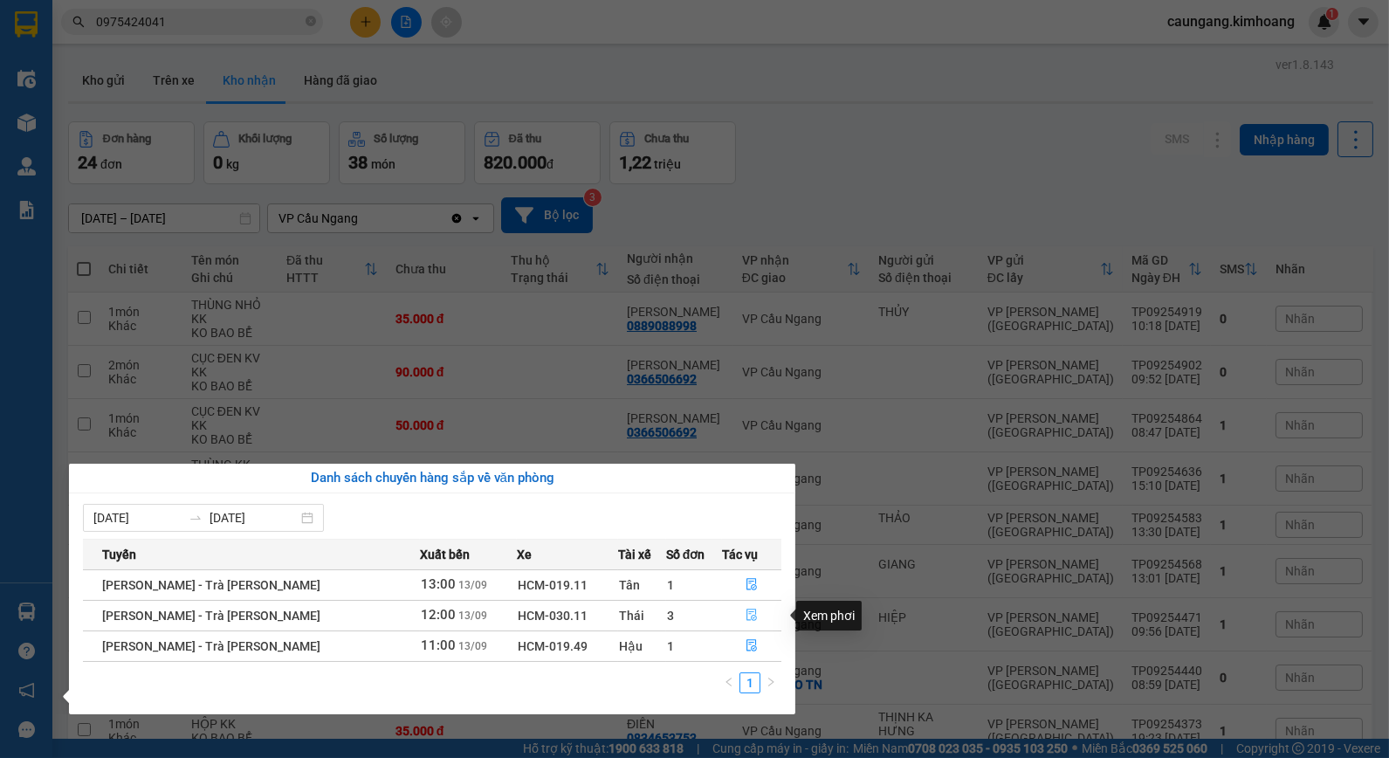
click at [747, 613] on icon "file-done" at bounding box center [752, 615] width 10 height 12
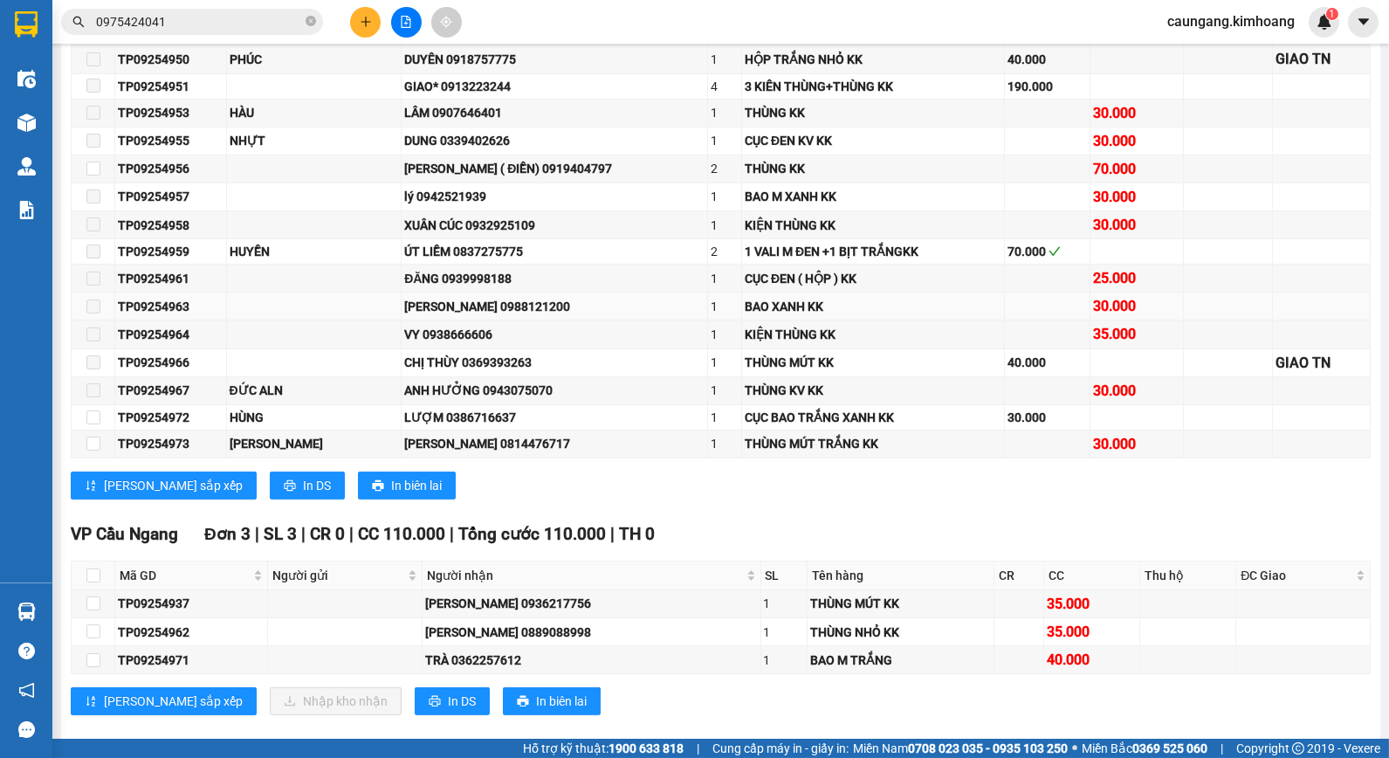
scroll to position [1358, 0]
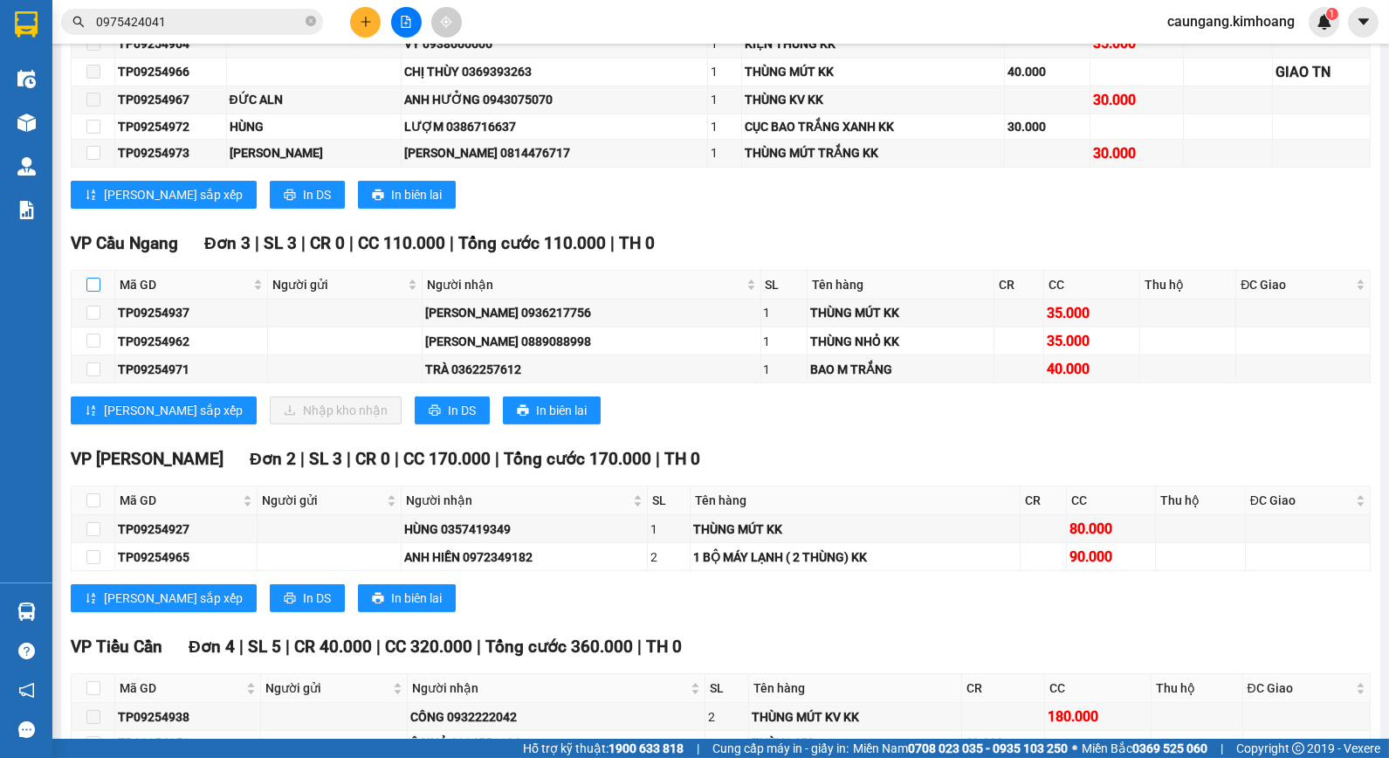
click at [91, 292] on input "checkbox" at bounding box center [93, 285] width 14 height 14
checkbox input "true"
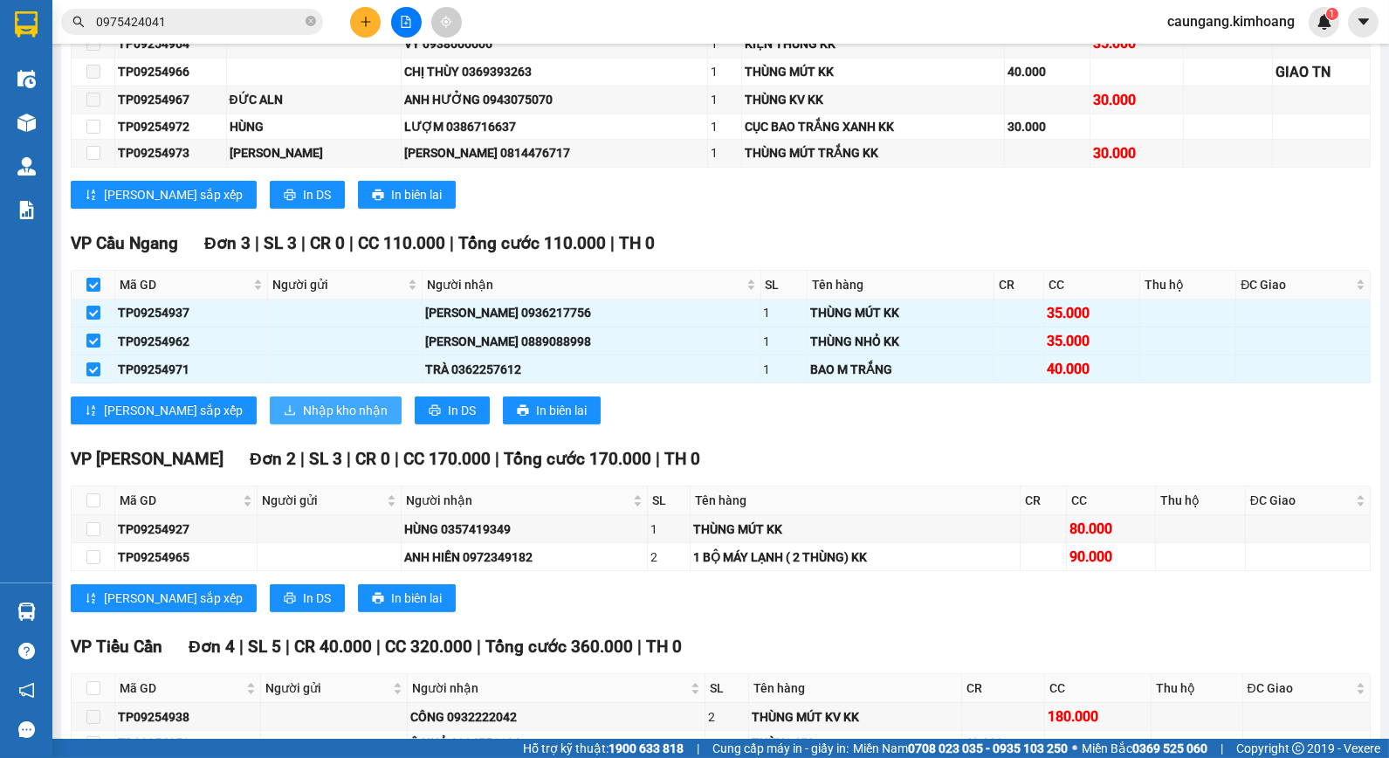
click at [303, 420] on span "Nhập kho nhận" at bounding box center [345, 410] width 85 height 19
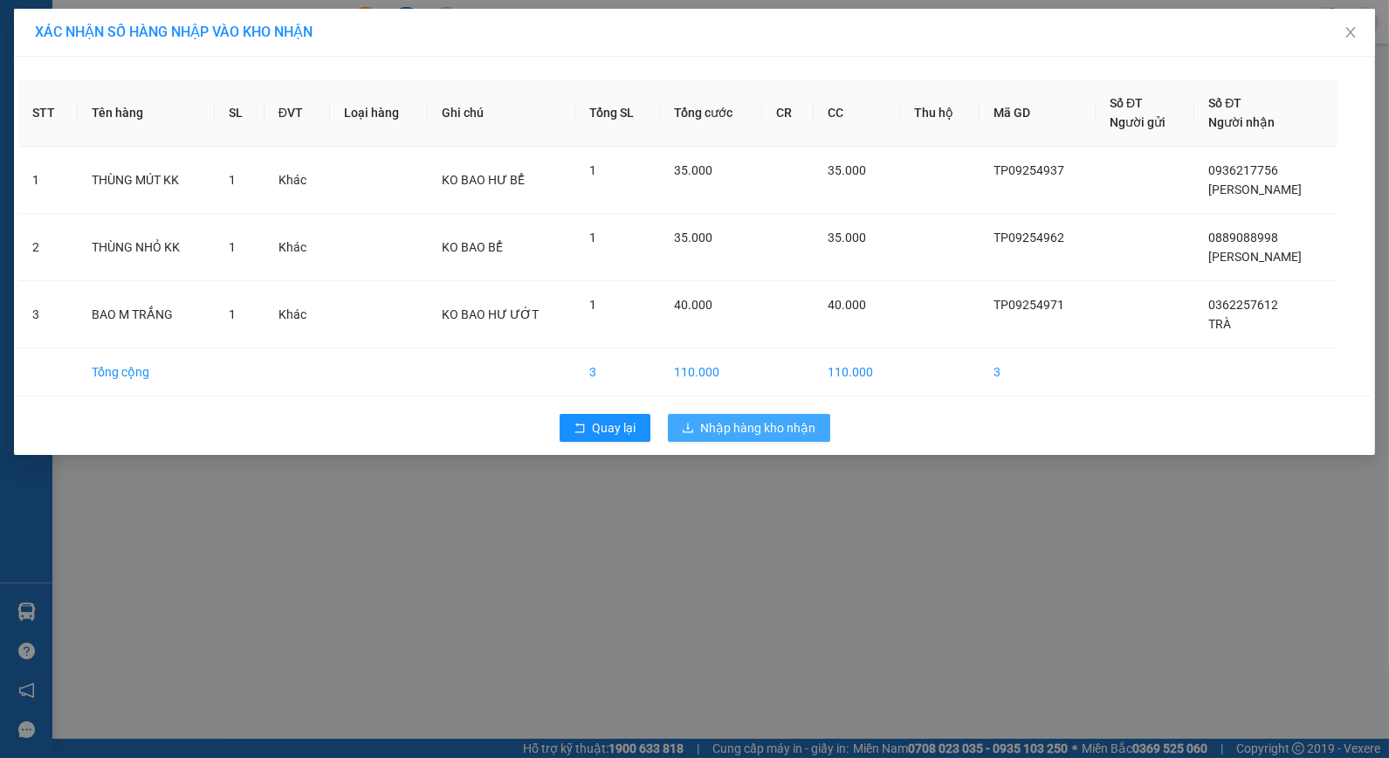
click at [720, 432] on span "Nhập hàng kho nhận" at bounding box center [758, 427] width 115 height 19
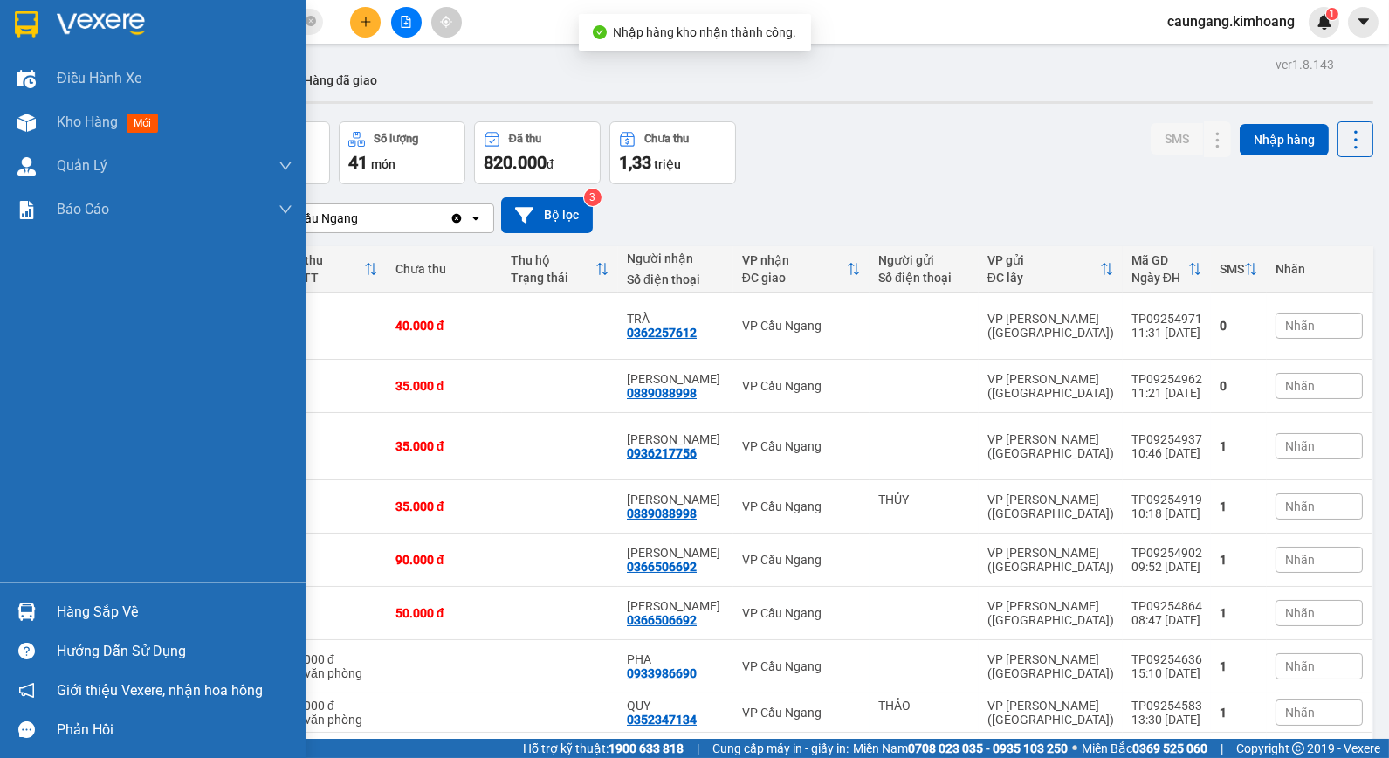
click at [72, 609] on div "Hàng sắp về" at bounding box center [175, 612] width 236 height 26
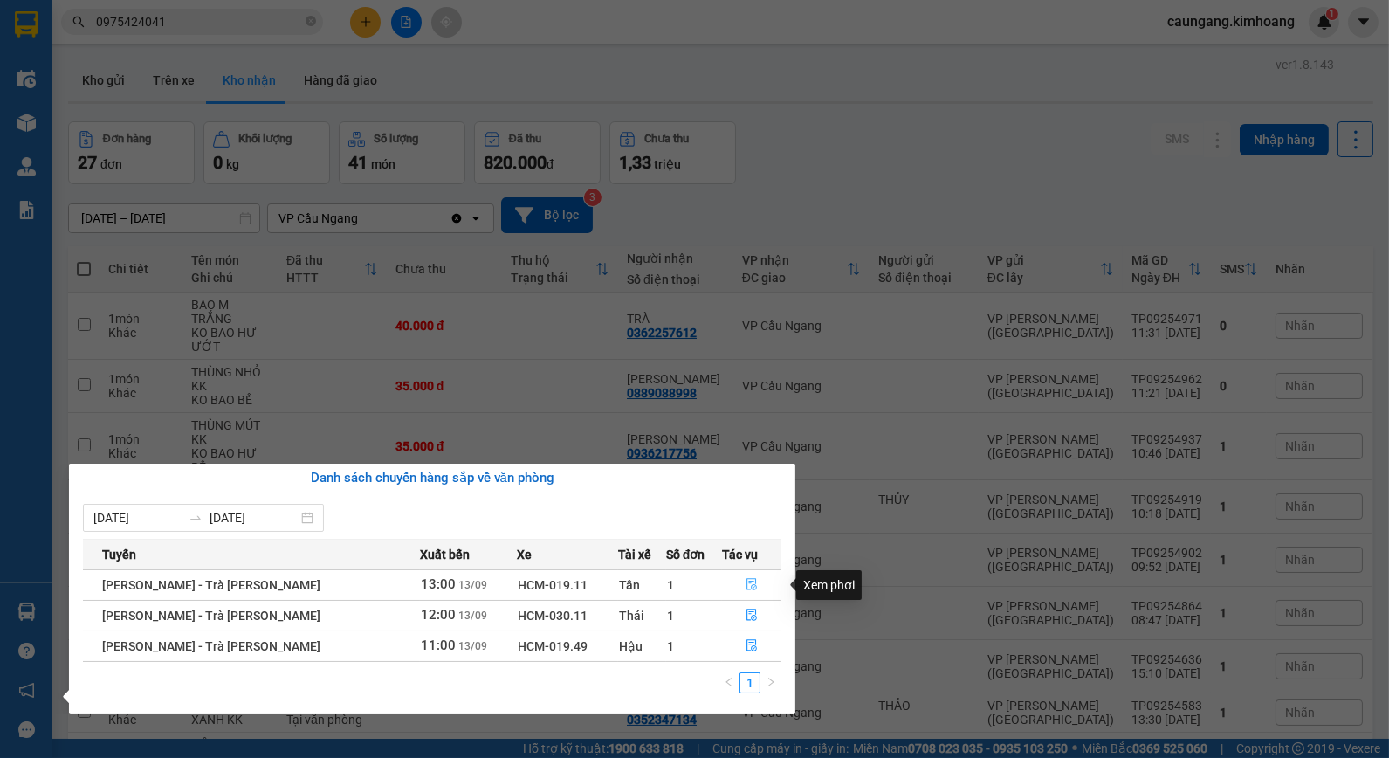
click at [746, 589] on icon "file-done" at bounding box center [752, 584] width 12 height 12
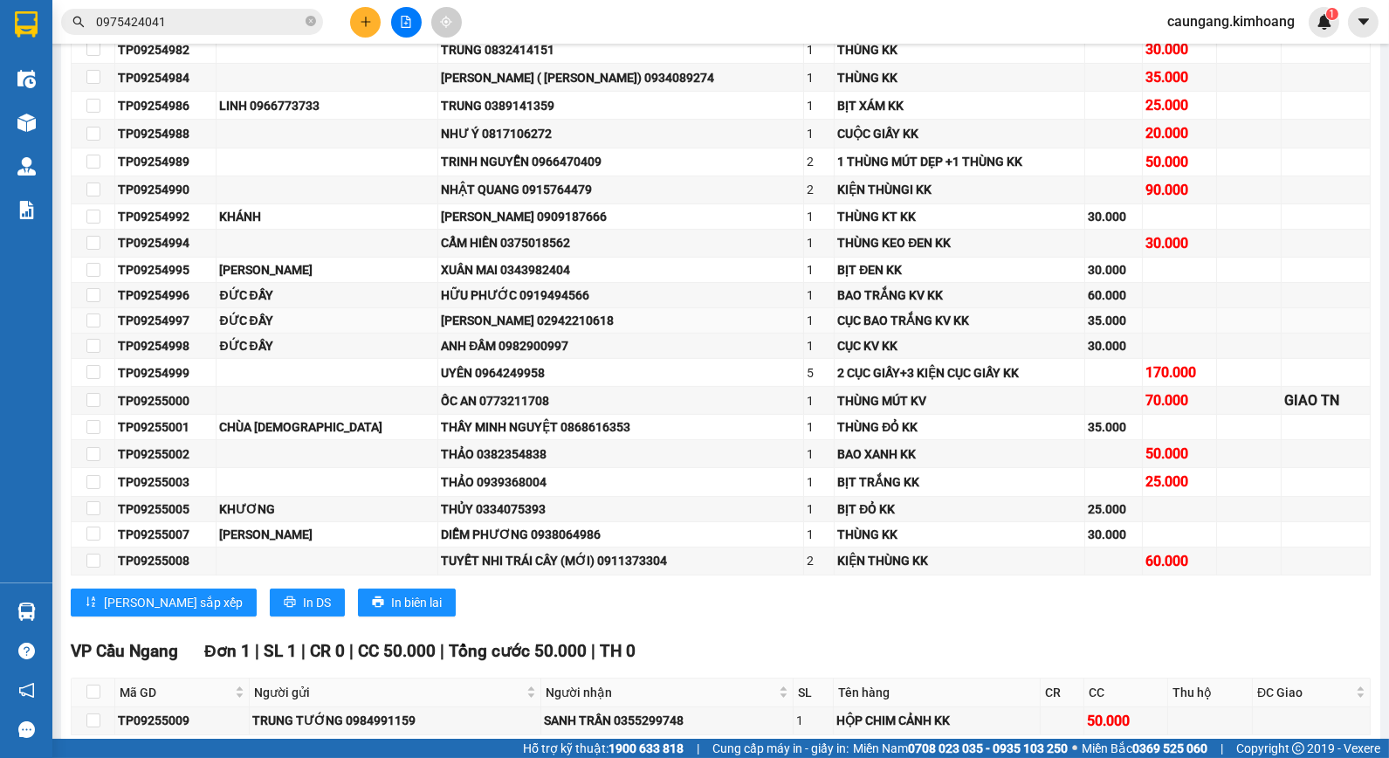
scroll to position [775, 0]
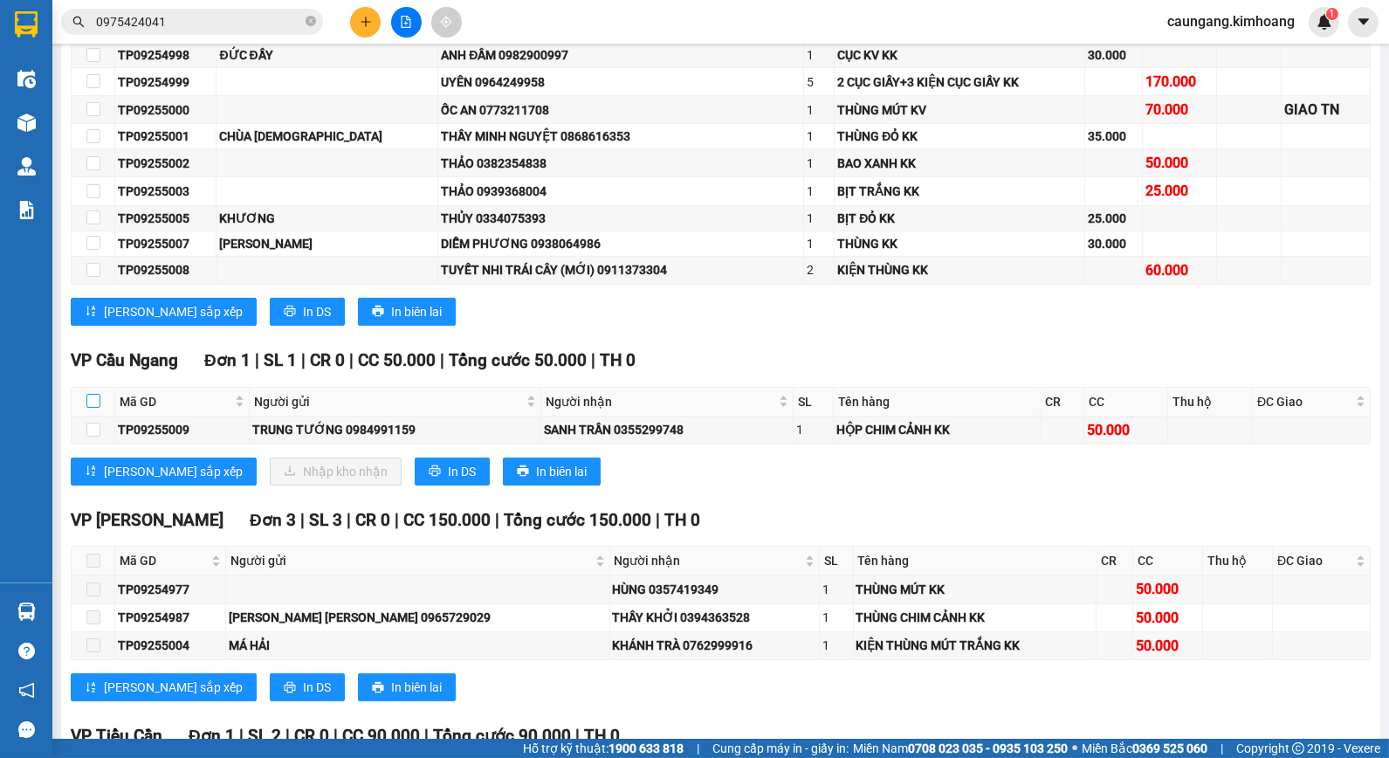
click at [93, 408] on input "checkbox" at bounding box center [93, 401] width 14 height 14
checkbox input "true"
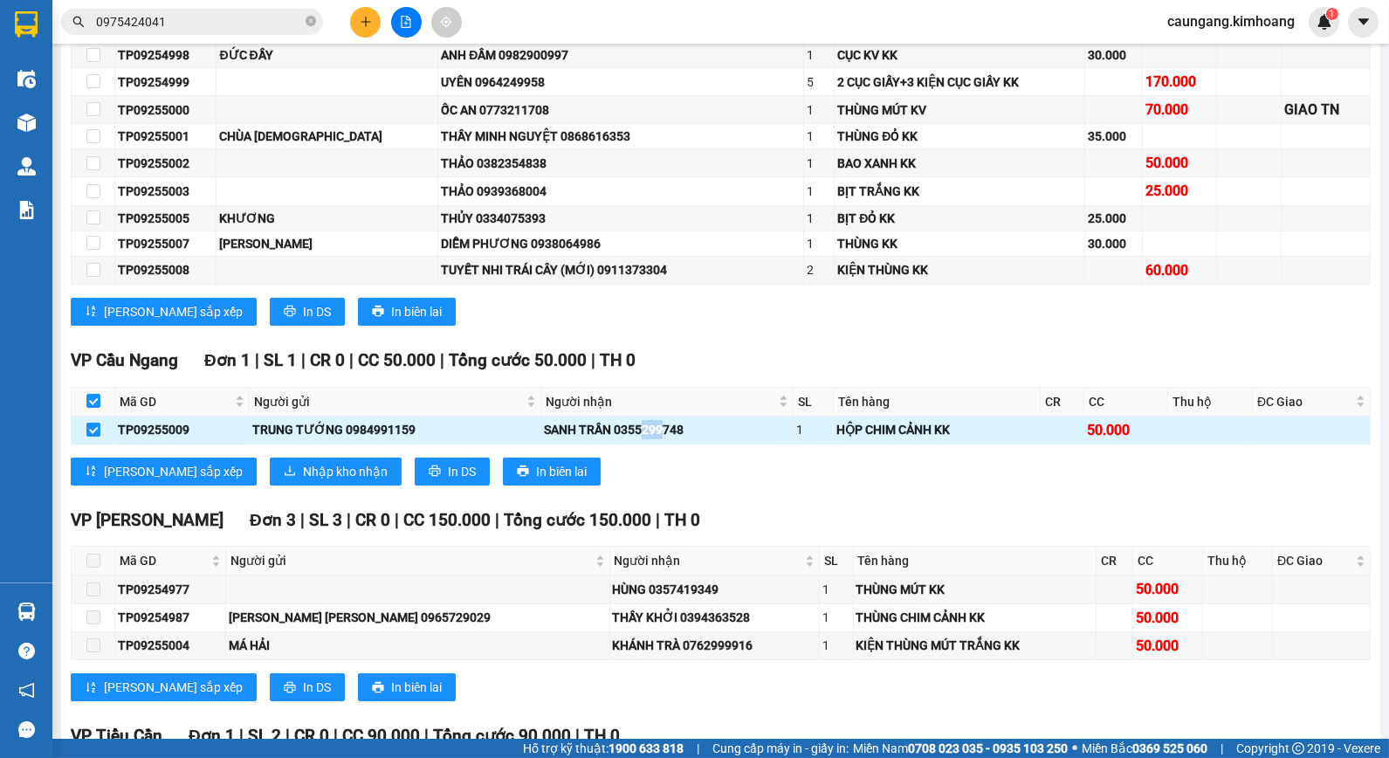
drag, startPoint x: 638, startPoint y: 446, endPoint x: 656, endPoint y: 446, distance: 17.5
click at [656, 439] on div "SANH TRẦN 0355299748" at bounding box center [666, 429] width 245 height 19
click at [312, 485] on button "Nhập kho nhận" at bounding box center [336, 472] width 132 height 28
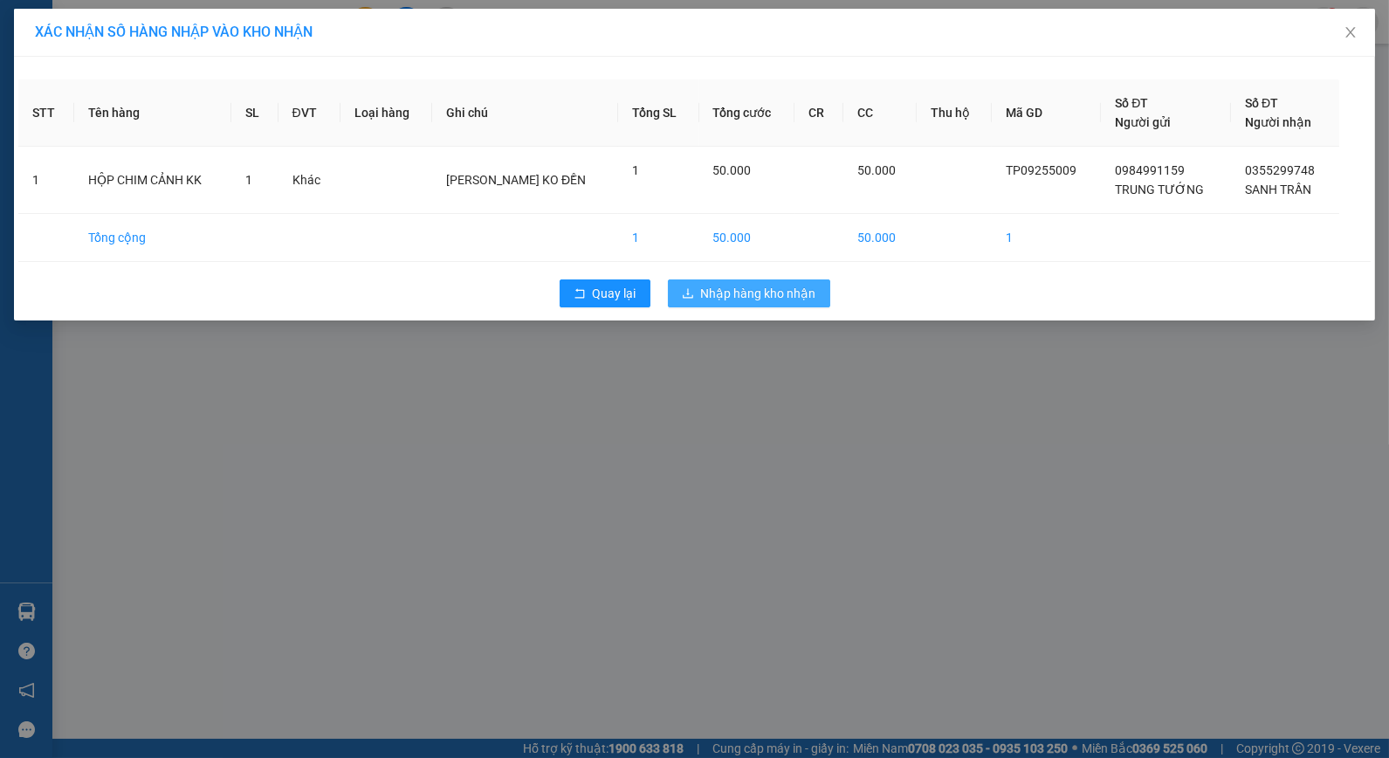
click at [791, 280] on button "Nhập hàng kho nhận" at bounding box center [749, 293] width 162 height 28
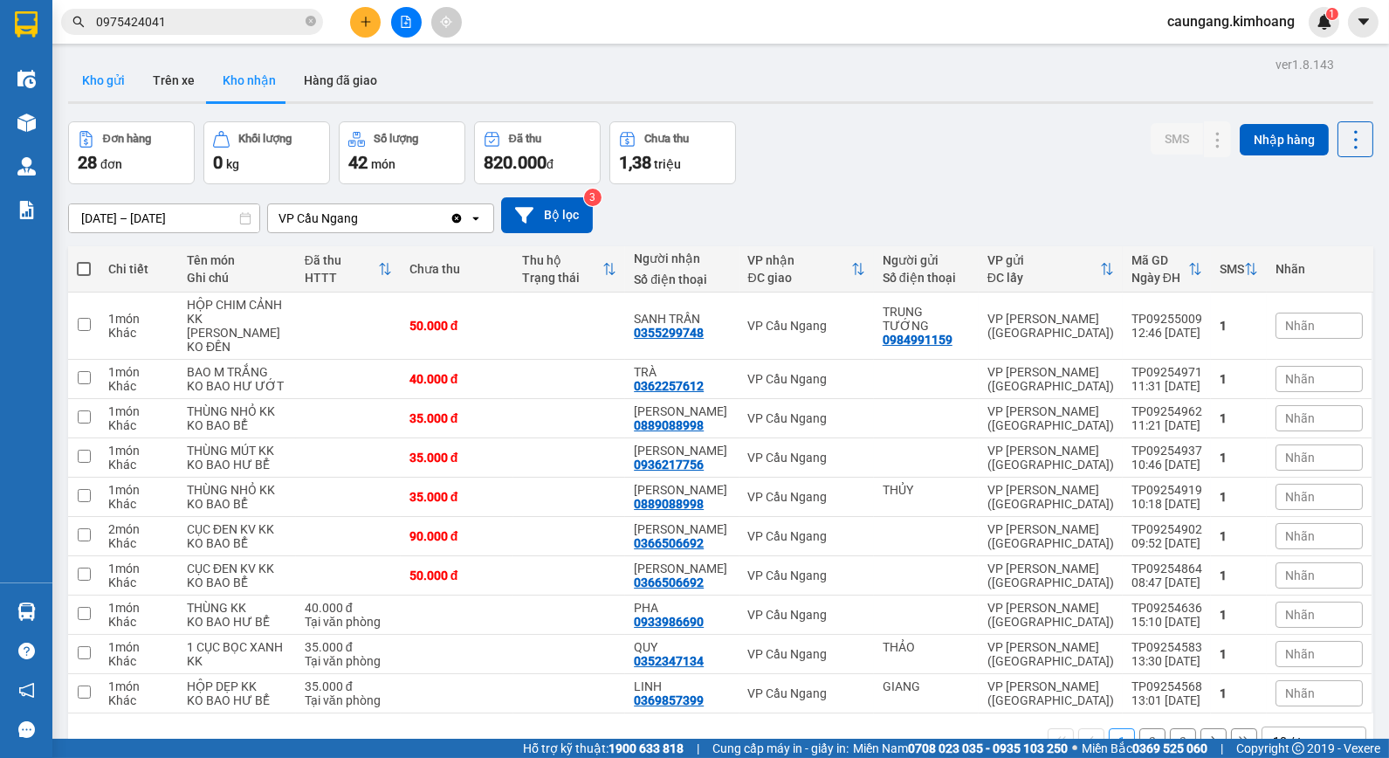
click at [114, 79] on button "Kho gửi" at bounding box center [103, 80] width 71 height 42
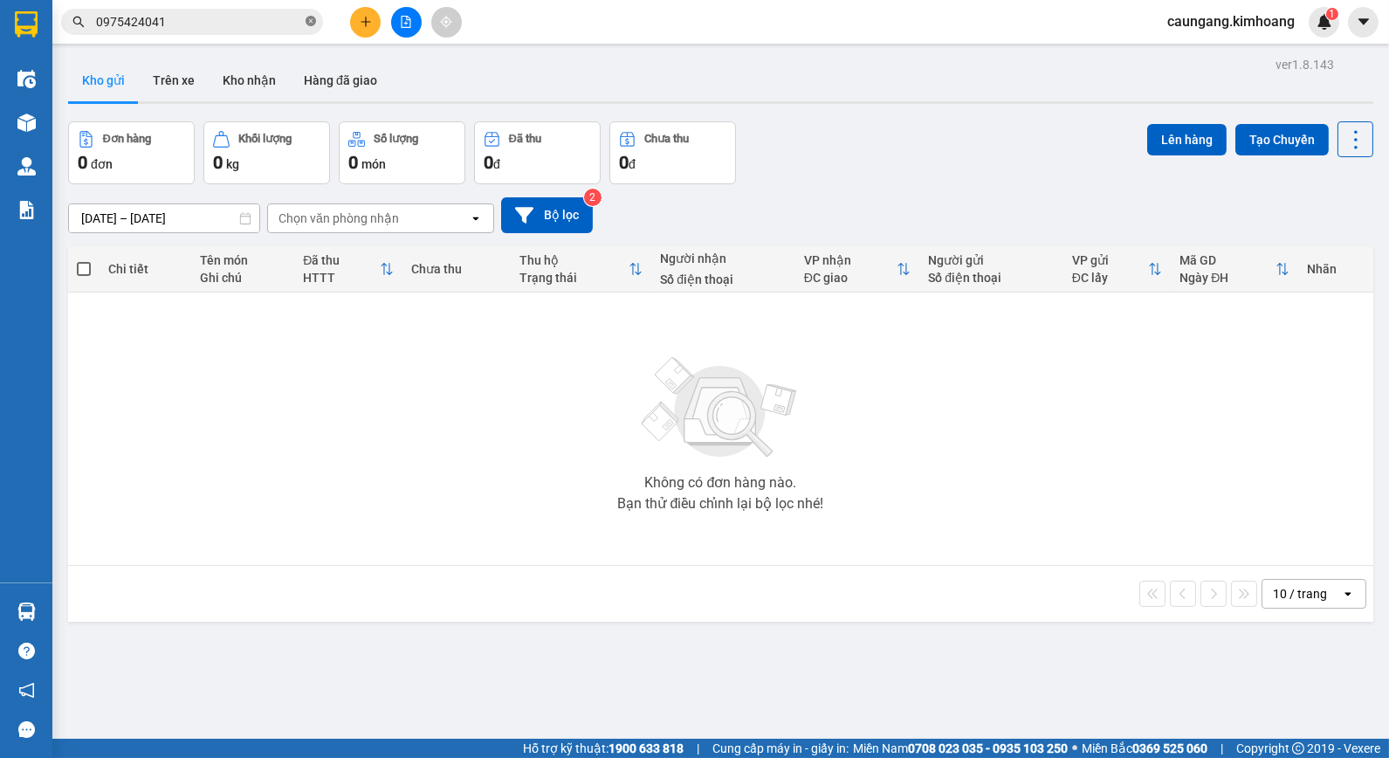
click at [307, 19] on icon "close-circle" at bounding box center [311, 21] width 10 height 10
click at [278, 18] on input "text" at bounding box center [199, 21] width 206 height 19
click at [246, 20] on input "text" at bounding box center [199, 21] width 206 height 19
type input "0"
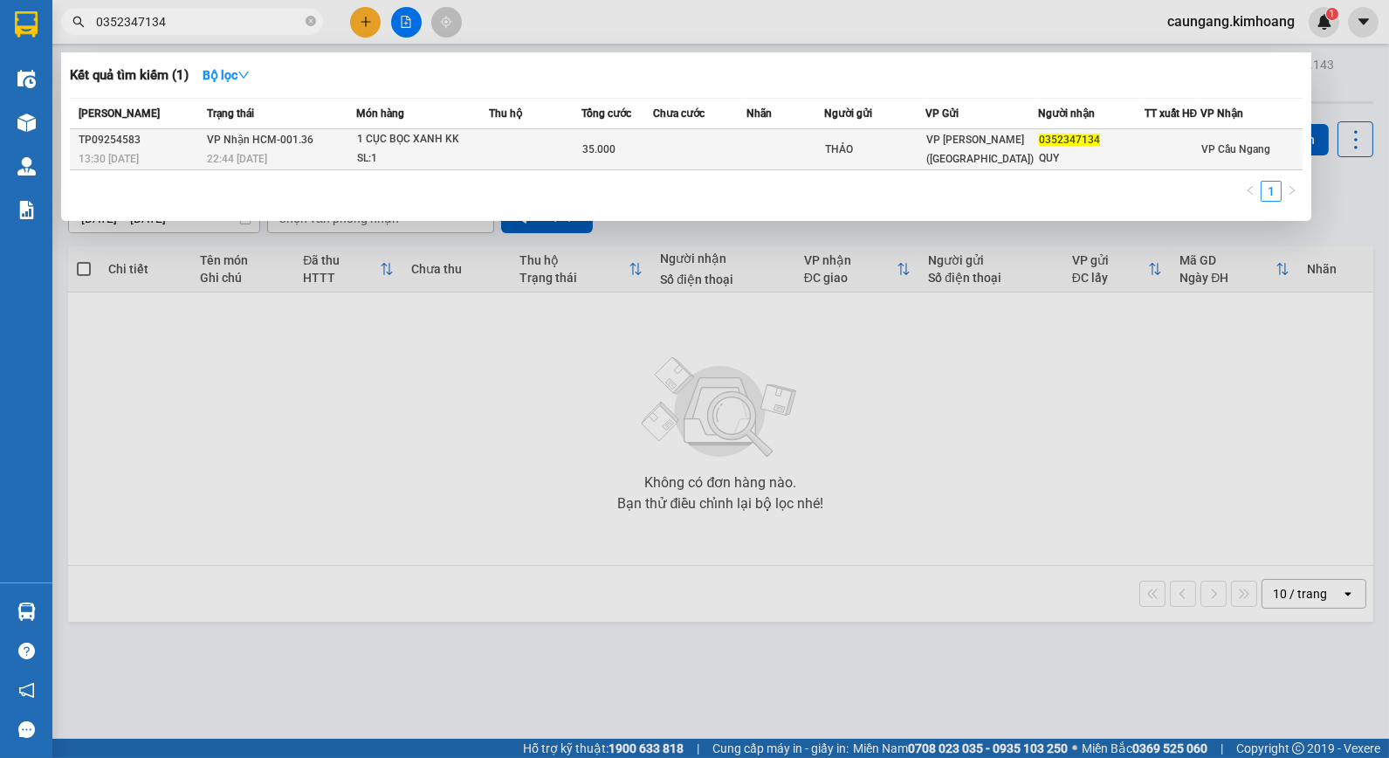
type input "0352347134"
click at [491, 150] on td at bounding box center [535, 149] width 92 height 41
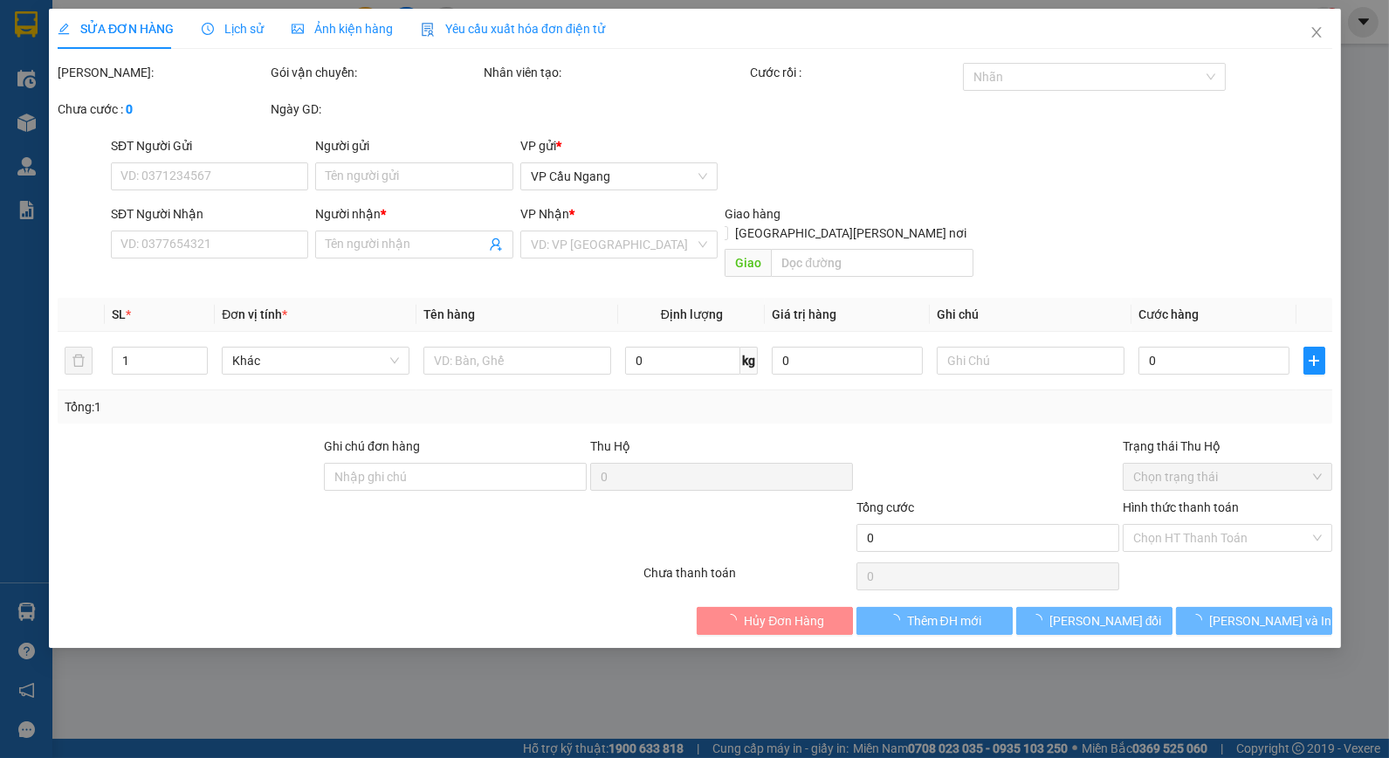
type input "THẢO"
type input "0352347134"
type input "QUY"
type input "35.000"
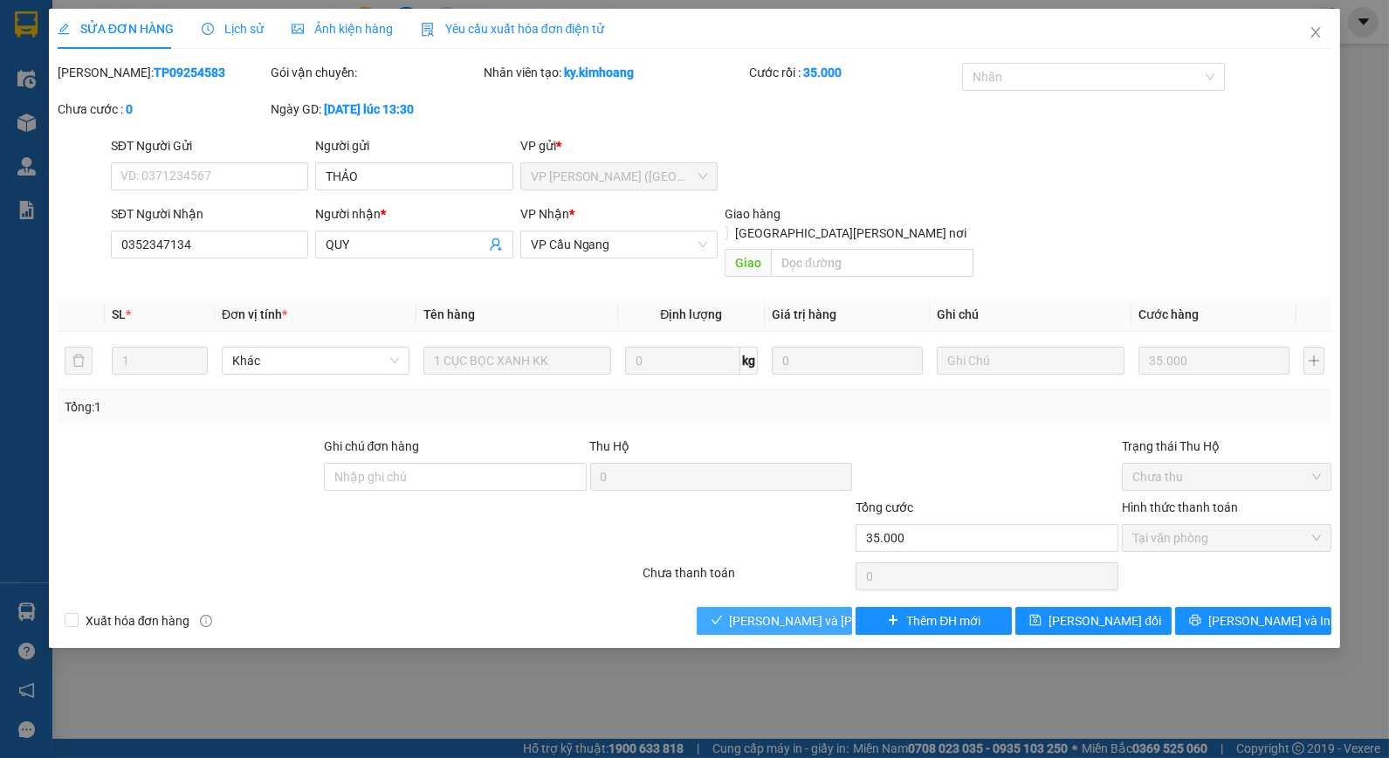
drag, startPoint x: 561, startPoint y: 149, endPoint x: 798, endPoint y: 598, distance: 507.4
click at [798, 611] on span "[PERSON_NAME] và [PERSON_NAME] hàng" at bounding box center [848, 620] width 236 height 19
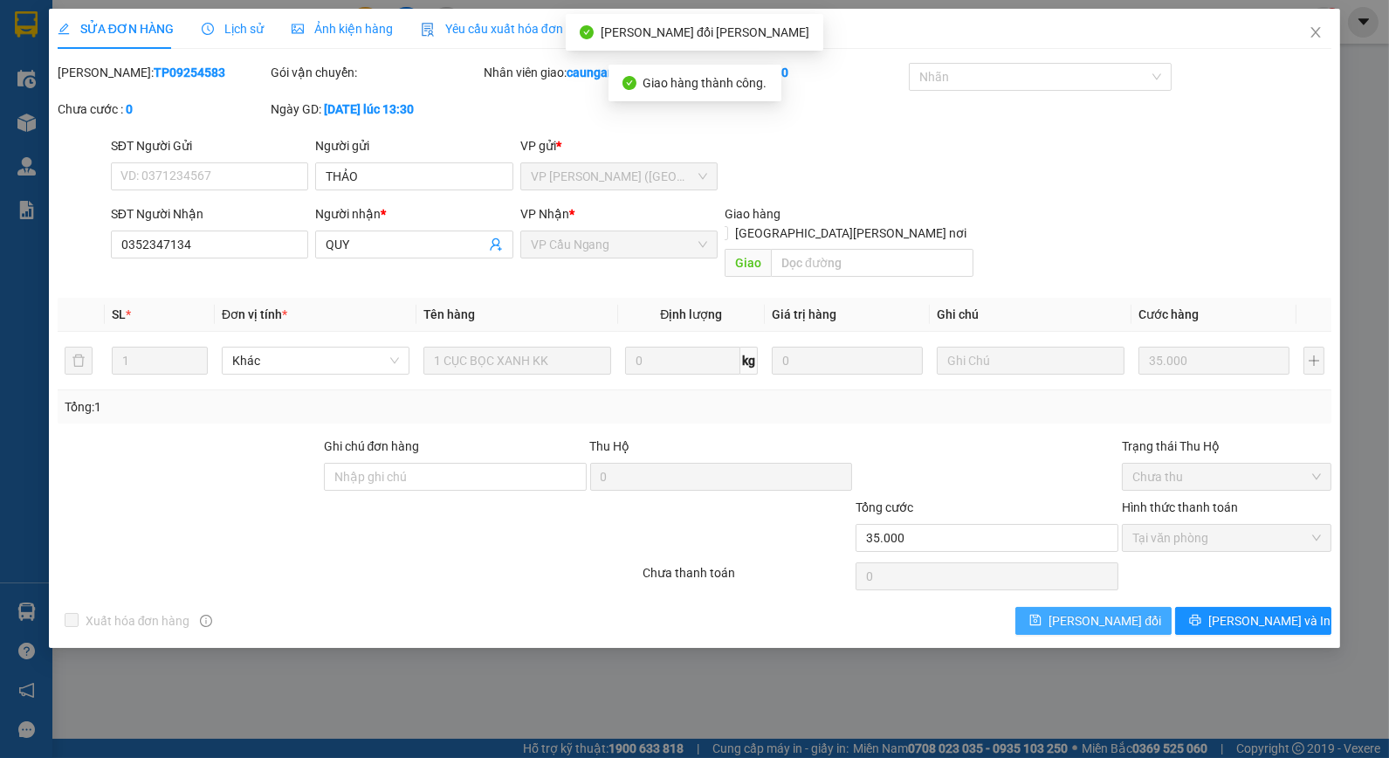
click at [1131, 611] on span "[PERSON_NAME] đổi" at bounding box center [1105, 620] width 113 height 19
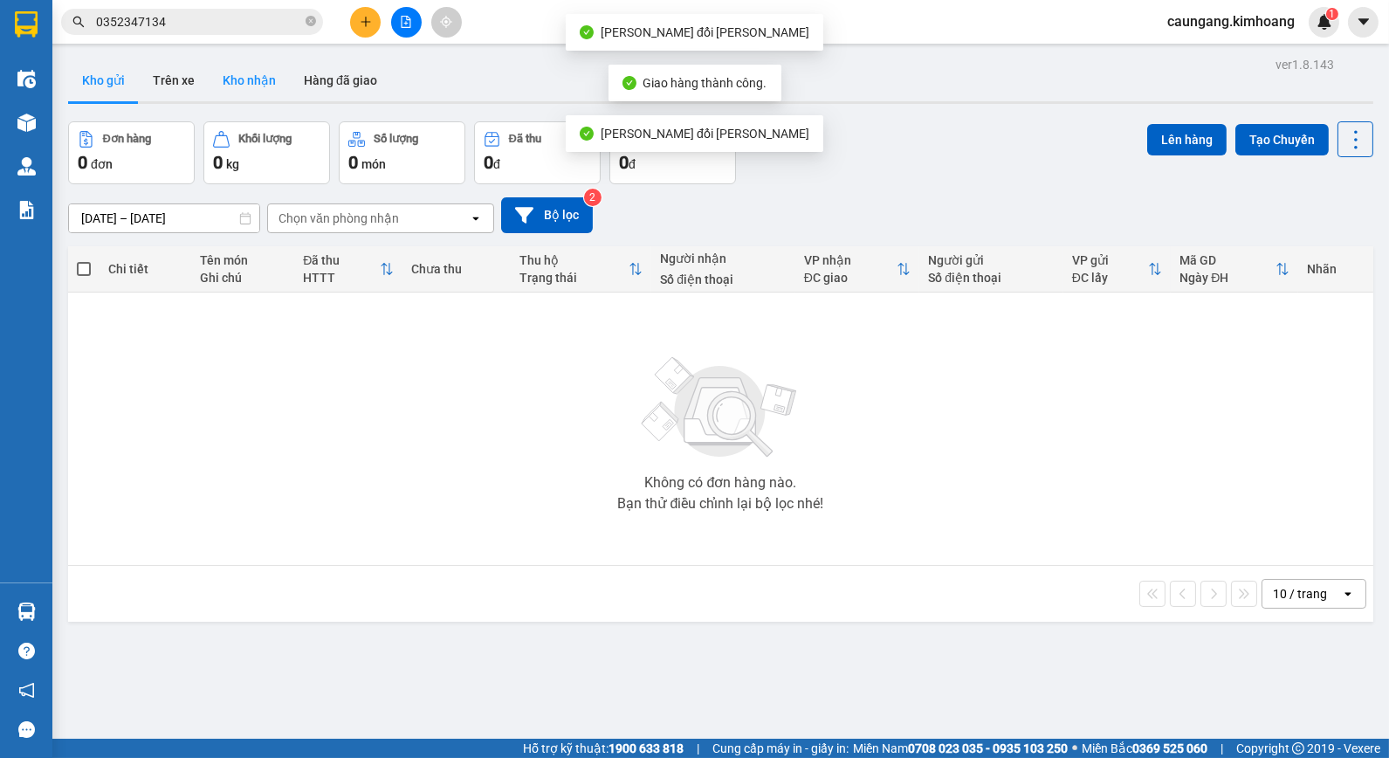
click at [249, 77] on button "Kho nhận" at bounding box center [249, 80] width 81 height 42
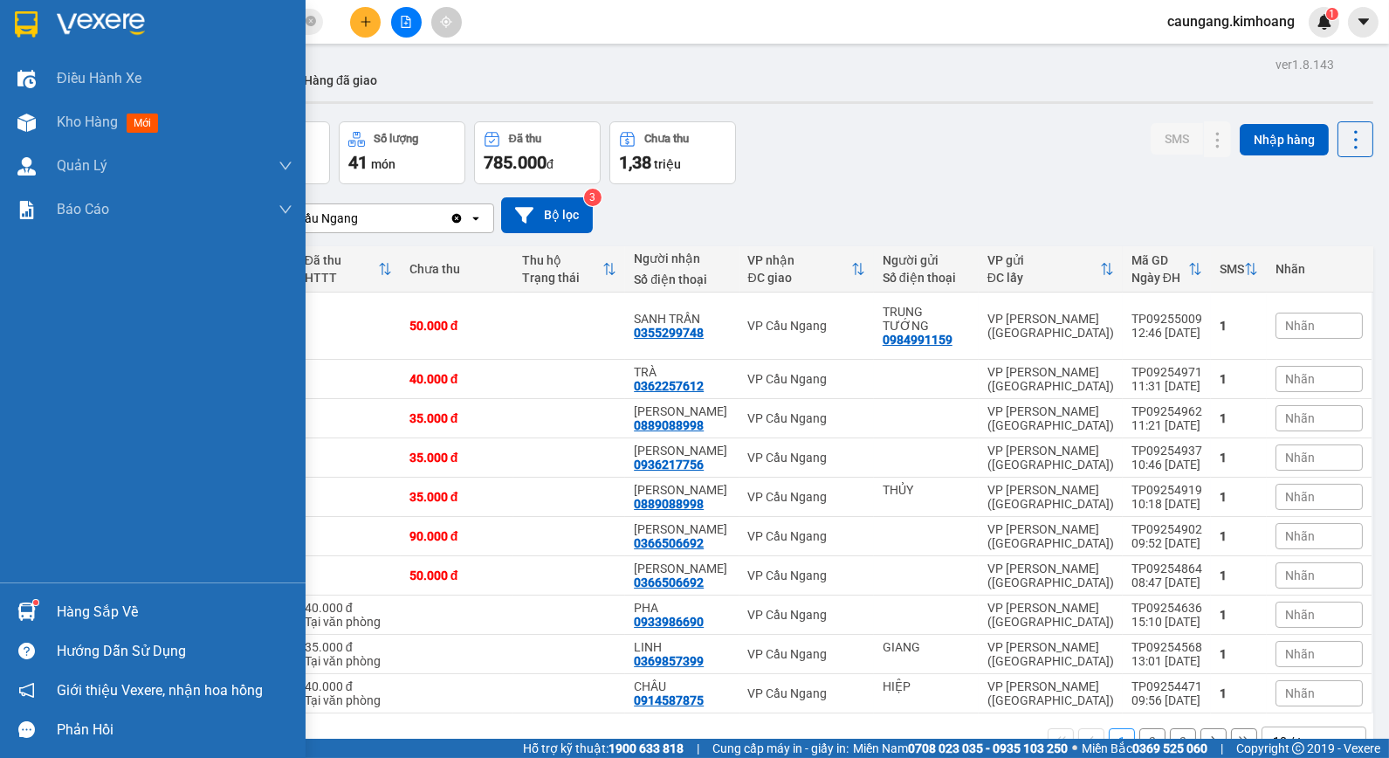
click at [99, 615] on div "Hàng sắp về" at bounding box center [175, 612] width 236 height 26
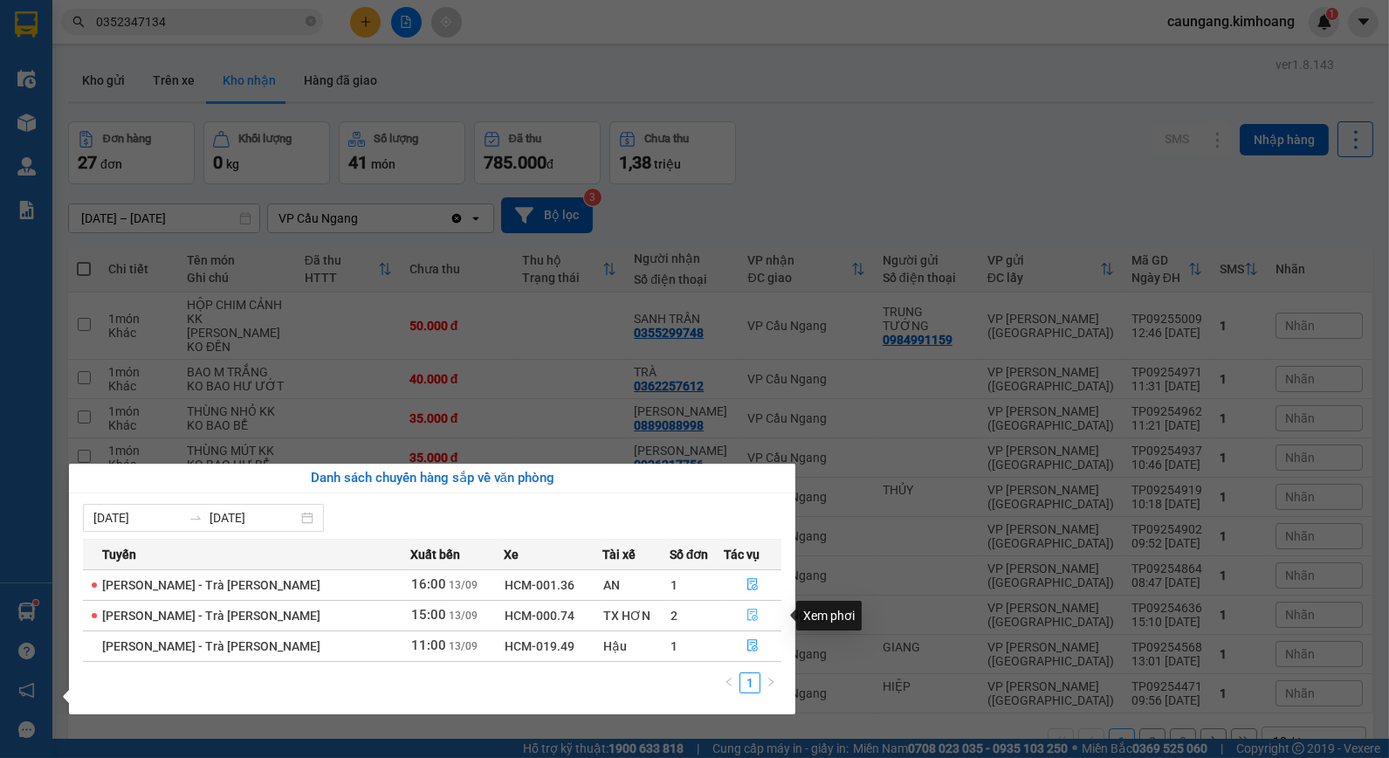
click at [747, 612] on icon "file-done" at bounding box center [753, 615] width 12 height 12
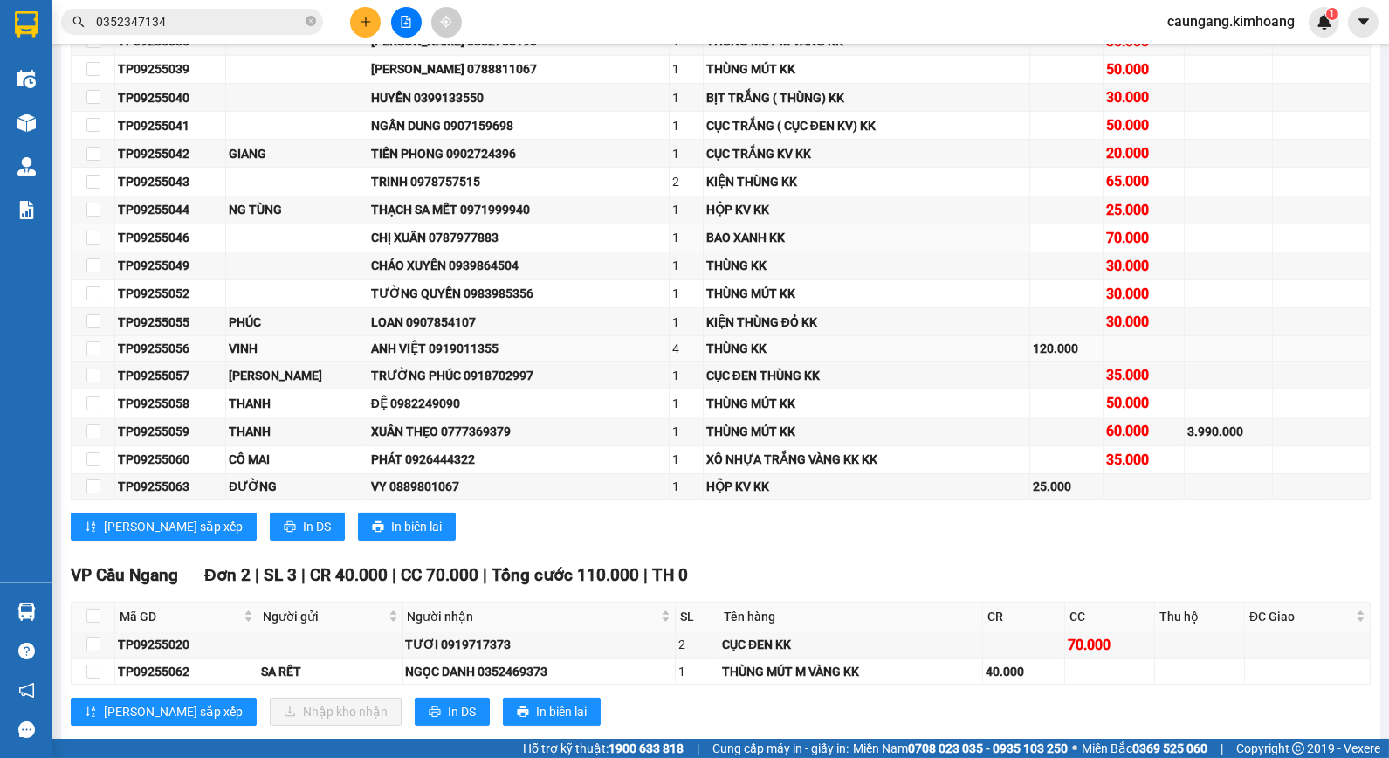
scroll to position [1067, 0]
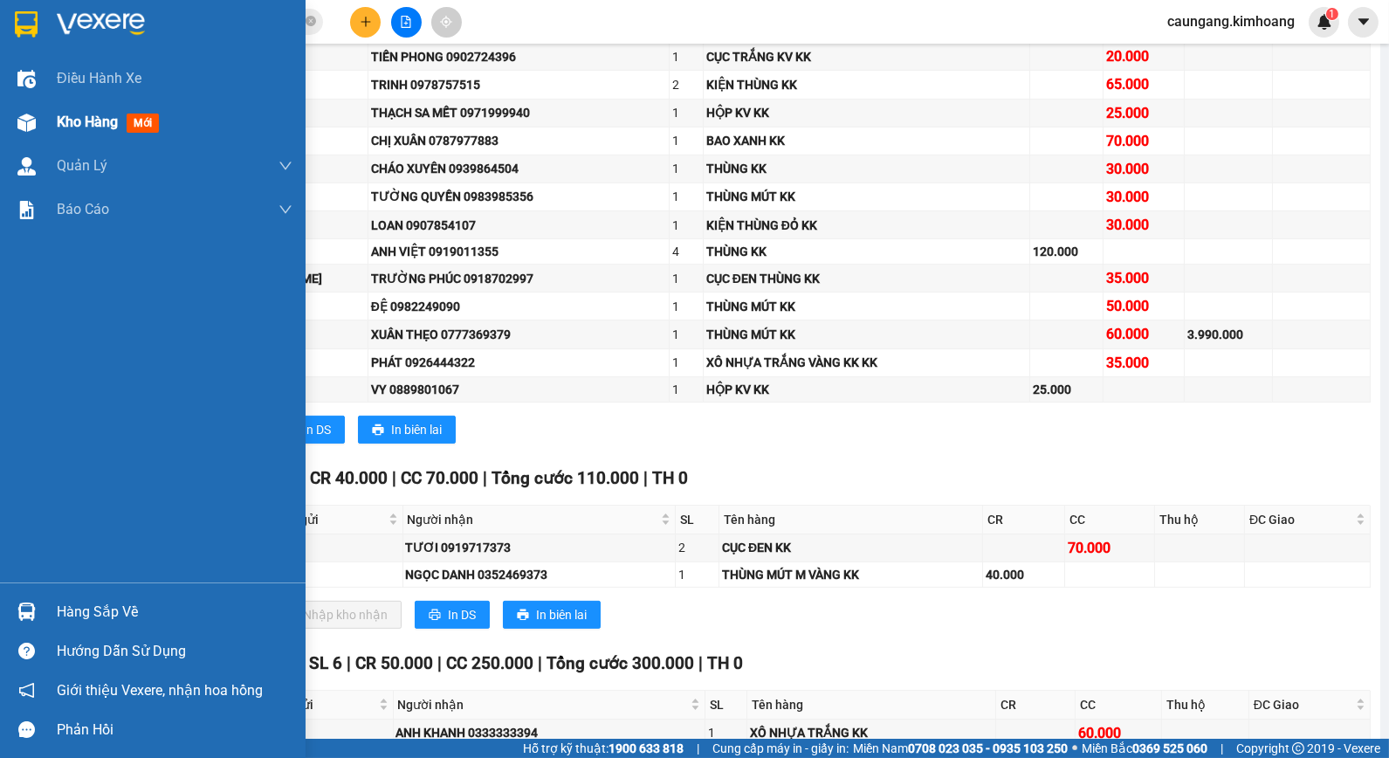
click at [47, 120] on div "Kho hàng mới" at bounding box center [153, 122] width 306 height 44
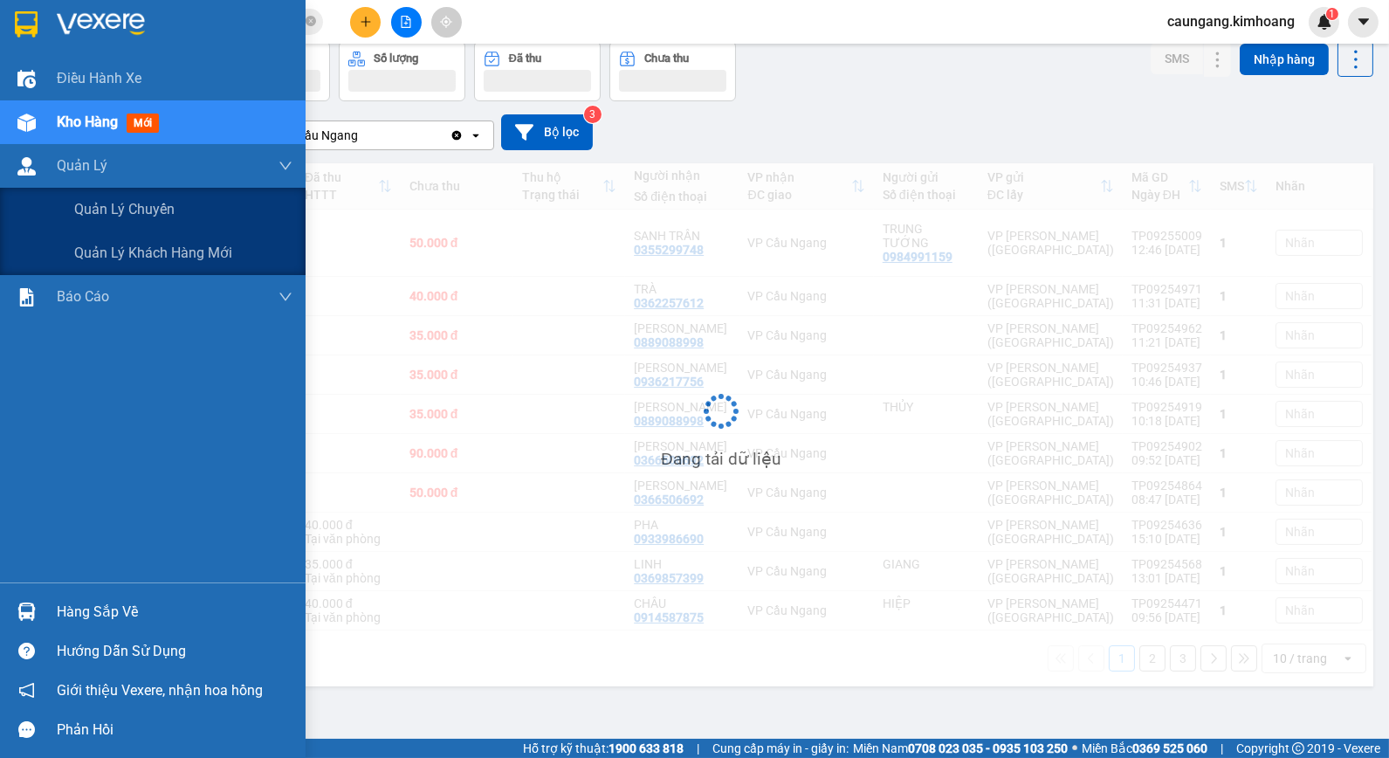
scroll to position [131, 0]
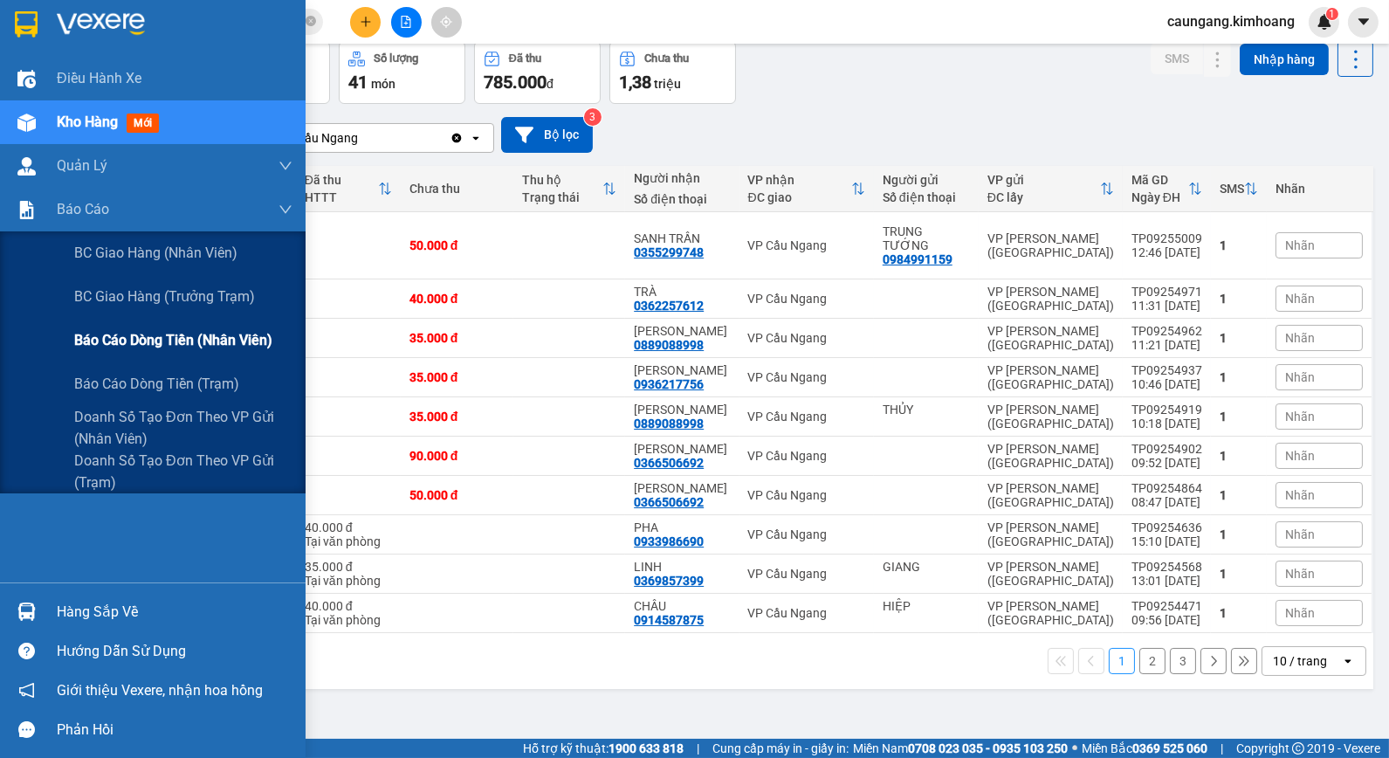
click at [103, 337] on span "Báo cáo dòng tiền (nhân viên)" at bounding box center [173, 340] width 198 height 22
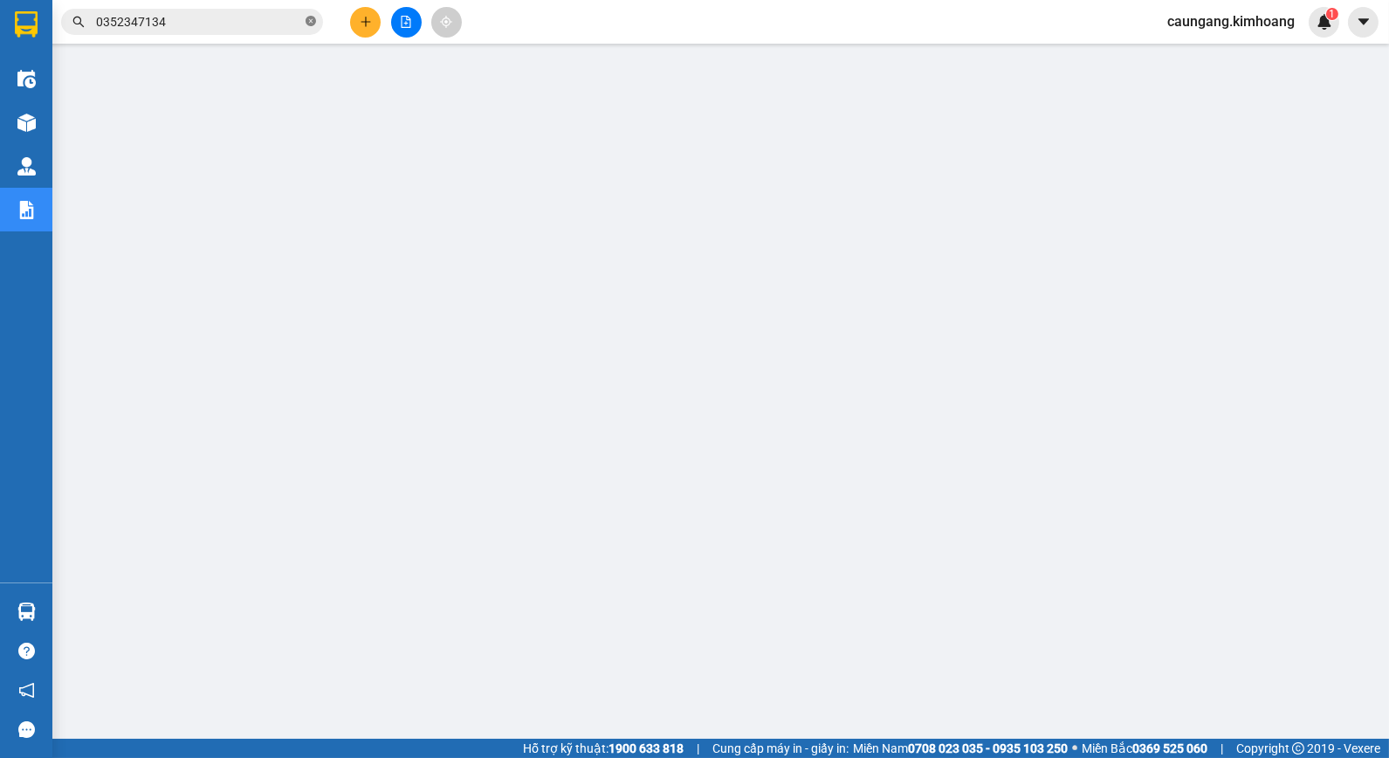
click at [310, 24] on icon "close-circle" at bounding box center [311, 21] width 10 height 10
click at [281, 19] on input "text" at bounding box center [199, 21] width 206 height 19
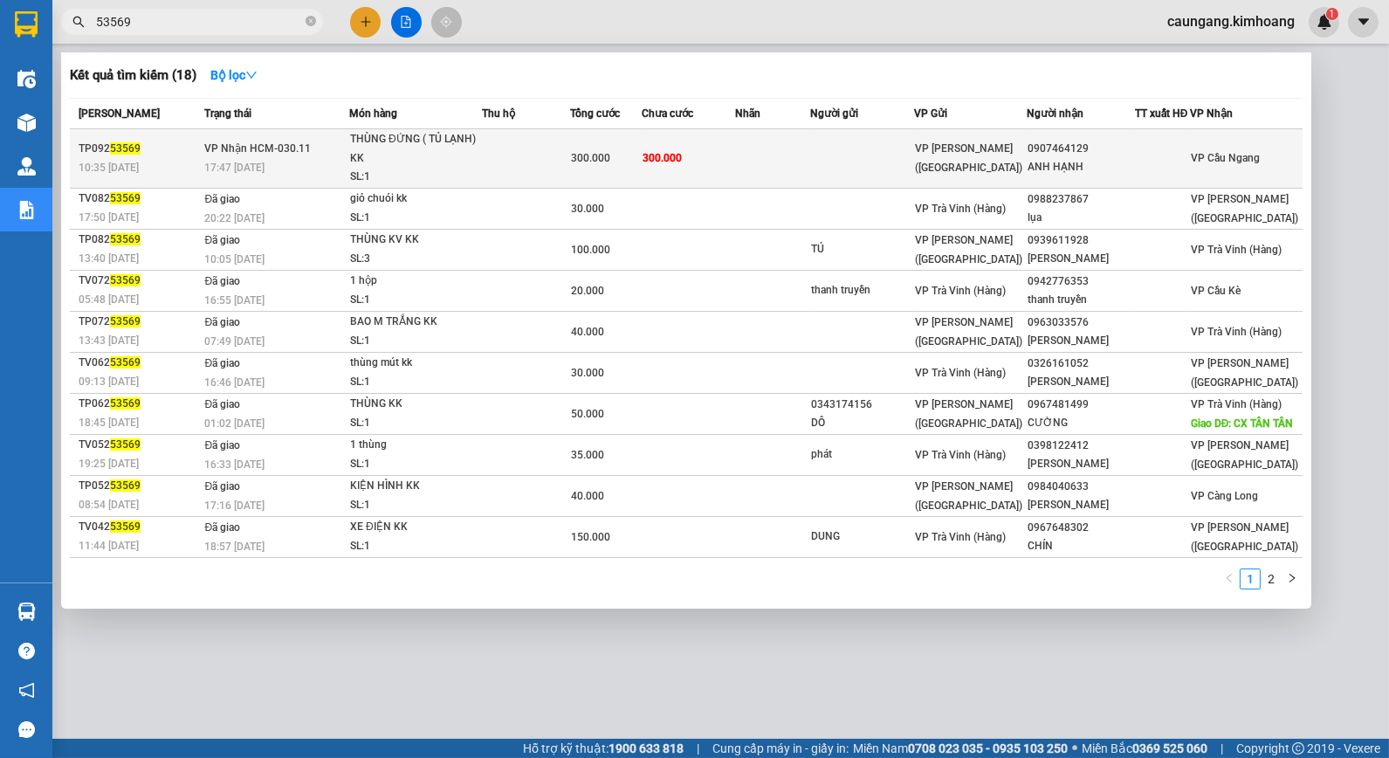
type input "53569"
click at [863, 175] on td at bounding box center [862, 158] width 104 height 59
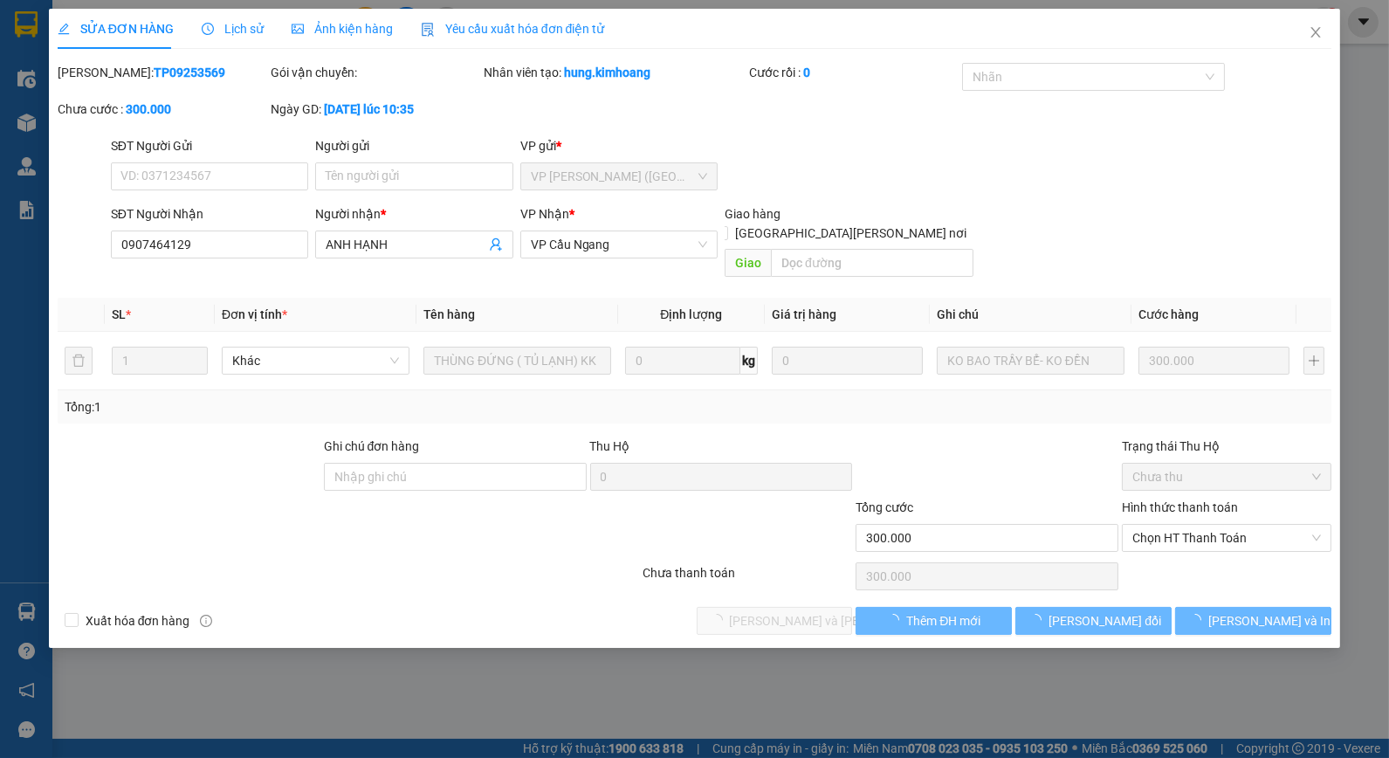
type input "0907464129"
type input "ANH HẠNH"
type input "300.000"
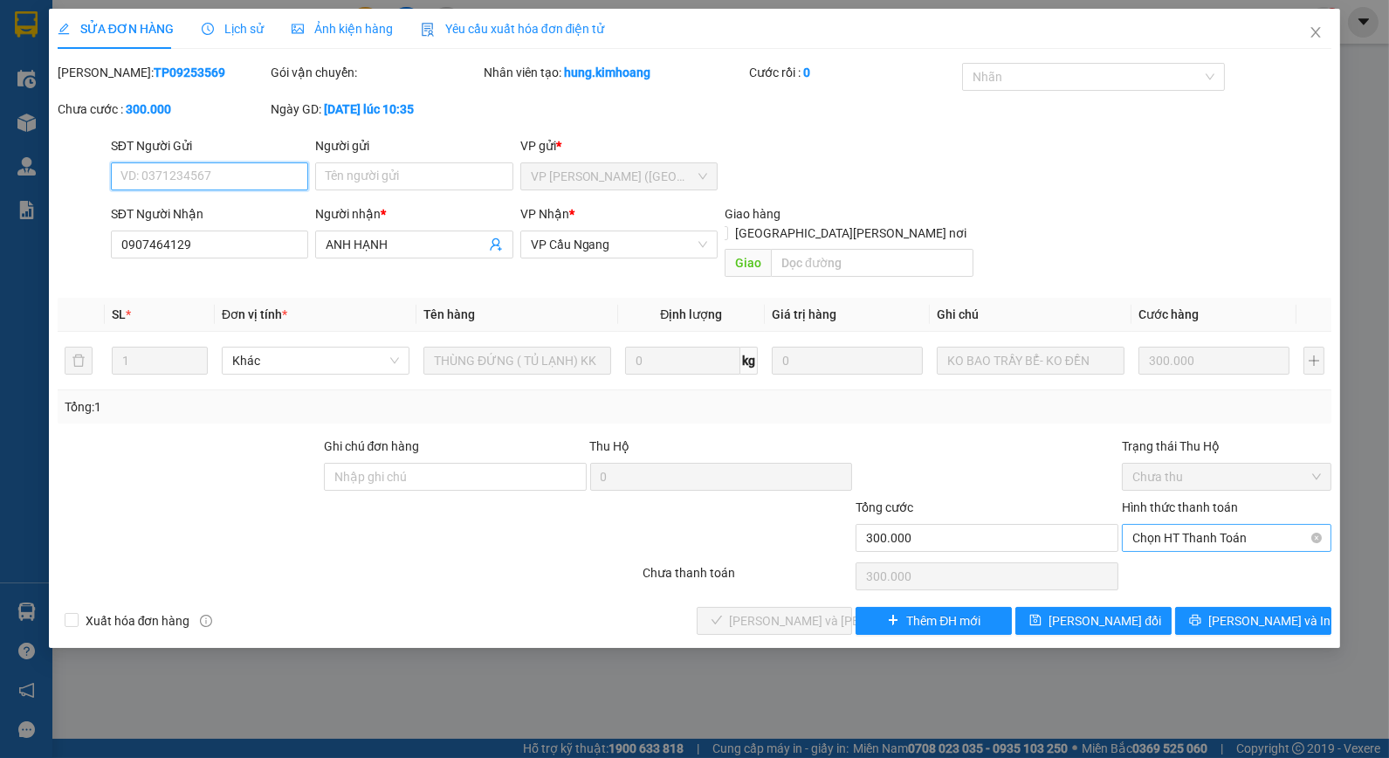
click at [1188, 525] on span "Chọn HT Thanh Toán" at bounding box center [1227, 538] width 189 height 26
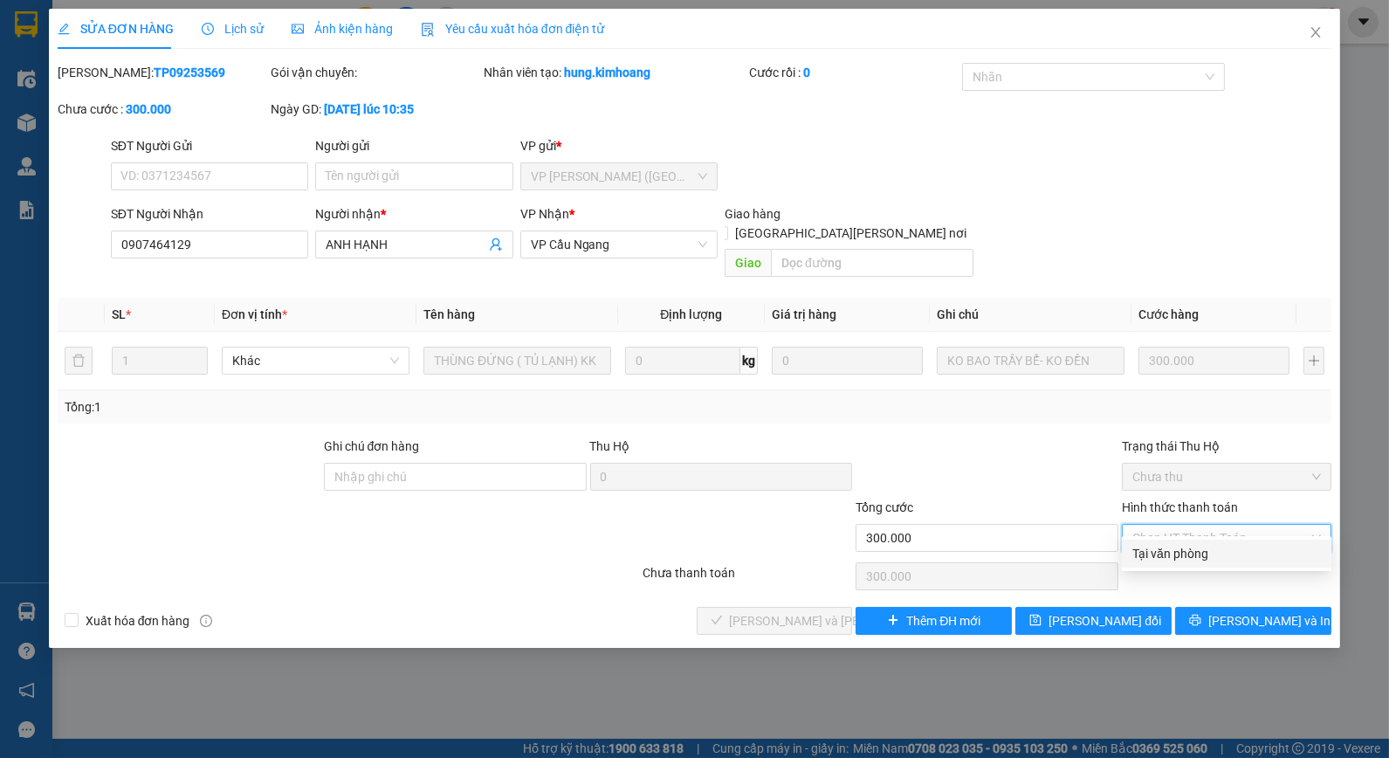
drag, startPoint x: 1180, startPoint y: 552, endPoint x: 913, endPoint y: 569, distance: 266.9
click at [1180, 554] on div "Tại văn phòng" at bounding box center [1227, 553] width 189 height 19
type input "0"
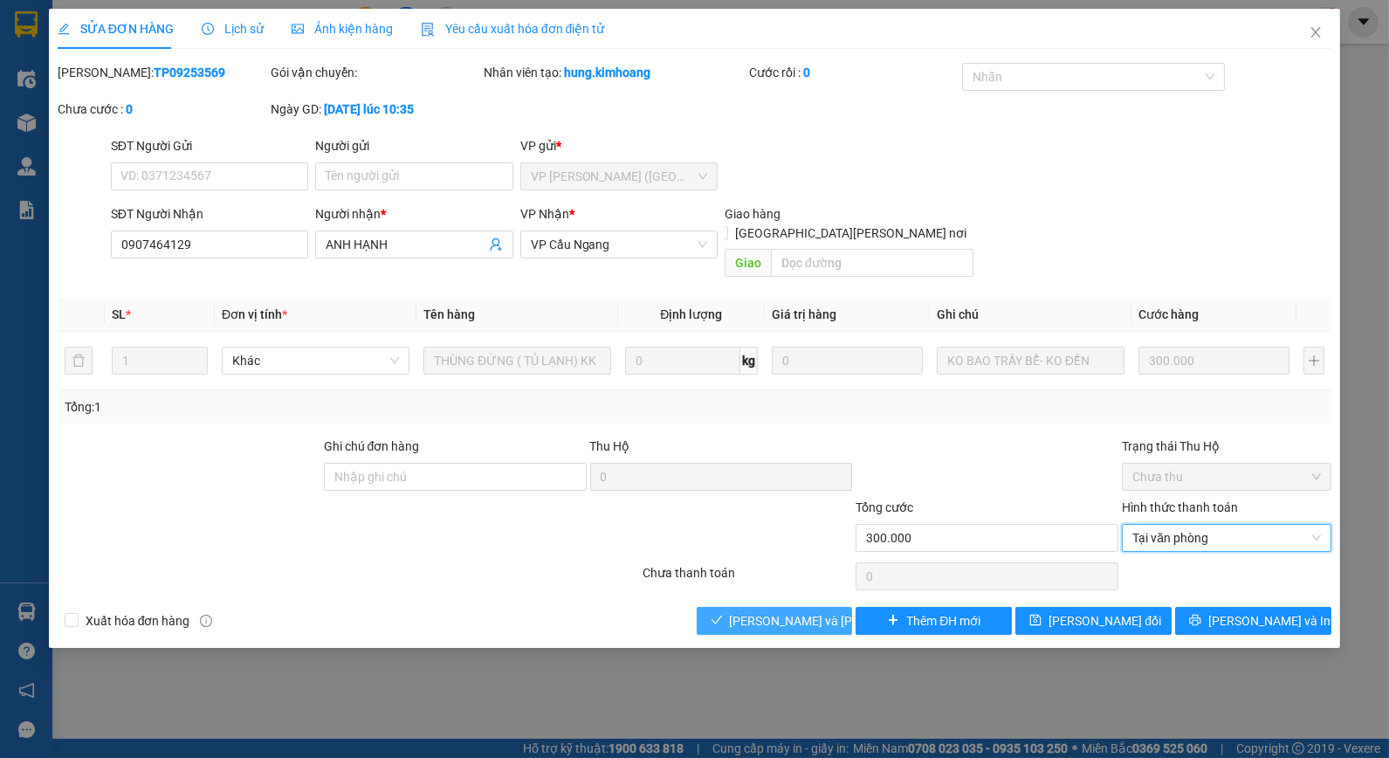
click at [798, 607] on button "[PERSON_NAME] và [PERSON_NAME] hàng" at bounding box center [775, 621] width 156 height 28
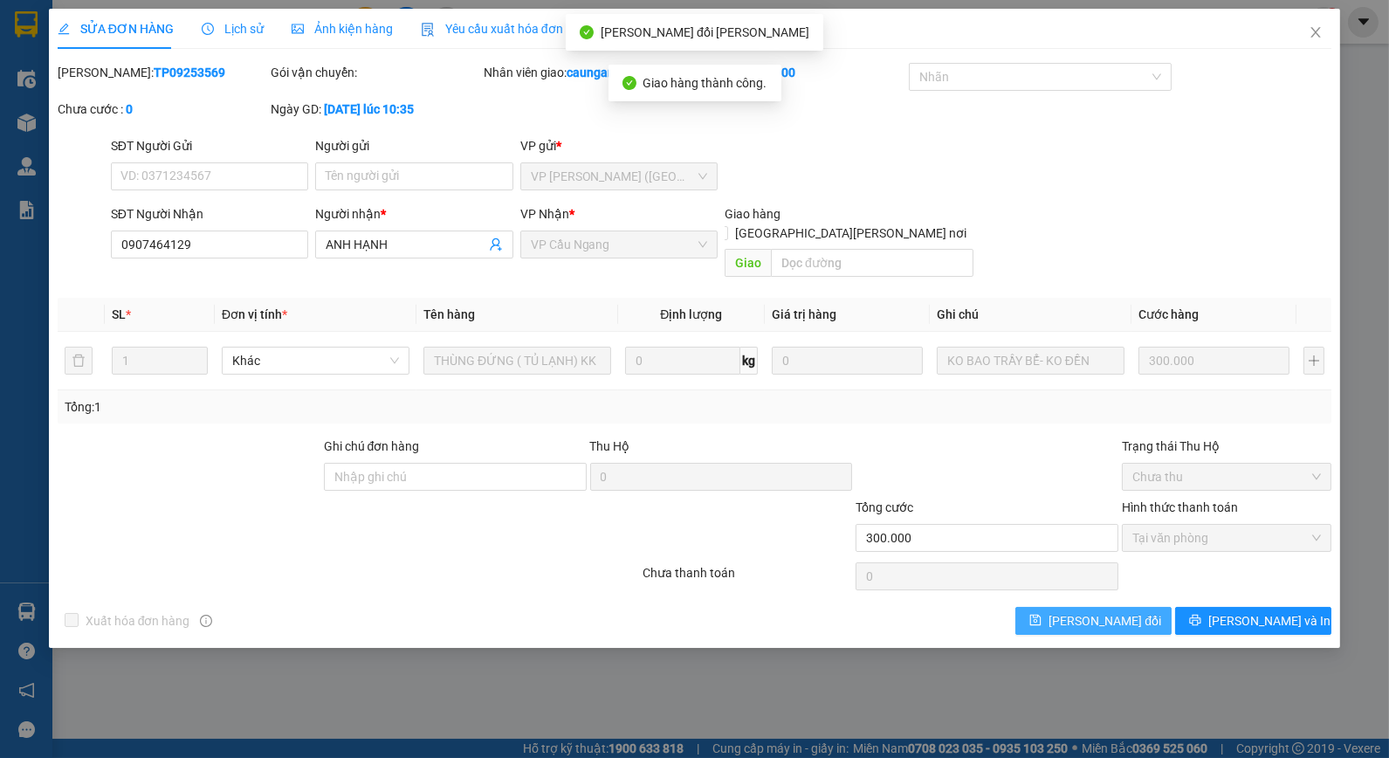
click at [1079, 611] on span "[PERSON_NAME] đổi" at bounding box center [1105, 620] width 113 height 19
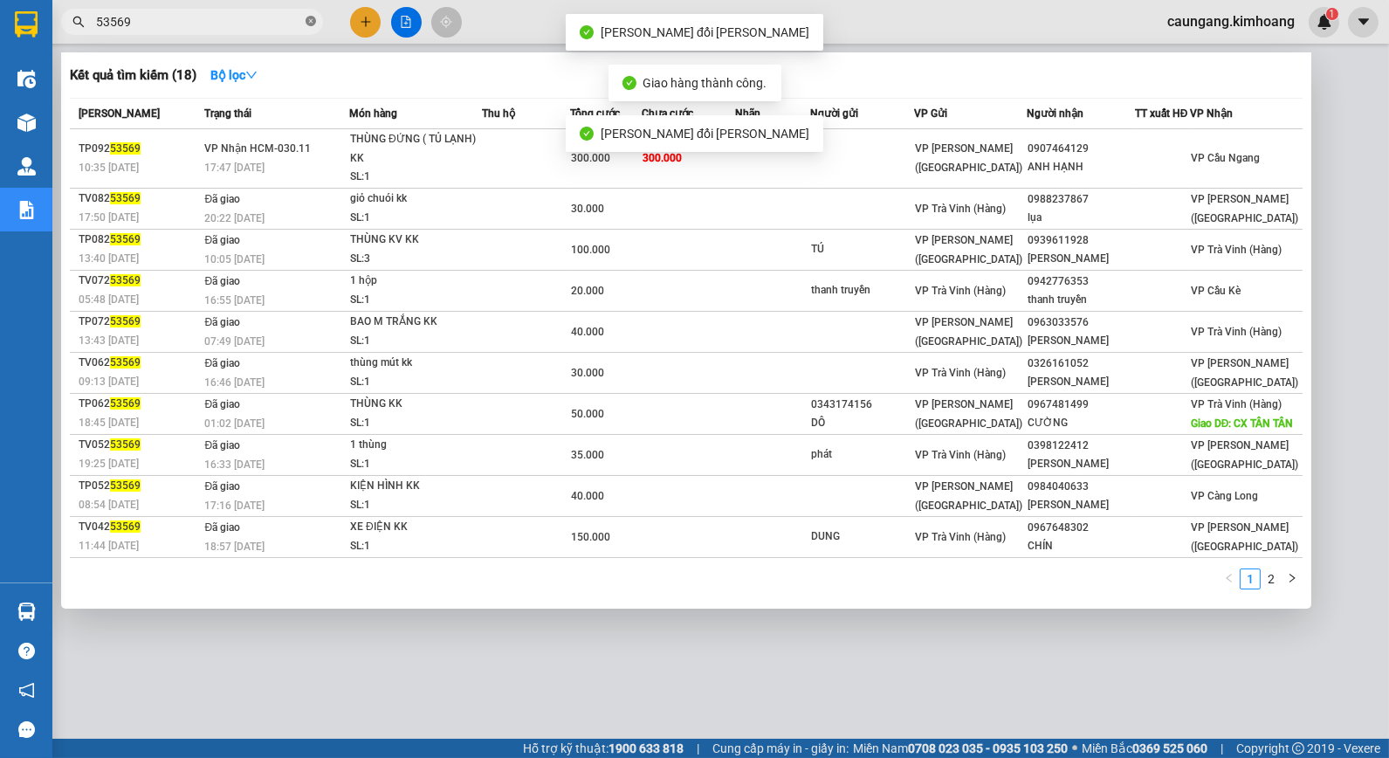
click at [309, 23] on icon "close-circle" at bounding box center [311, 21] width 10 height 10
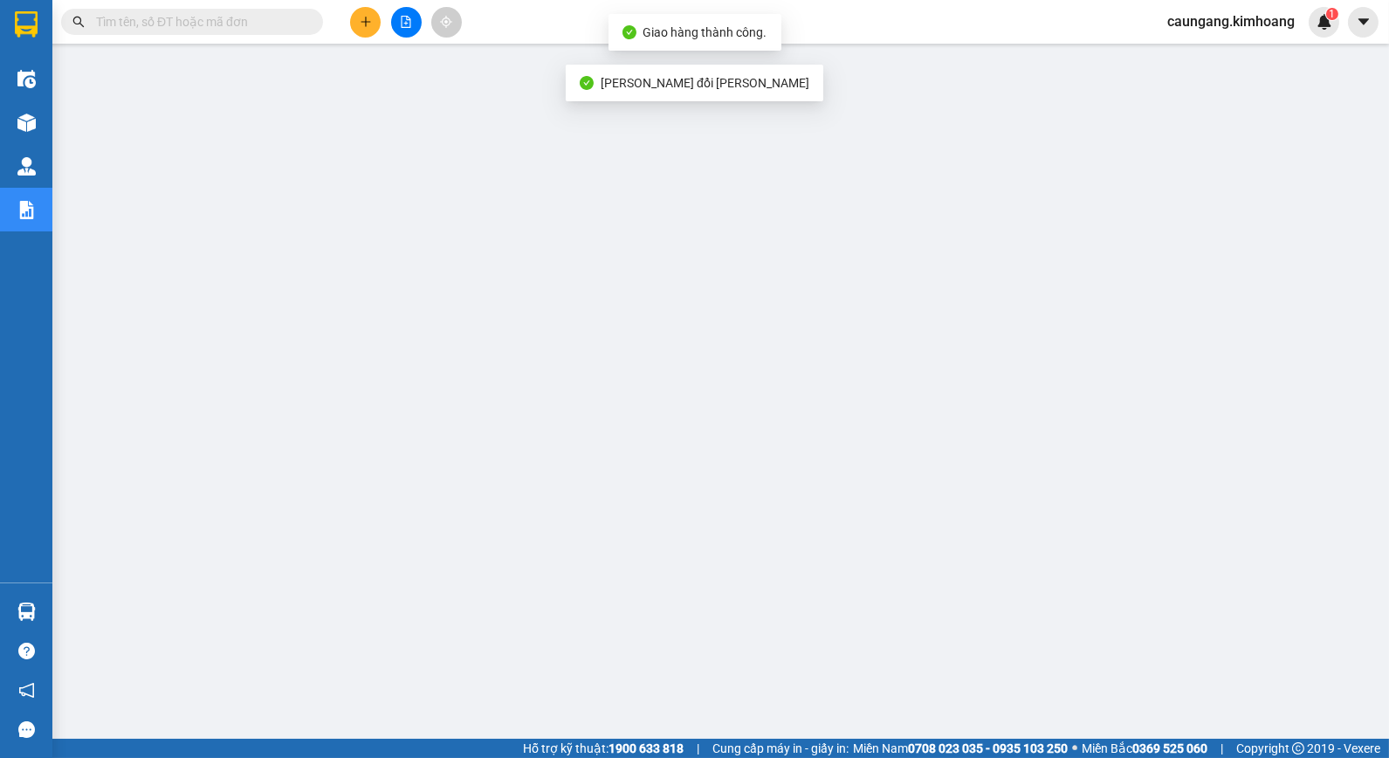
click at [274, 13] on input "text" at bounding box center [199, 21] width 206 height 19
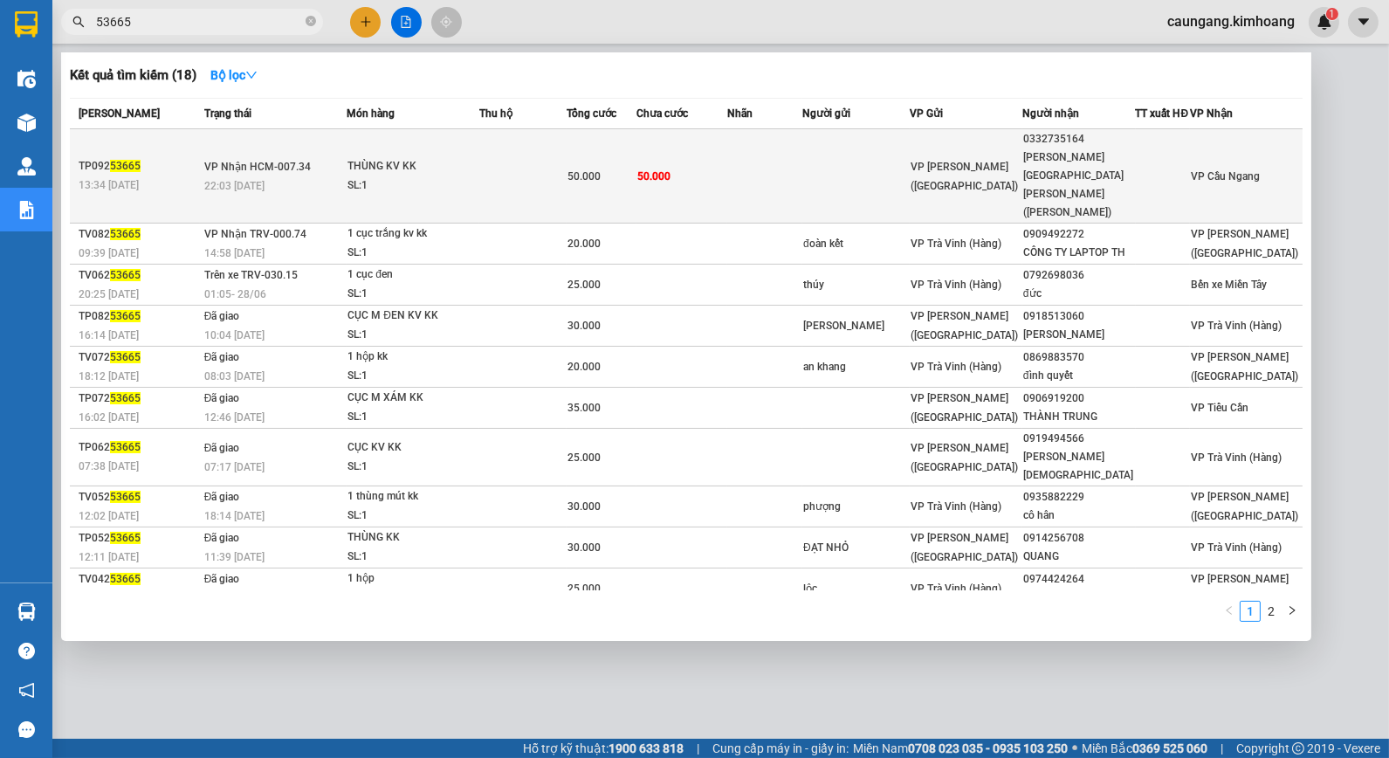
type input "53665"
click at [800, 157] on td at bounding box center [764, 176] width 75 height 94
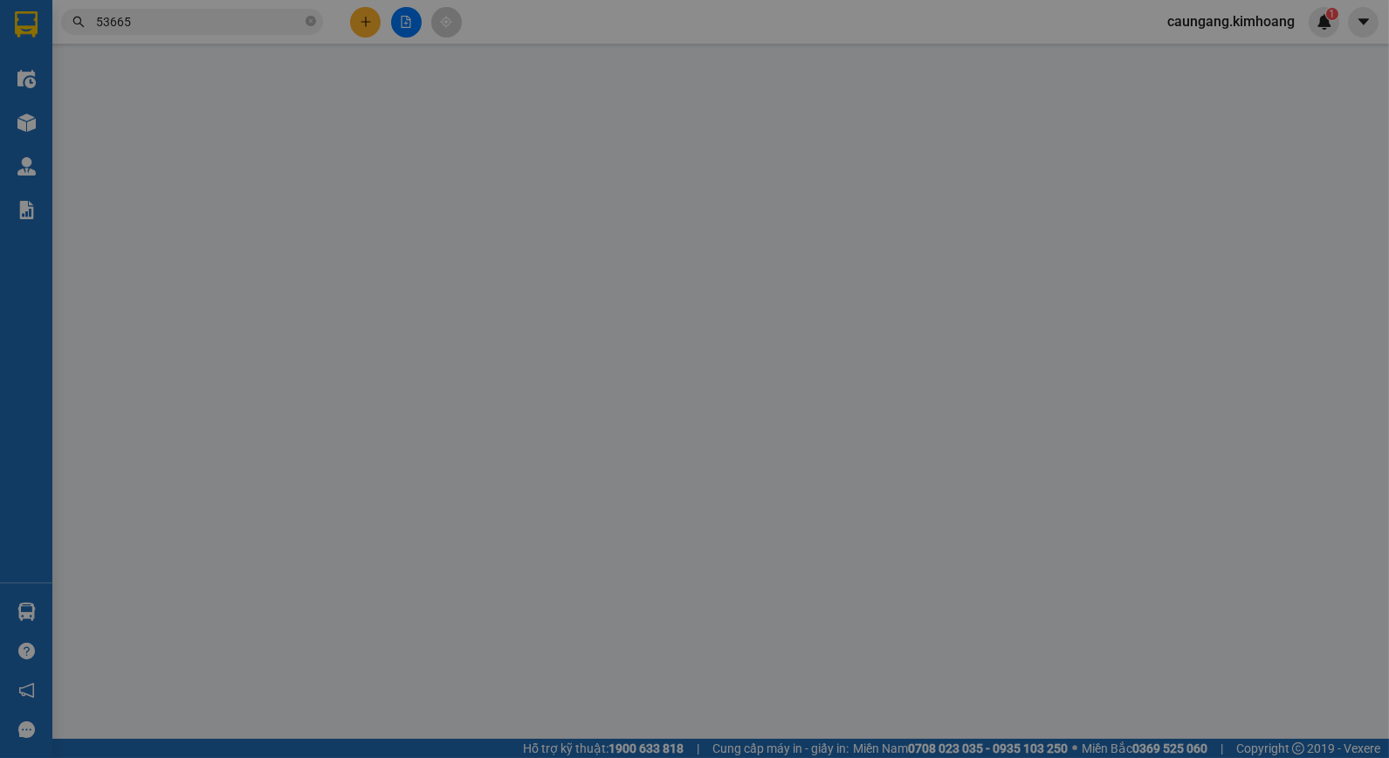
type input "0332735164"
type input "[PERSON_NAME][GEOGRAPHIC_DATA][PERSON_NAME]([PERSON_NAME])"
type input "50.000"
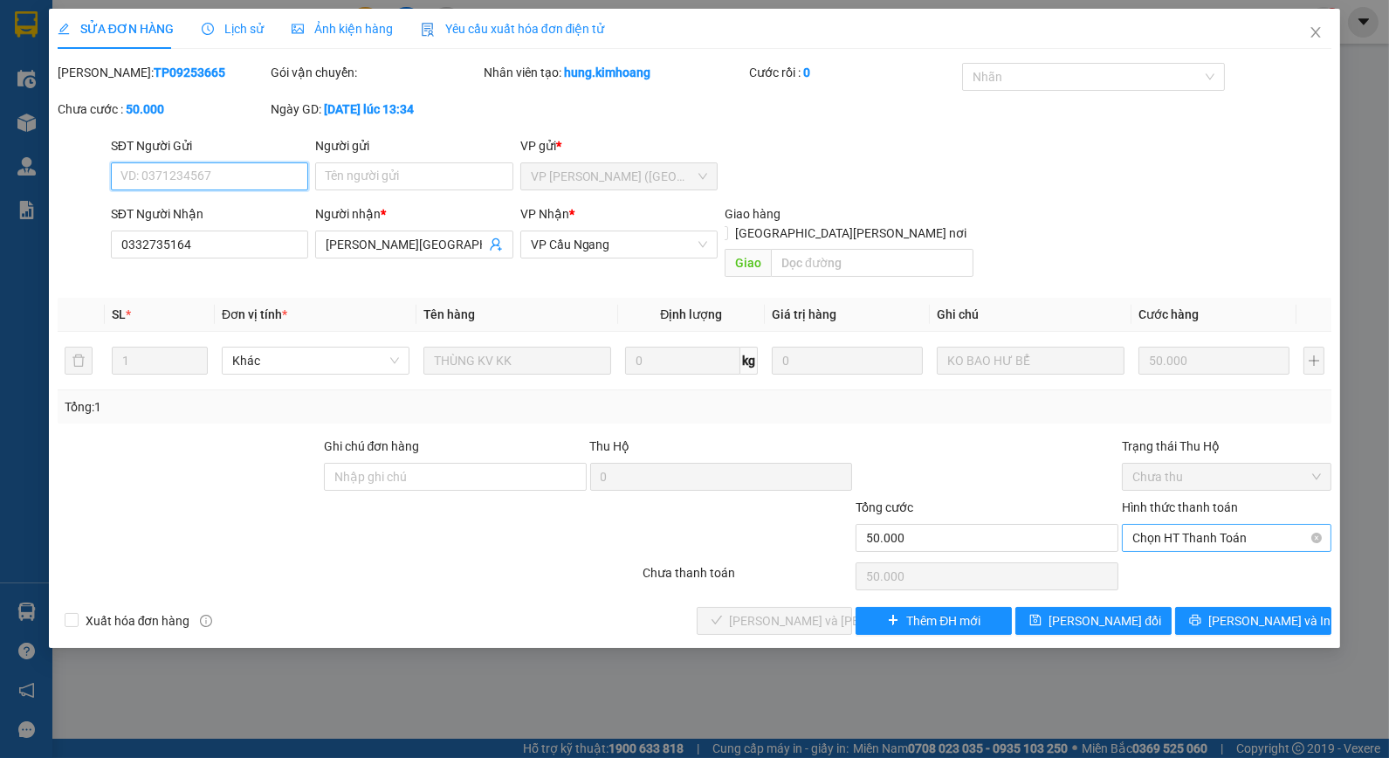
click at [1225, 525] on span "Chọn HT Thanh Toán" at bounding box center [1227, 538] width 189 height 26
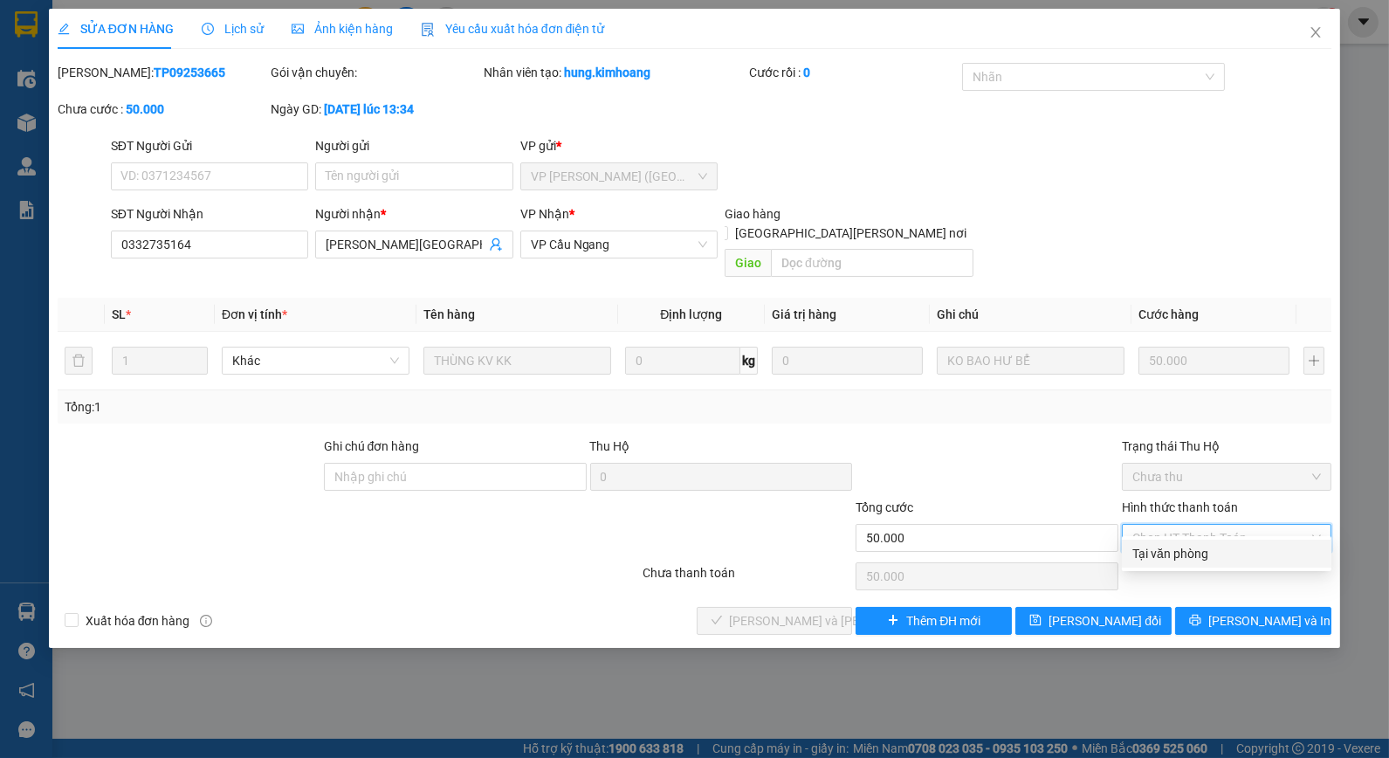
click at [1206, 547] on div "Tại văn phòng" at bounding box center [1227, 553] width 189 height 19
type input "0"
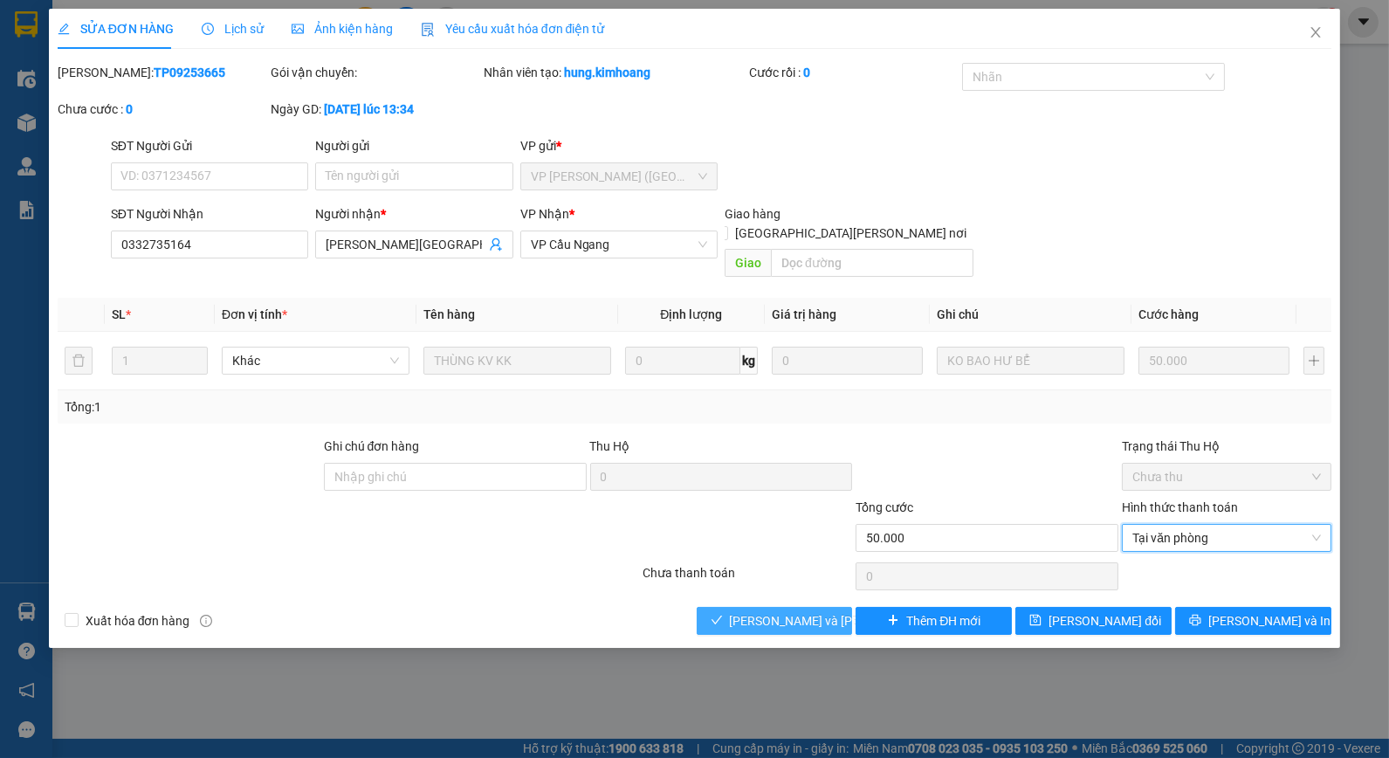
click at [799, 607] on button "[PERSON_NAME] và [PERSON_NAME] hàng" at bounding box center [775, 621] width 156 height 28
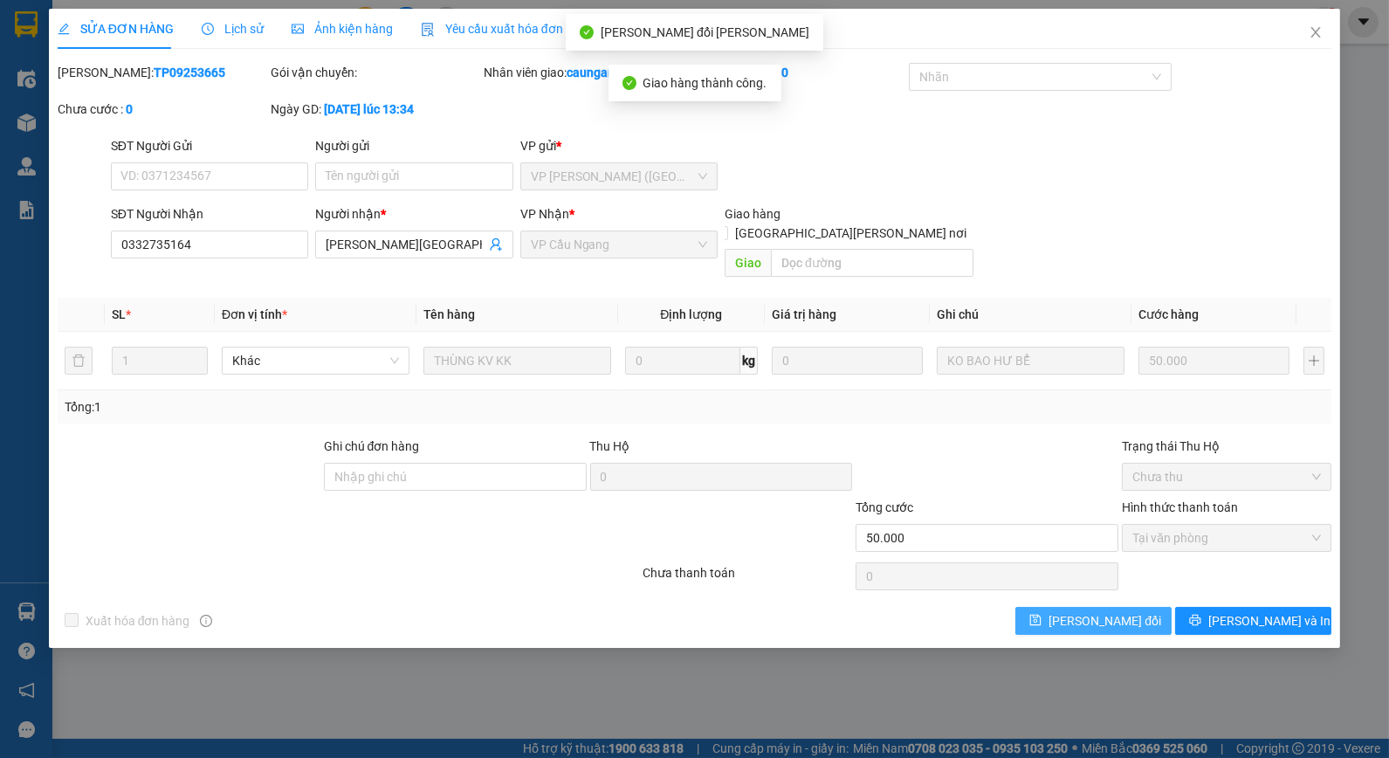
click at [1090, 611] on span "[PERSON_NAME] đổi" at bounding box center [1105, 620] width 113 height 19
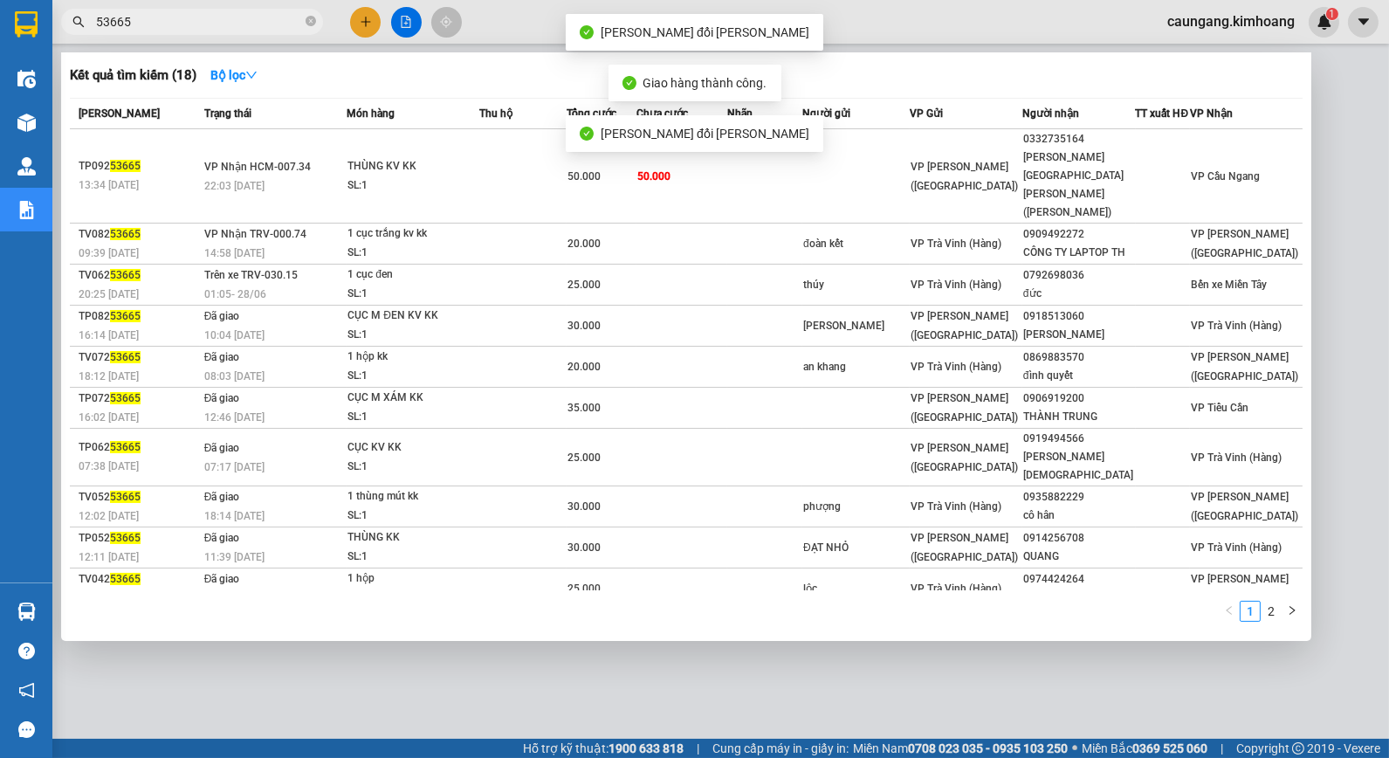
click at [316, 24] on span "53665" at bounding box center [192, 22] width 262 height 26
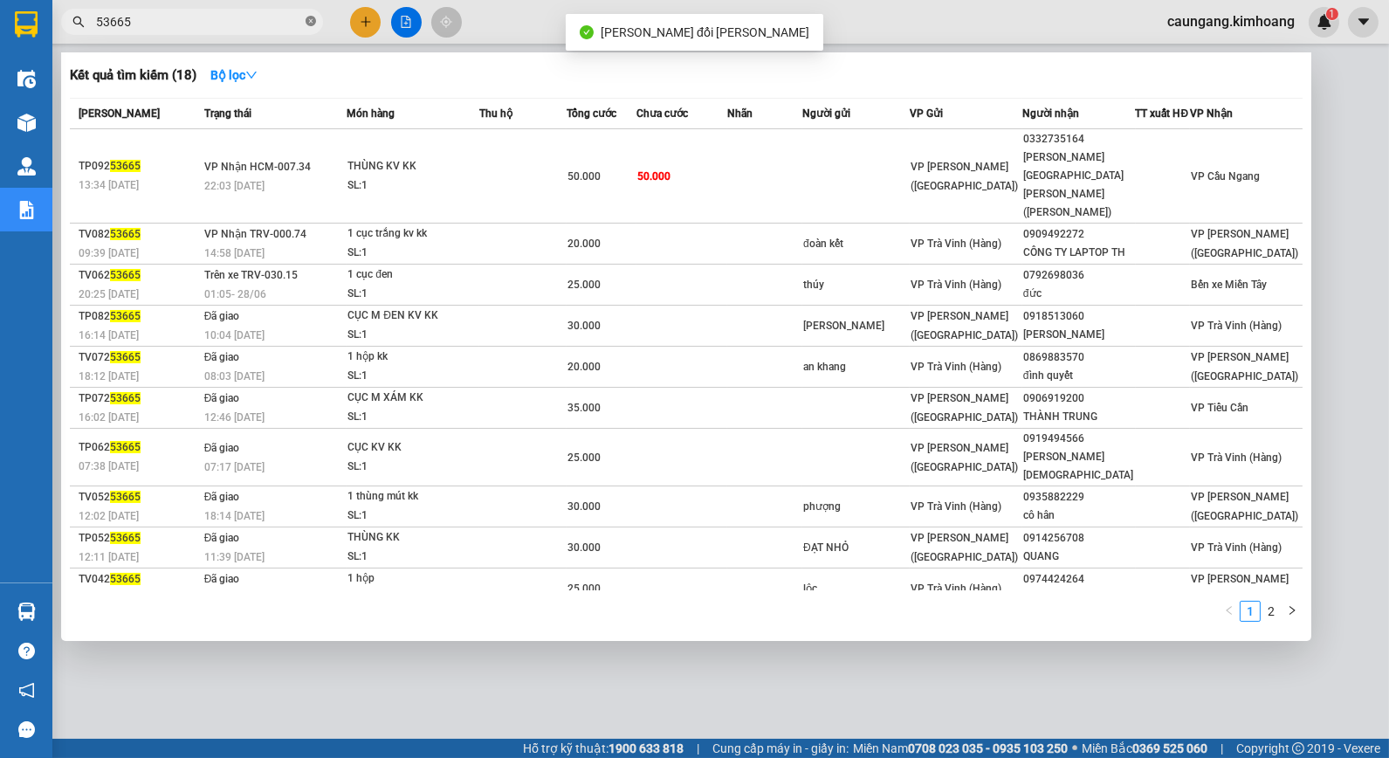
click at [309, 27] on span at bounding box center [311, 22] width 10 height 17
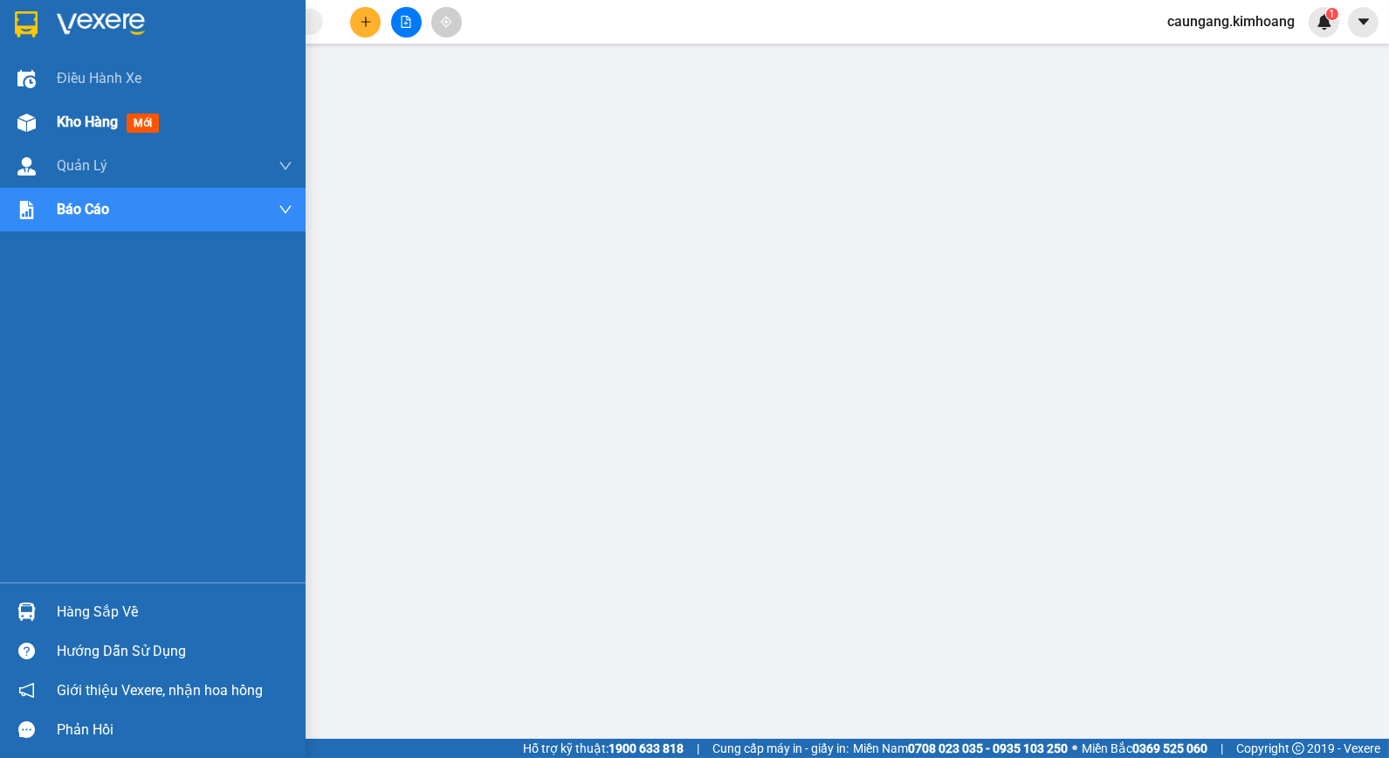
click at [21, 116] on img at bounding box center [26, 123] width 18 height 18
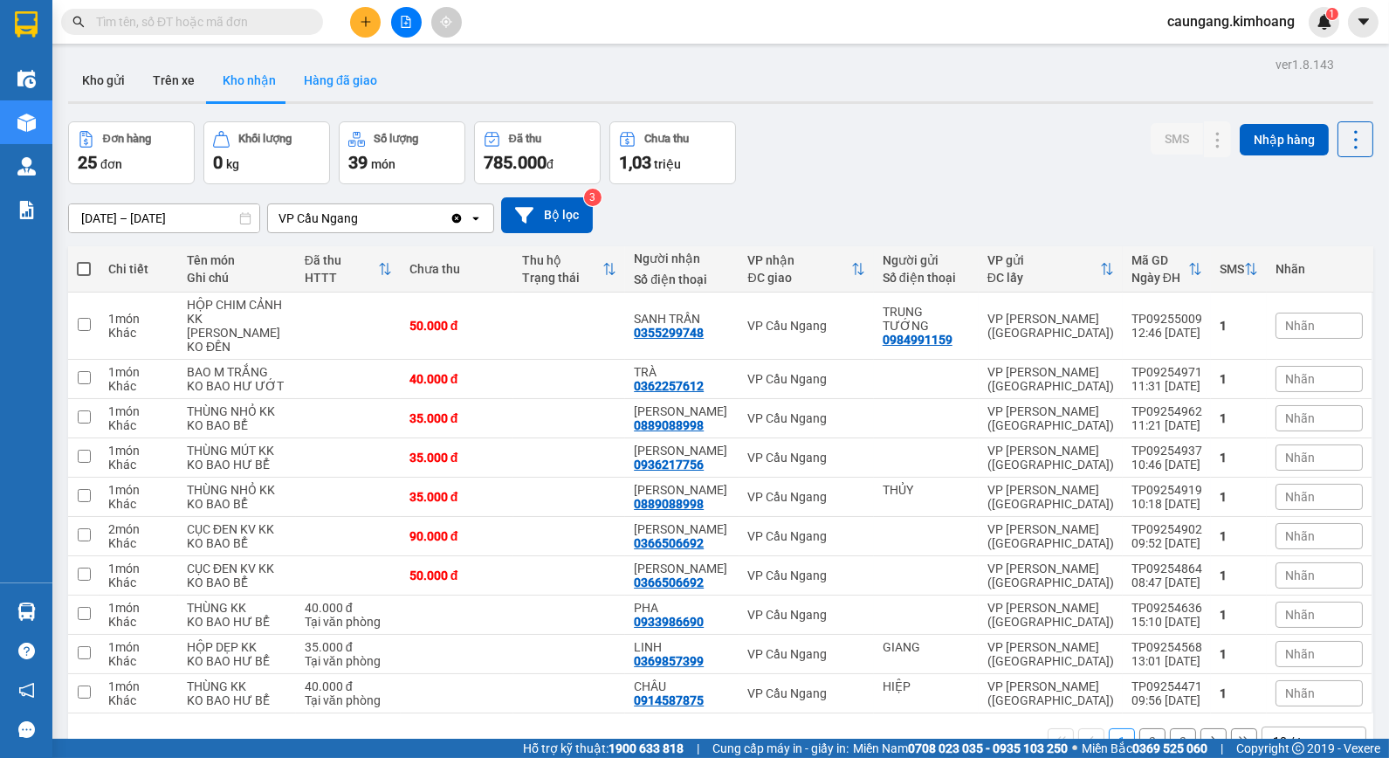
click at [324, 71] on button "Hàng đã giao" at bounding box center [340, 80] width 101 height 42
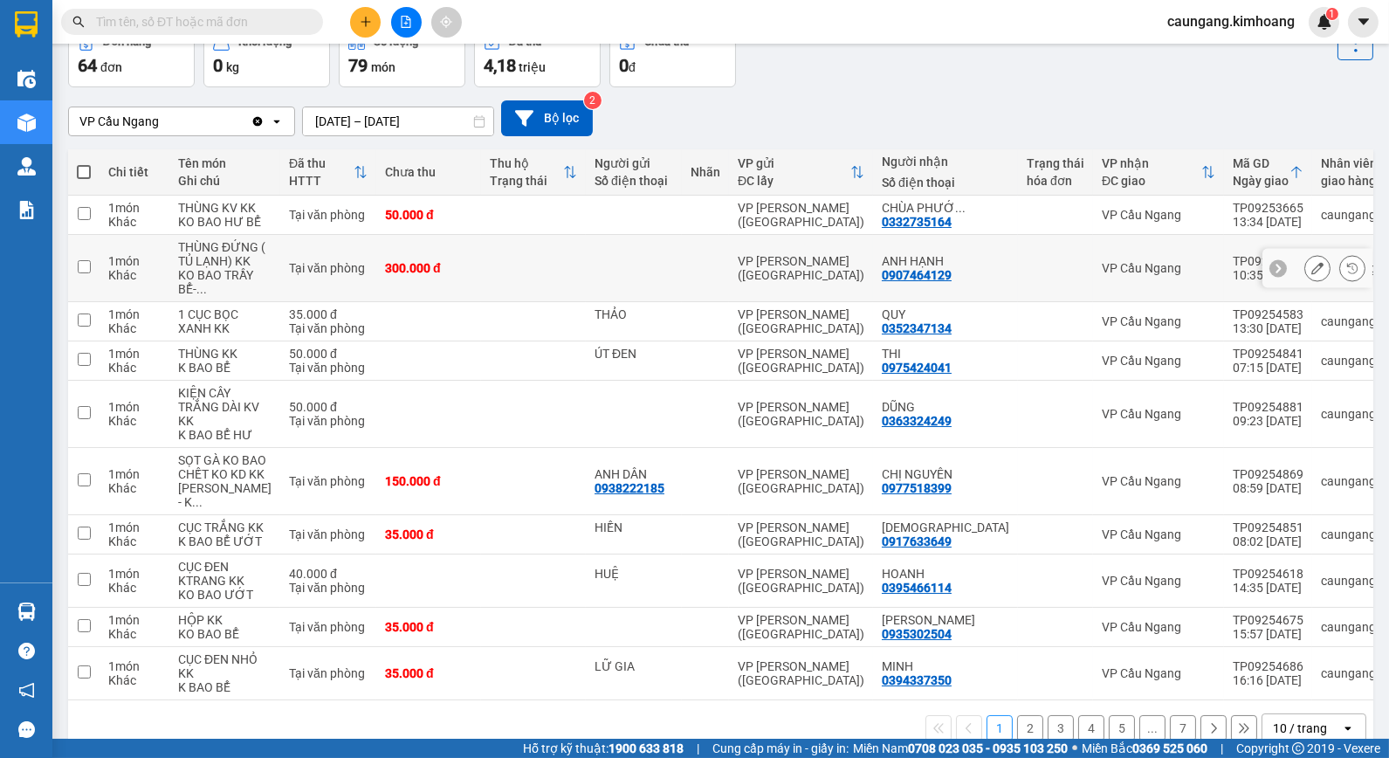
scroll to position [264, 0]
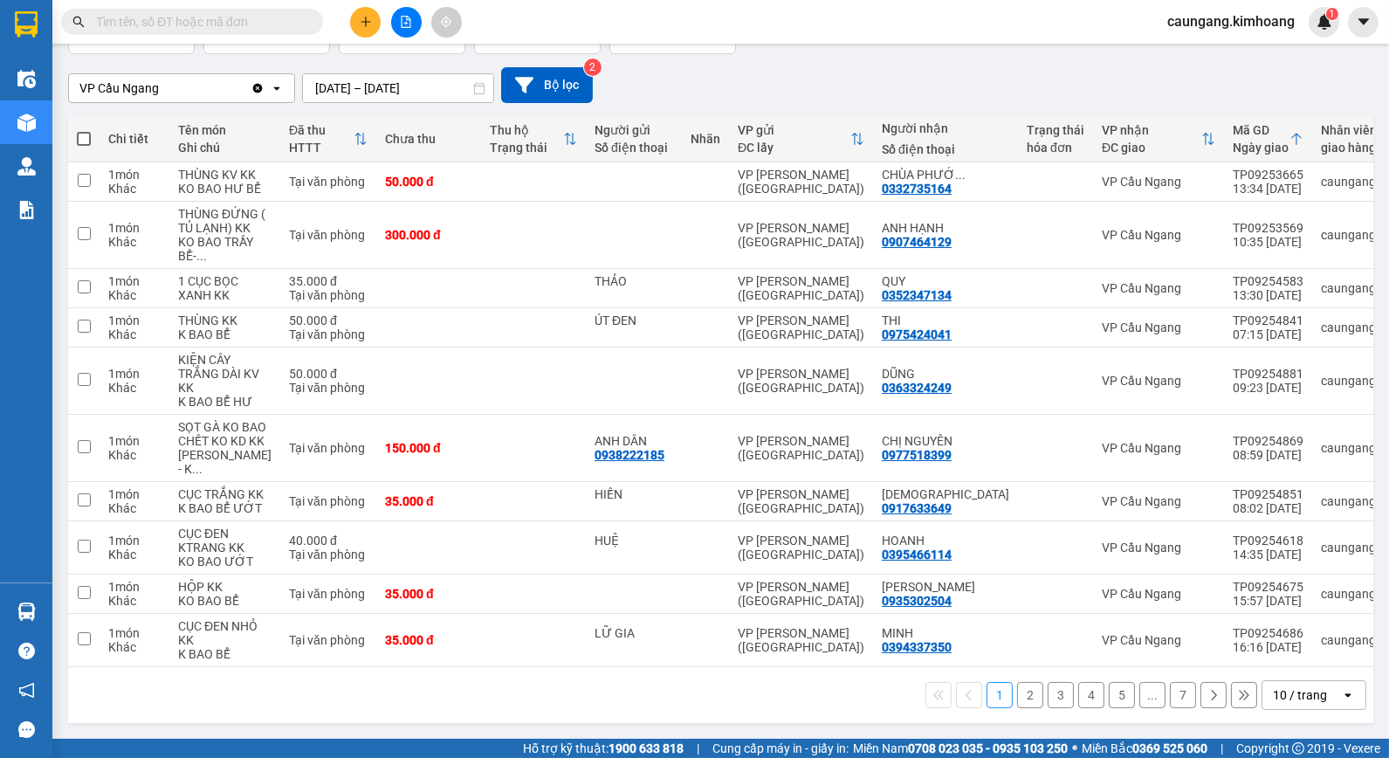
click at [692, 695] on div "1 2 3 4 5 ... 7 10 / trang open" at bounding box center [720, 695] width 1291 height 30
click at [1027, 699] on button "2" at bounding box center [1030, 695] width 26 height 26
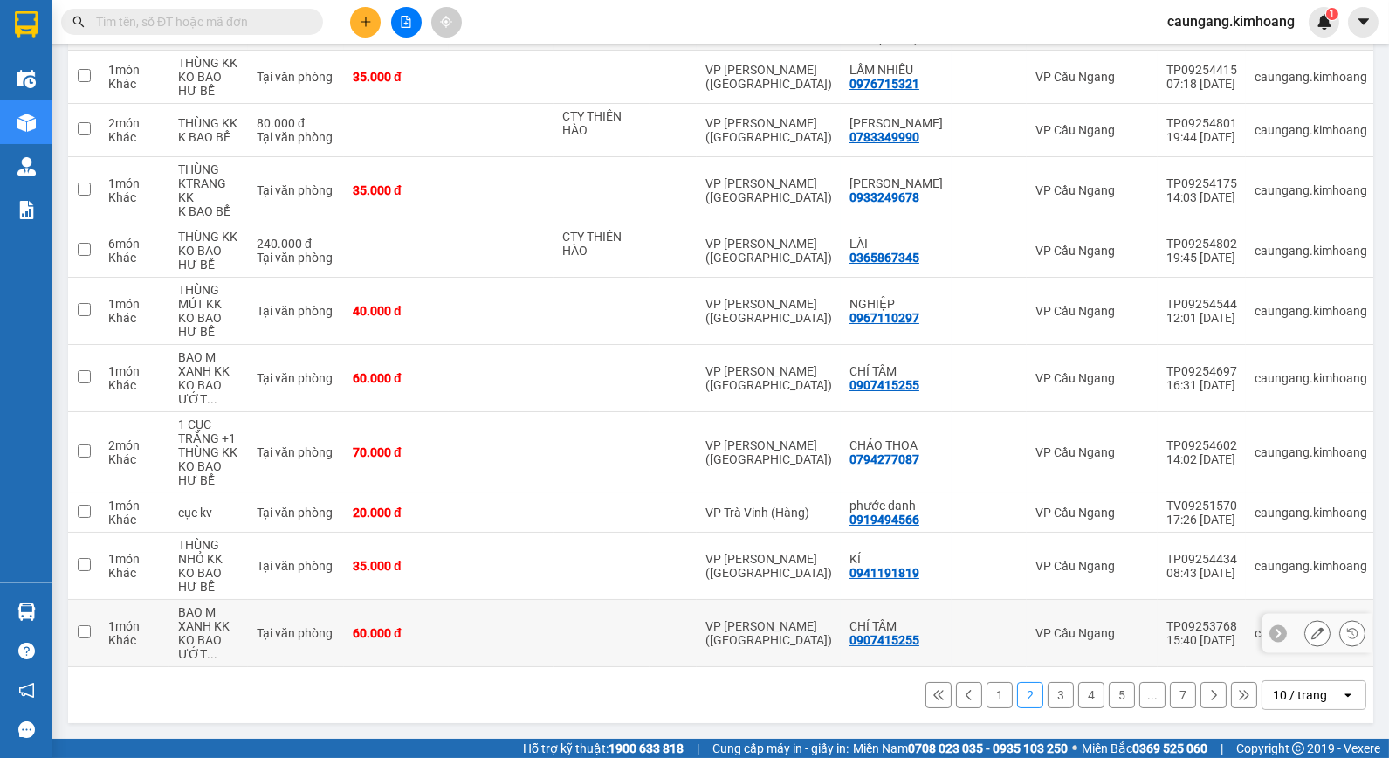
scroll to position [249, 0]
click at [697, 360] on td "VP [PERSON_NAME] ([GEOGRAPHIC_DATA])" at bounding box center [769, 378] width 144 height 67
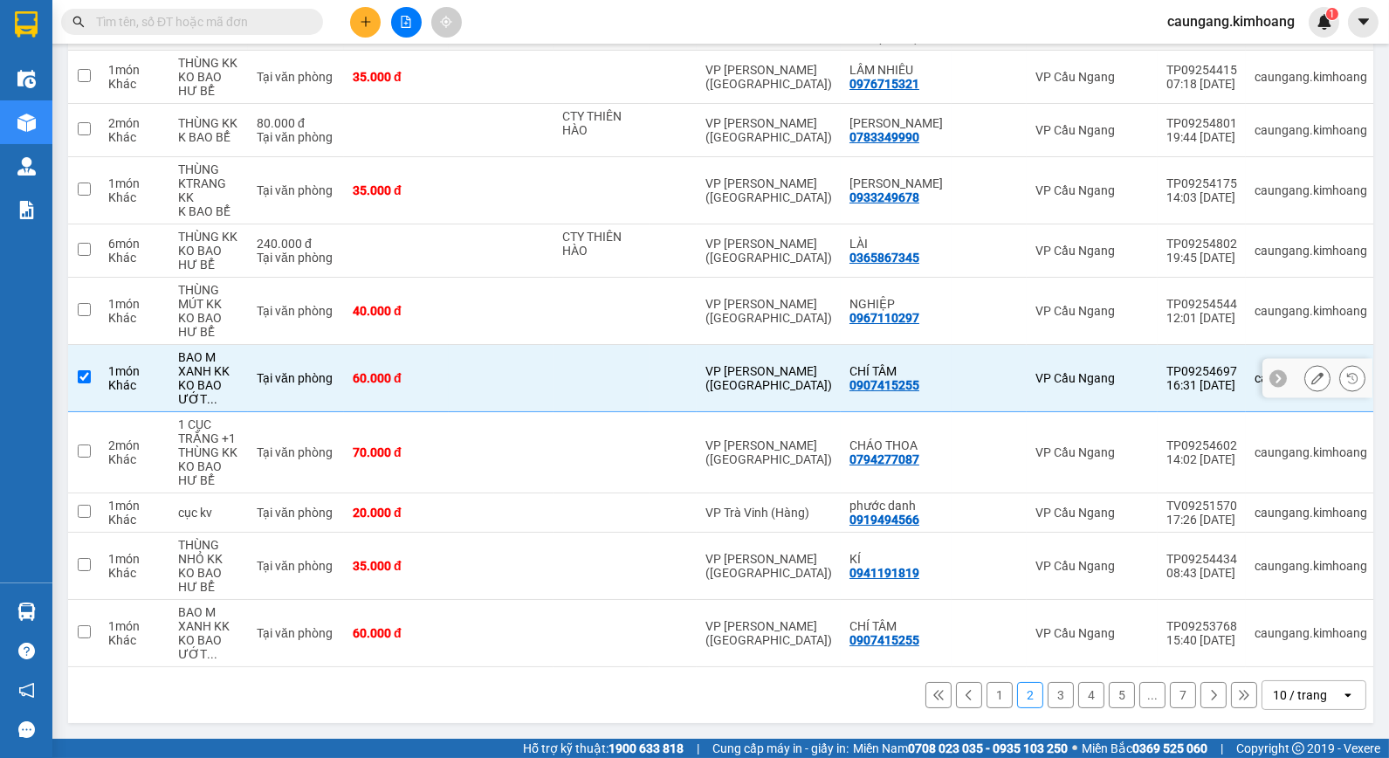
click at [703, 350] on td "VP [PERSON_NAME] ([GEOGRAPHIC_DATA])" at bounding box center [769, 378] width 144 height 67
checkbox input "false"
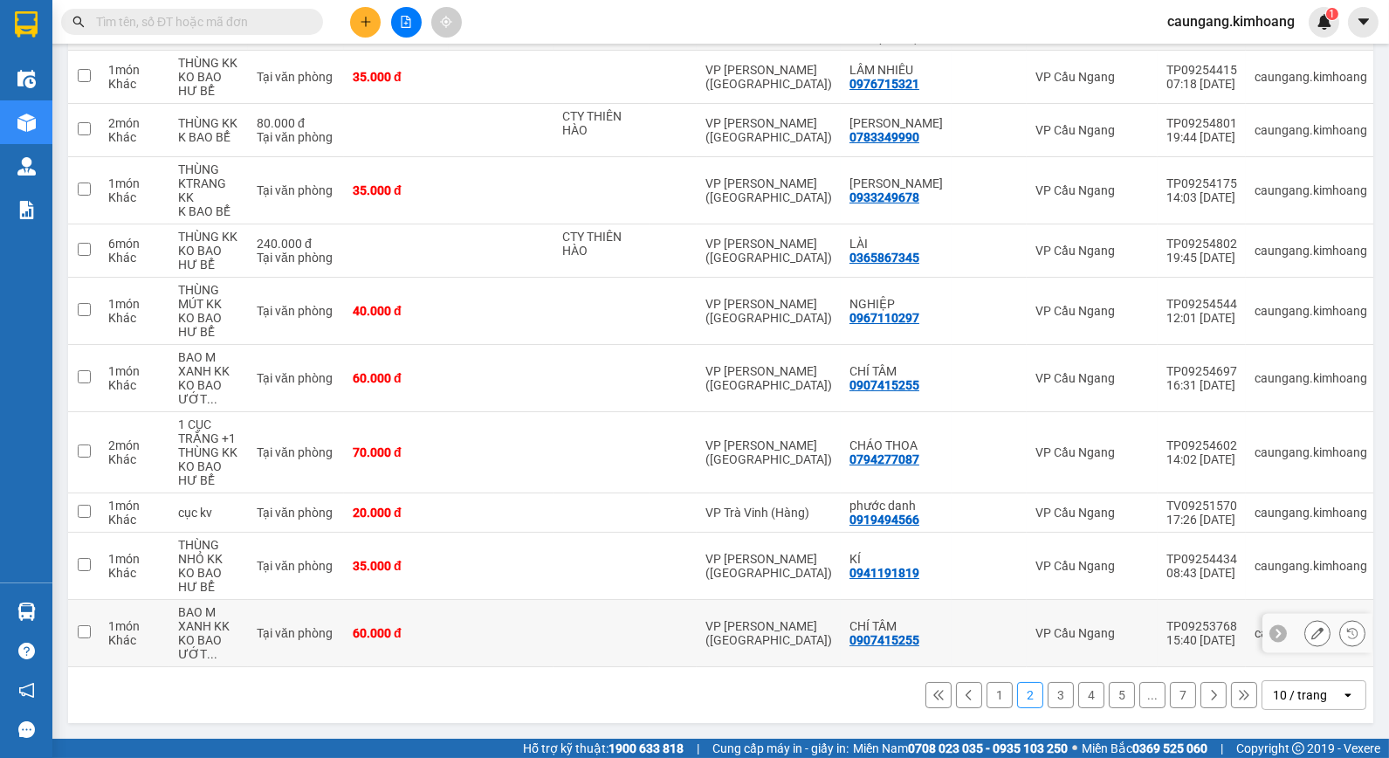
click at [616, 634] on td at bounding box center [602, 633] width 96 height 67
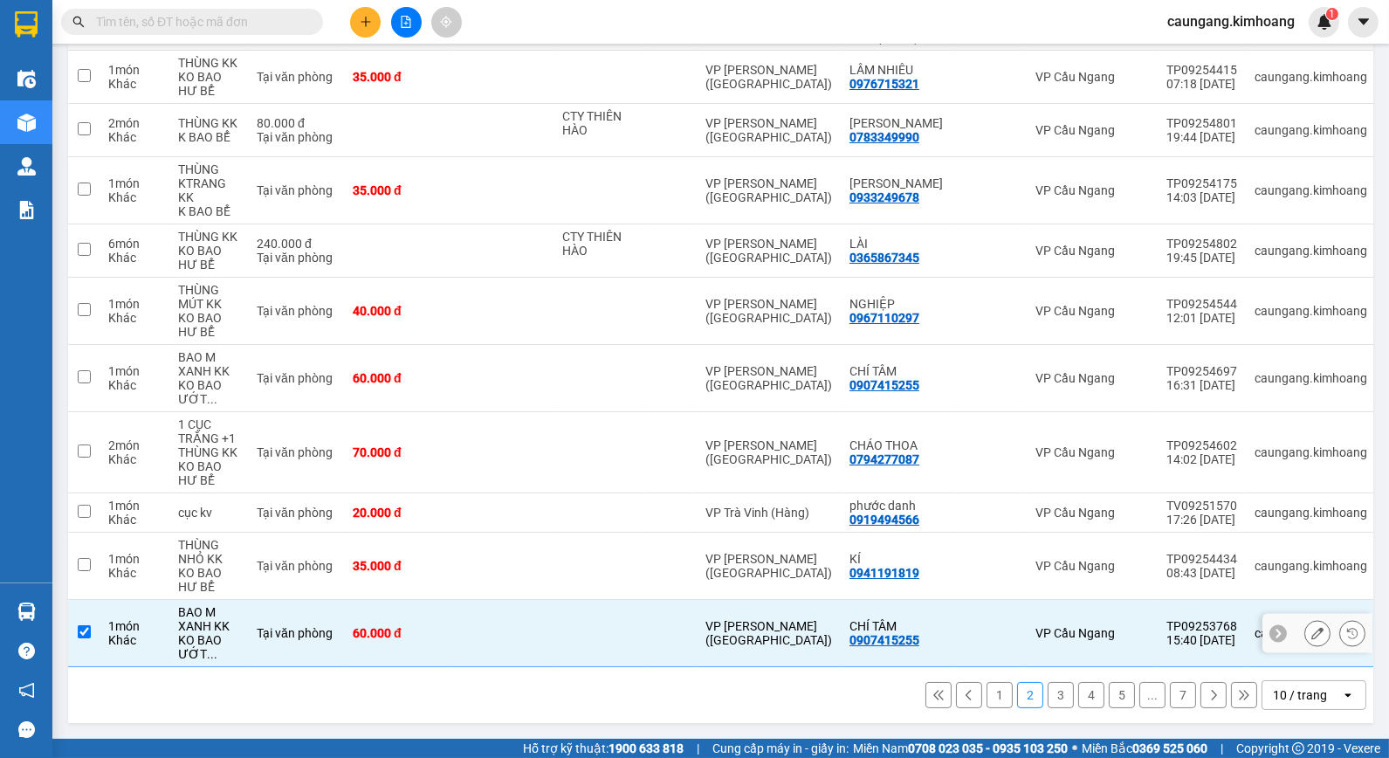
drag, startPoint x: 662, startPoint y: 615, endPoint x: 664, endPoint y: 594, distance: 21.0
click at [664, 615] on td at bounding box center [673, 633] width 47 height 67
checkbox input "false"
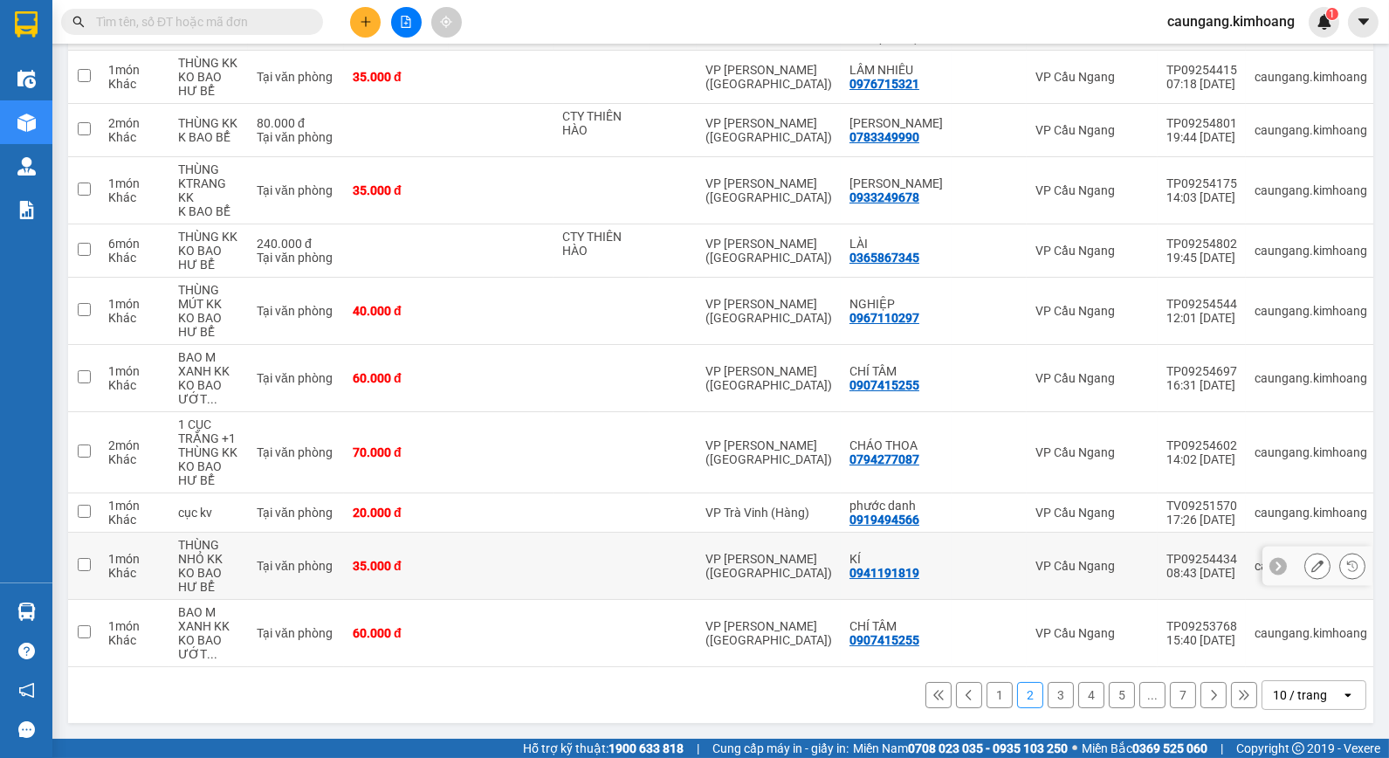
click at [658, 563] on td at bounding box center [673, 566] width 47 height 67
checkbox input "true"
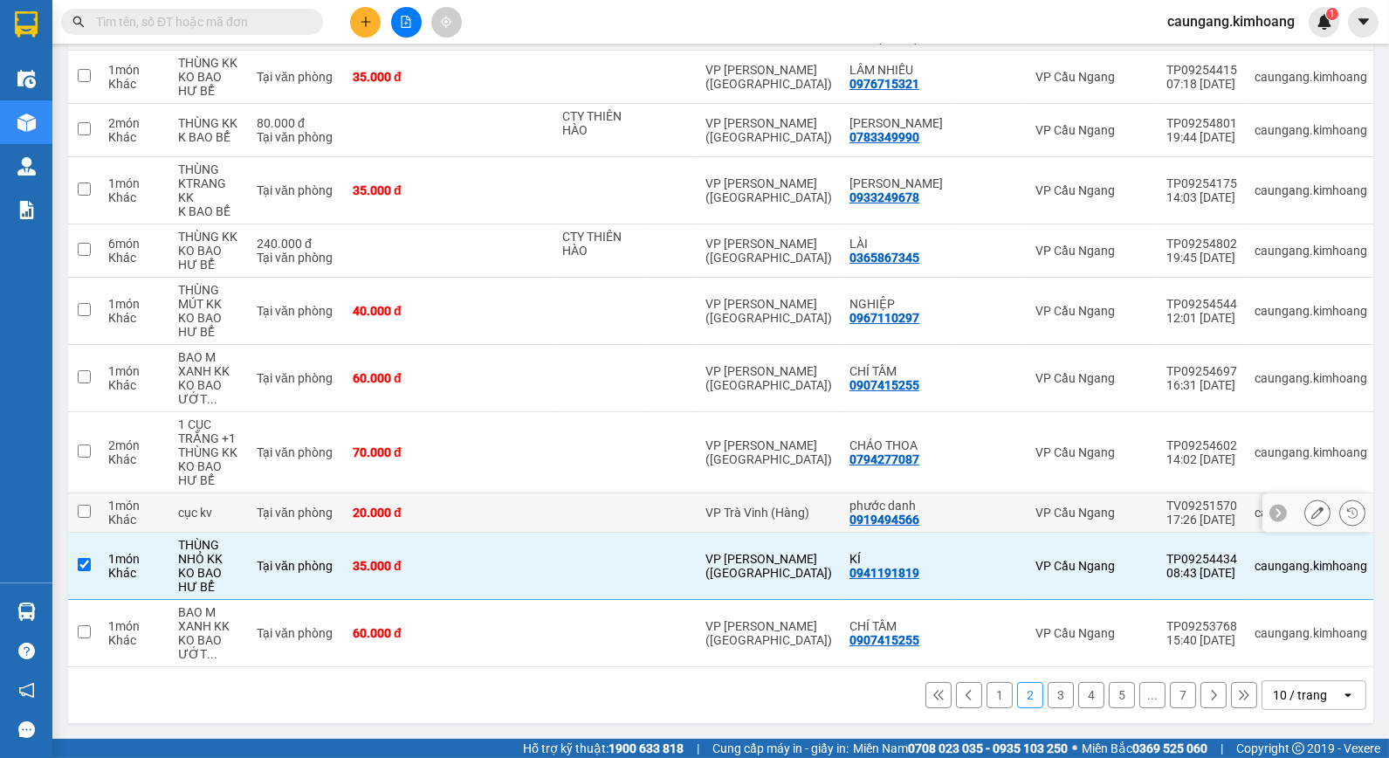
click at [761, 506] on div "VP Trà Vinh (Hàng)" at bounding box center [769, 513] width 127 height 14
checkbox input "true"
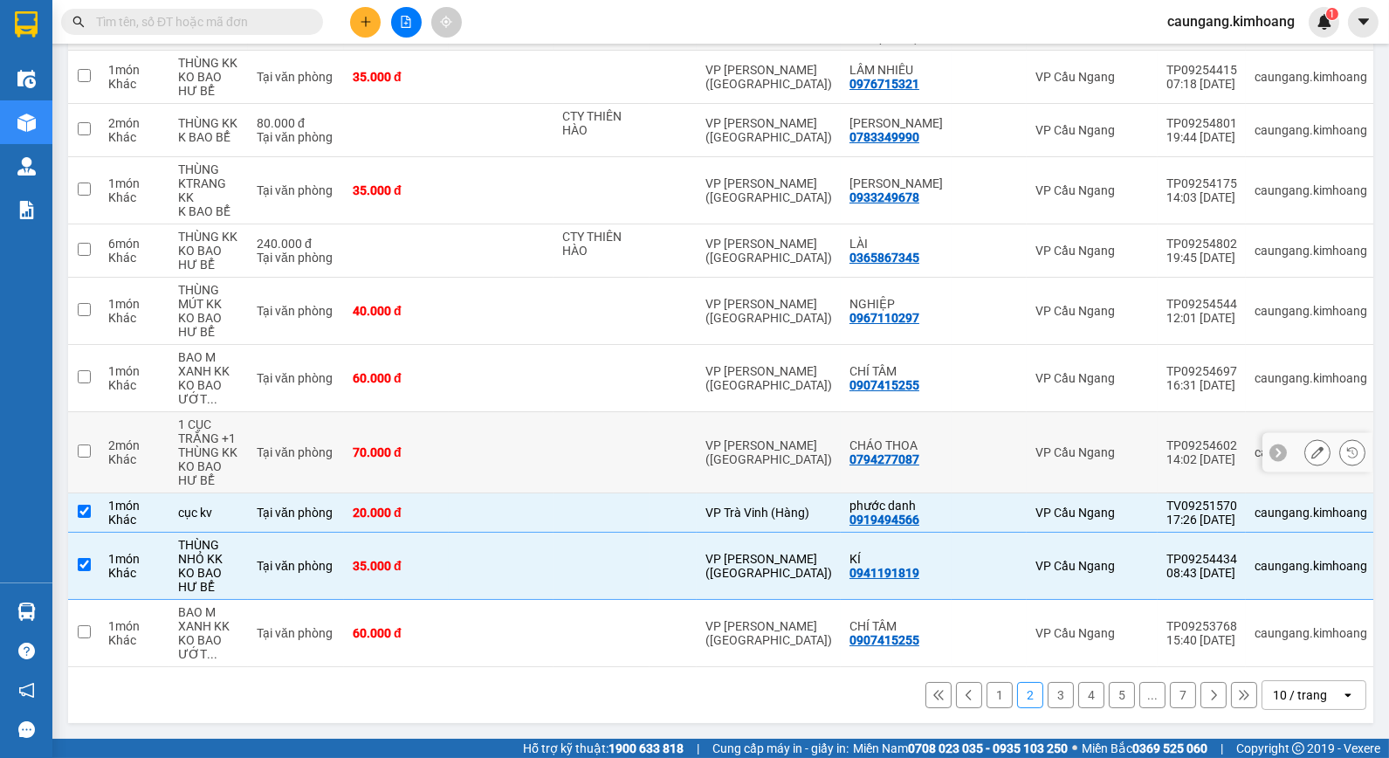
click at [743, 451] on div "VP [PERSON_NAME] ([GEOGRAPHIC_DATA])" at bounding box center [769, 452] width 127 height 28
checkbox input "true"
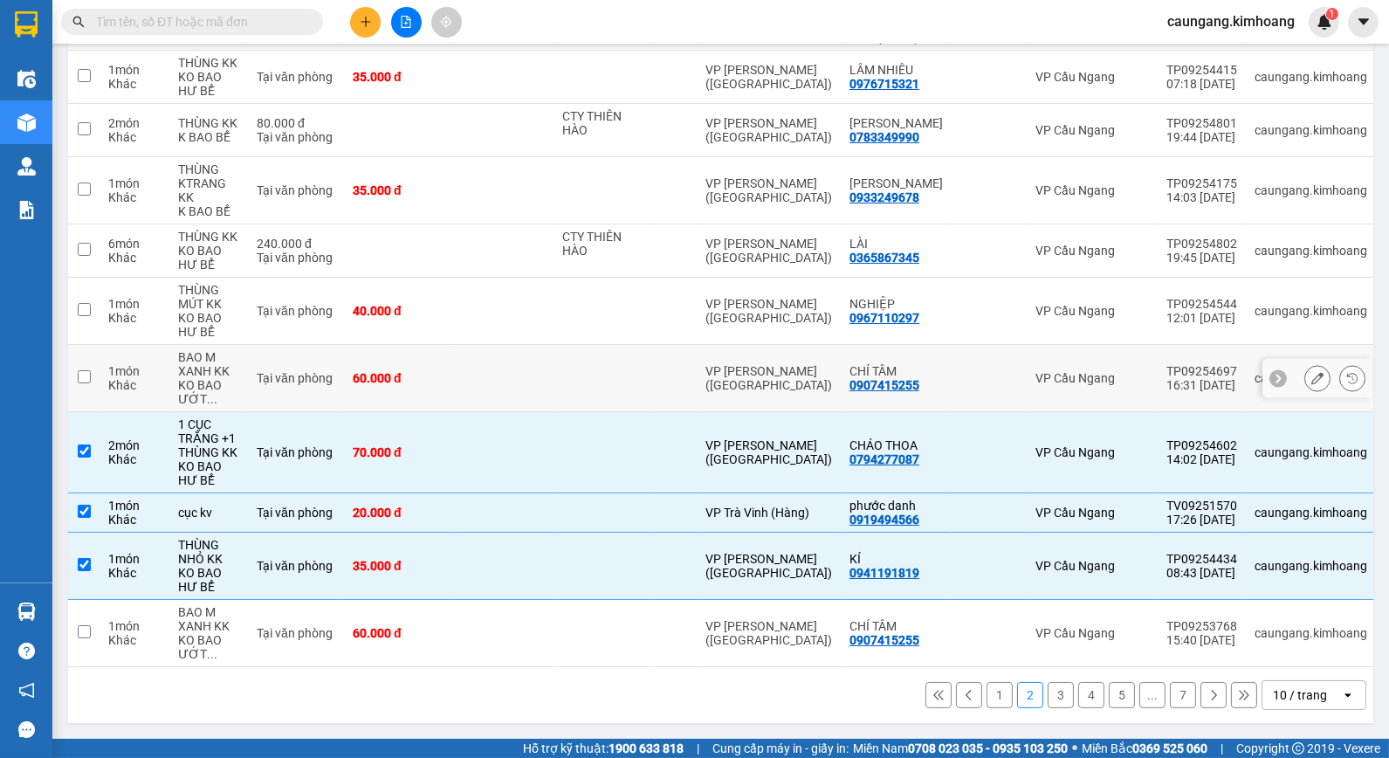
click at [732, 374] on div "VP [PERSON_NAME] ([GEOGRAPHIC_DATA])" at bounding box center [769, 378] width 127 height 28
checkbox input "true"
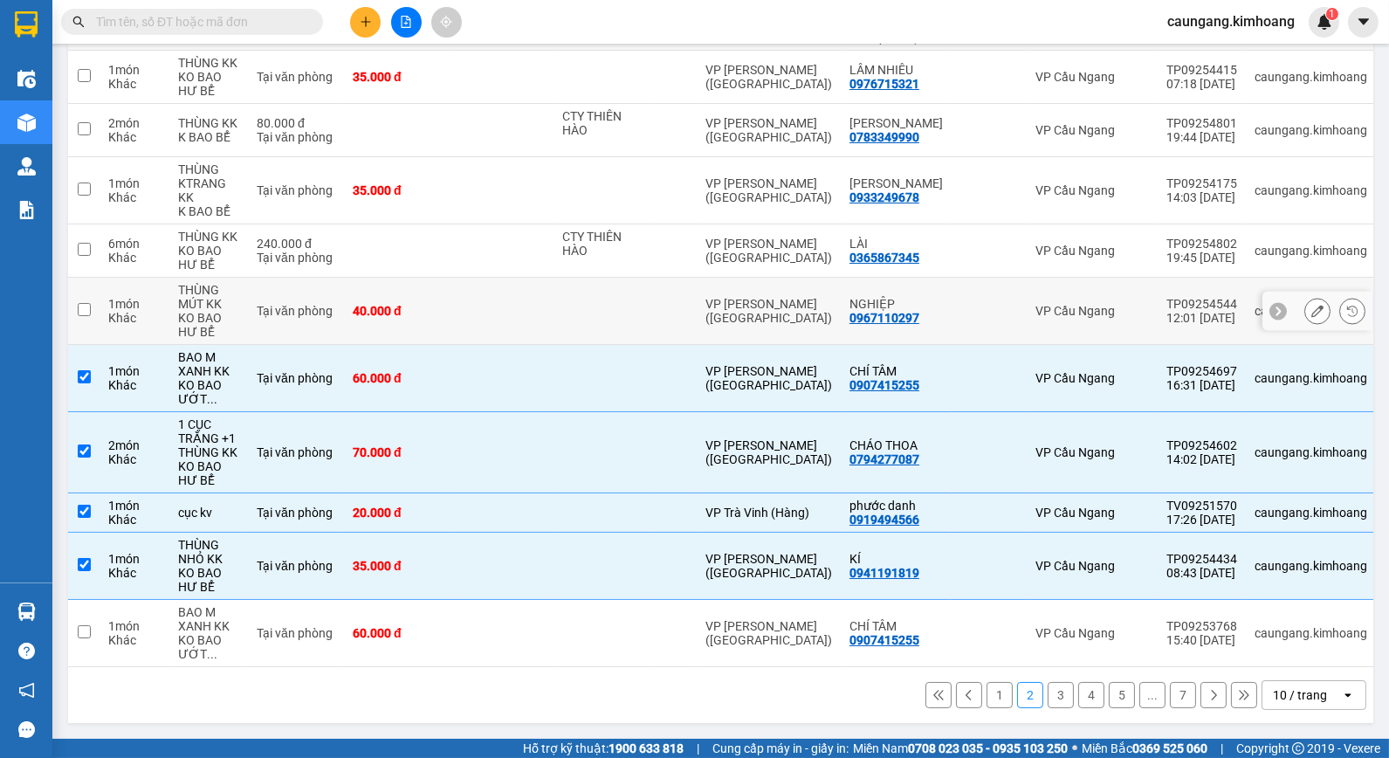
click at [720, 310] on div "VP [PERSON_NAME] ([GEOGRAPHIC_DATA])" at bounding box center [769, 311] width 127 height 28
checkbox input "true"
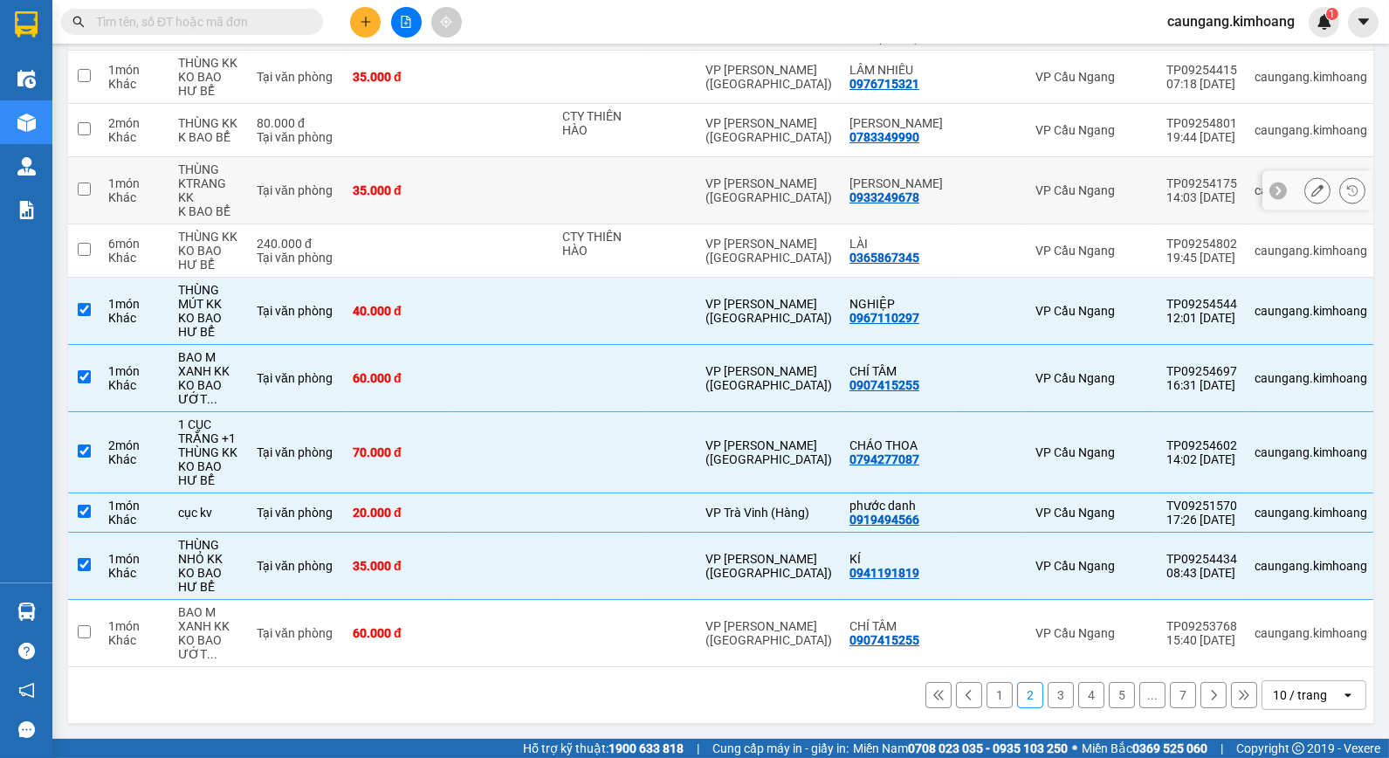
click at [671, 196] on td at bounding box center [673, 190] width 47 height 67
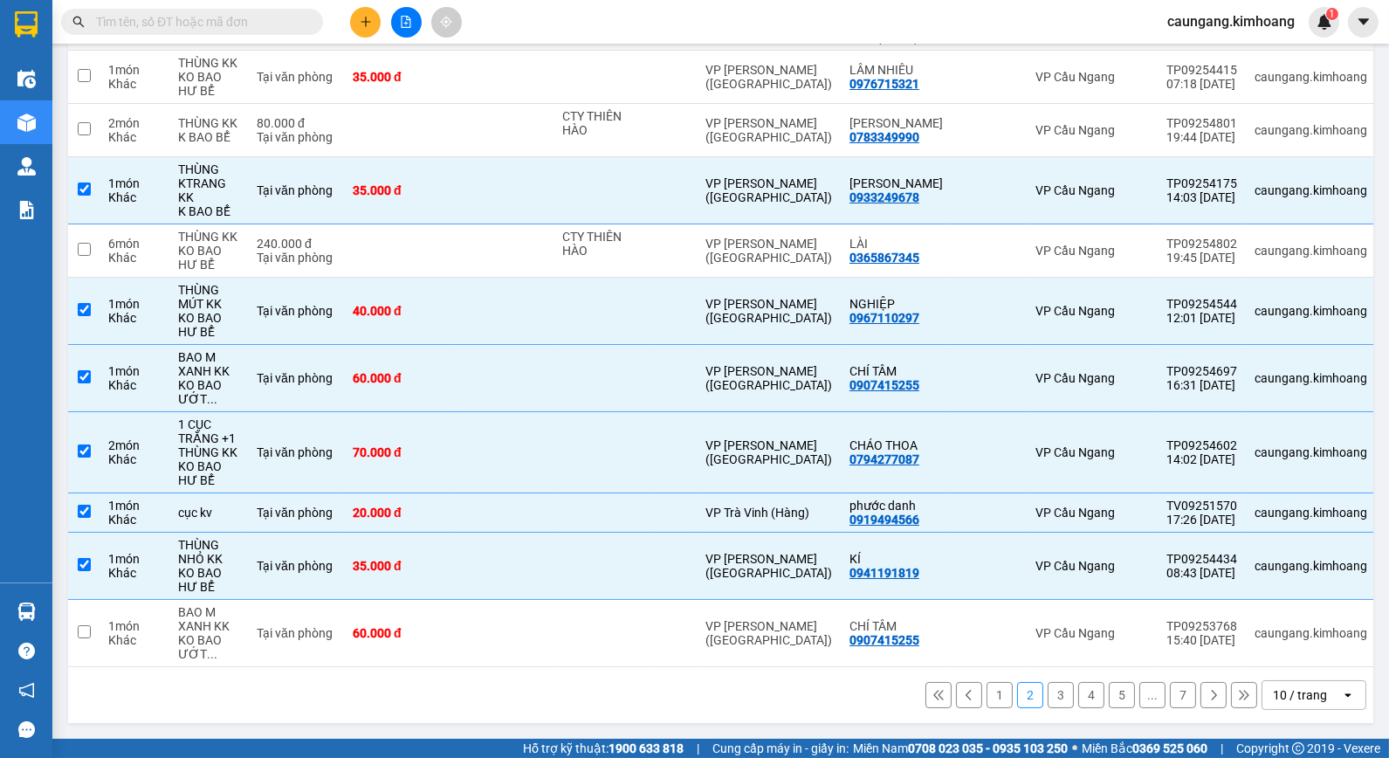
click at [991, 699] on button "1" at bounding box center [1000, 695] width 26 height 26
checkbox input "false"
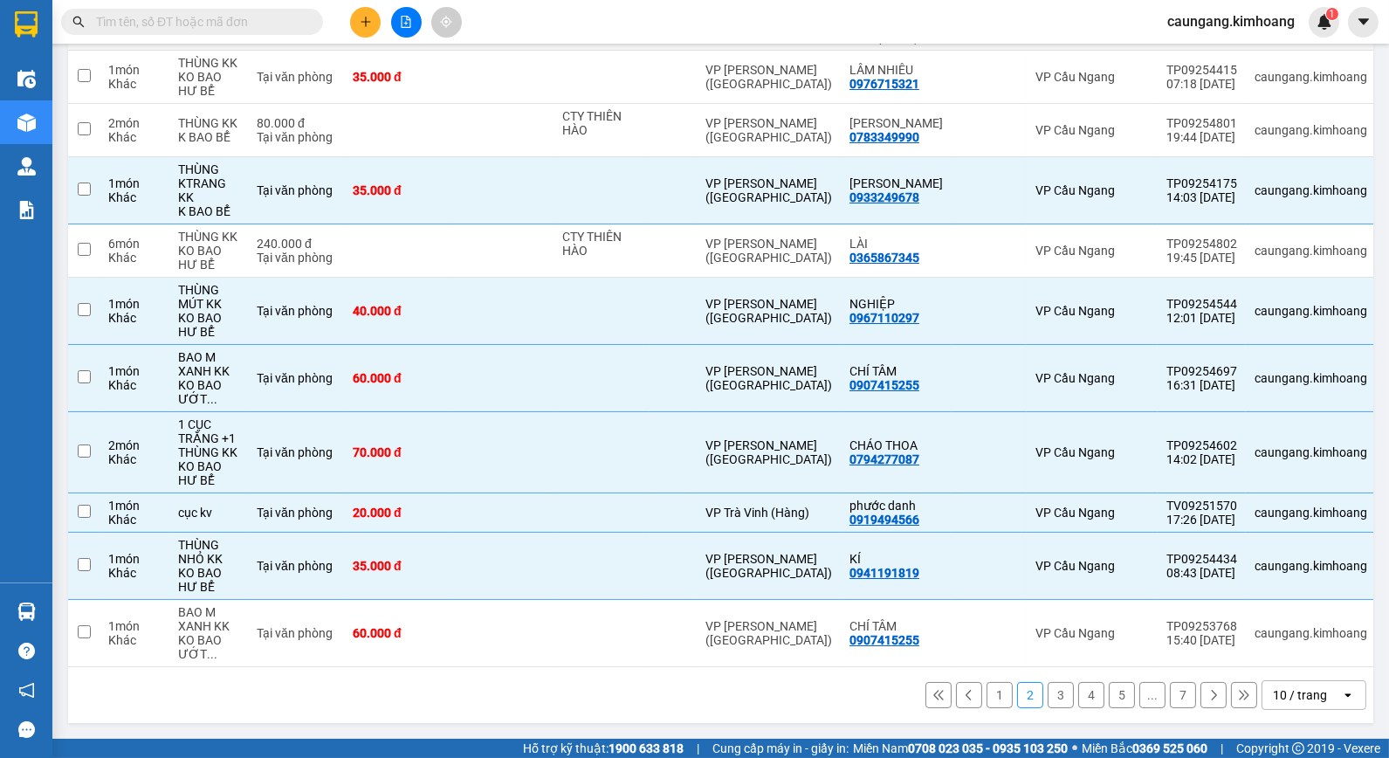
checkbox input "false"
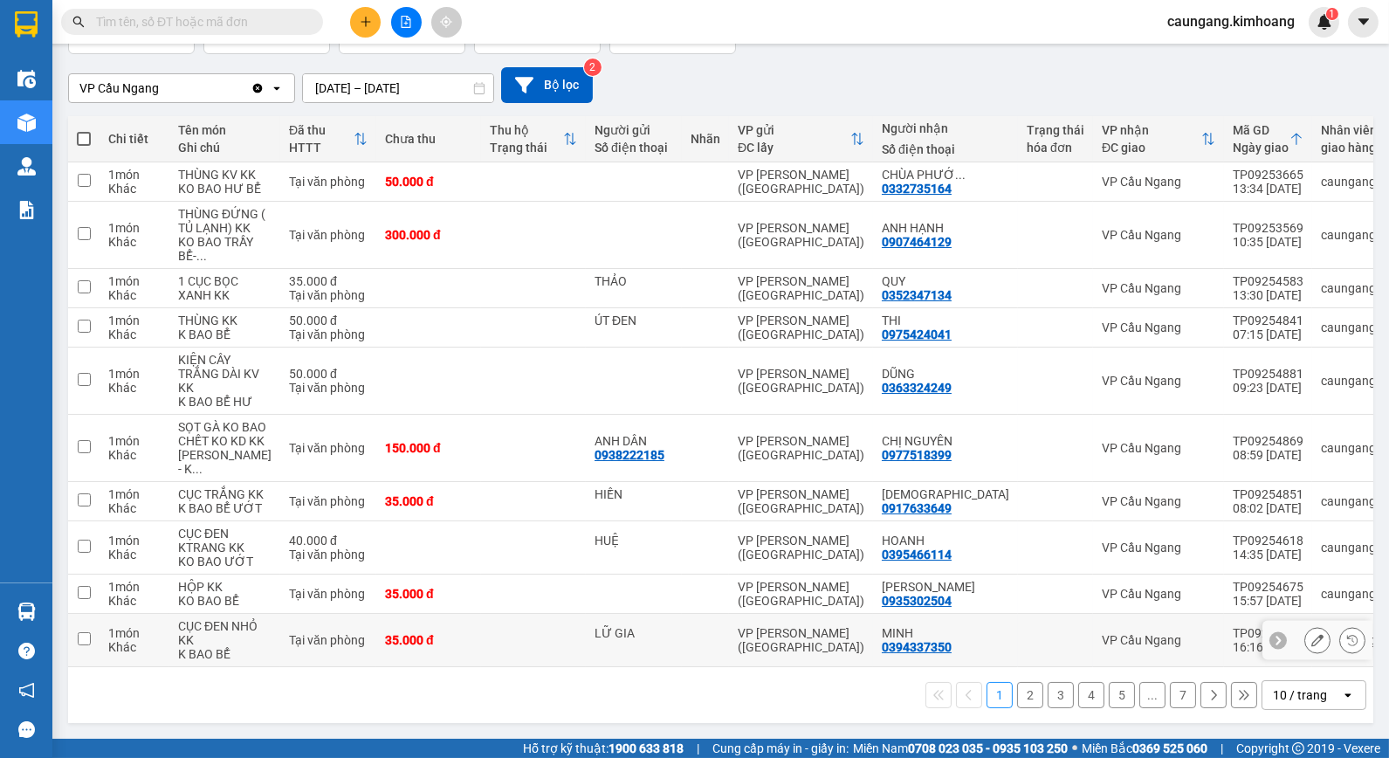
click at [771, 651] on div "VP [PERSON_NAME] ([GEOGRAPHIC_DATA])" at bounding box center [801, 640] width 127 height 28
checkbox input "true"
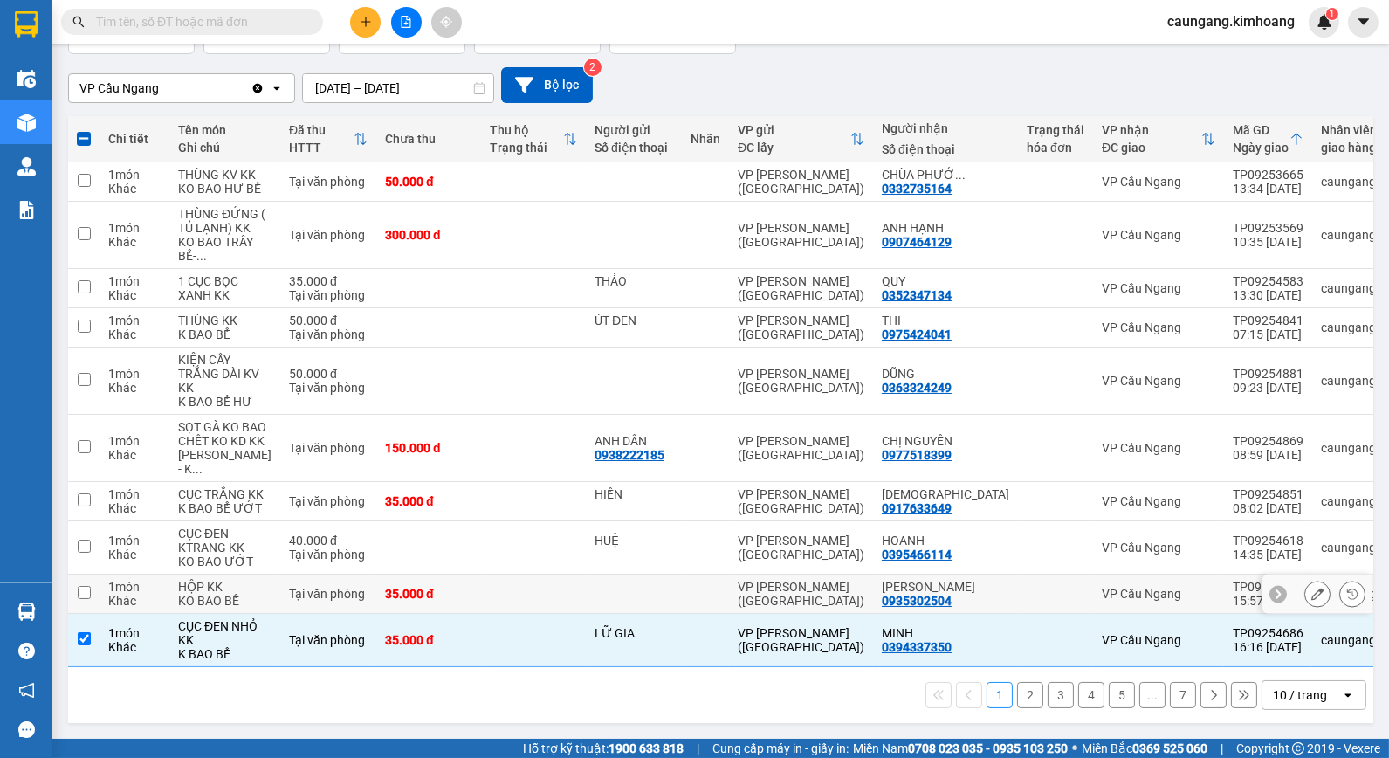
click at [761, 609] on td "VP [PERSON_NAME] ([GEOGRAPHIC_DATA])" at bounding box center [801, 594] width 144 height 39
checkbox input "true"
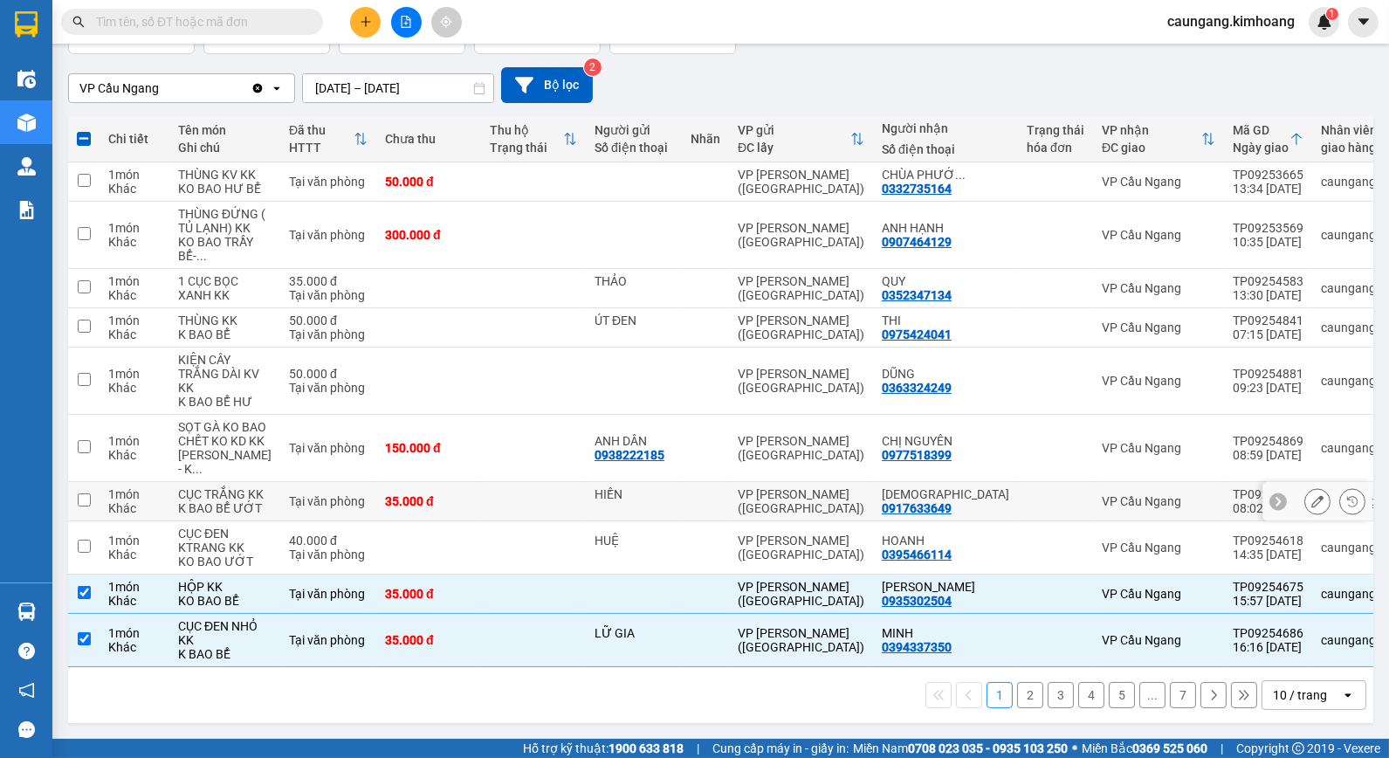
click at [745, 482] on td "VP [PERSON_NAME] ([GEOGRAPHIC_DATA])" at bounding box center [801, 501] width 144 height 39
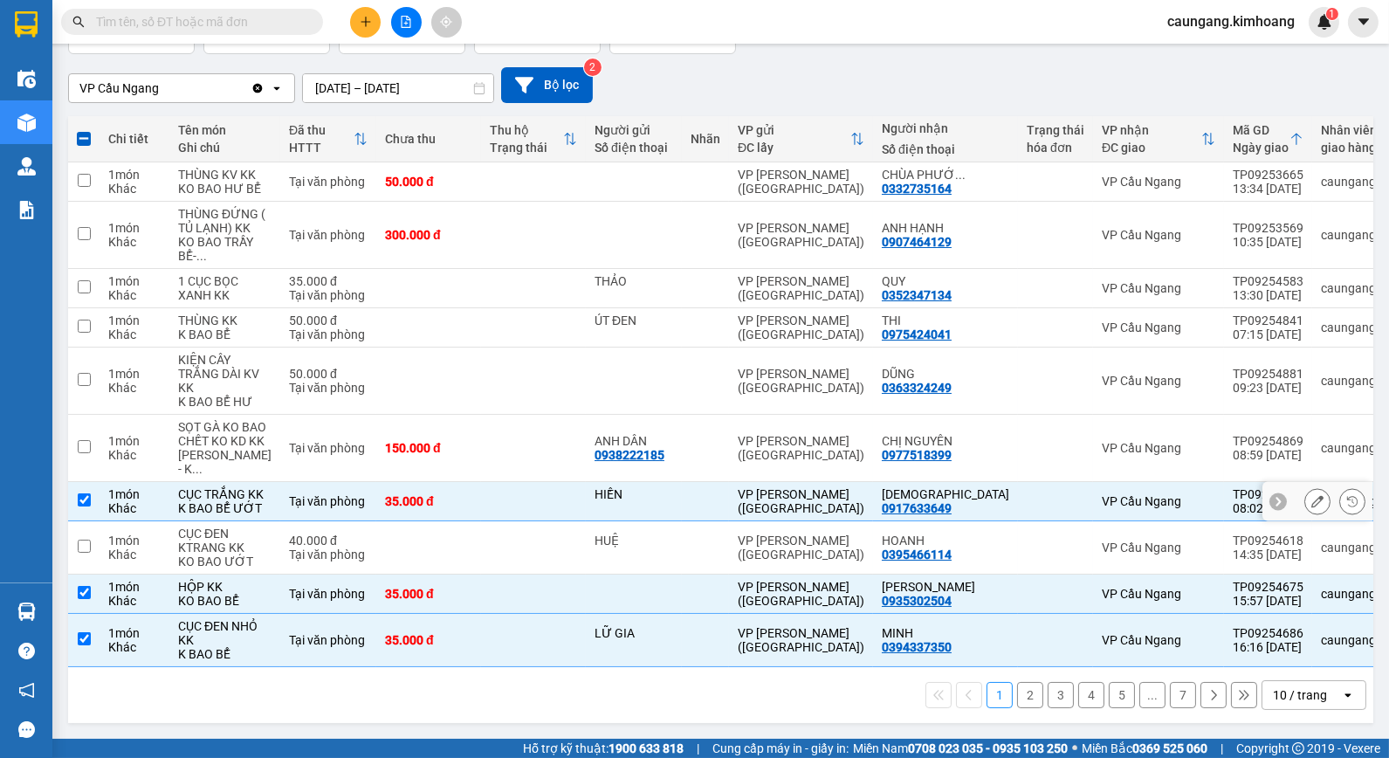
click at [729, 482] on td "VP [PERSON_NAME] ([GEOGRAPHIC_DATA])" at bounding box center [801, 501] width 144 height 39
checkbox input "false"
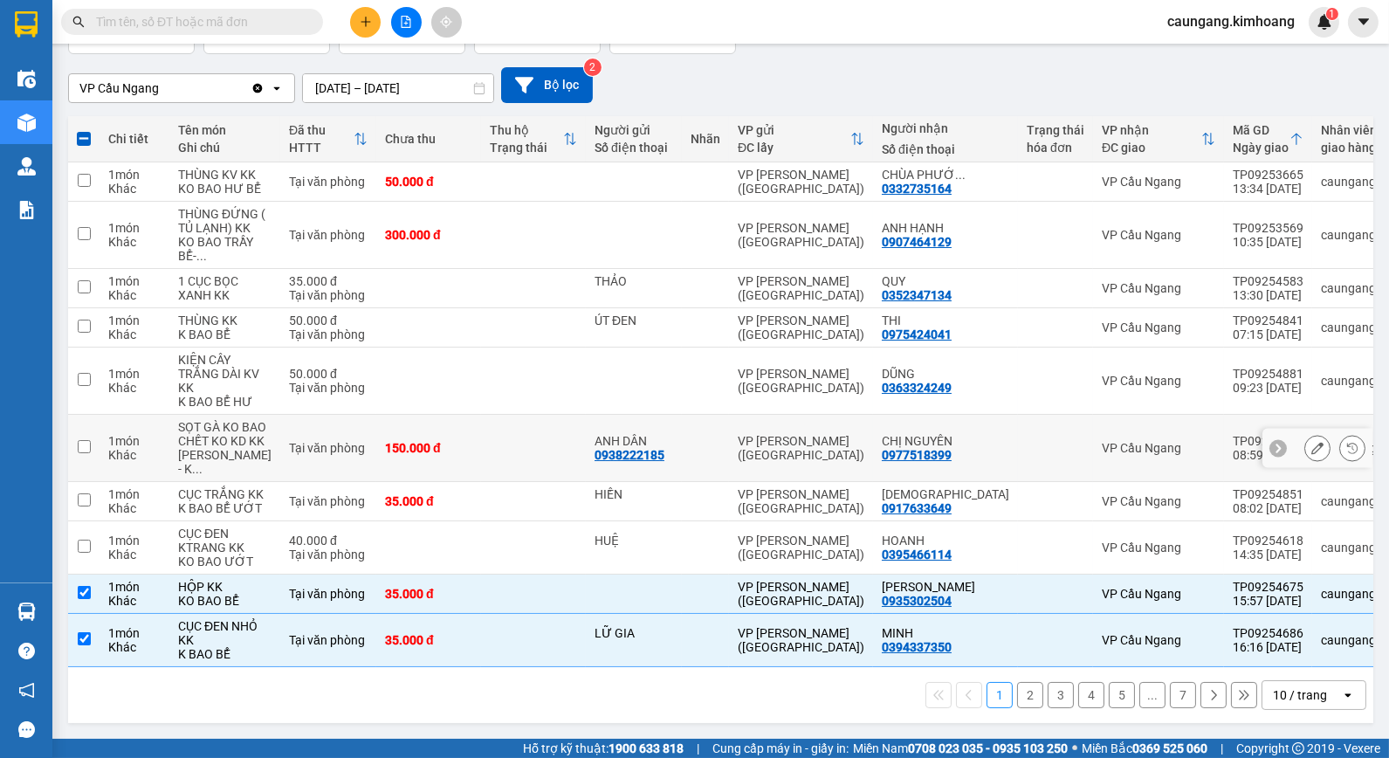
click at [729, 415] on td "VP [PERSON_NAME] ([GEOGRAPHIC_DATA])" at bounding box center [801, 448] width 144 height 67
checkbox input "true"
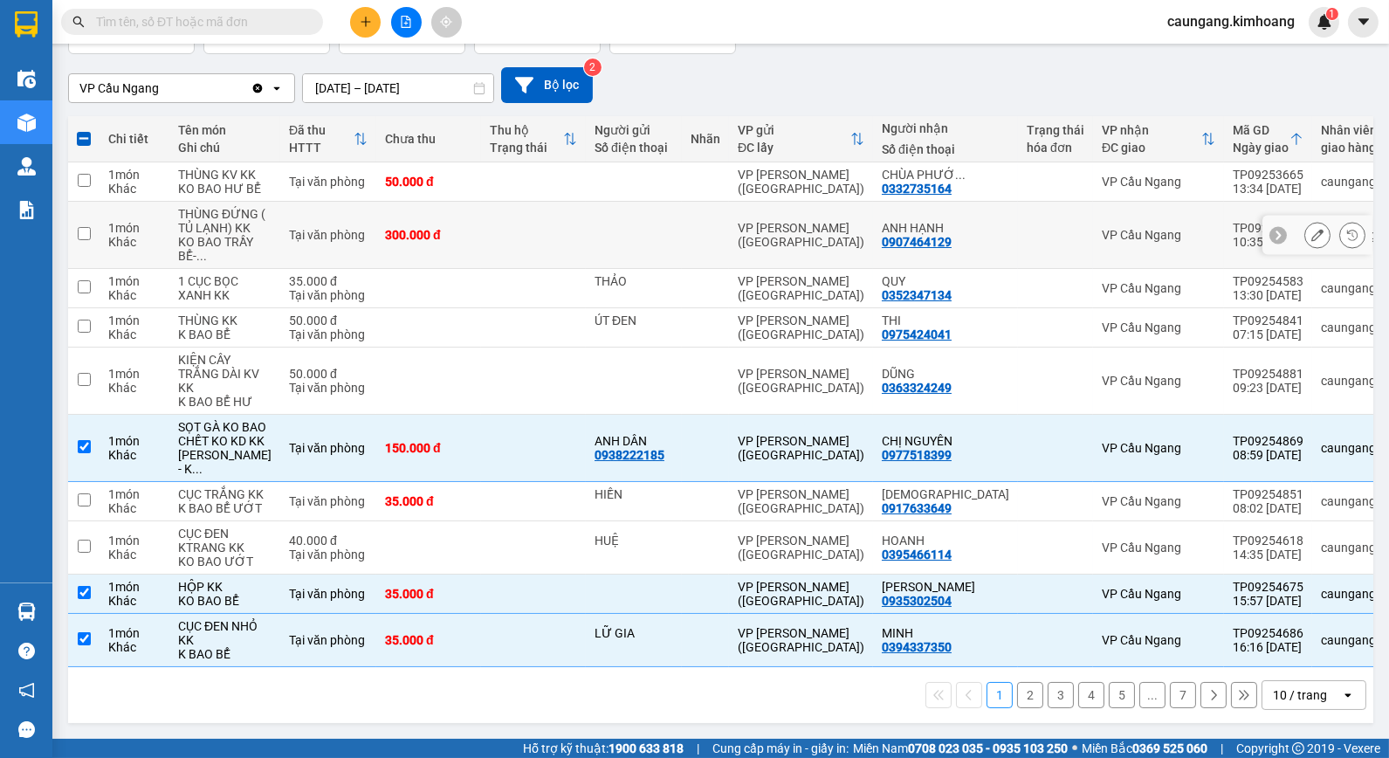
click at [691, 202] on td at bounding box center [705, 235] width 47 height 67
checkbox input "true"
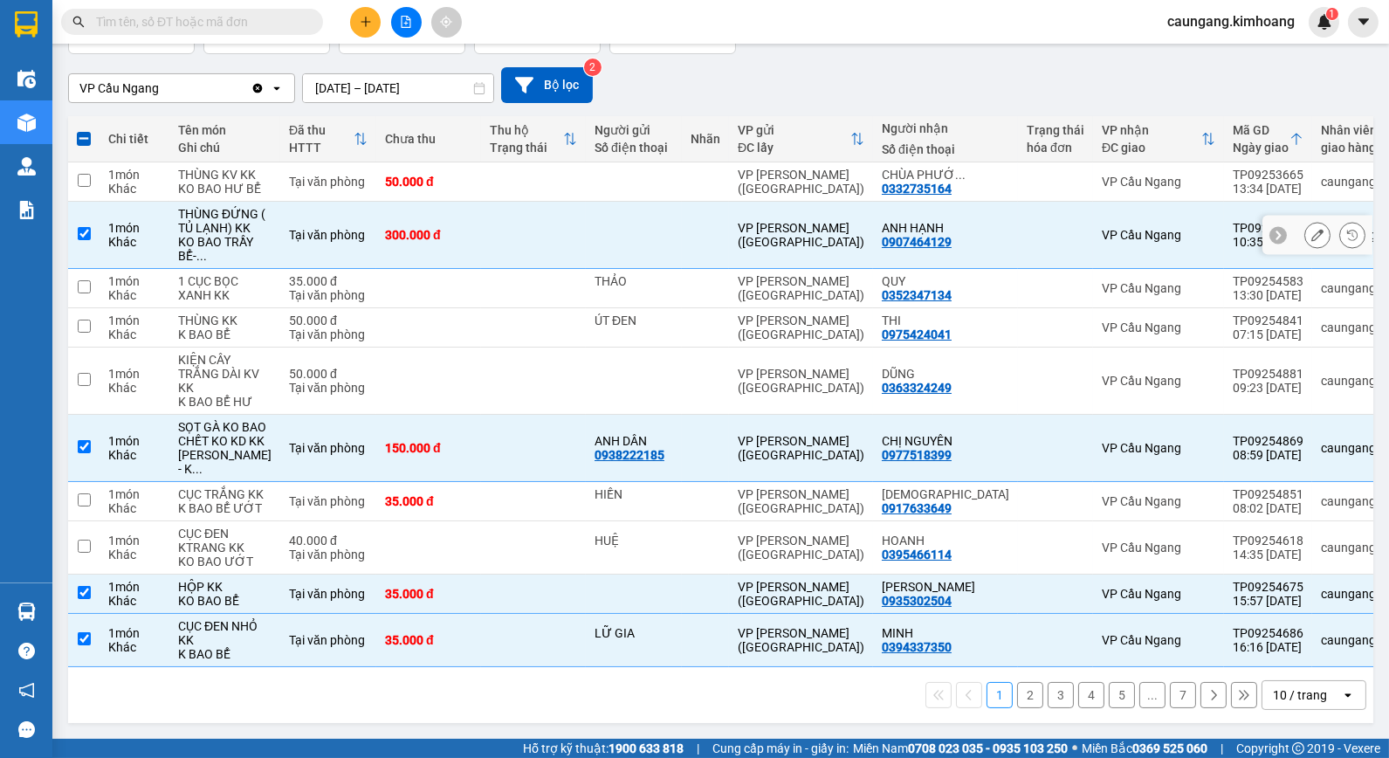
scroll to position [152, 0]
click at [695, 178] on td at bounding box center [705, 181] width 47 height 39
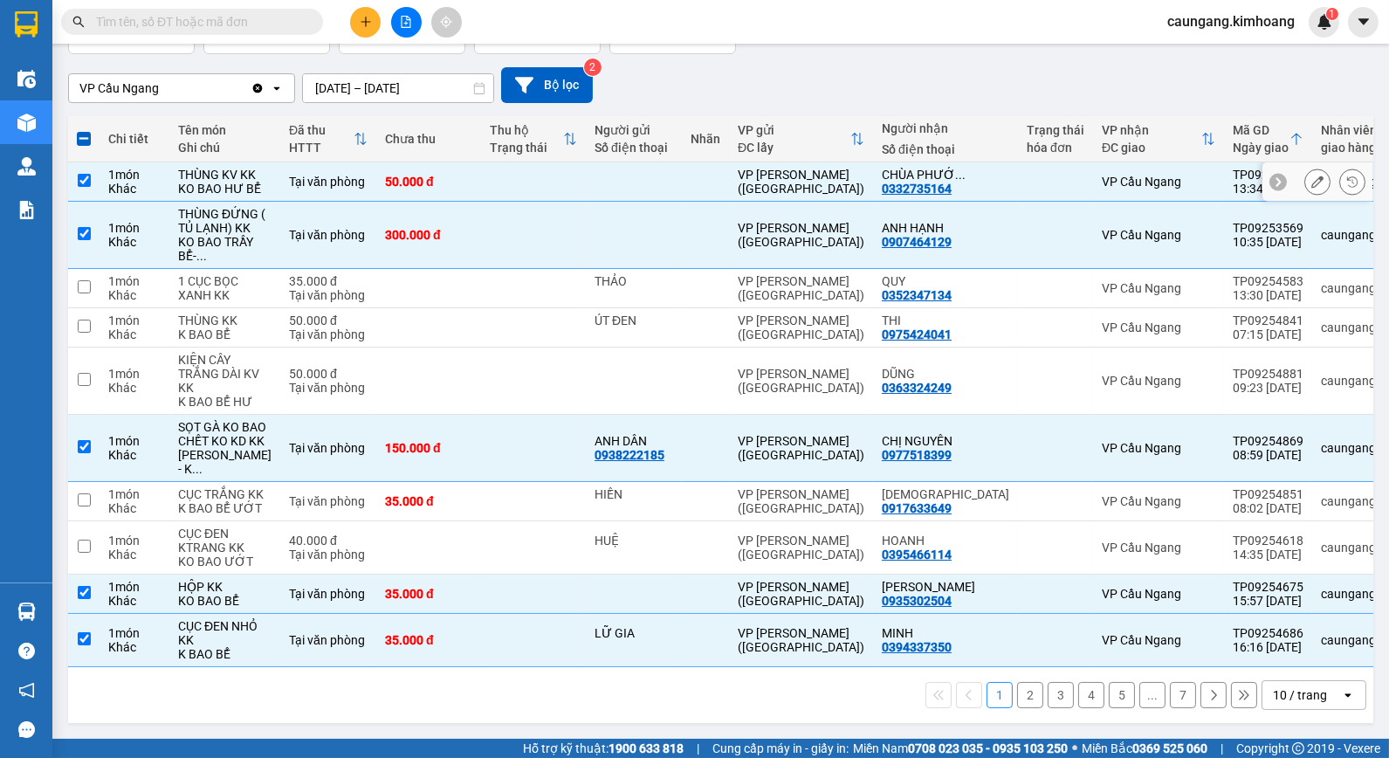
checkbox input "true"
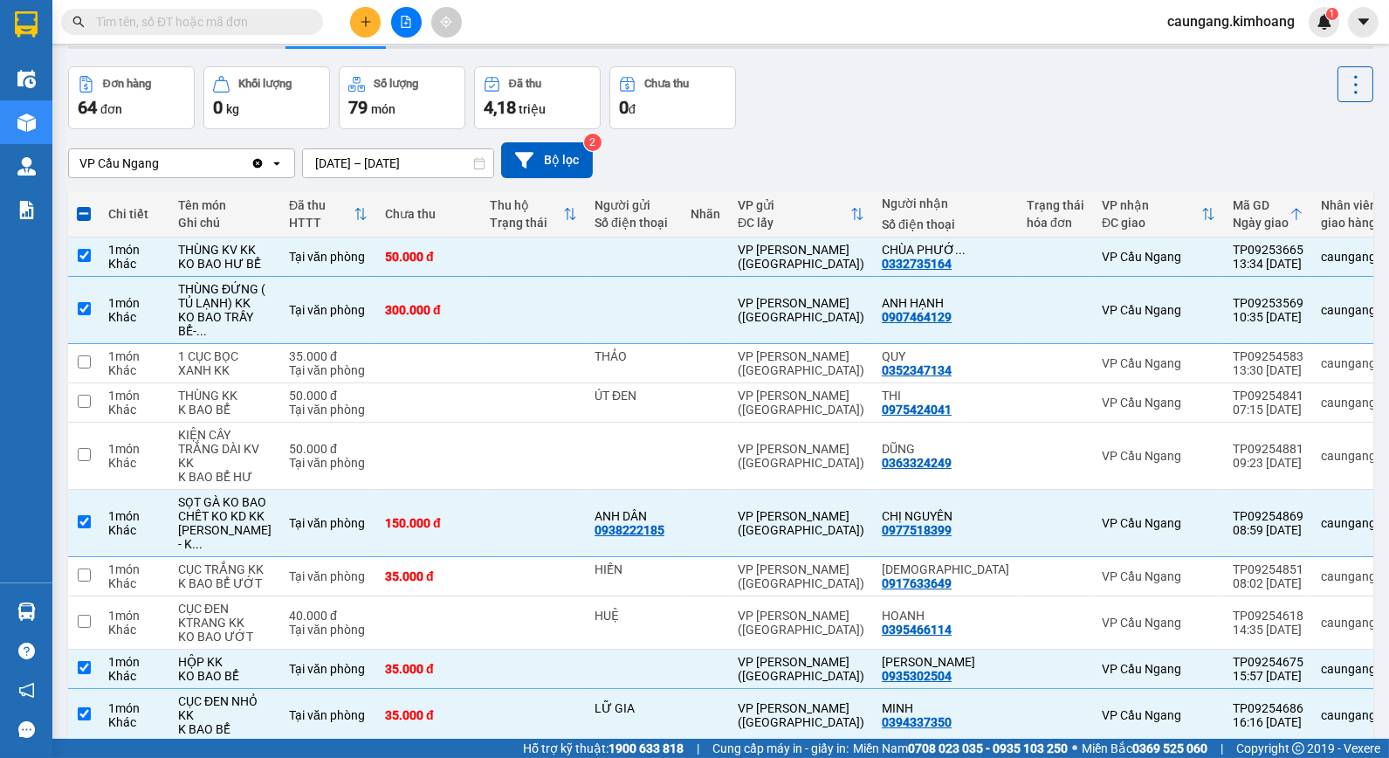
scroll to position [0, 0]
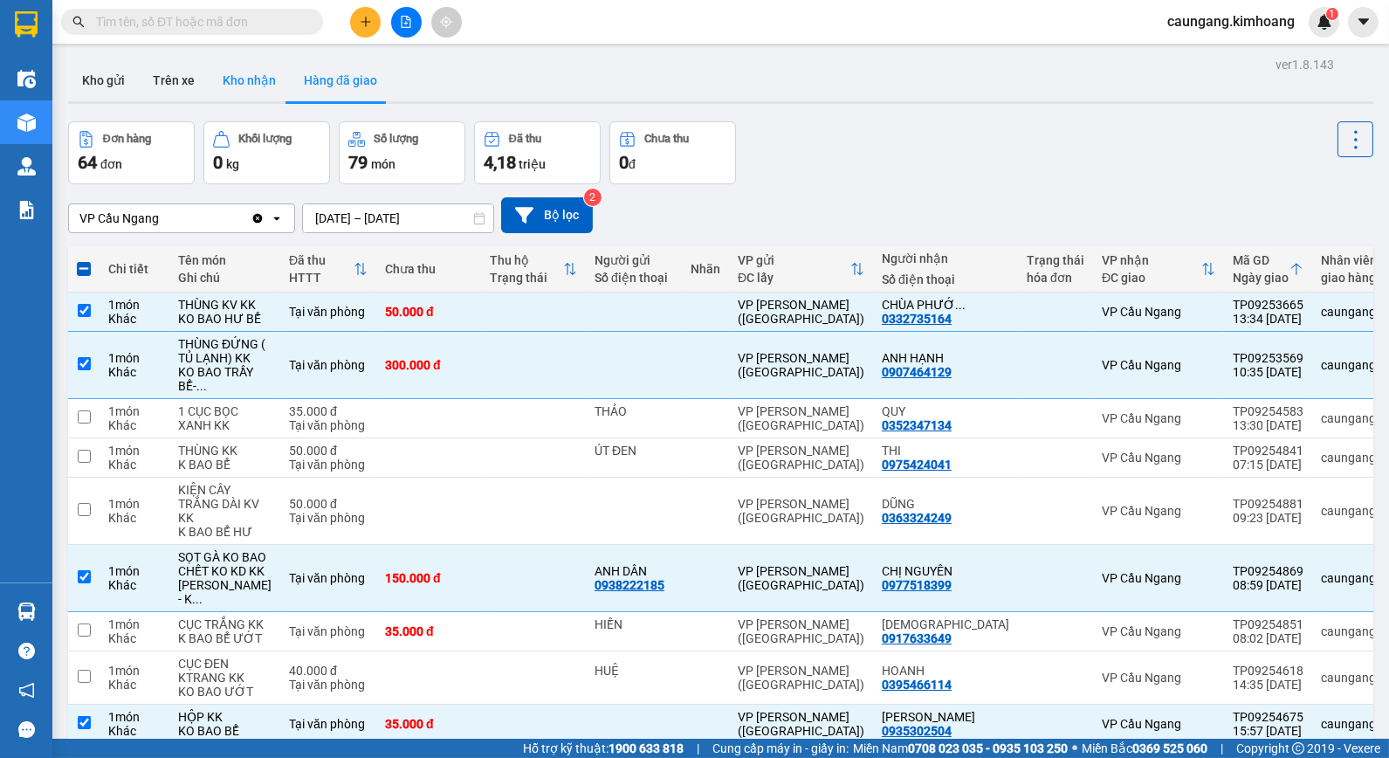
click at [257, 75] on button "Kho nhận" at bounding box center [249, 80] width 81 height 42
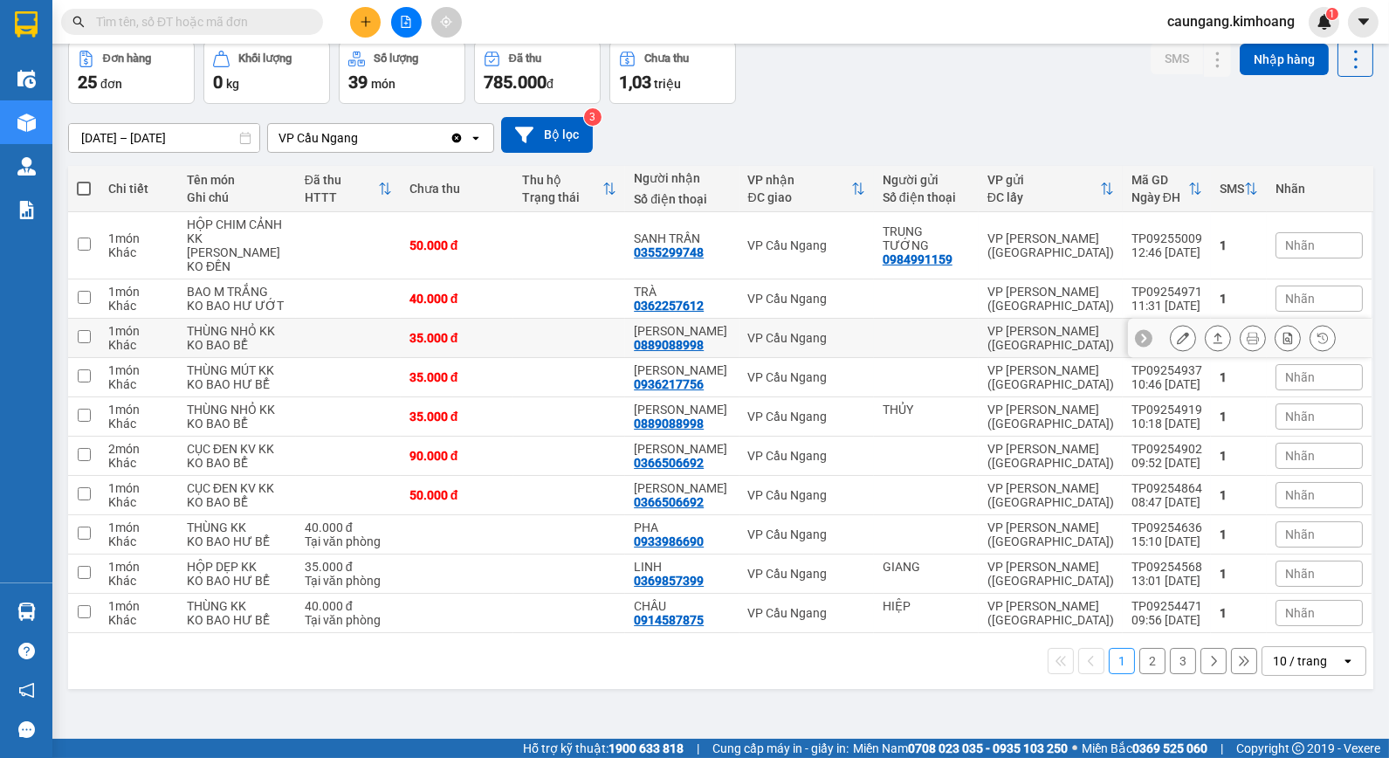
scroll to position [131, 0]
click at [530, 474] on td at bounding box center [569, 456] width 113 height 39
checkbox input "true"
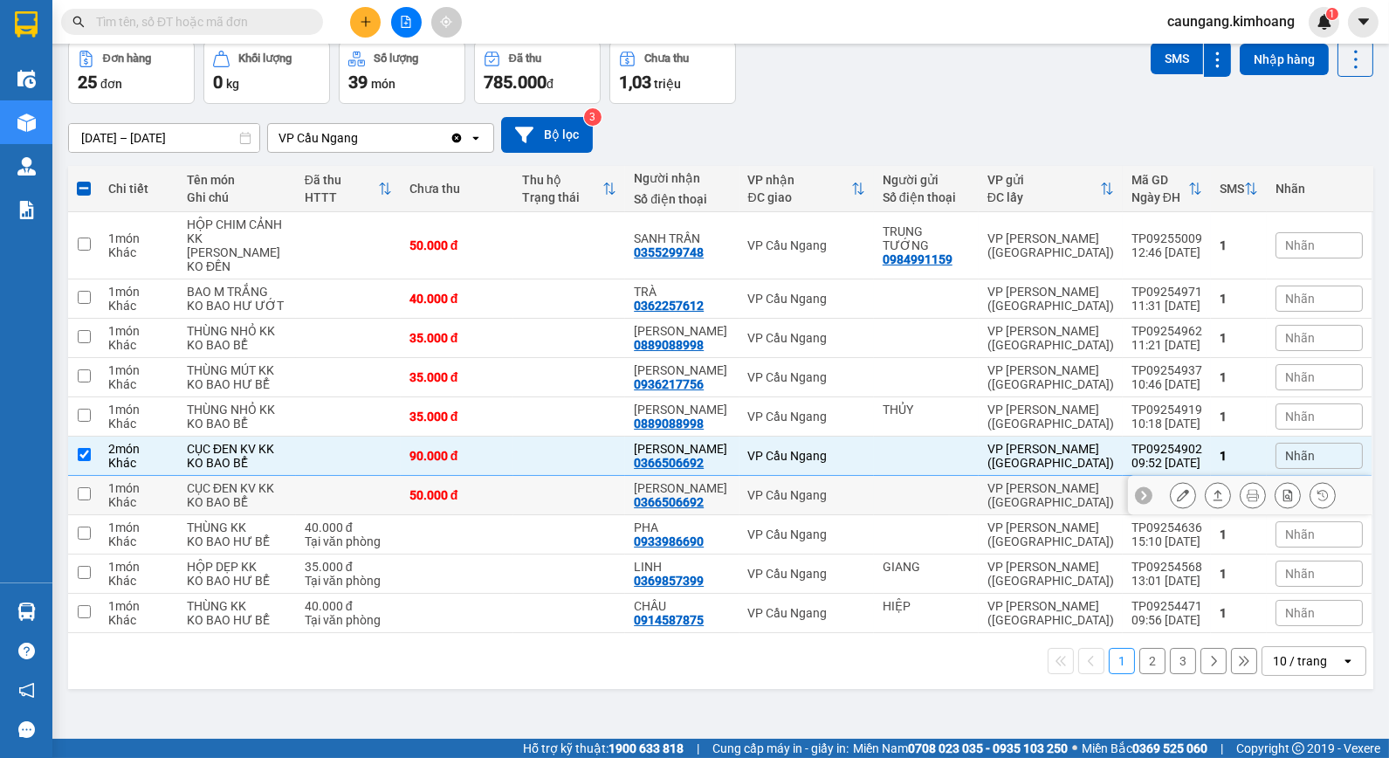
click at [539, 515] on td at bounding box center [569, 495] width 113 height 39
checkbox input "true"
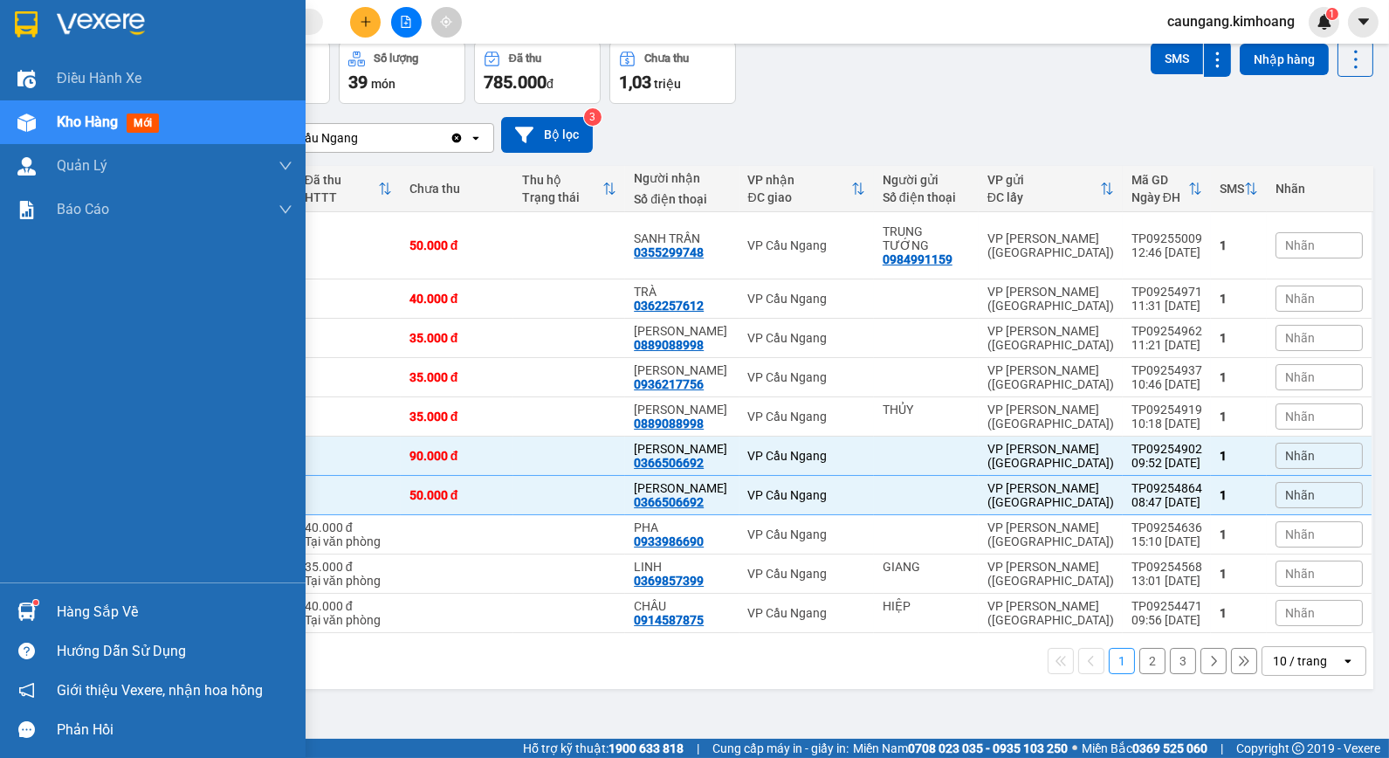
click at [40, 609] on div at bounding box center [26, 611] width 31 height 31
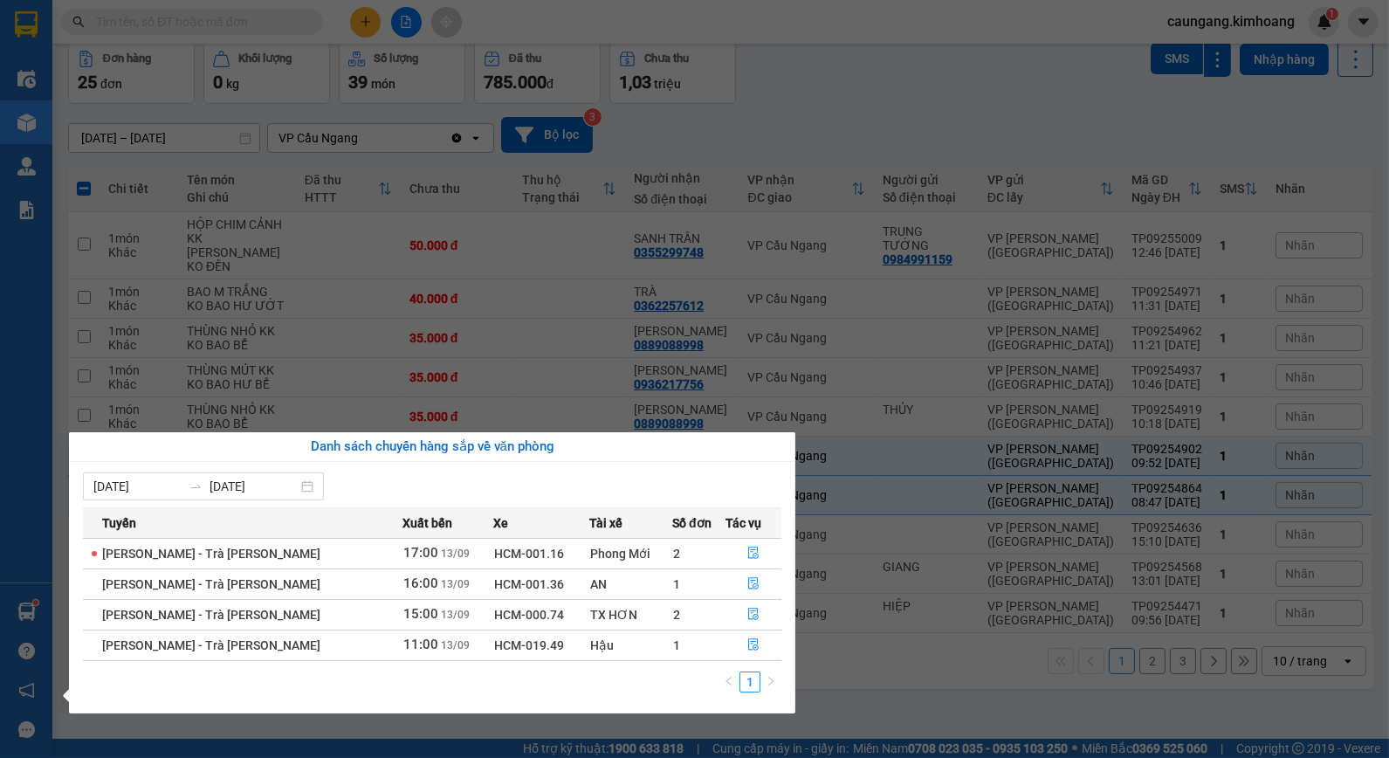
click at [15, 391] on div "Điều [PERSON_NAME] xe Kho hàng mới [PERSON_NAME] [PERSON_NAME] [PERSON_NAME] lý…" at bounding box center [26, 379] width 52 height 758
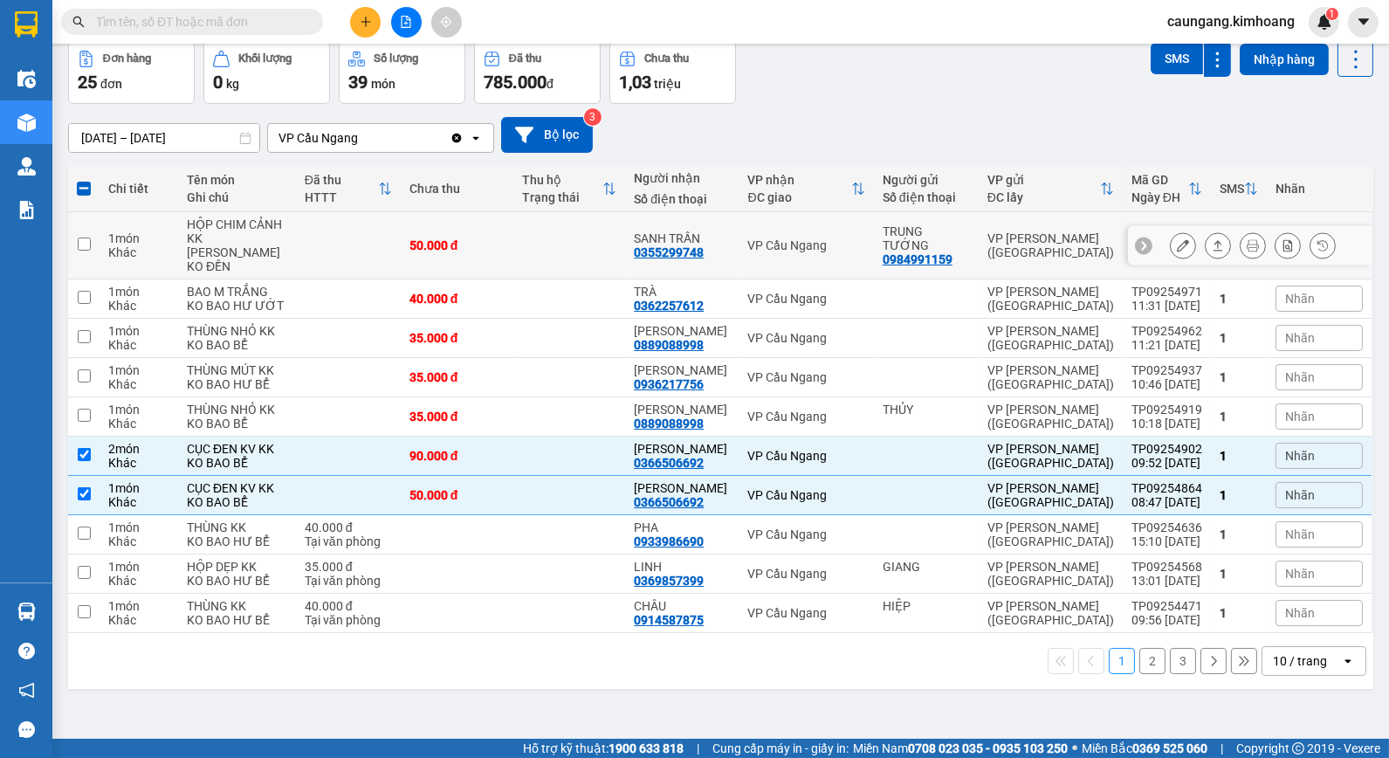
scroll to position [0, 0]
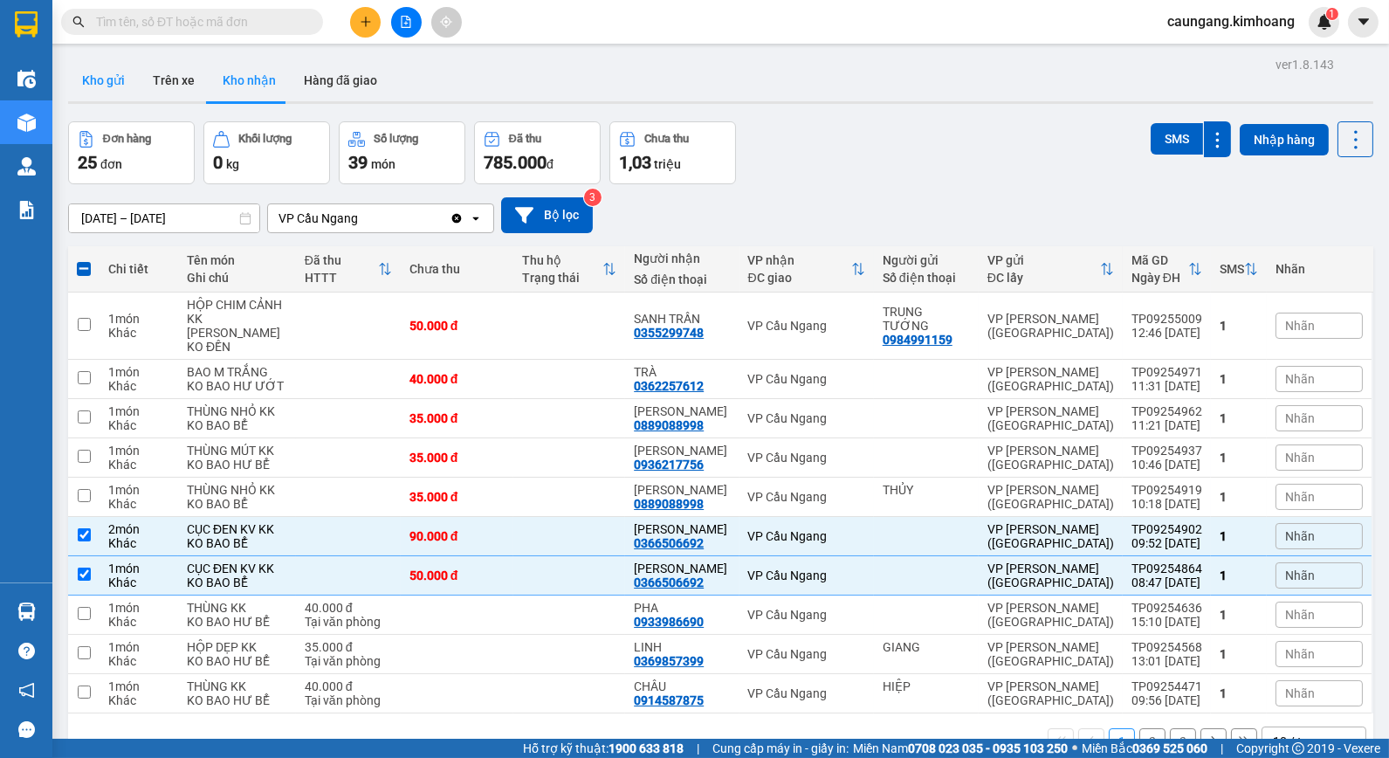
click at [115, 61] on button "Kho gửi" at bounding box center [103, 80] width 71 height 42
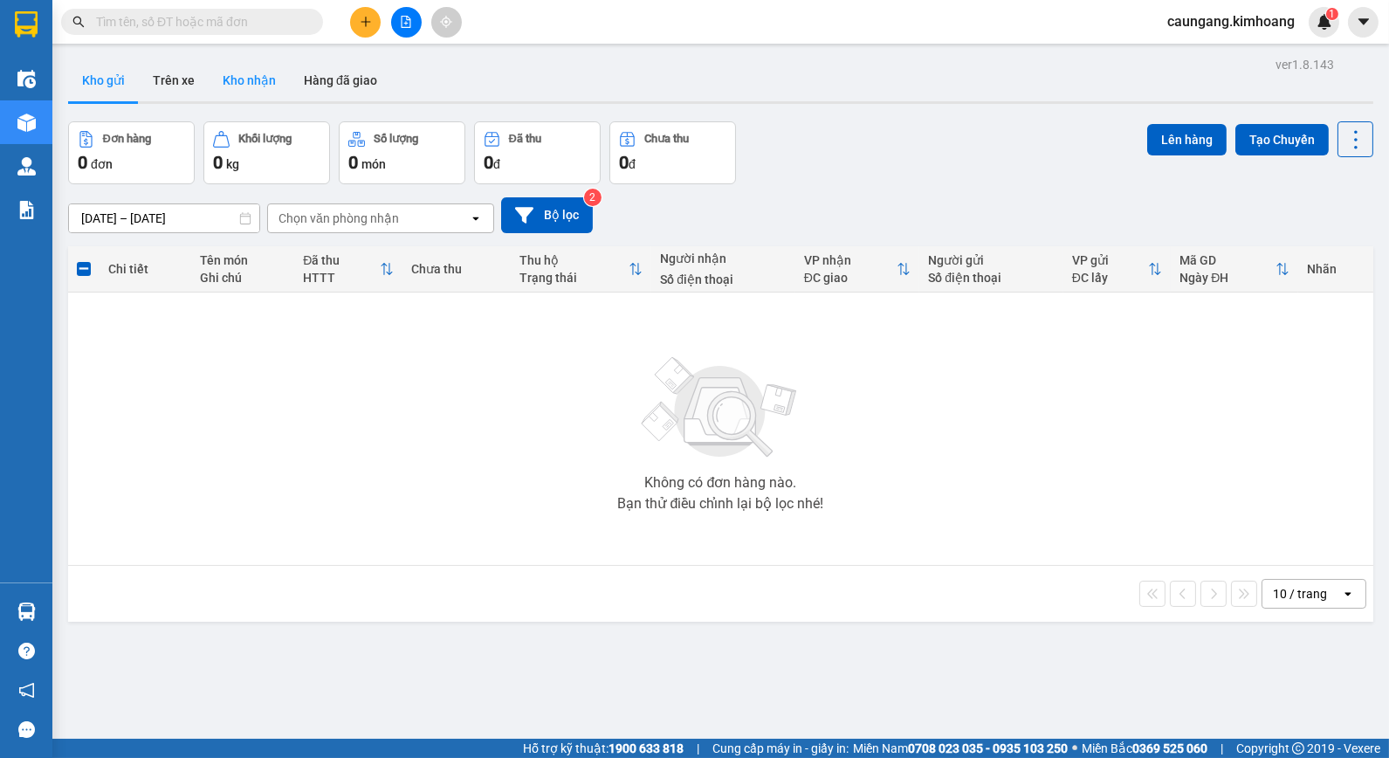
click at [237, 83] on button "Kho nhận" at bounding box center [249, 80] width 81 height 42
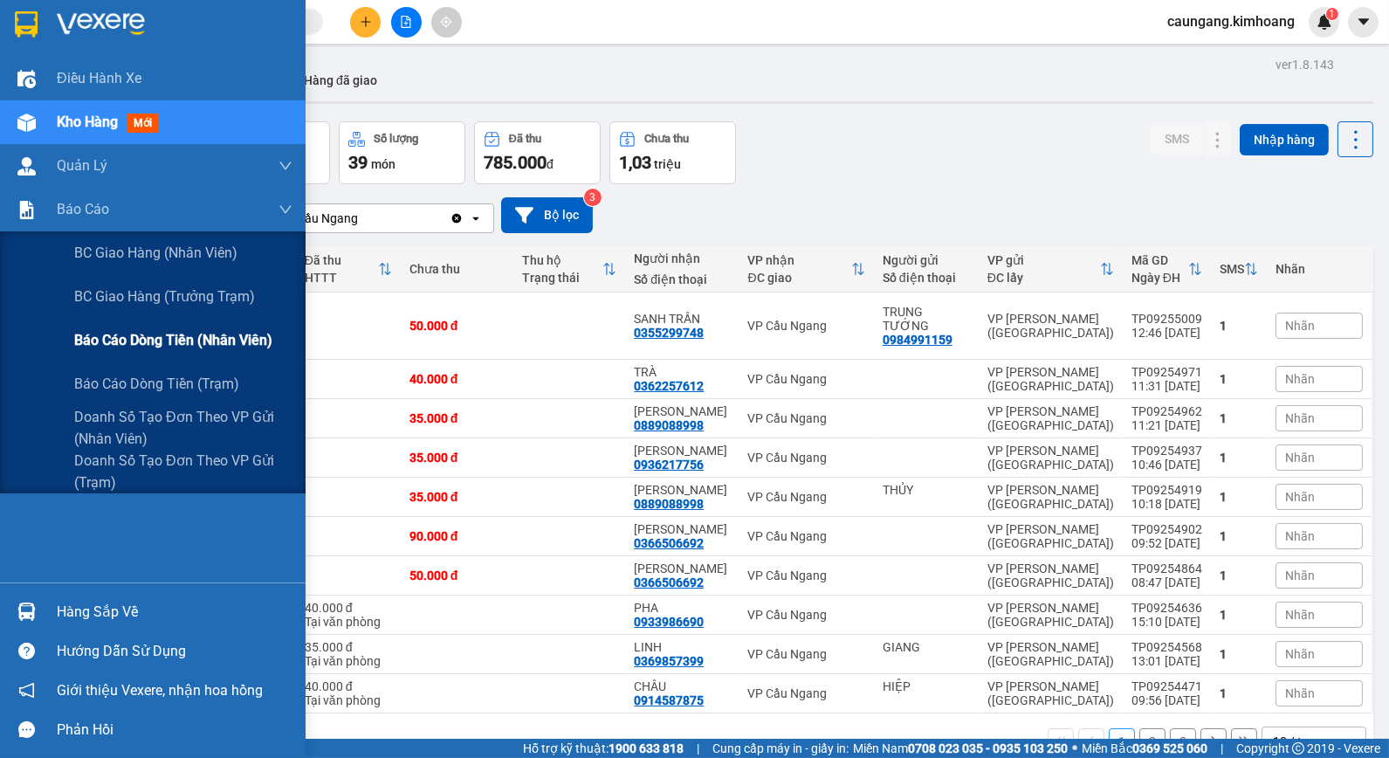
click at [125, 346] on span "Báo cáo dòng tiền (nhân viên)" at bounding box center [173, 340] width 198 height 22
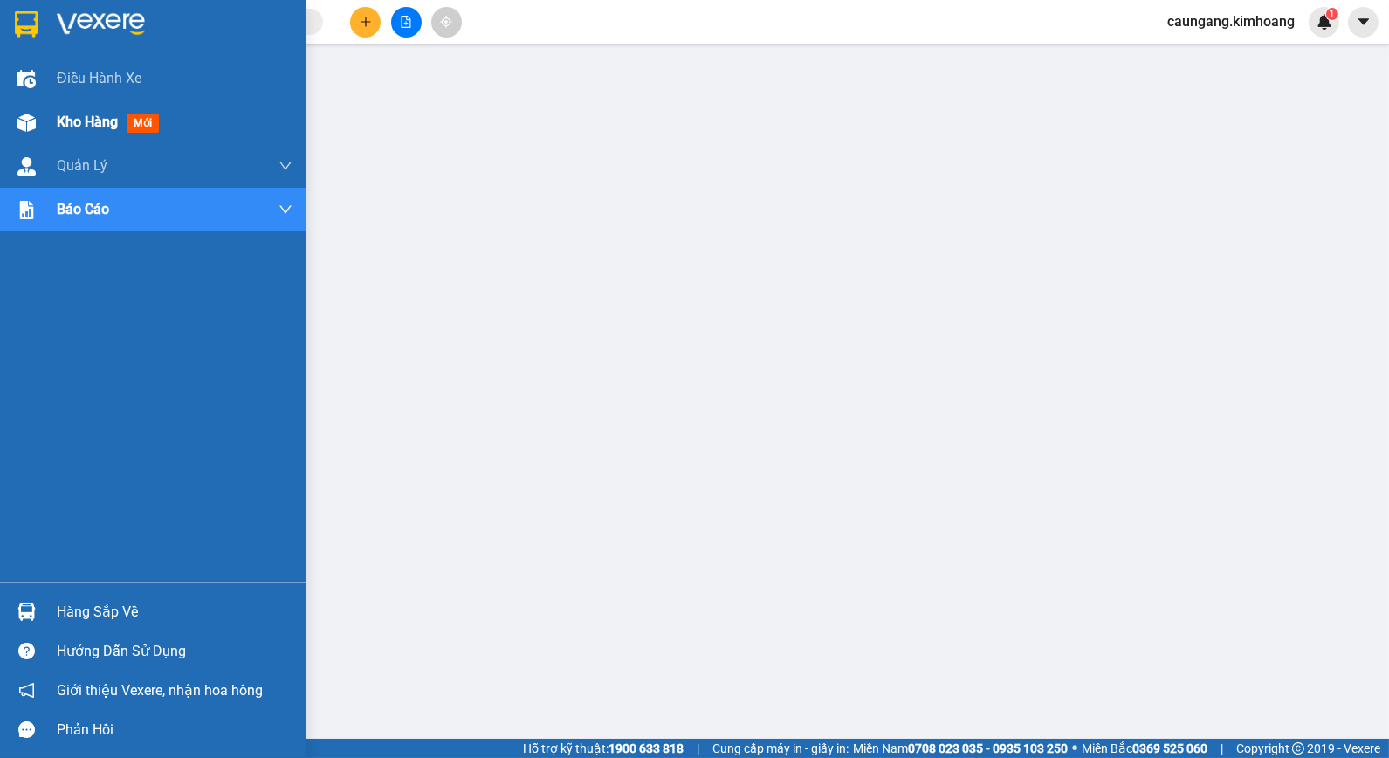
click at [70, 133] on div "Kho hàng mới" at bounding box center [111, 122] width 109 height 22
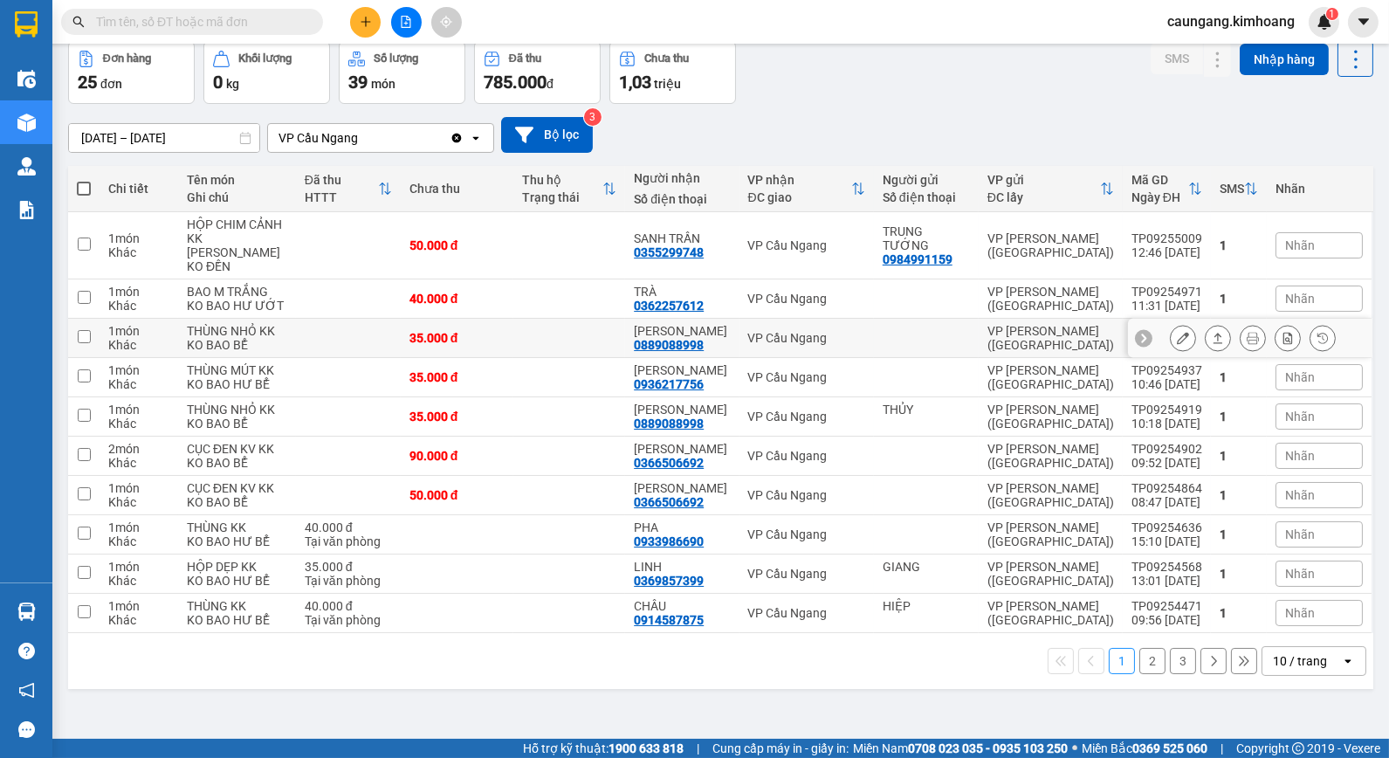
scroll to position [131, 0]
click at [1170, 674] on button "3" at bounding box center [1183, 661] width 26 height 26
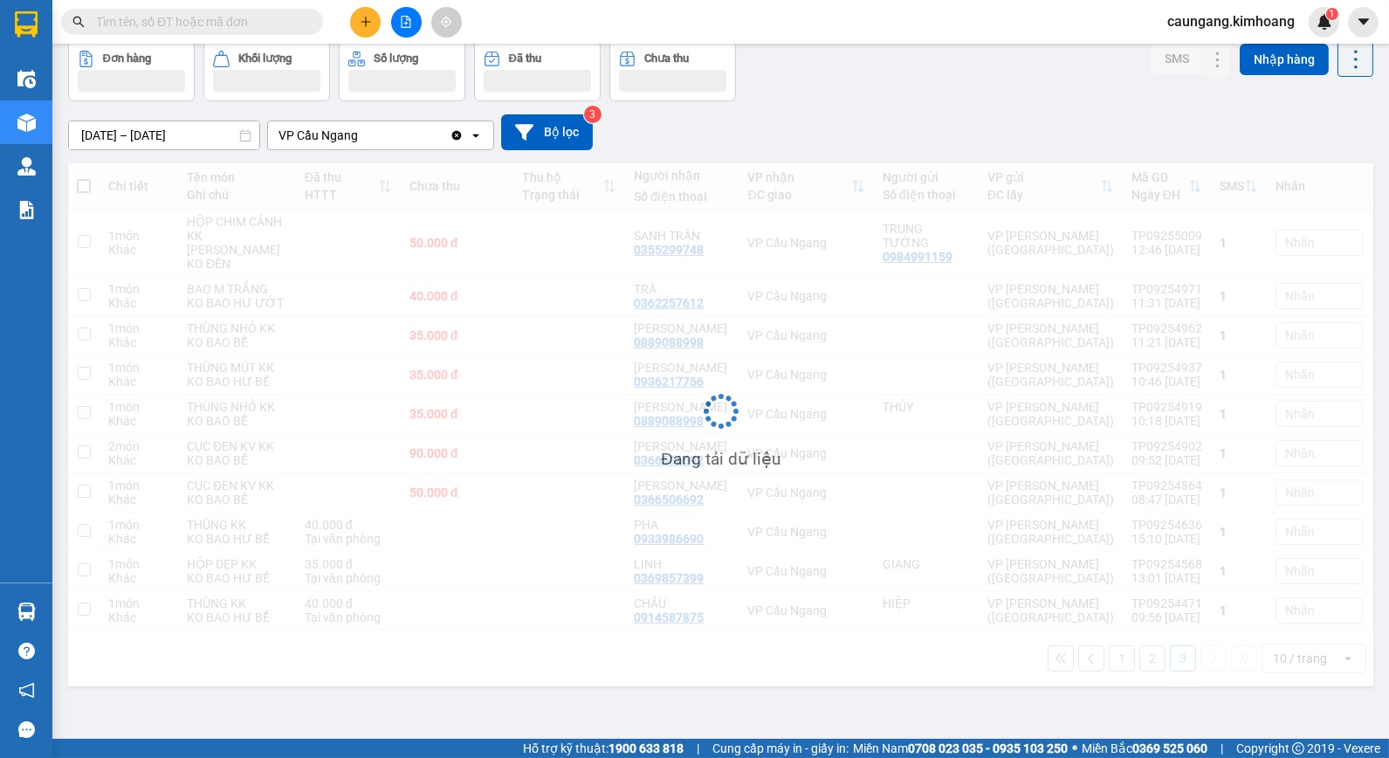
scroll to position [80, 0]
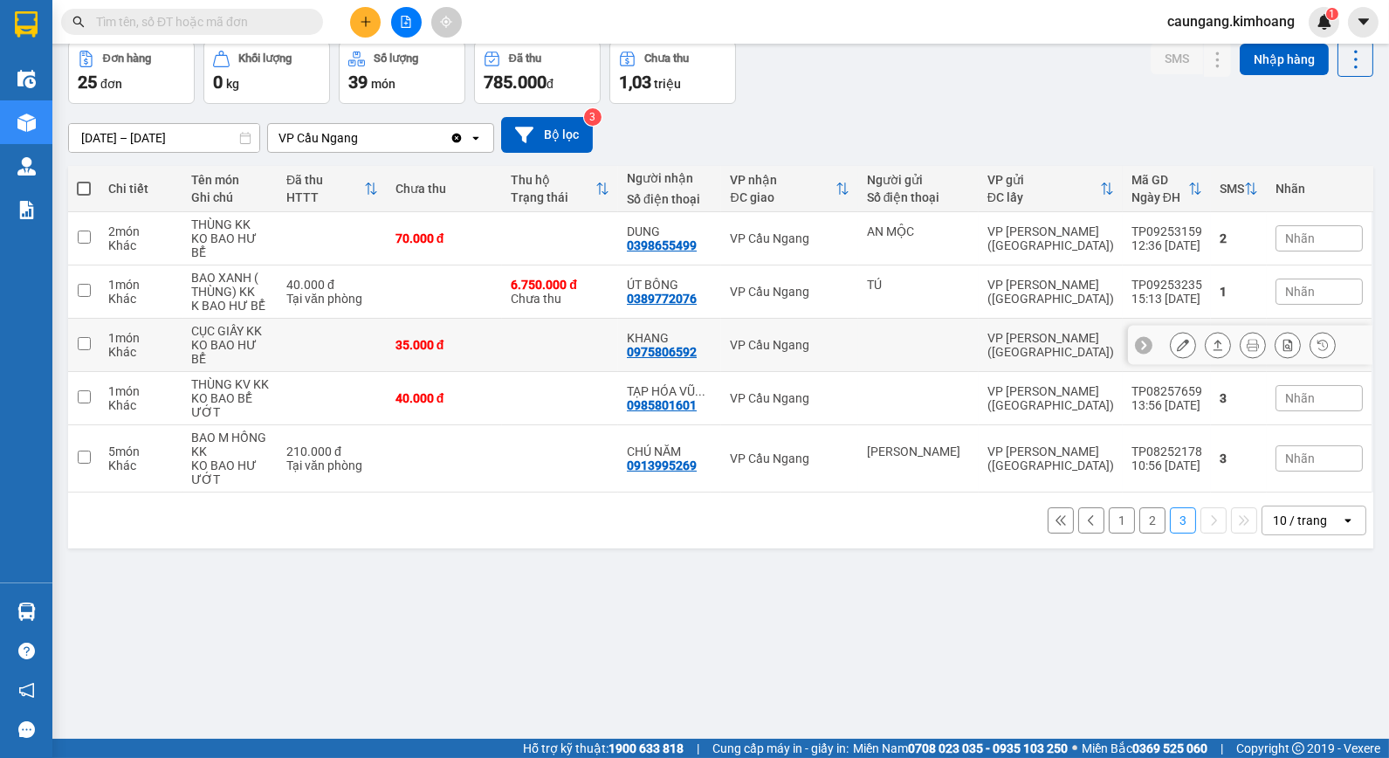
click at [586, 321] on td at bounding box center [560, 345] width 116 height 53
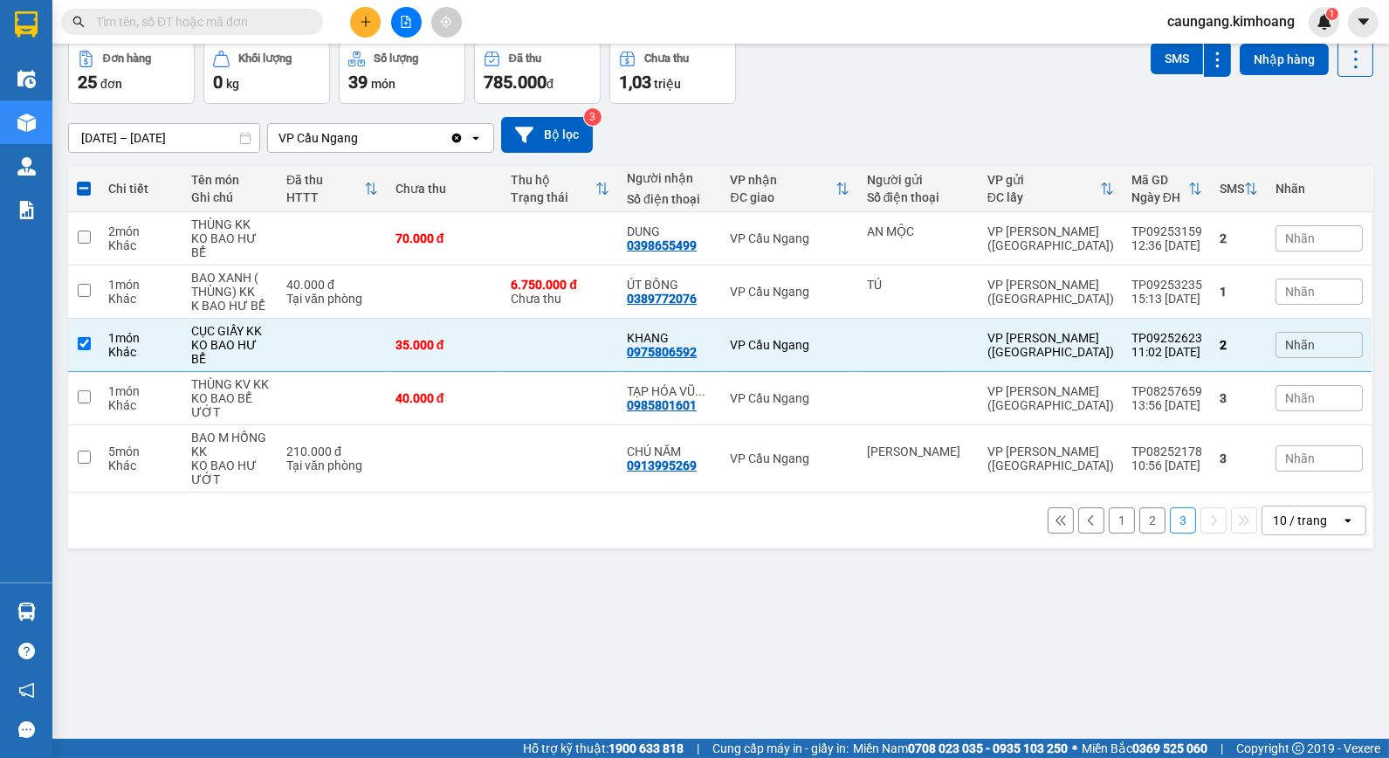
click at [1145, 507] on button "2" at bounding box center [1153, 520] width 26 height 26
checkbox input "false"
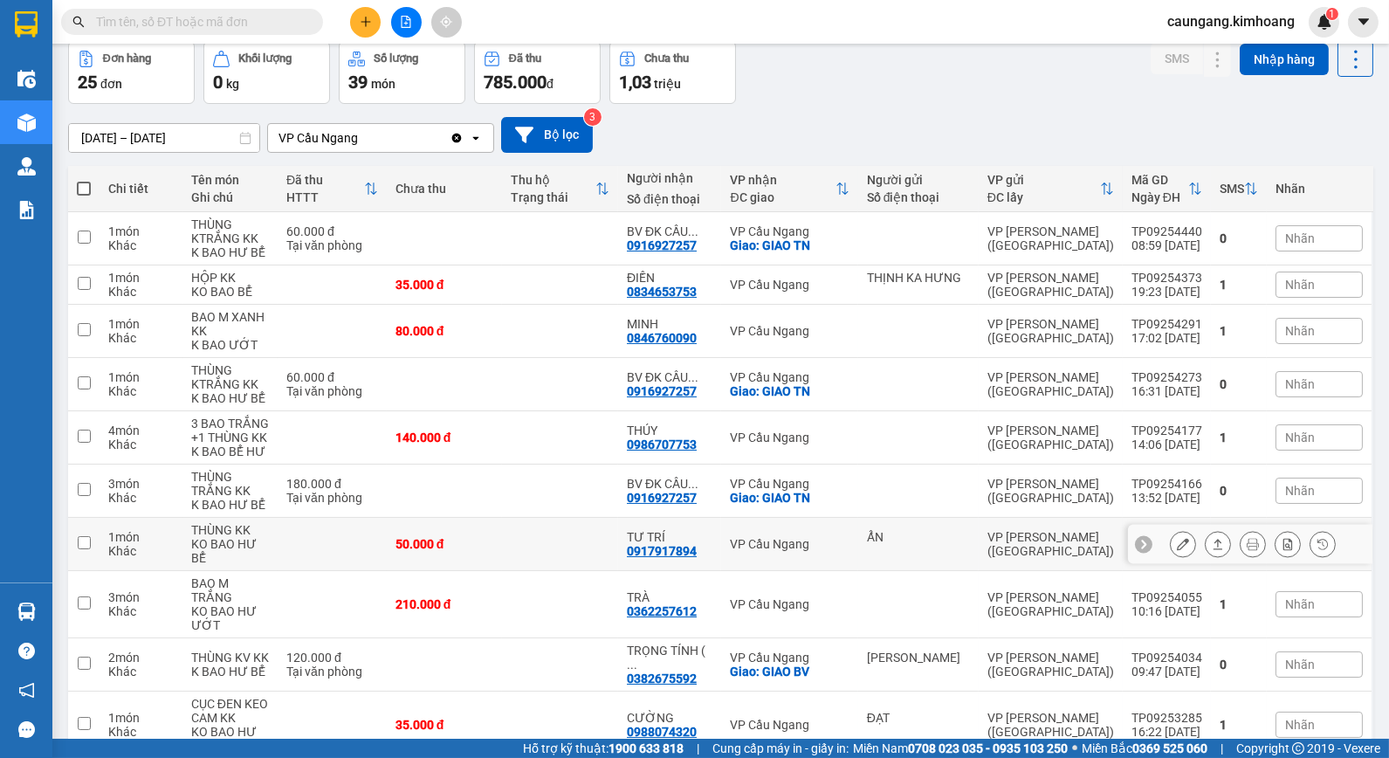
scroll to position [117, 0]
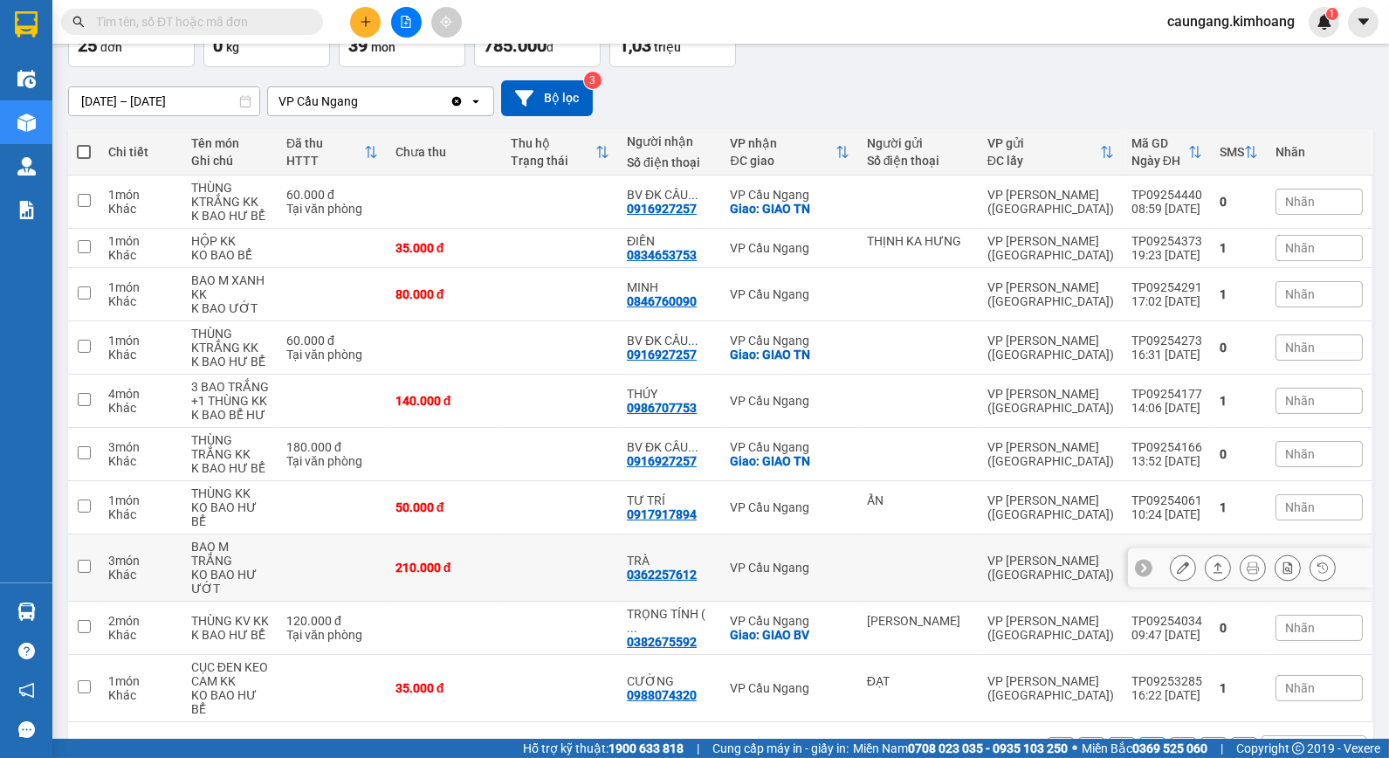
click at [571, 540] on td at bounding box center [560, 567] width 116 height 67
checkbox input "true"
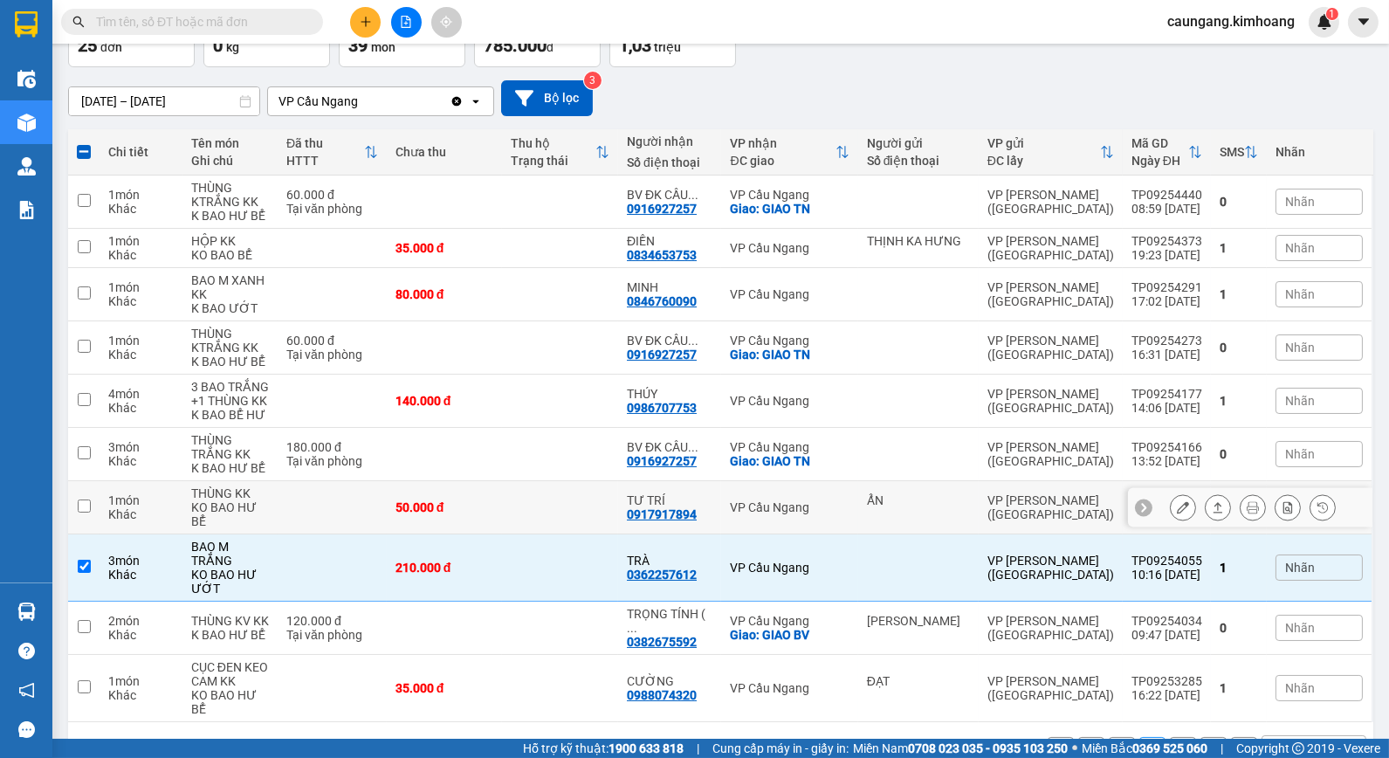
click at [599, 510] on td at bounding box center [560, 507] width 116 height 53
checkbox input "true"
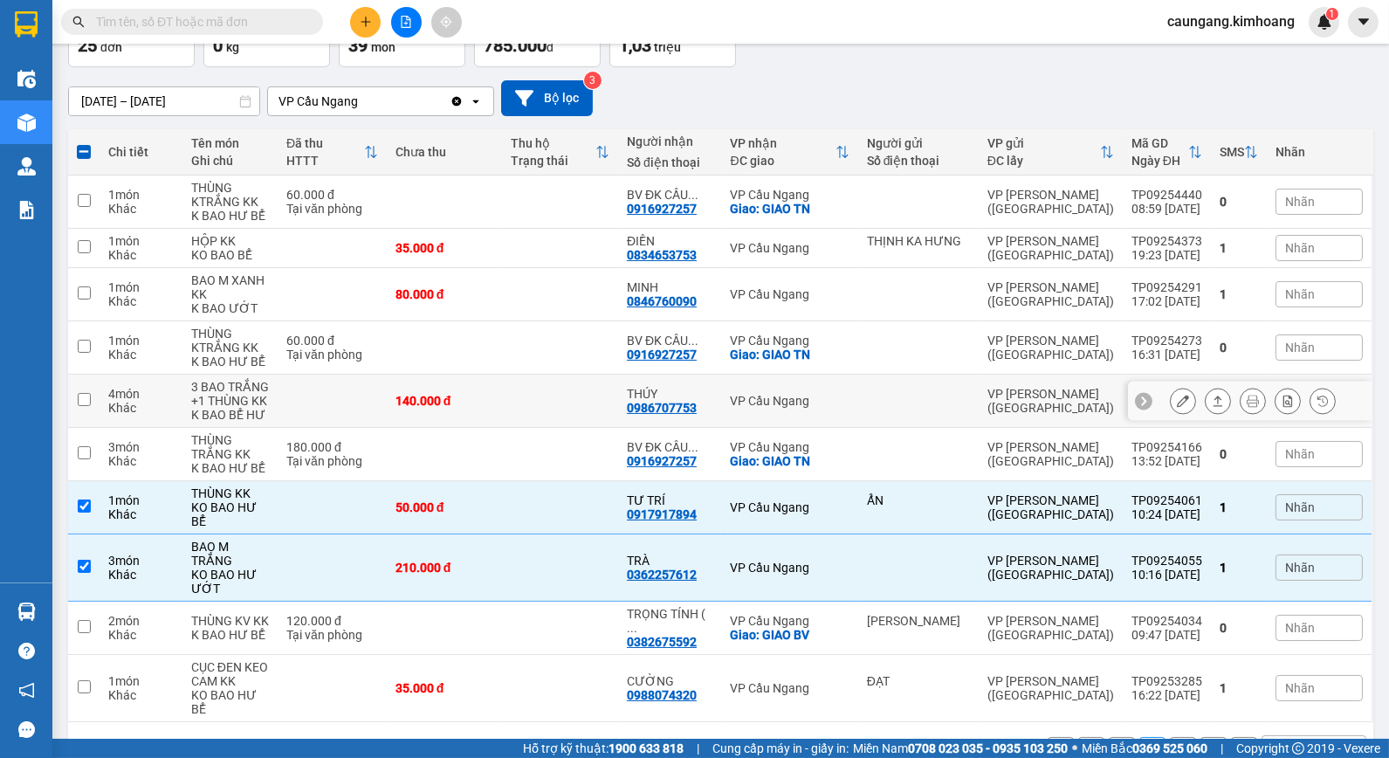
click at [580, 403] on td at bounding box center [560, 401] width 116 height 53
checkbox input "true"
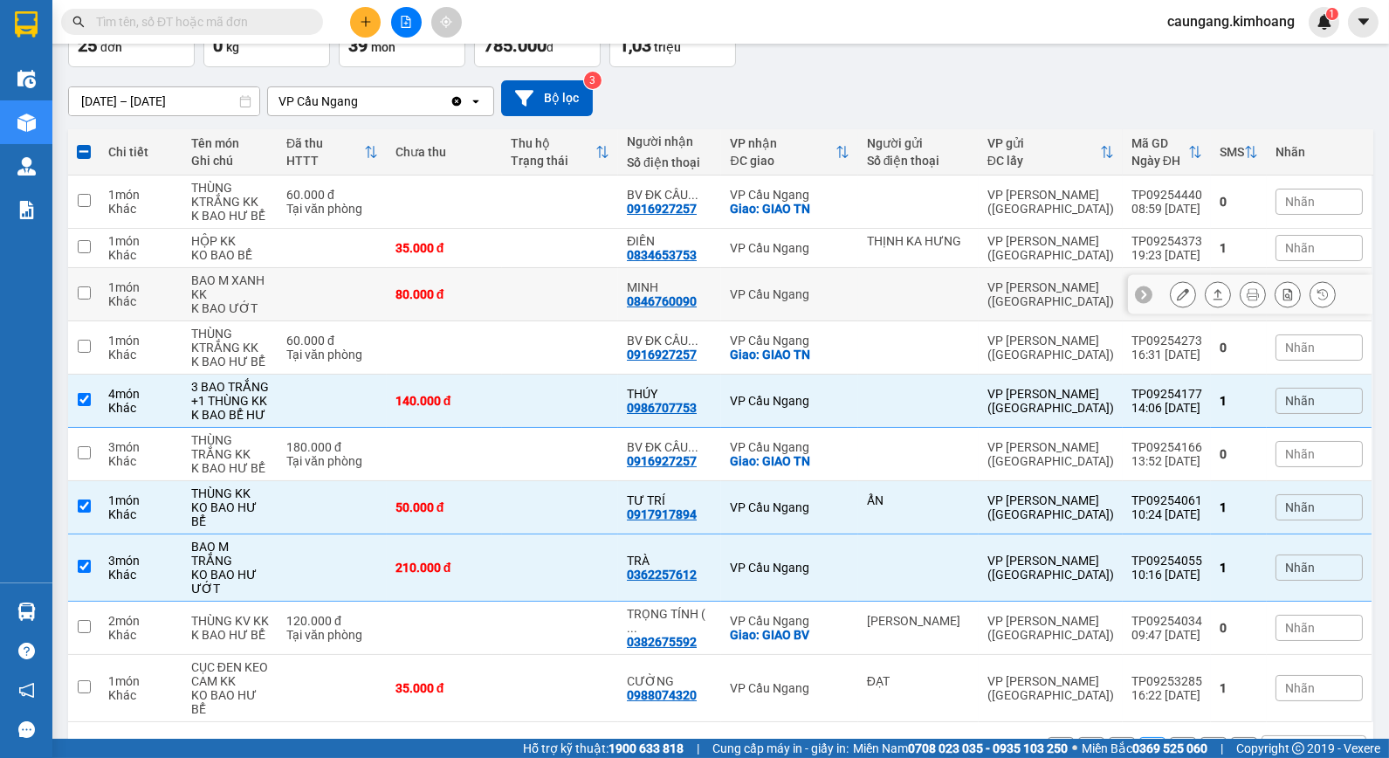
click at [543, 286] on td at bounding box center [560, 294] width 116 height 53
checkbox input "true"
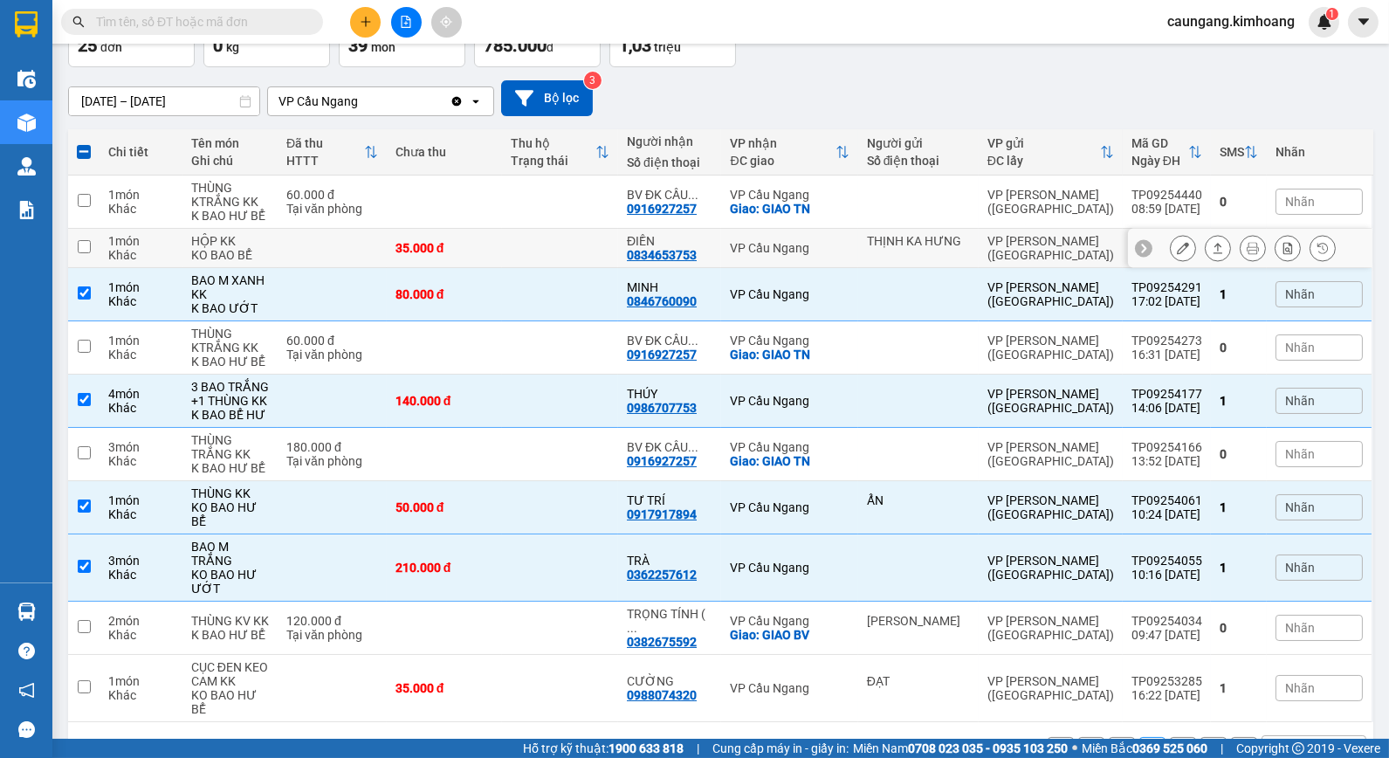
click at [576, 245] on td at bounding box center [560, 248] width 116 height 39
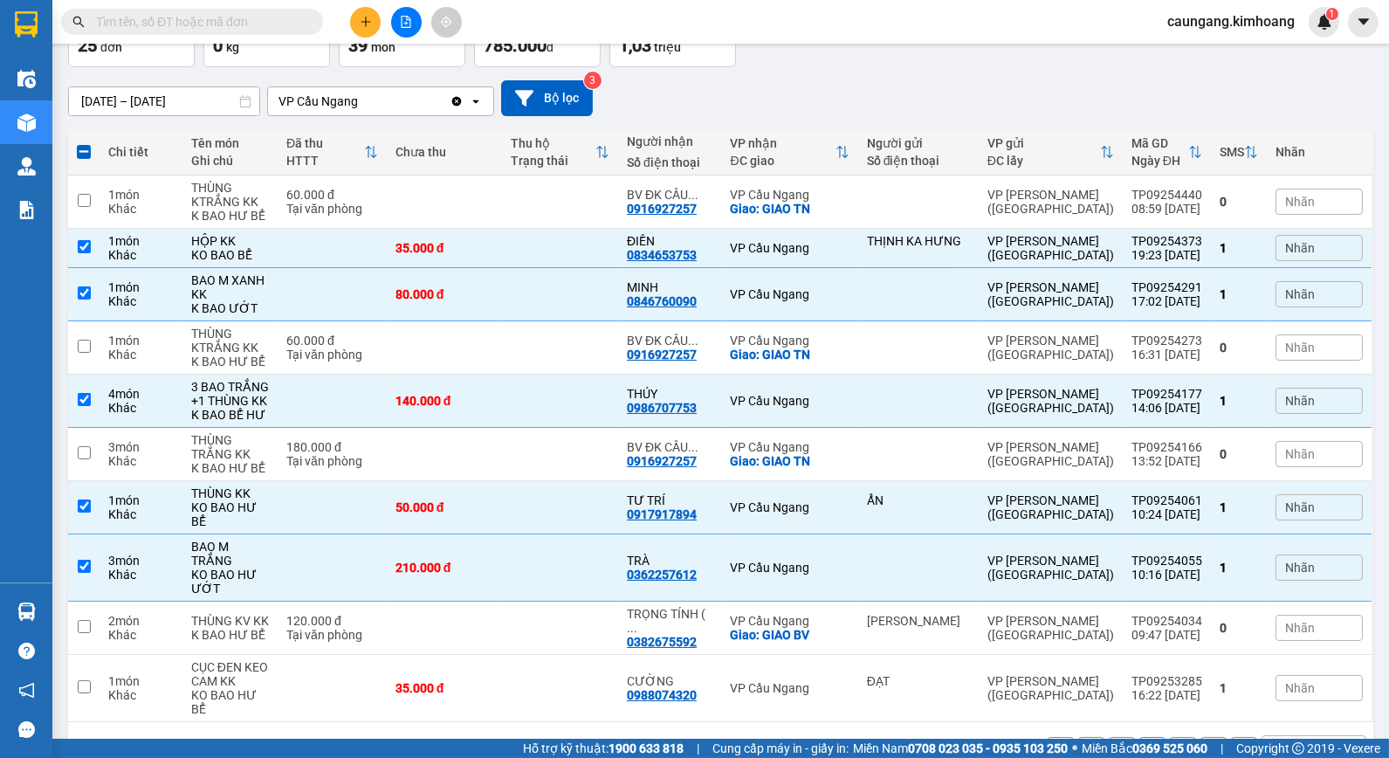
click at [1109, 737] on button "1" at bounding box center [1122, 750] width 26 height 26
checkbox input "false"
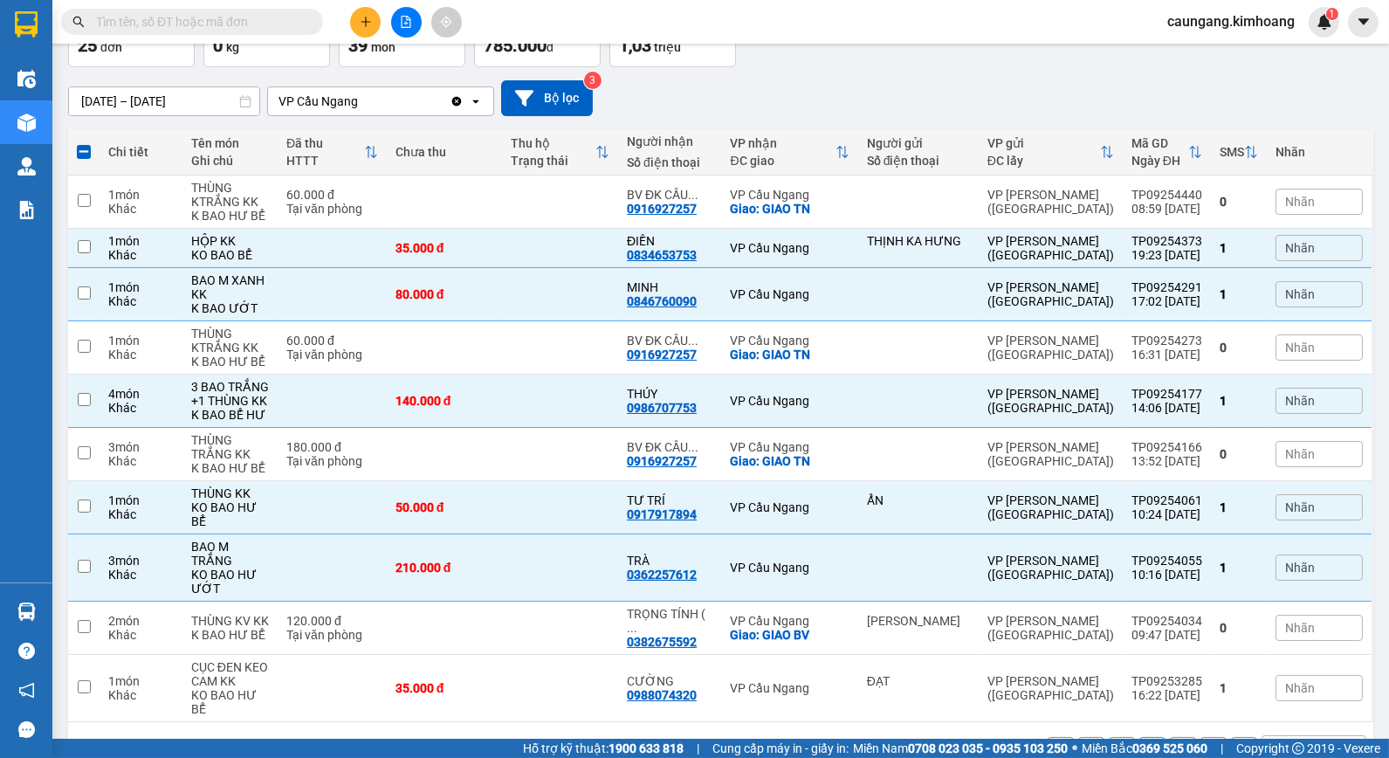
checkbox input "false"
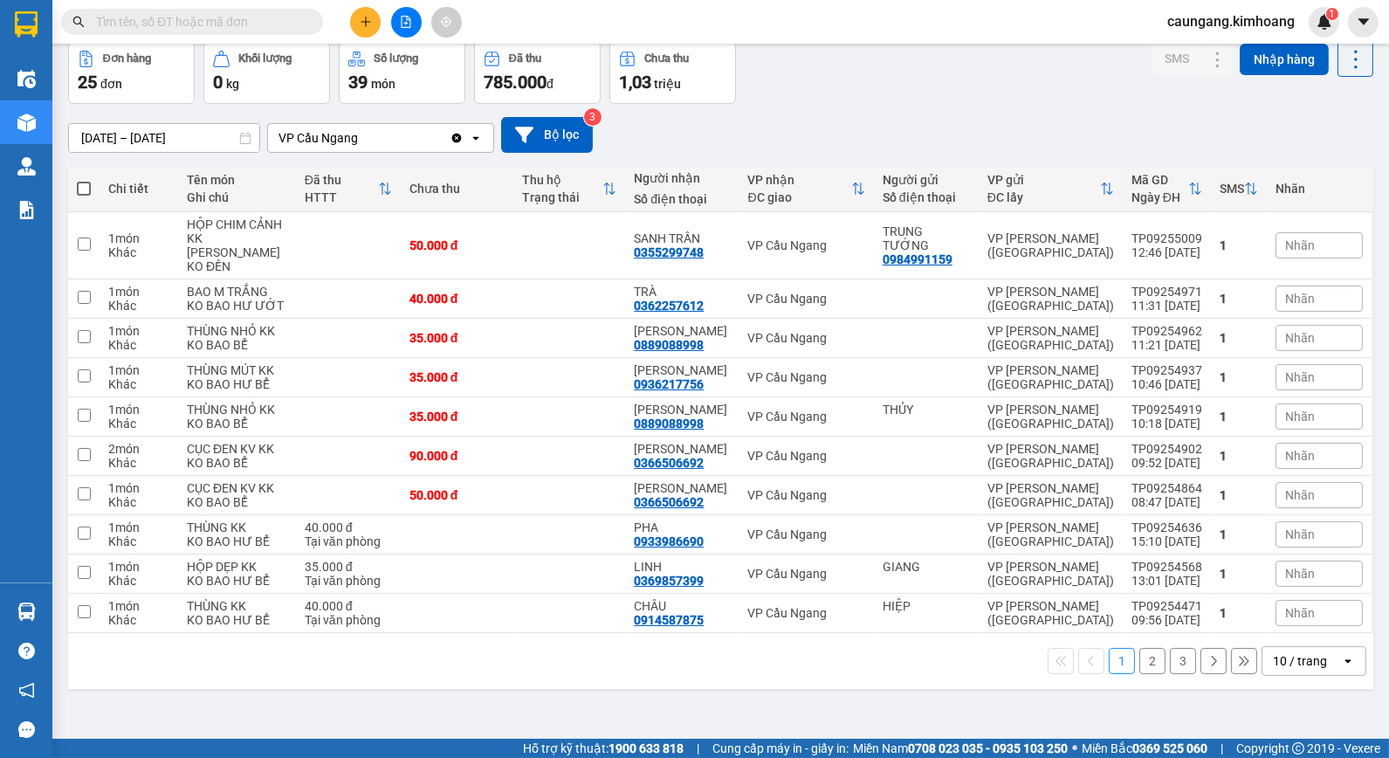
click at [286, 19] on input "text" at bounding box center [199, 21] width 206 height 19
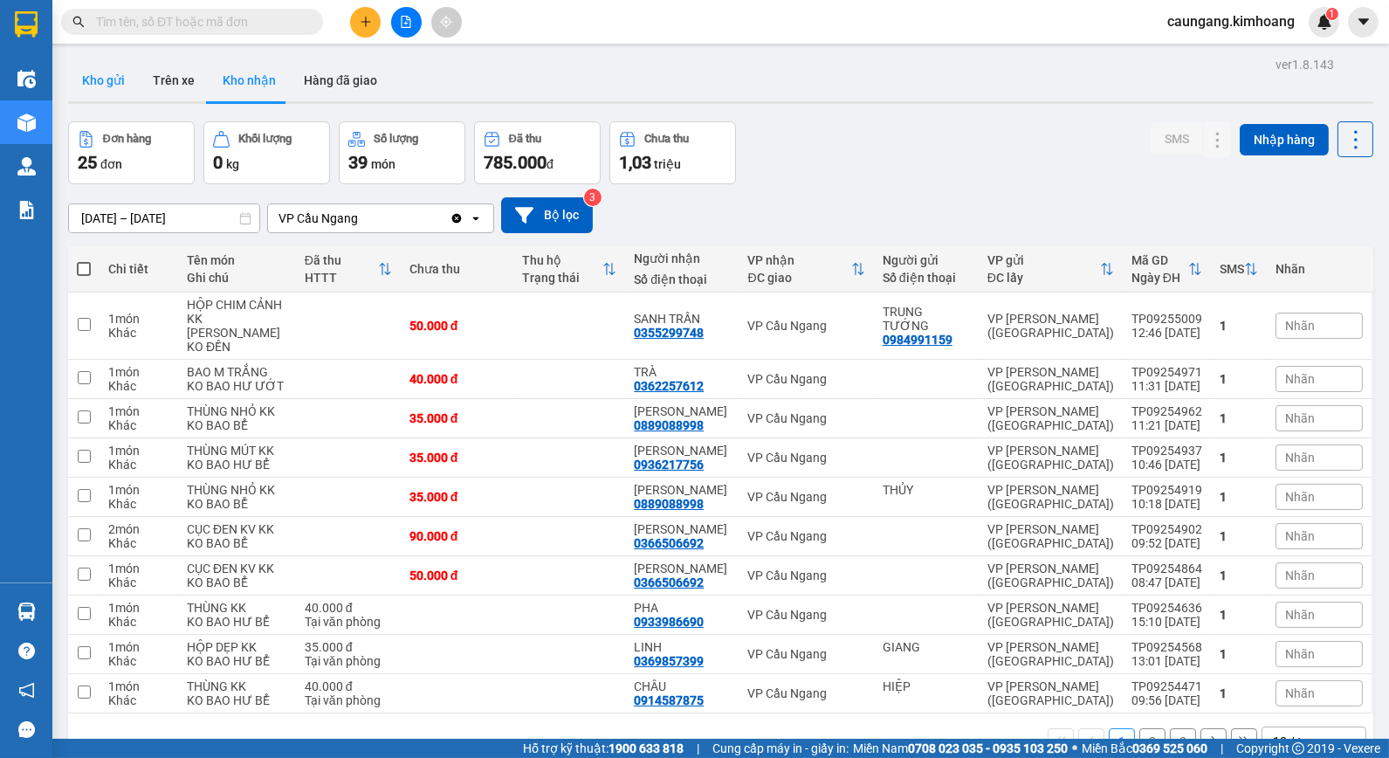
click at [111, 90] on button "Kho gửi" at bounding box center [103, 80] width 71 height 42
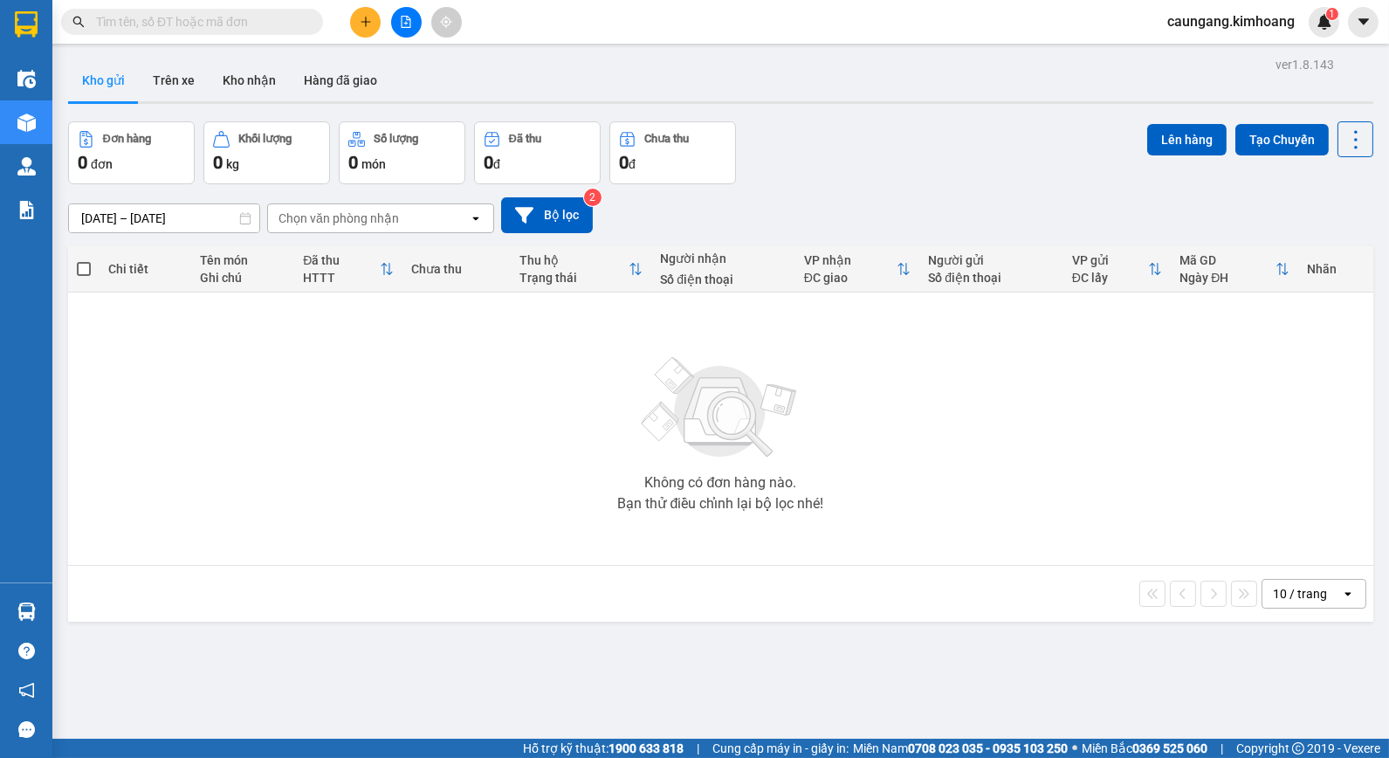
click at [238, 28] on input "text" at bounding box center [199, 21] width 206 height 19
click at [251, 83] on button "Kho nhận" at bounding box center [249, 80] width 81 height 42
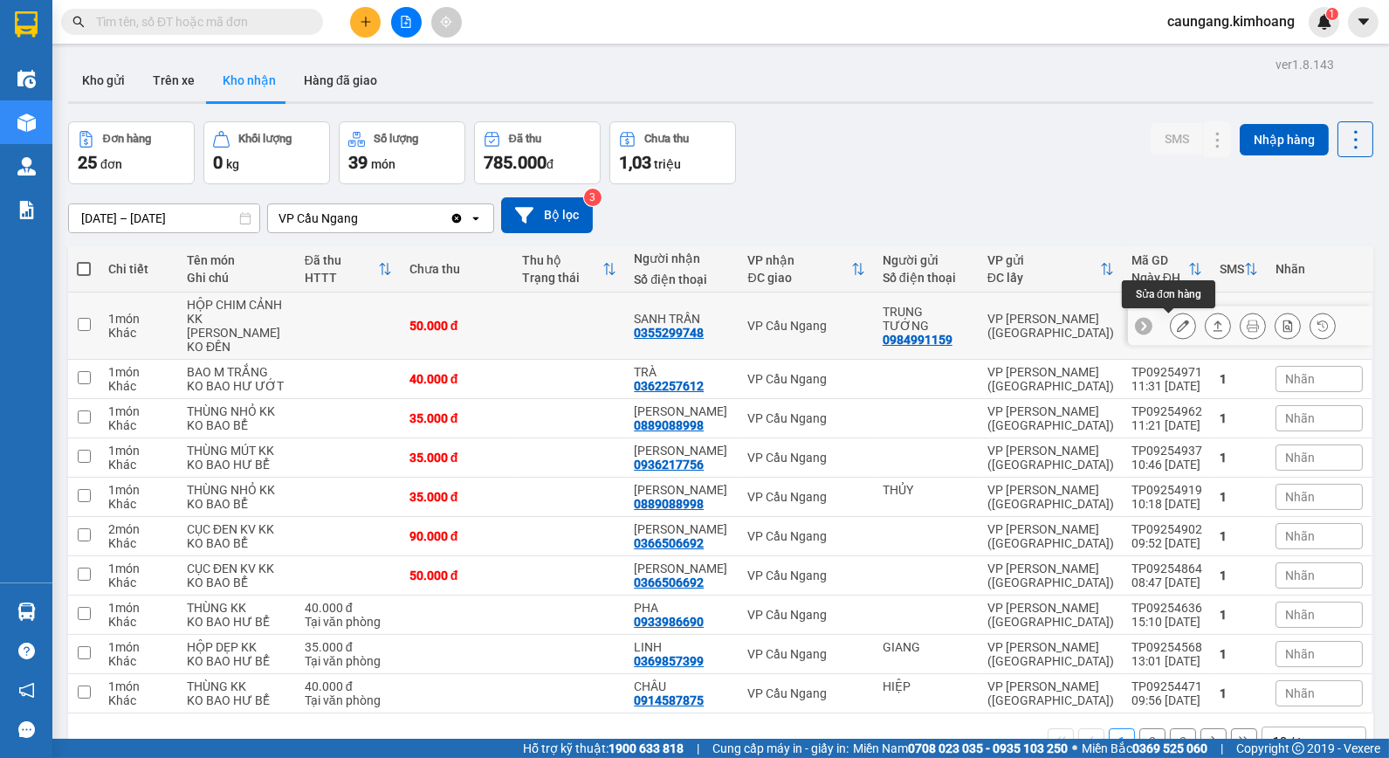
click at [1177, 332] on icon at bounding box center [1183, 326] width 12 height 12
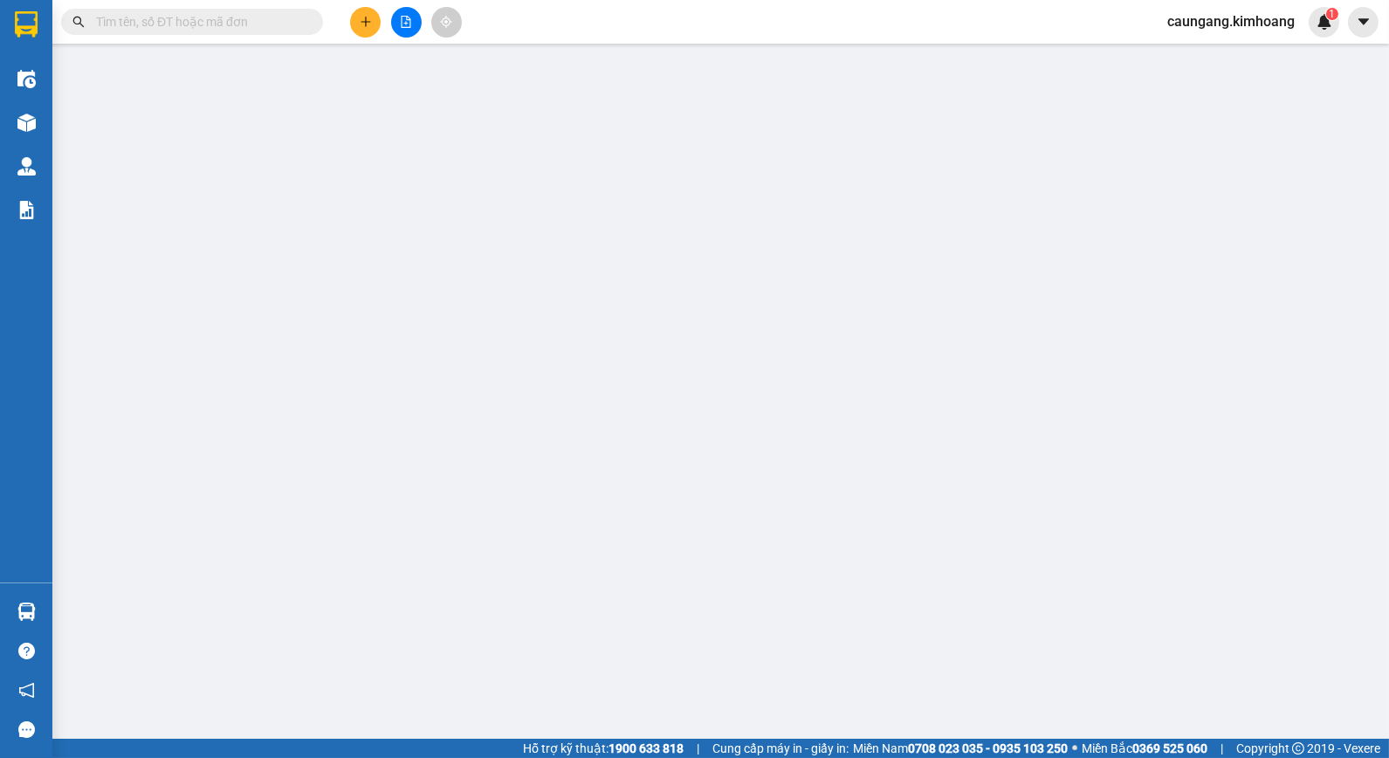
type input "0984991159"
type input "TRUNG TƯỚNG"
type input "0355299748"
type input "SANH TRẦN"
type input "50.000"
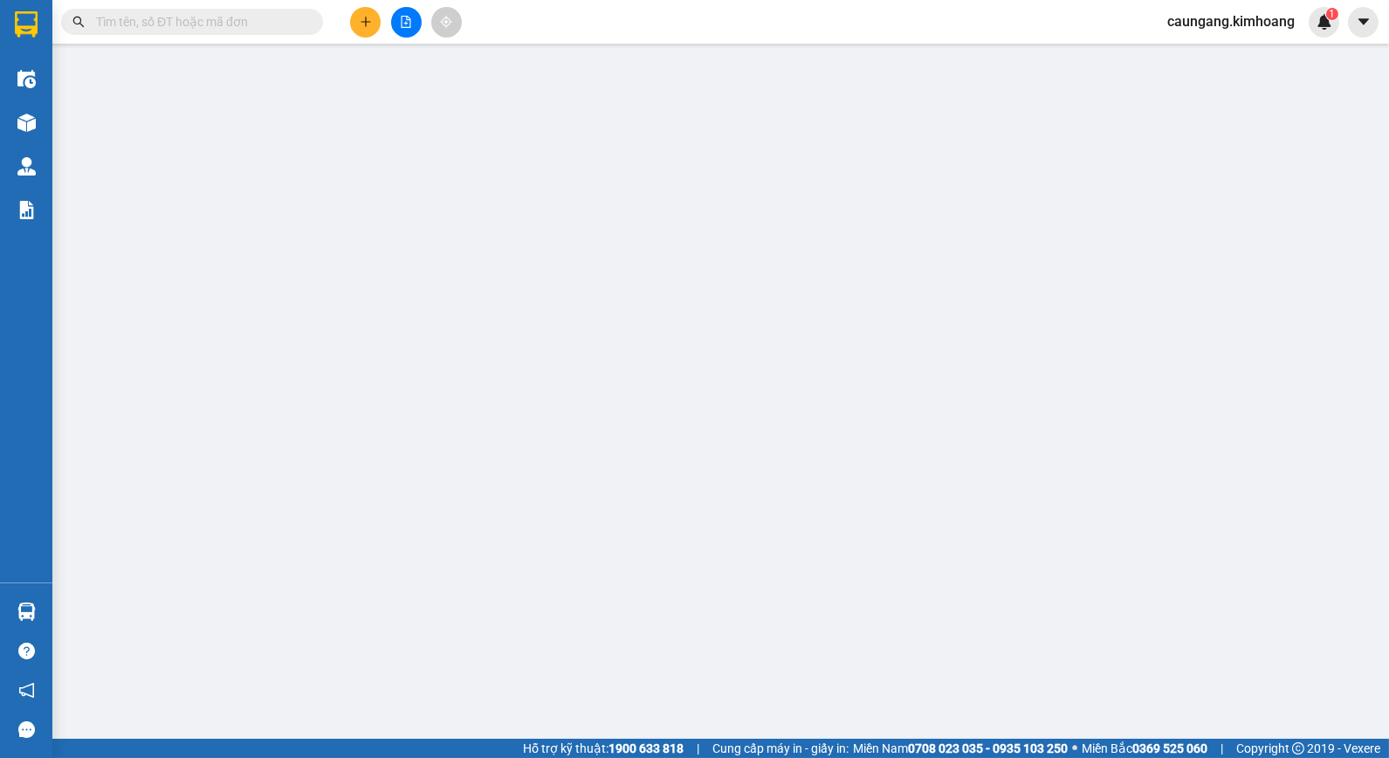
type input "50.000"
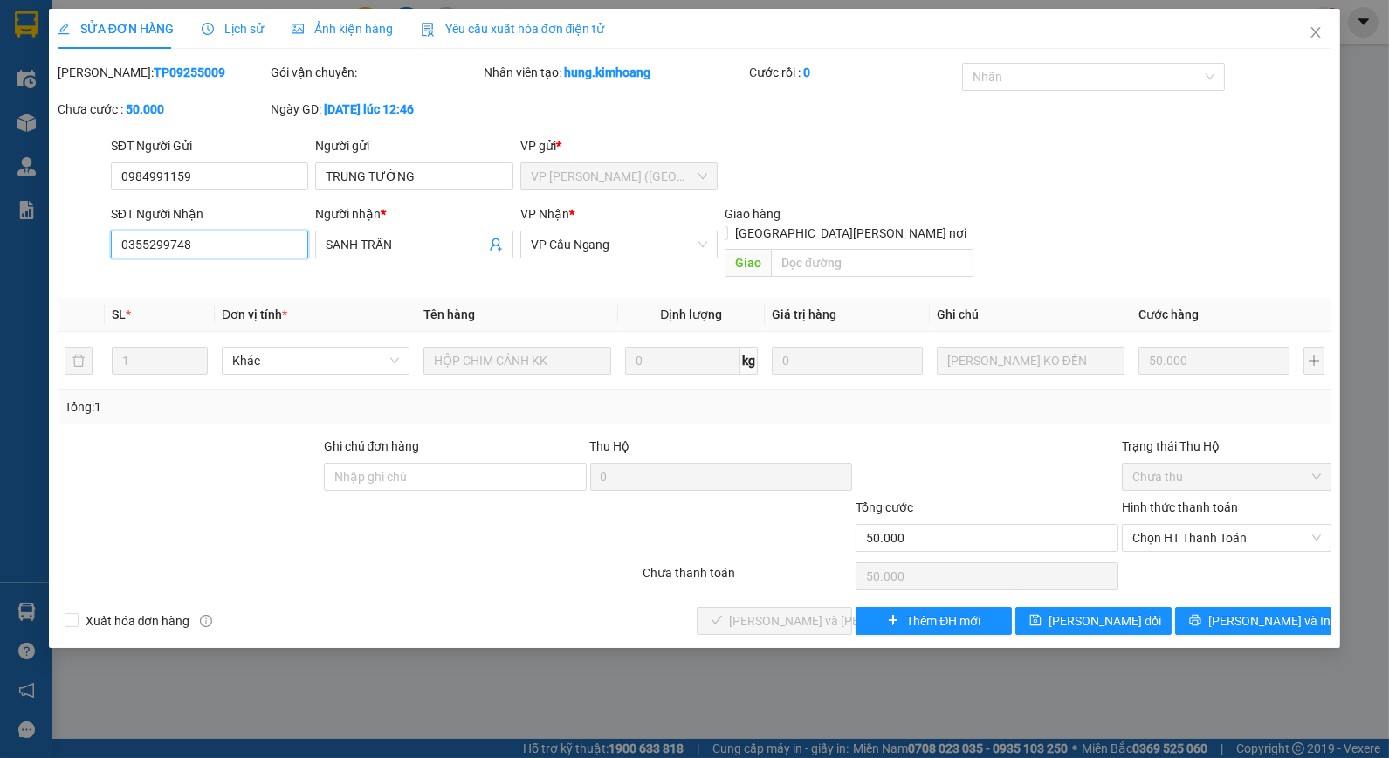
drag, startPoint x: 145, startPoint y: 245, endPoint x: 171, endPoint y: 231, distance: 29.7
click at [169, 244] on input "0355299748" at bounding box center [209, 245] width 197 height 28
click at [1312, 36] on icon "close" at bounding box center [1316, 32] width 14 height 14
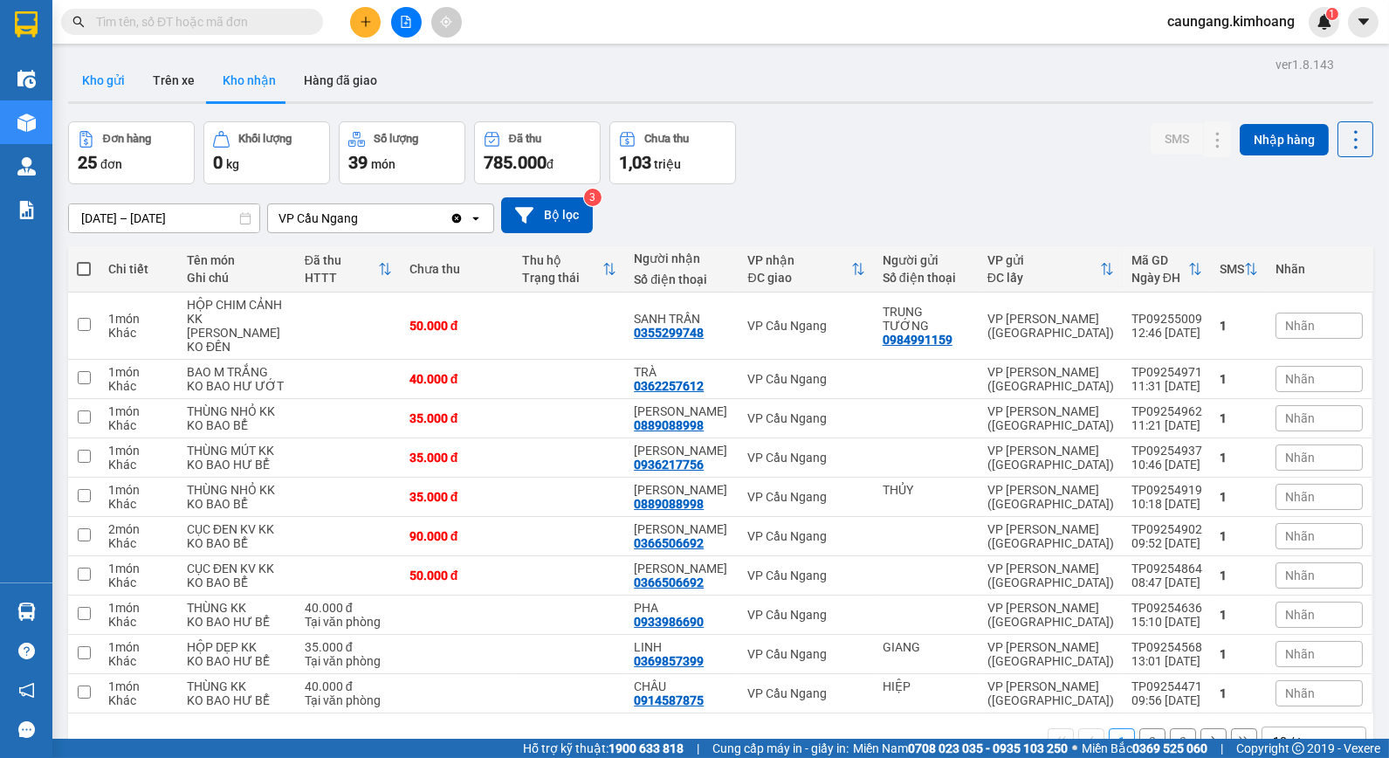
click at [115, 72] on button "Kho gửi" at bounding box center [103, 80] width 71 height 42
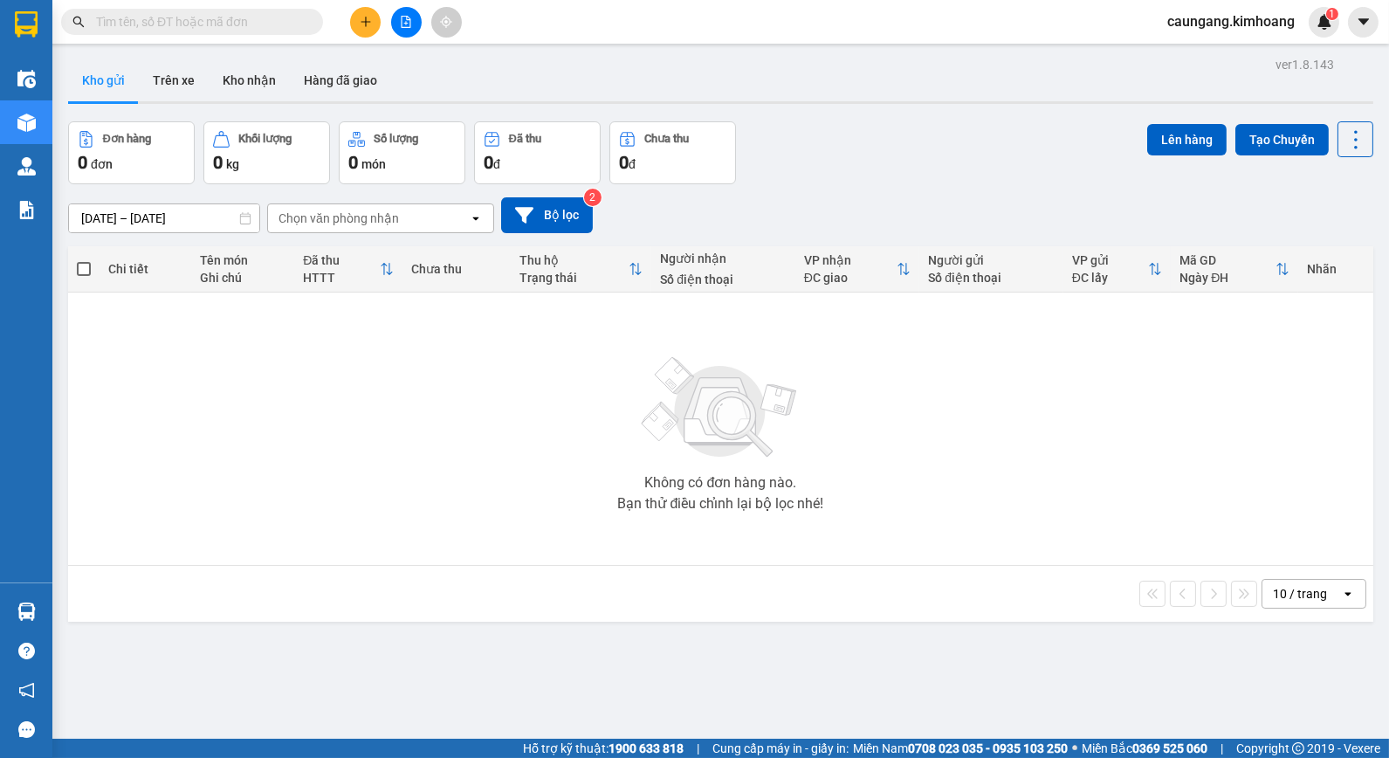
click at [244, 24] on input "text" at bounding box center [199, 21] width 206 height 19
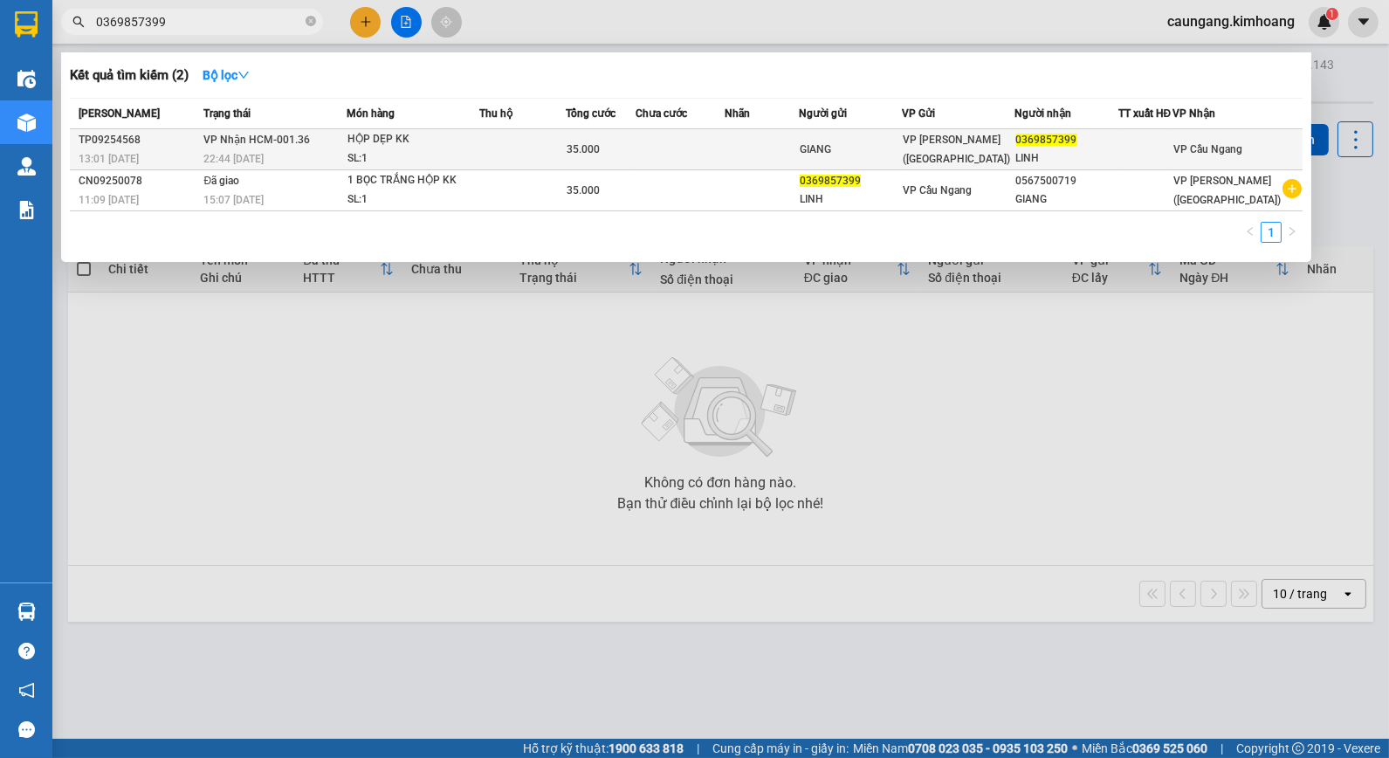
type input "0369857399"
click at [705, 146] on td at bounding box center [680, 149] width 89 height 41
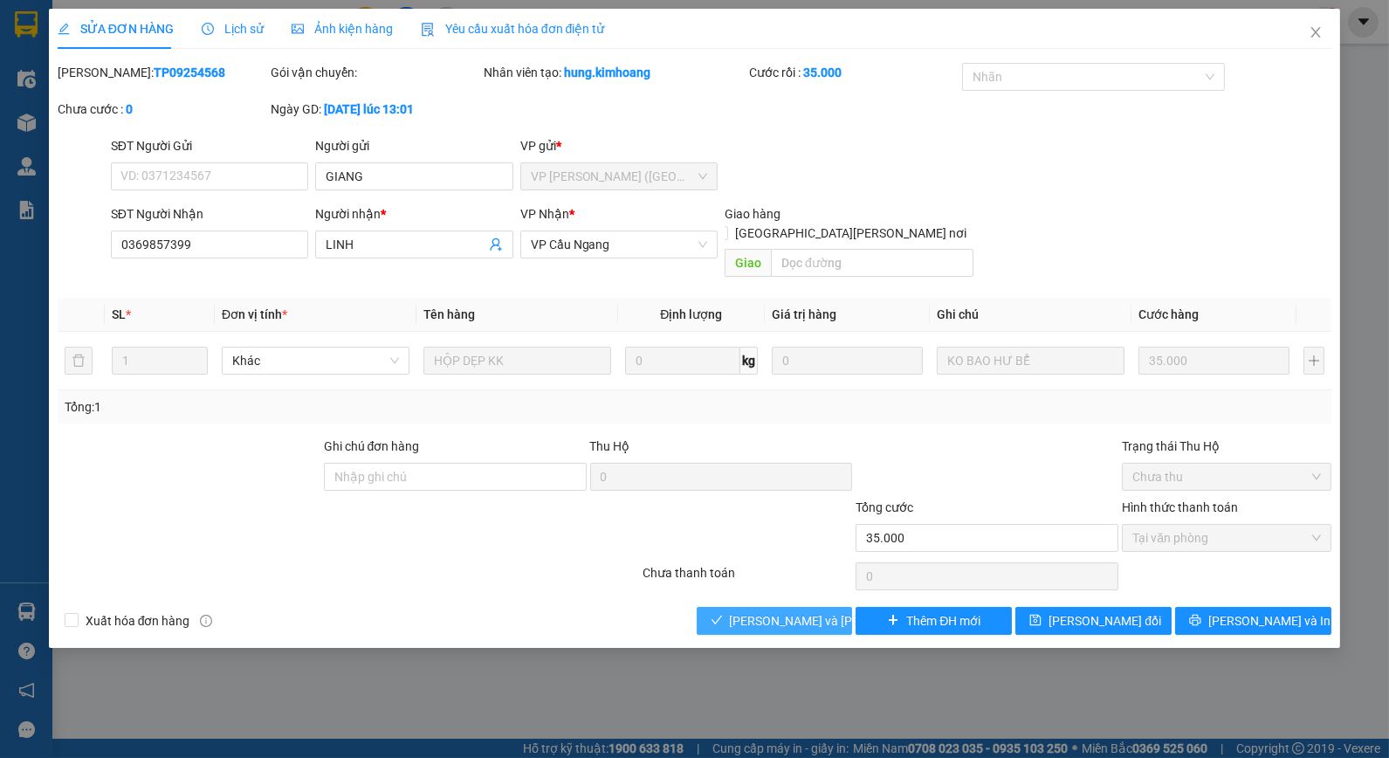
click at [754, 611] on span "[PERSON_NAME] và [PERSON_NAME] hàng" at bounding box center [848, 620] width 236 height 19
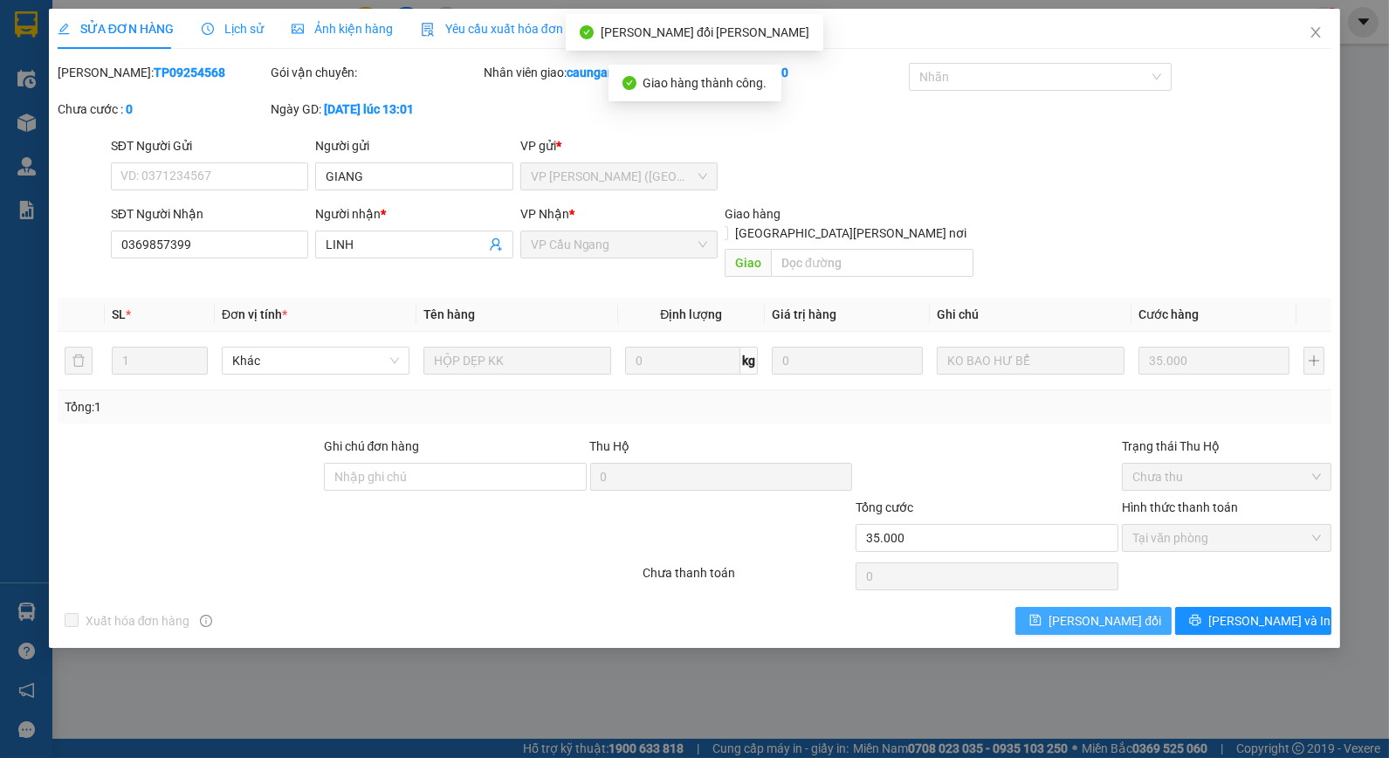
click at [1058, 611] on button "[PERSON_NAME] đổi" at bounding box center [1094, 621] width 156 height 28
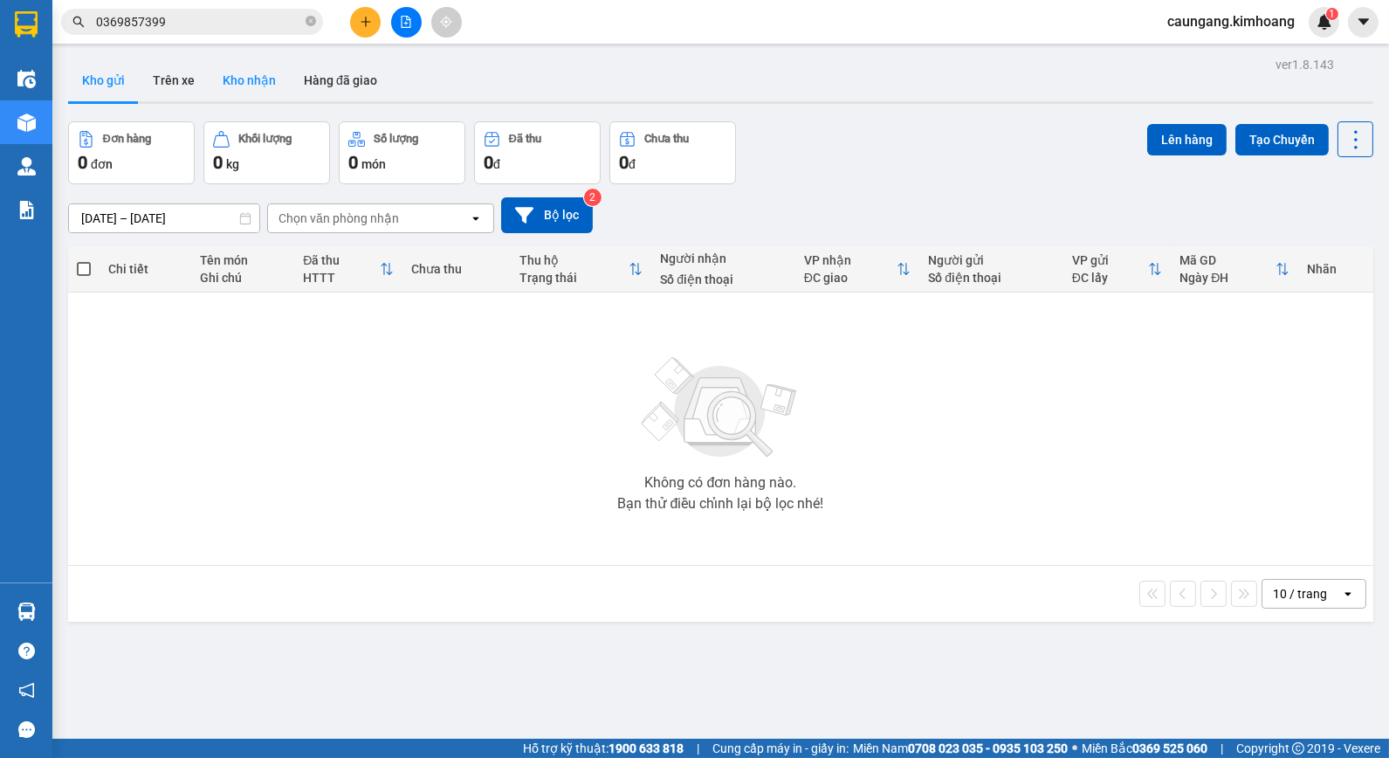
click at [260, 94] on button "Kho nhận" at bounding box center [249, 80] width 81 height 42
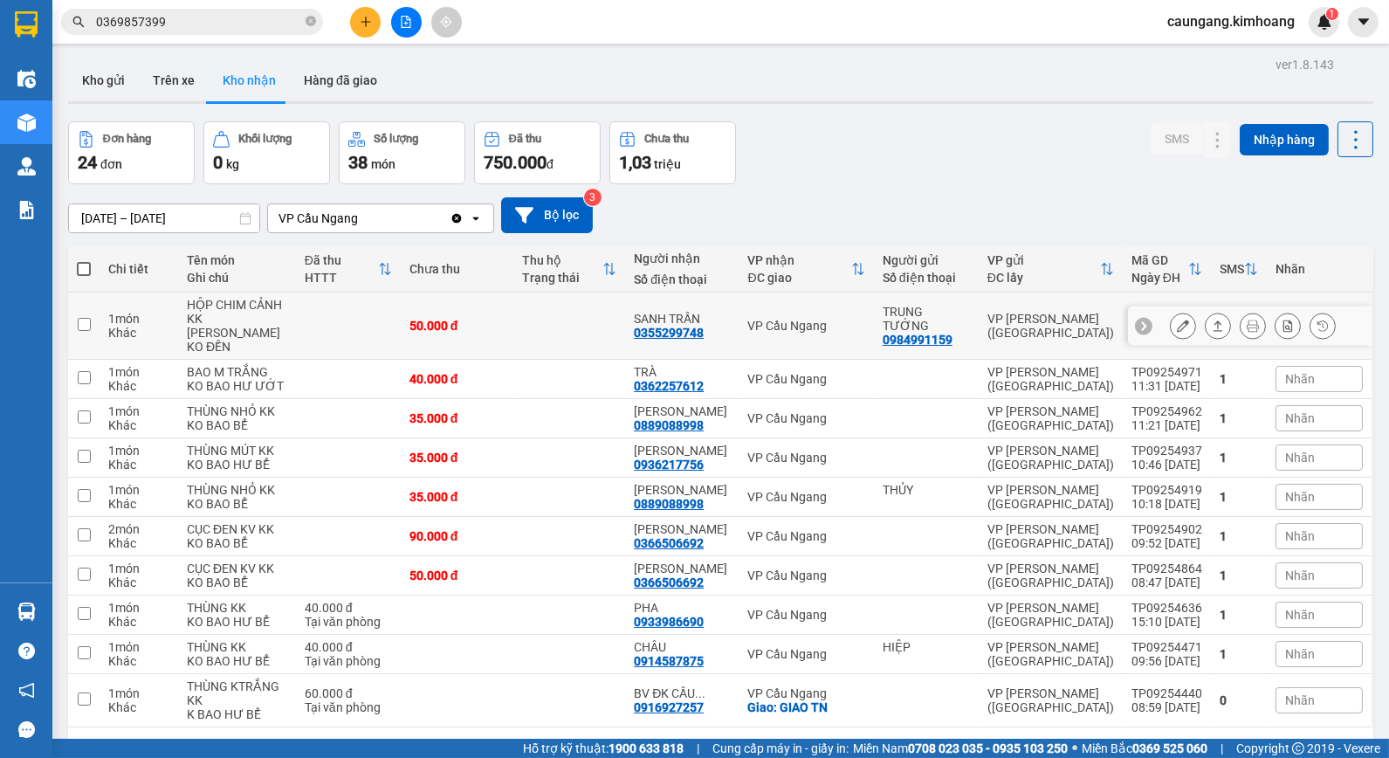
click at [582, 326] on td at bounding box center [569, 326] width 113 height 67
checkbox input "true"
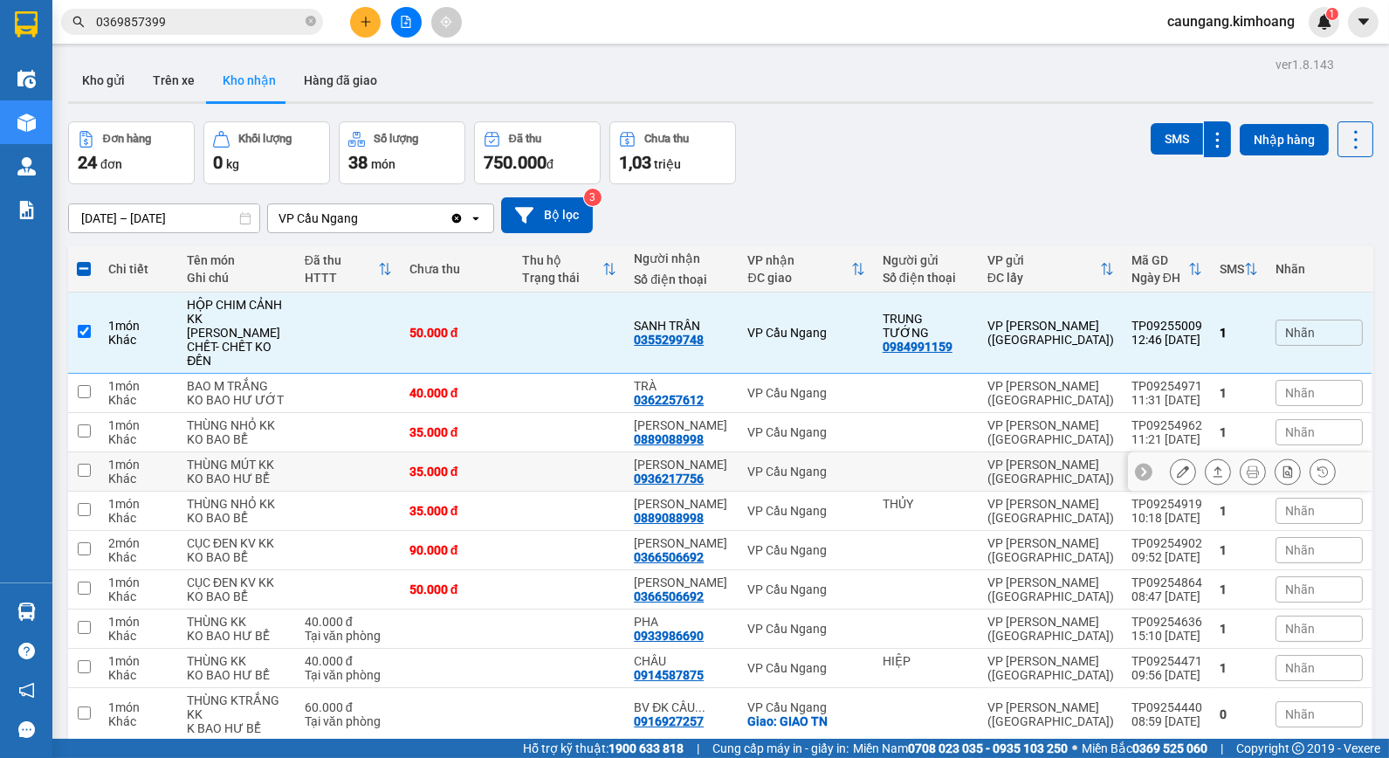
scroll to position [145, 0]
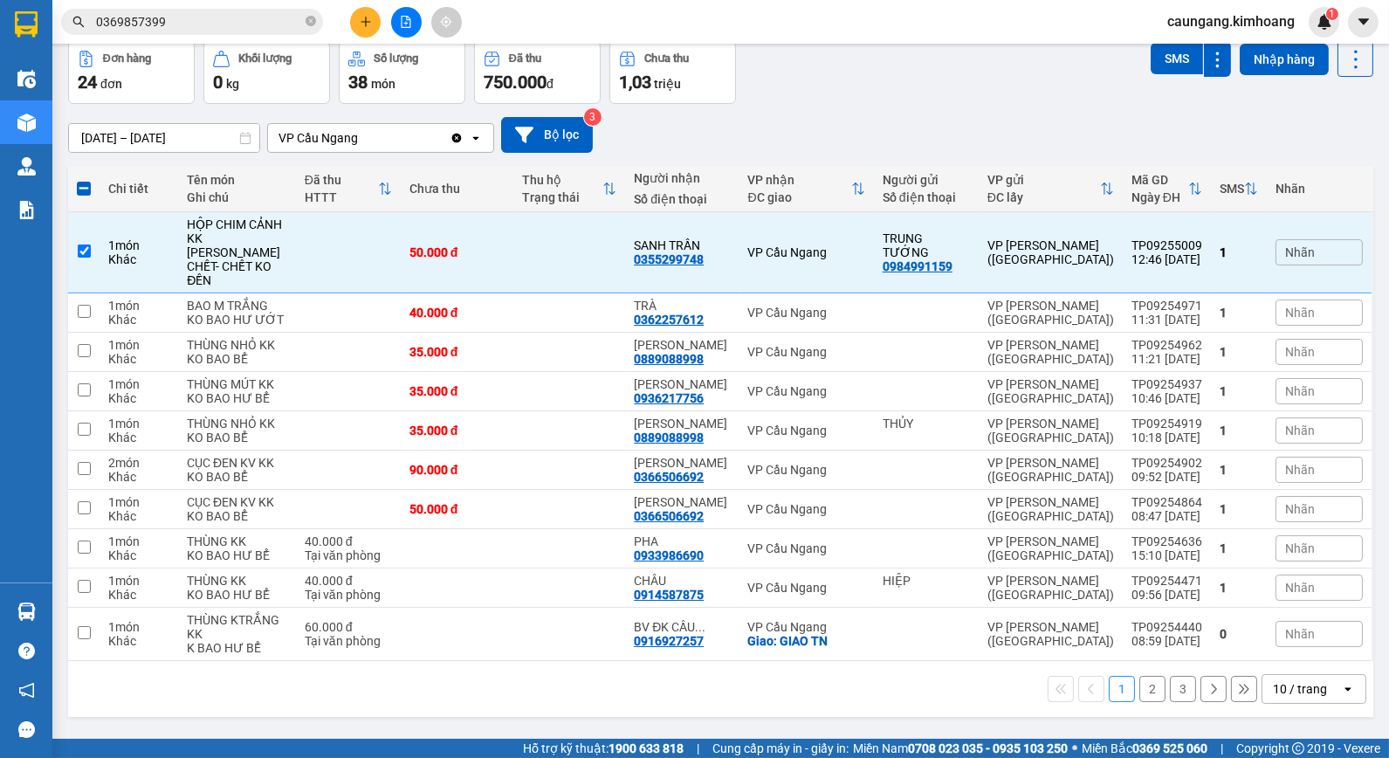
click at [1140, 693] on button "2" at bounding box center [1153, 689] width 26 height 26
checkbox input "false"
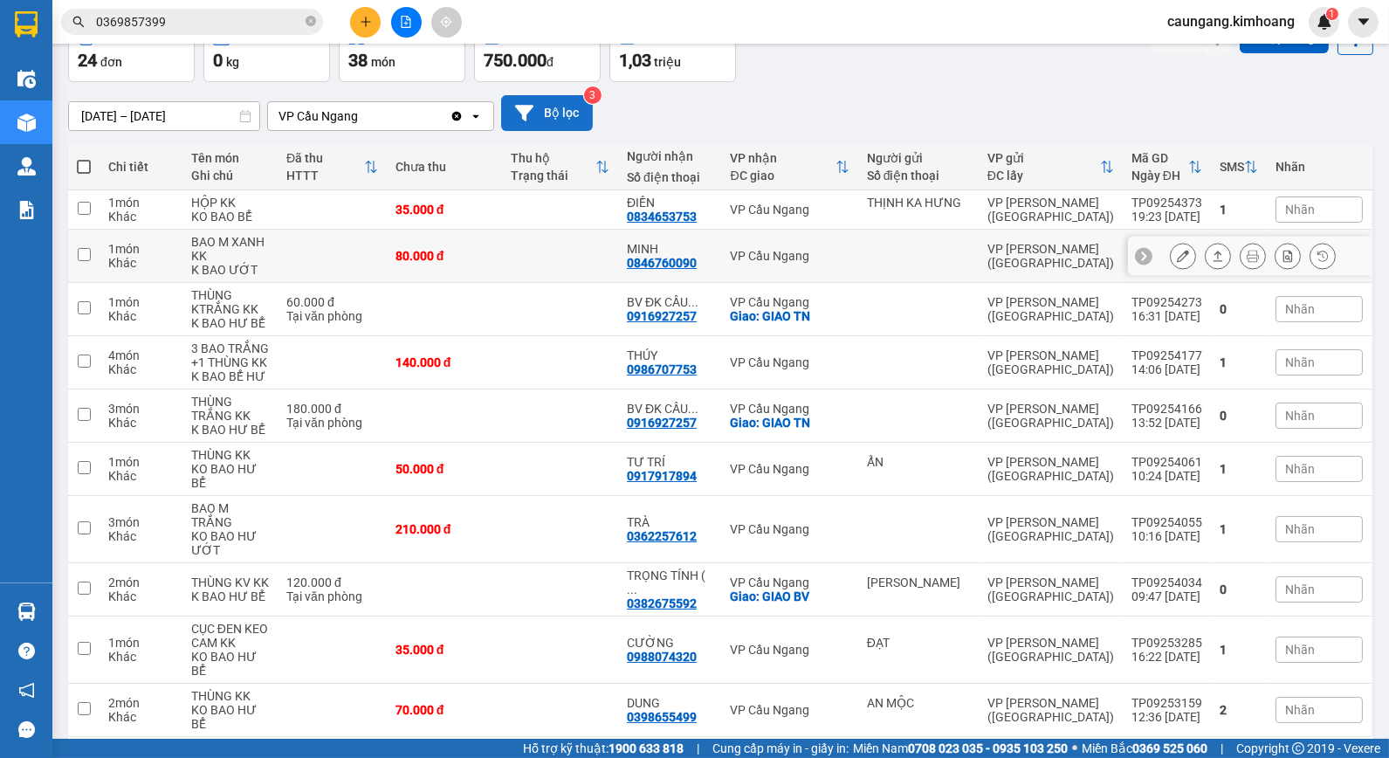
scroll to position [0, 0]
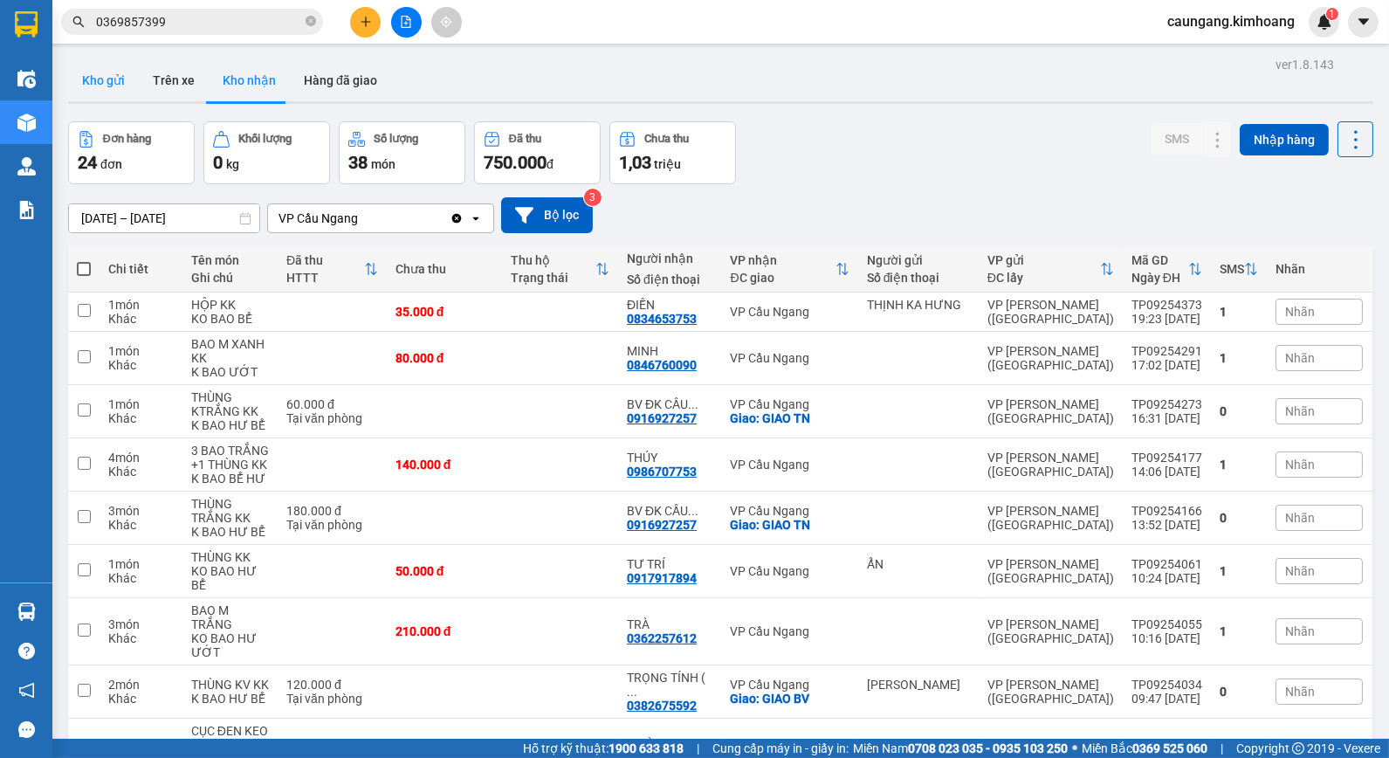
click at [83, 71] on button "Kho gửi" at bounding box center [103, 80] width 71 height 42
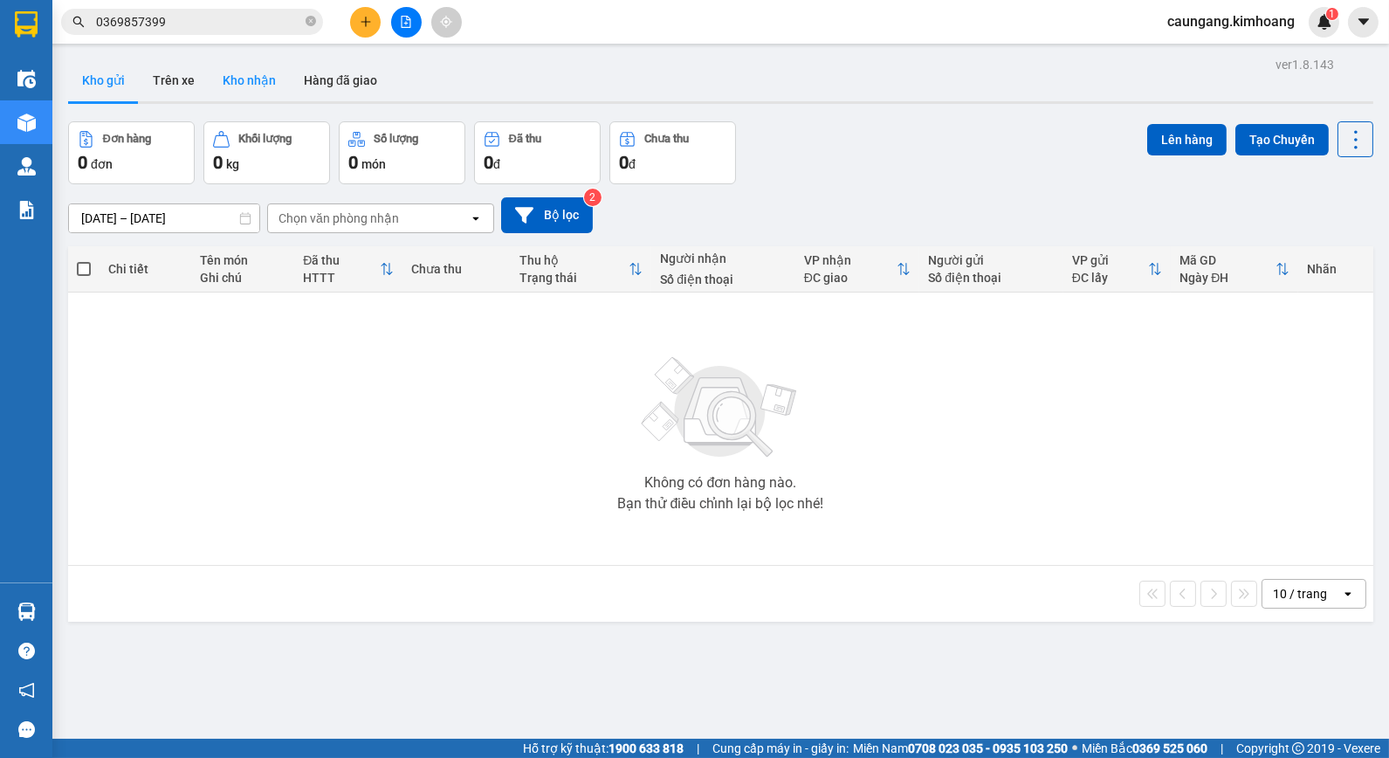
click at [258, 88] on button "Kho nhận" at bounding box center [249, 80] width 81 height 42
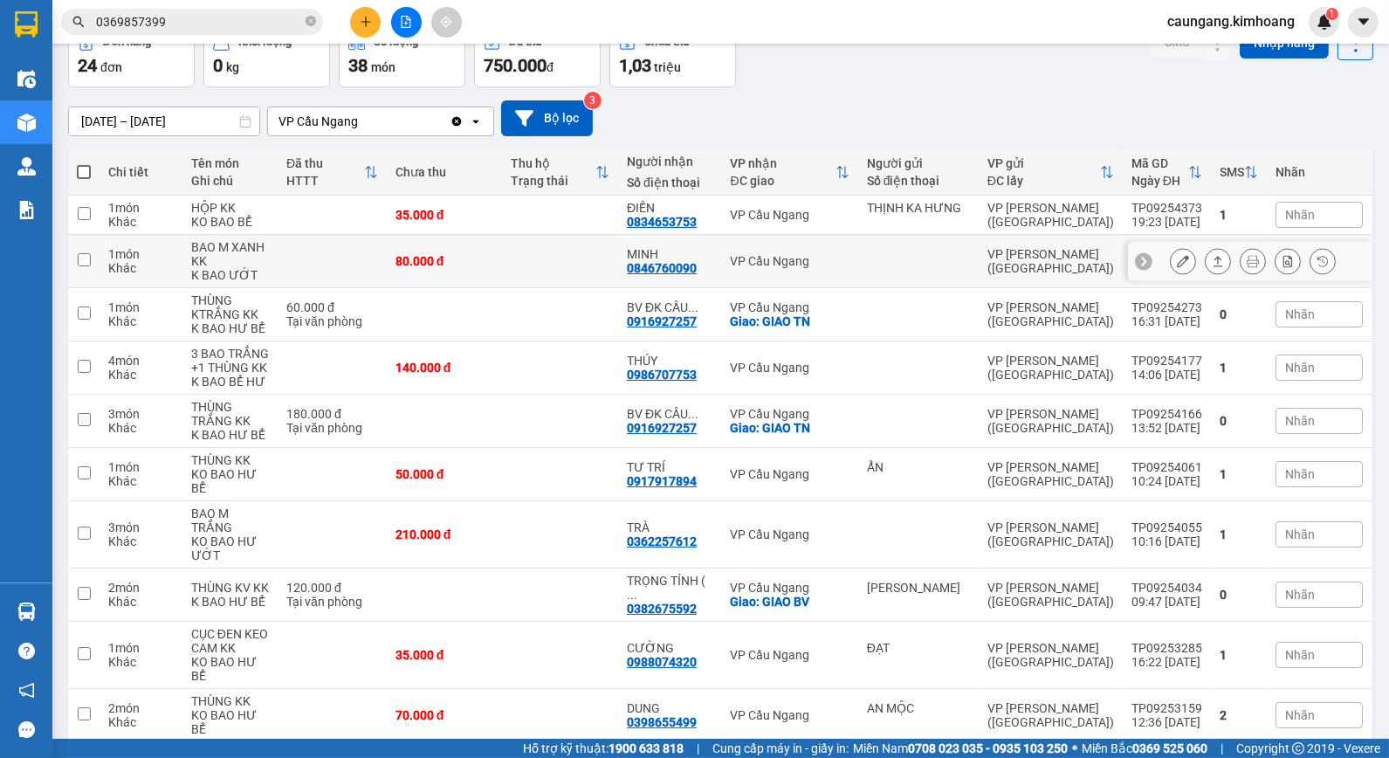
scroll to position [102, 0]
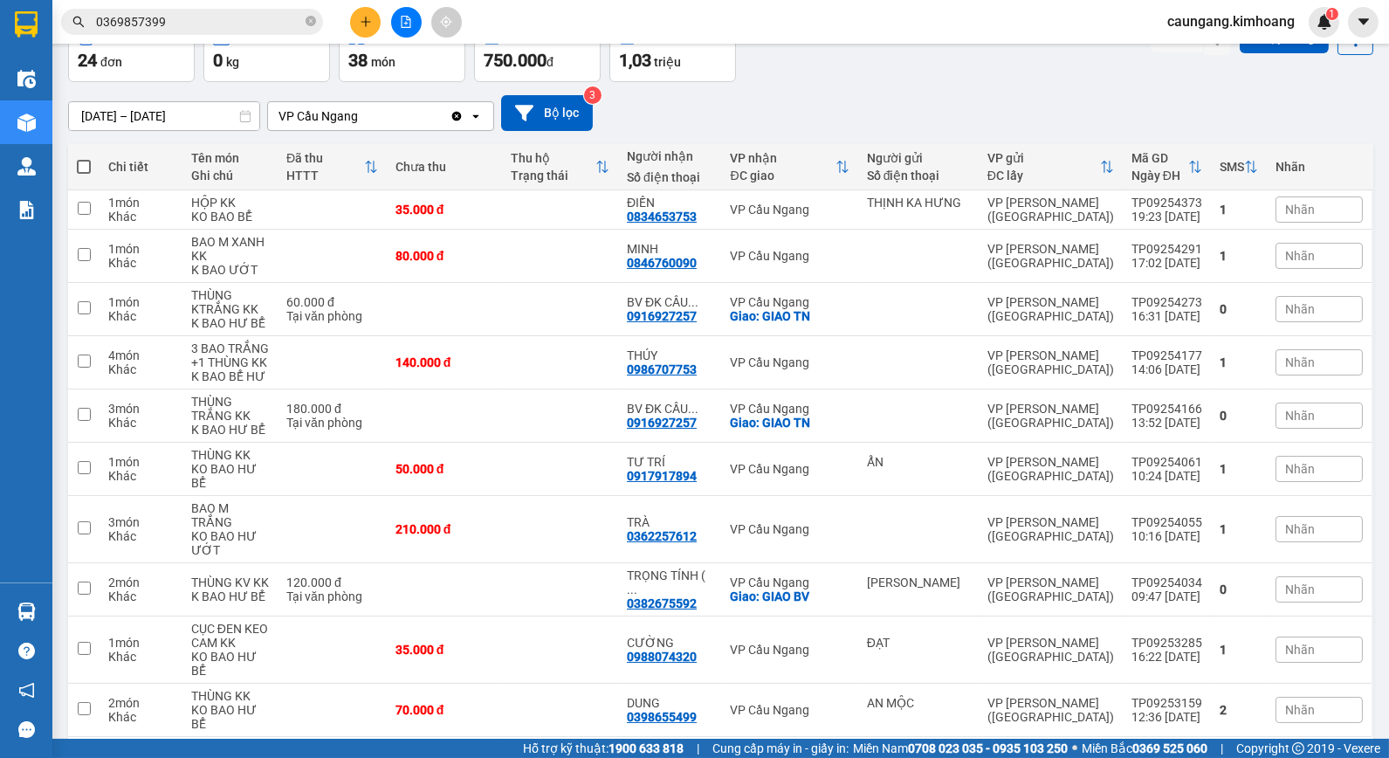
click at [1112, 752] on button "1" at bounding box center [1122, 765] width 26 height 26
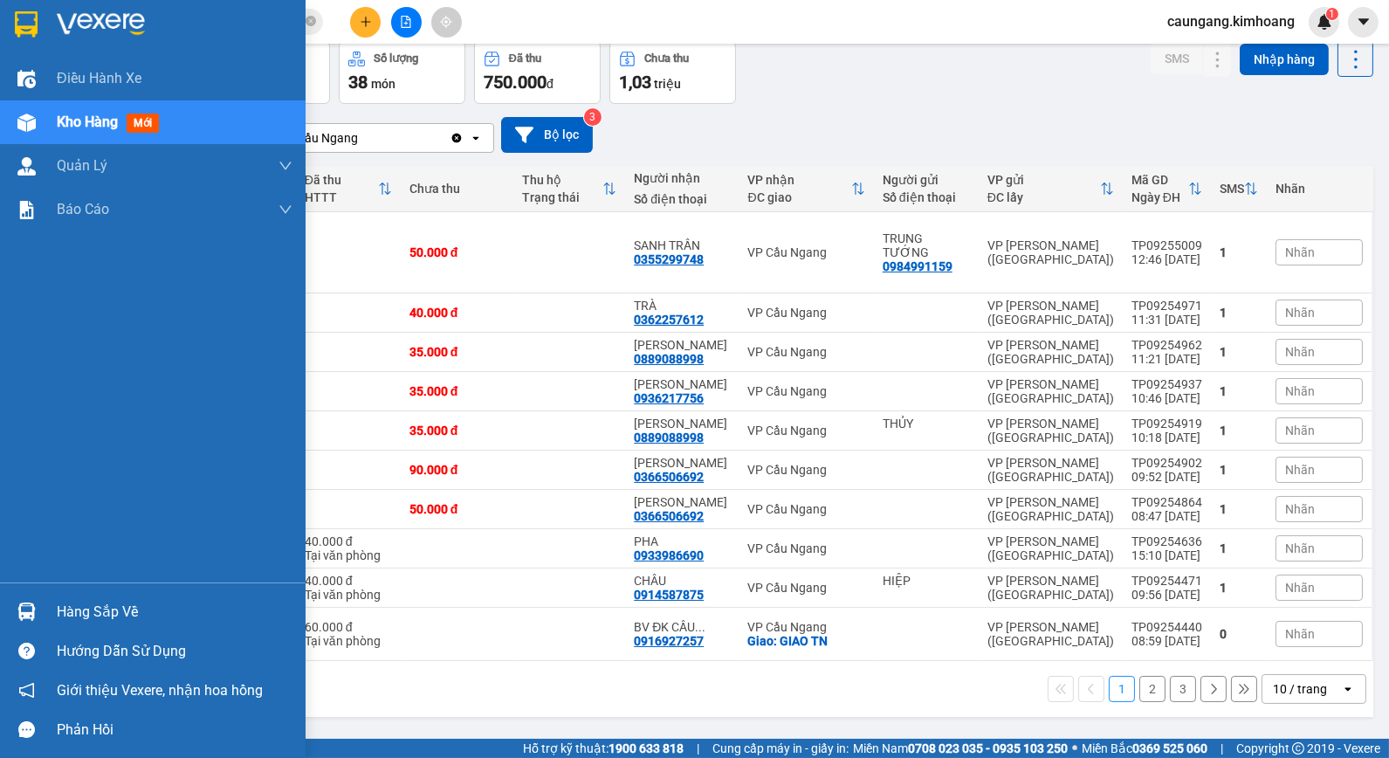
click at [76, 616] on div "Hàng sắp về" at bounding box center [175, 612] width 236 height 26
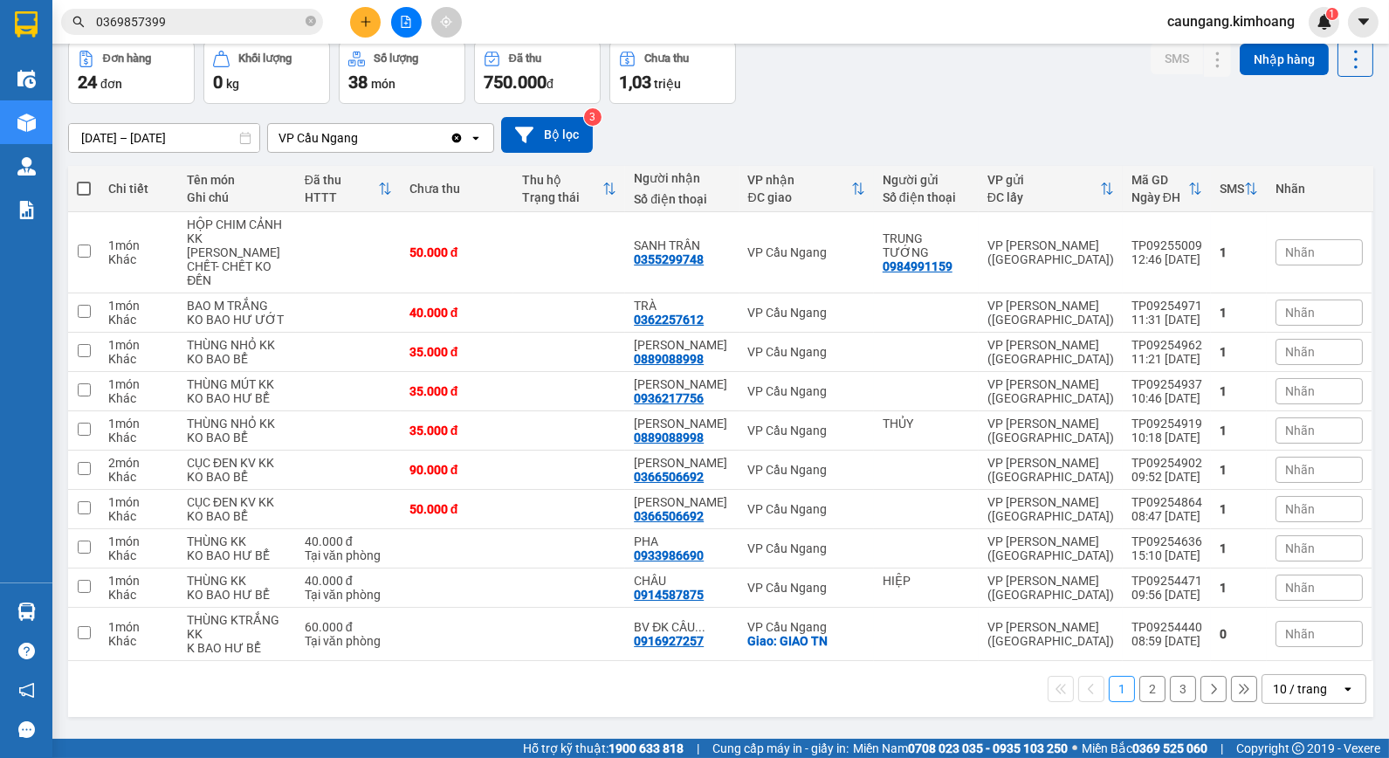
click at [867, 100] on section "Kết quả tìm kiếm ( 2 ) Bộ lọc Mã ĐH Trạng thái Món hàng Thu hộ Tổng cước Chưa c…" at bounding box center [694, 379] width 1389 height 758
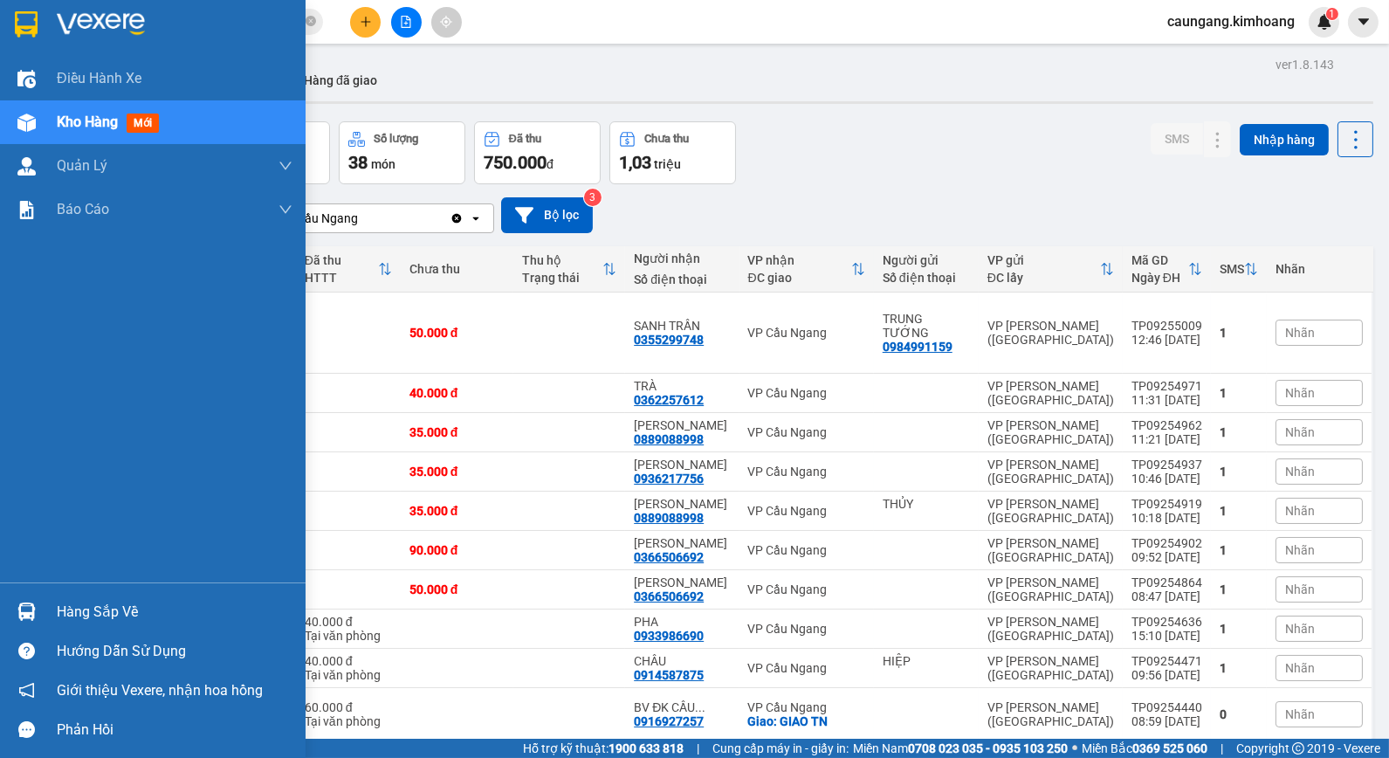
click at [81, 612] on div "Hàng sắp về" at bounding box center [175, 612] width 236 height 26
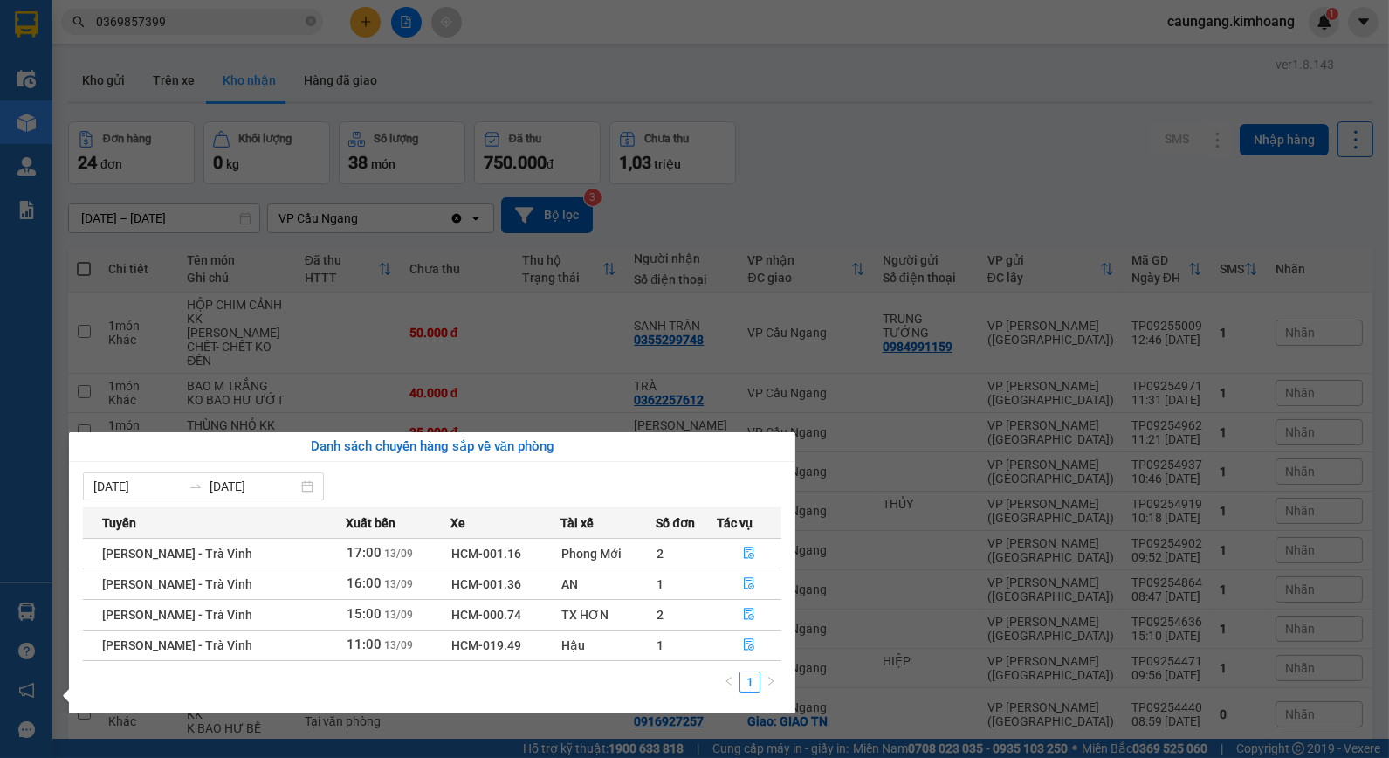
click at [893, 162] on section "Kết quả tìm kiếm ( 2 ) Bộ lọc Mã ĐH Trạng thái Món hàng Thu hộ Tổng cước Chưa c…" at bounding box center [694, 379] width 1389 height 758
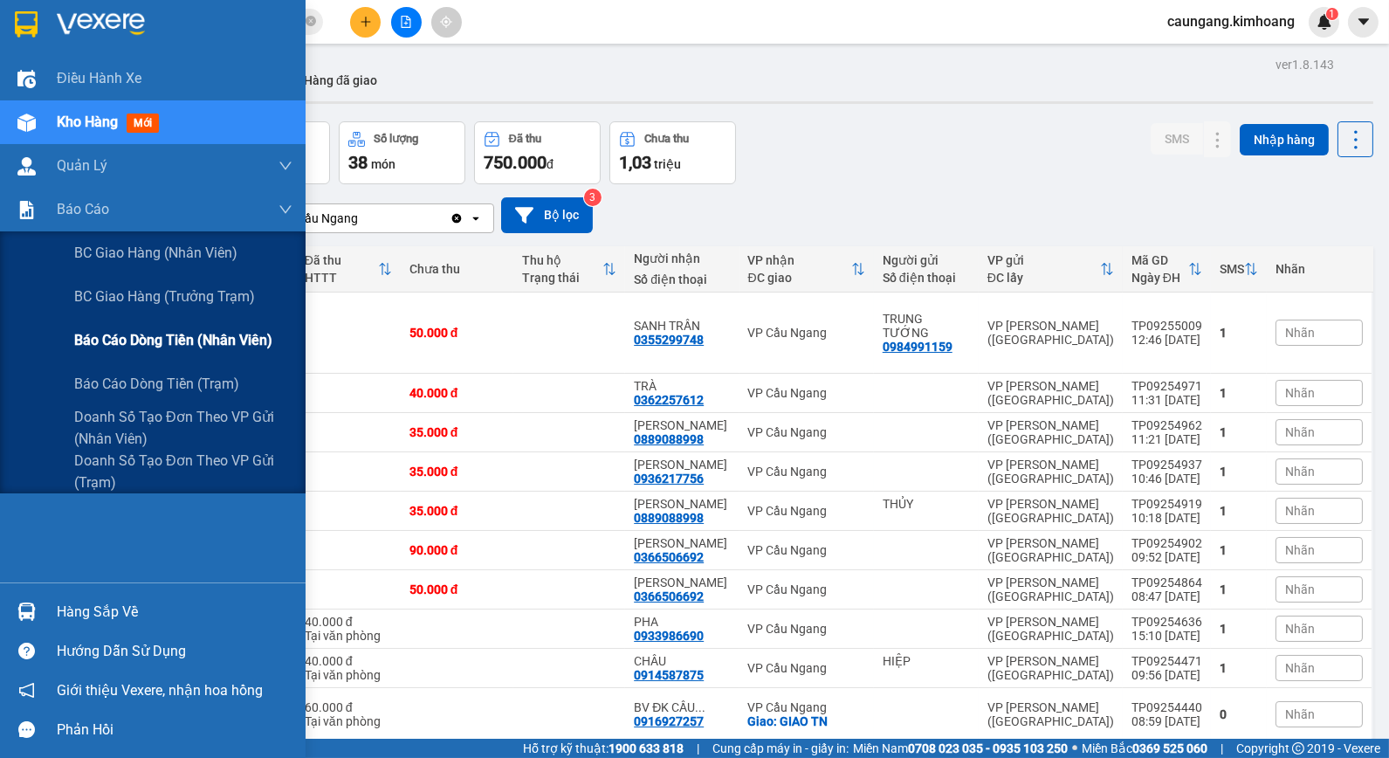
click at [125, 334] on span "Báo cáo dòng tiền (nhân viên)" at bounding box center [173, 340] width 198 height 22
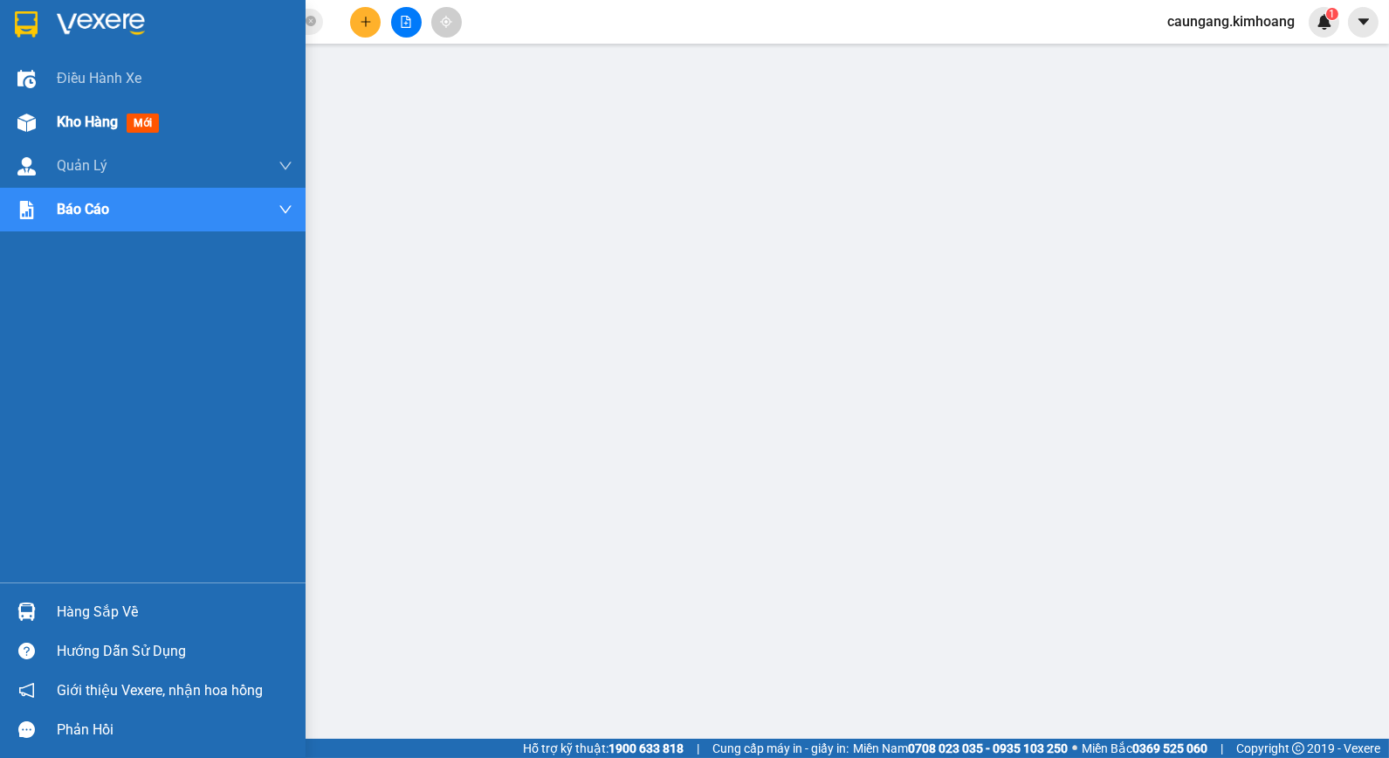
click at [17, 124] on img at bounding box center [26, 123] width 18 height 18
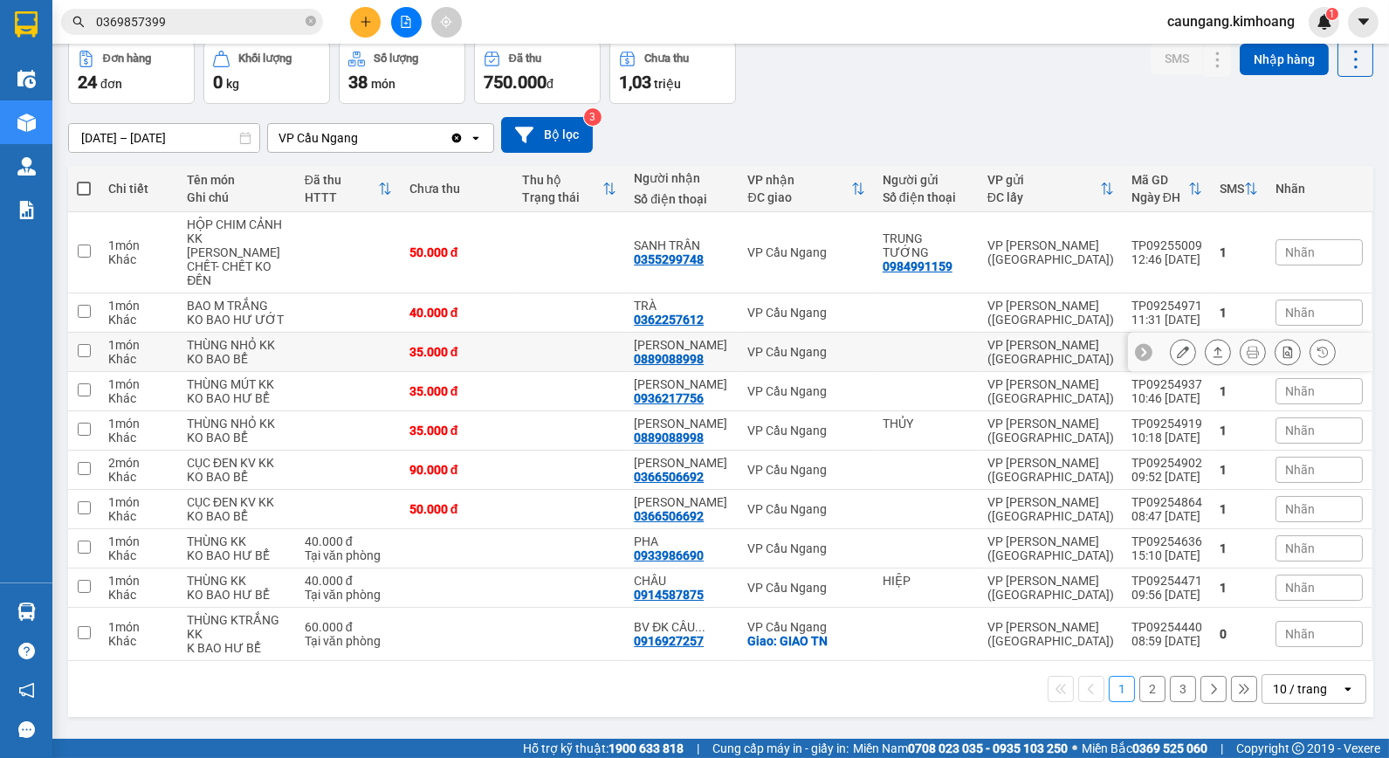
scroll to position [145, 0]
click at [1140, 692] on button "2" at bounding box center [1153, 689] width 26 height 26
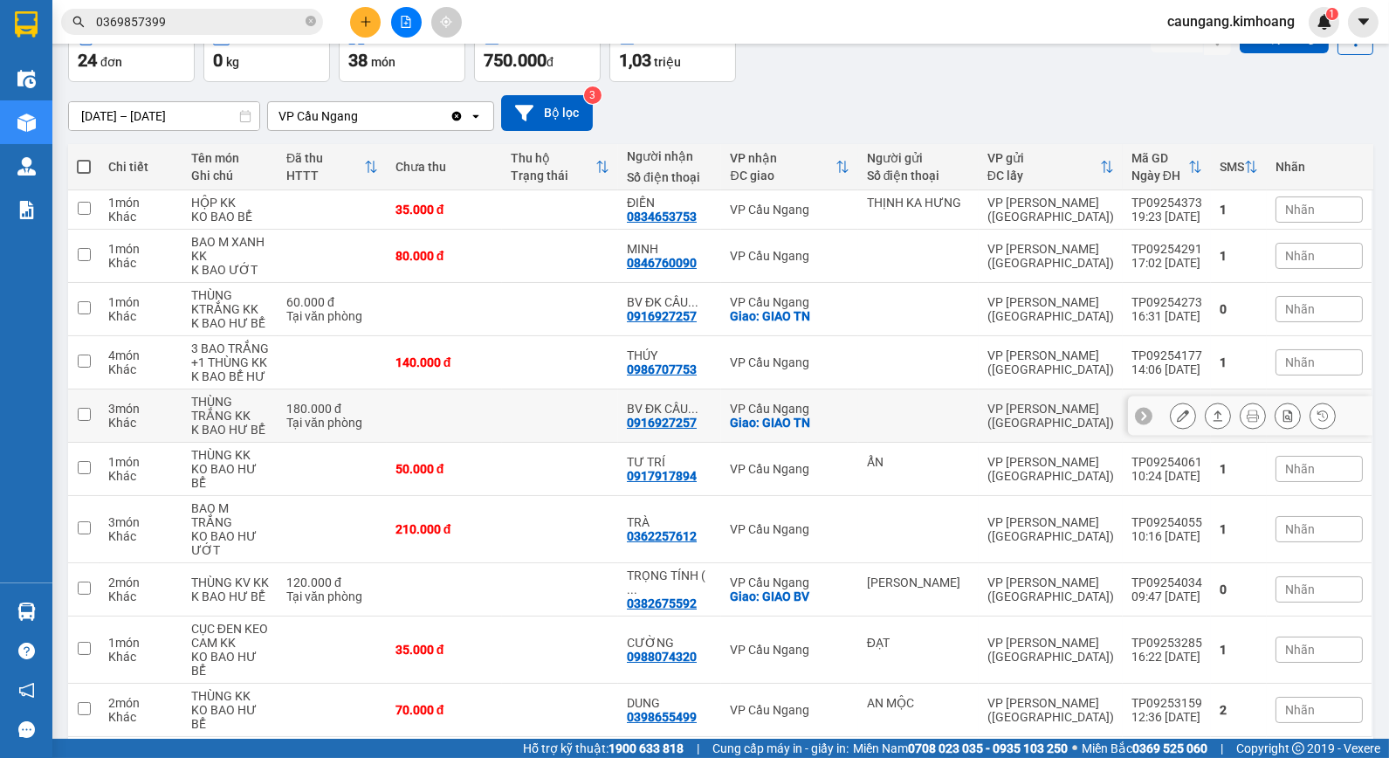
scroll to position [0, 0]
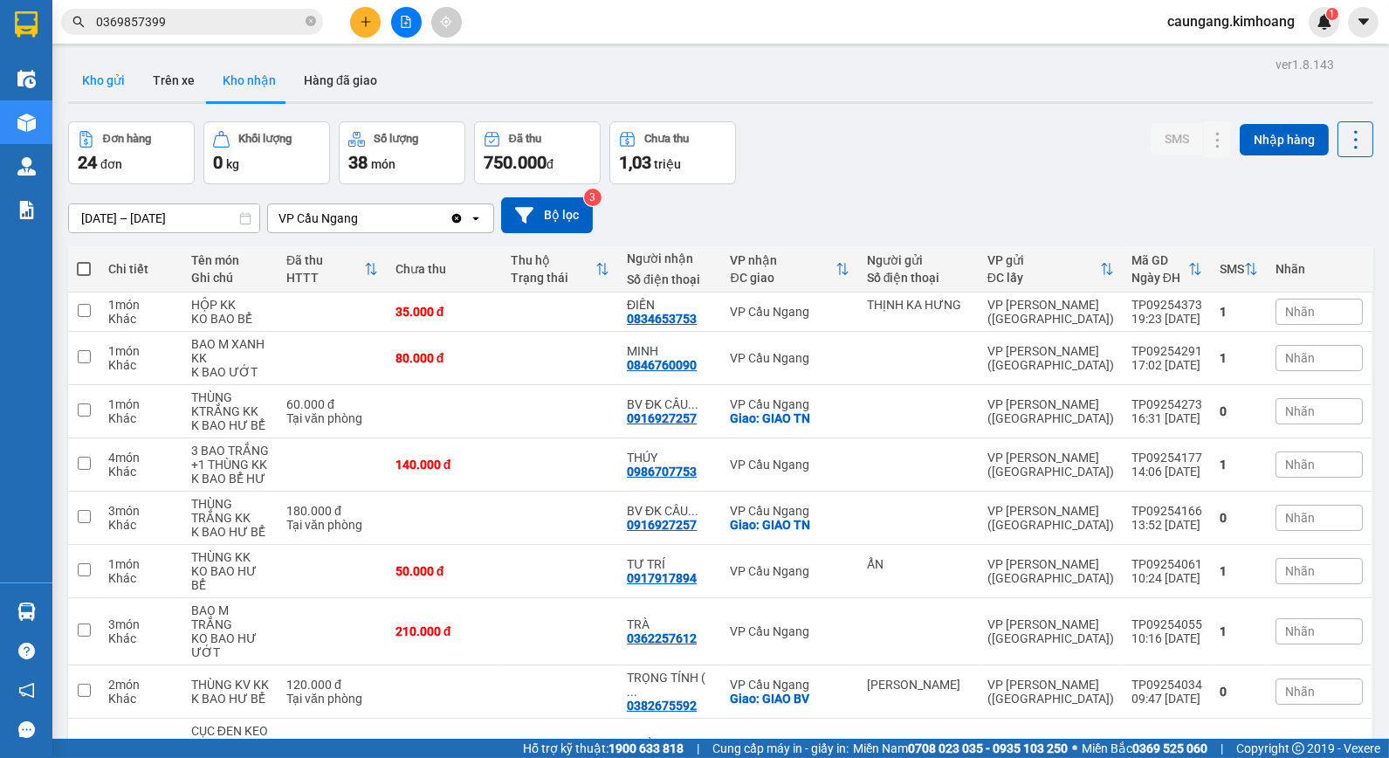
click at [106, 79] on button "Kho gửi" at bounding box center [103, 80] width 71 height 42
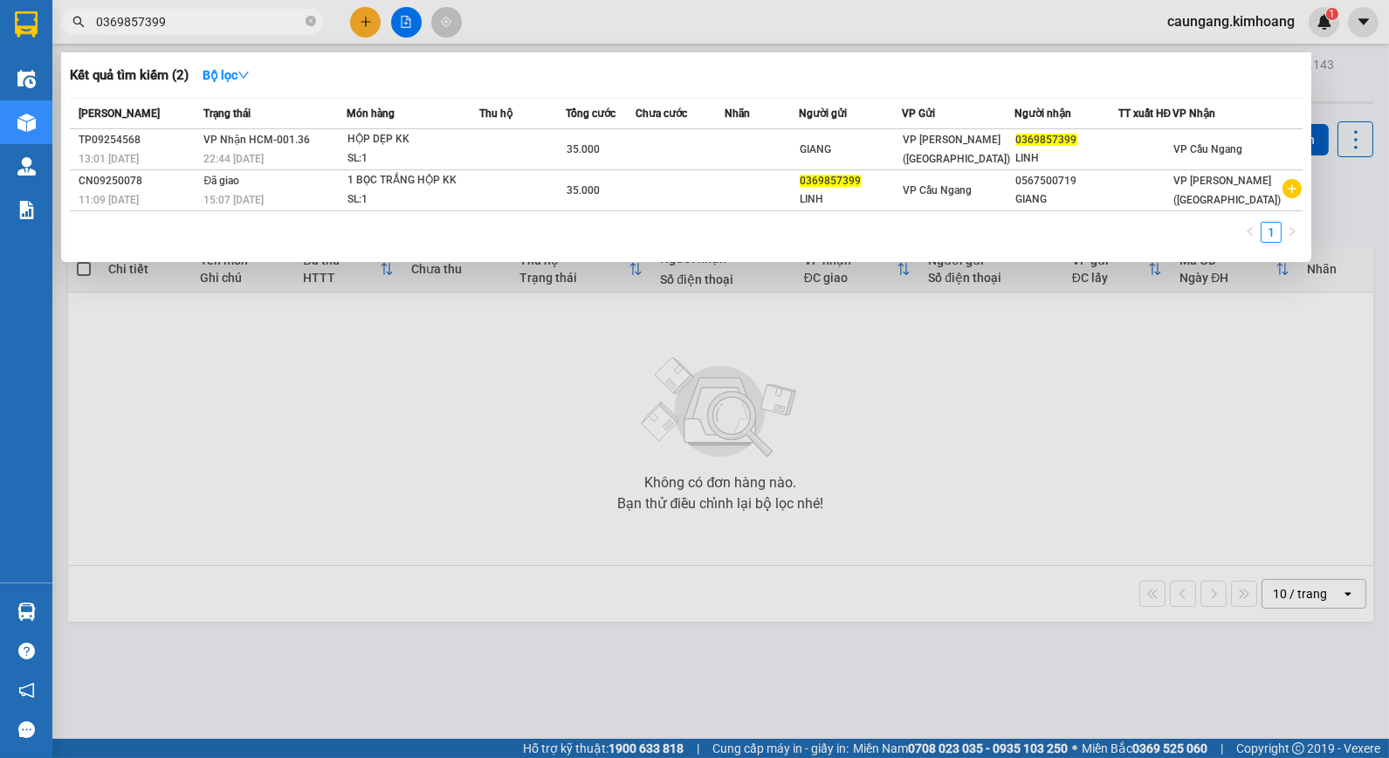
click at [309, 30] on span at bounding box center [311, 21] width 10 height 19
click at [309, 21] on icon "close-circle" at bounding box center [311, 21] width 10 height 10
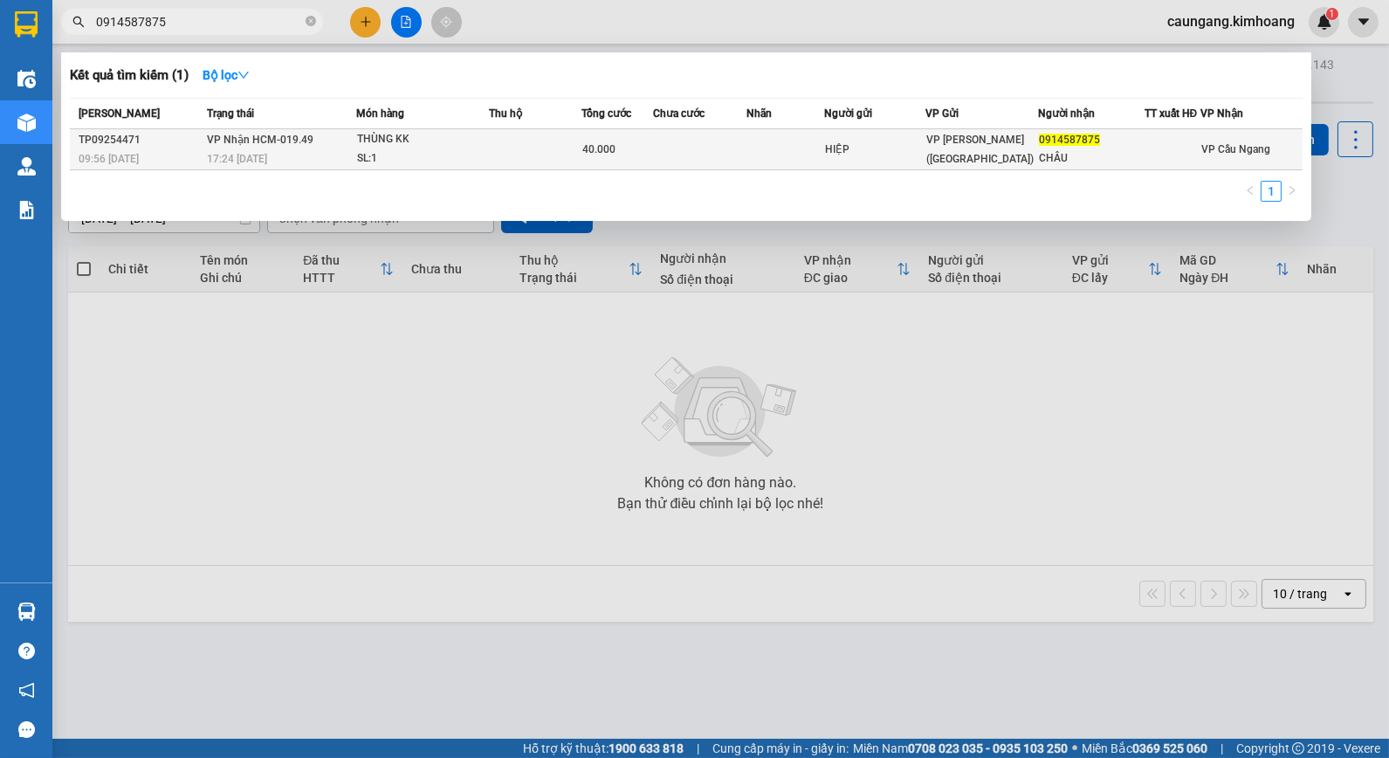
type input "0914587875"
click at [330, 146] on td "VP Nhận HCM-019.49 17:24 - 12/09" at bounding box center [280, 149] width 155 height 41
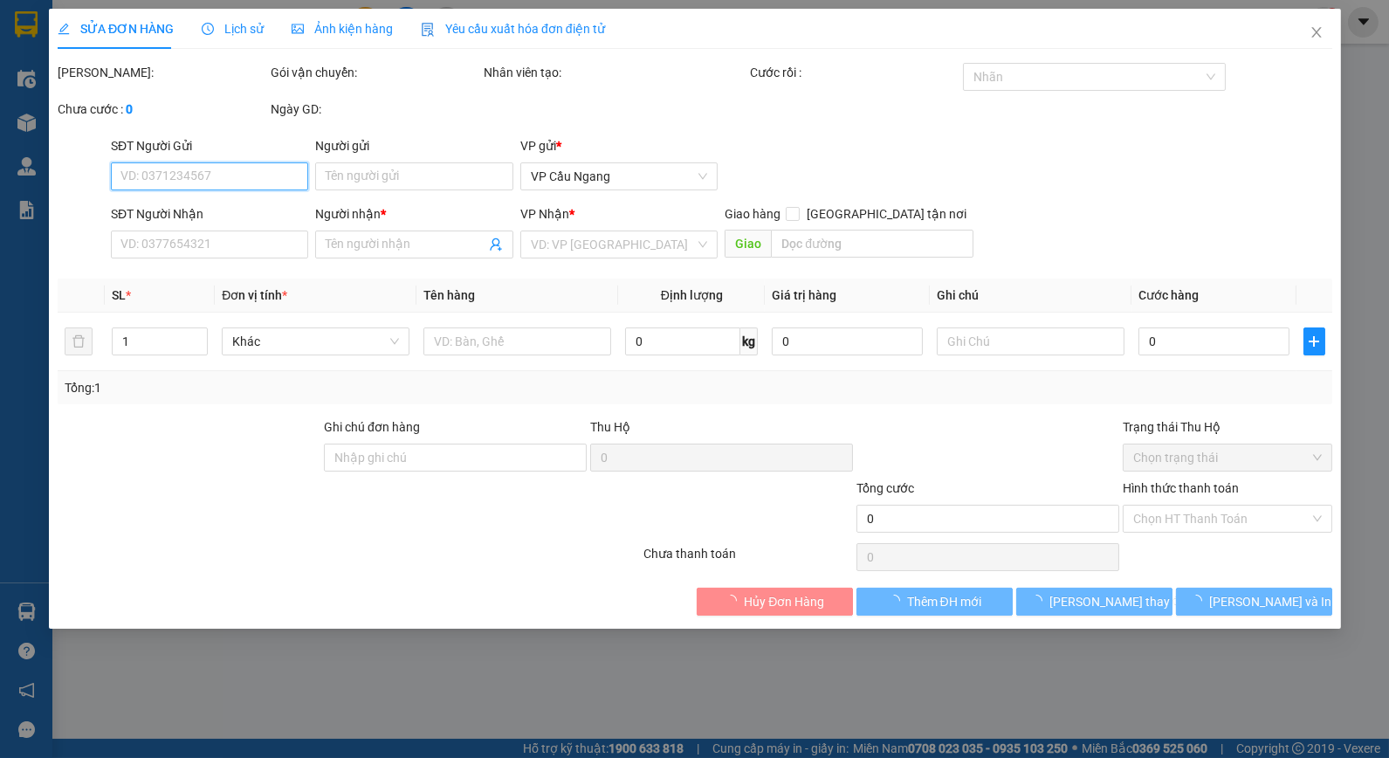
type input "HIỆP"
type input "0914587875"
type input "CHÂU"
type input "40.000"
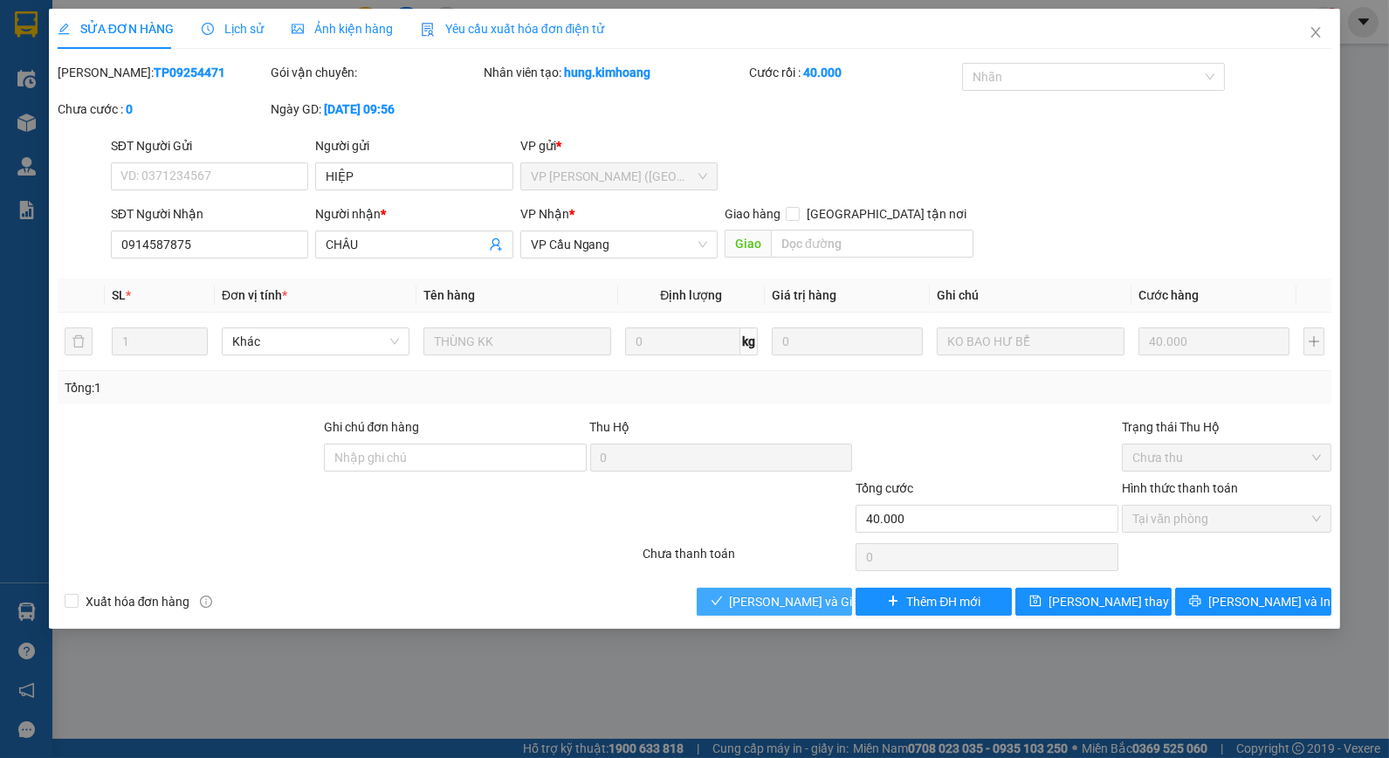
click at [809, 611] on span "[PERSON_NAME] và [PERSON_NAME] hàng" at bounding box center [814, 601] width 168 height 19
